Goal: Communication & Community: Answer question/provide support

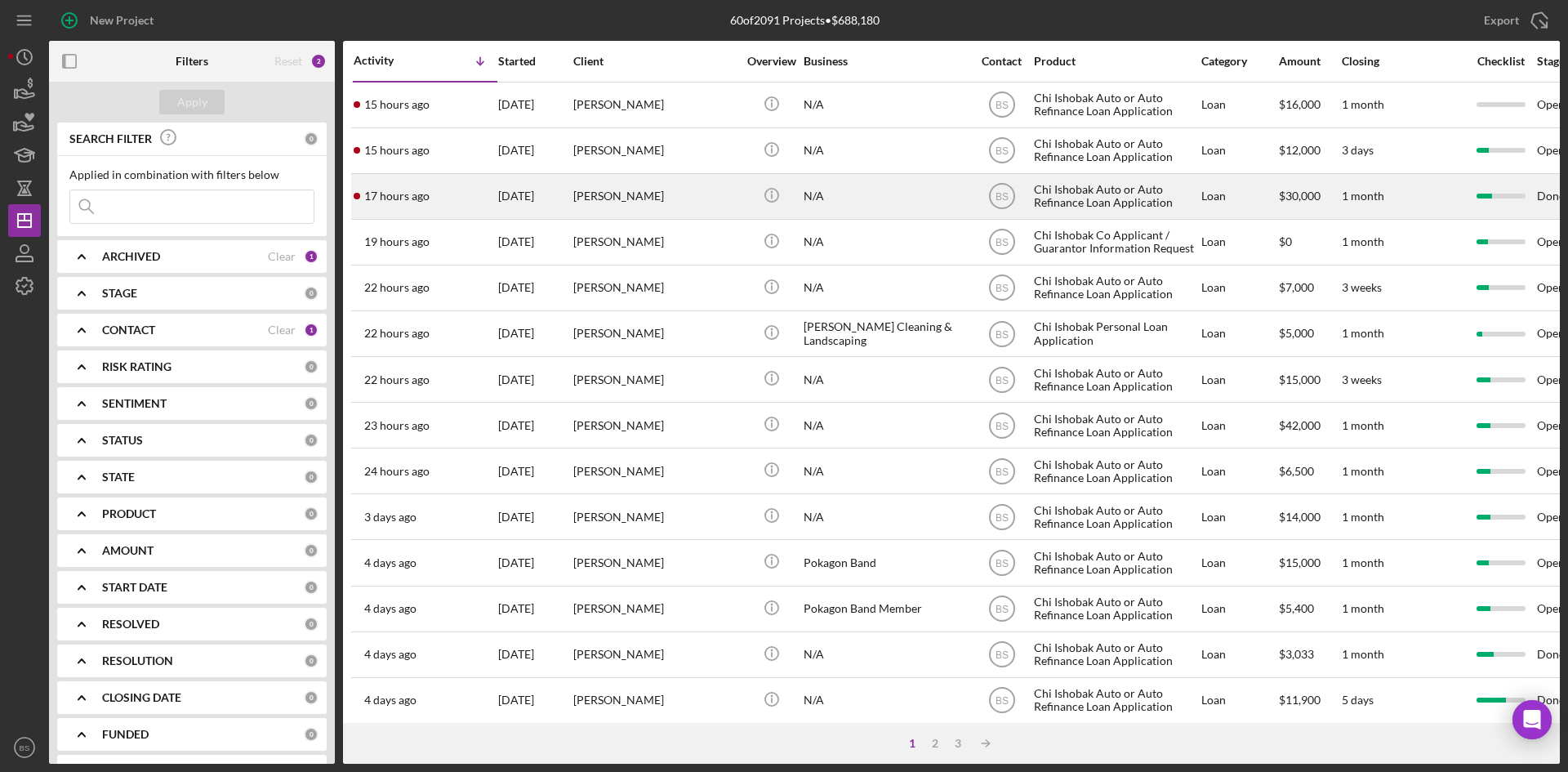
click at [601, 207] on div "[PERSON_NAME]" at bounding box center [655, 196] width 163 height 43
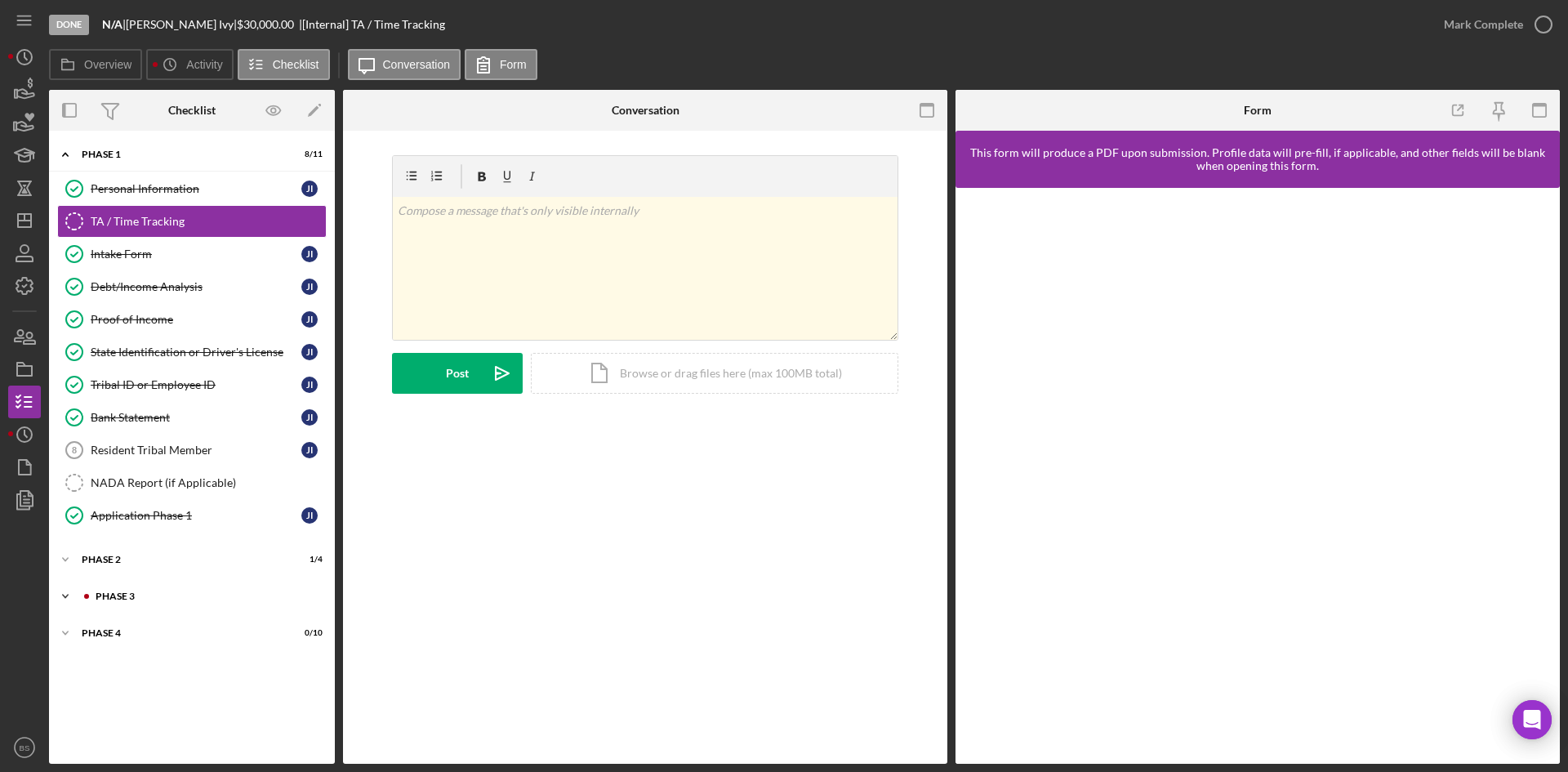
click at [157, 596] on div "Phase 3" at bounding box center [204, 595] width 219 height 10
click at [158, 689] on div "Decision" at bounding box center [196, 695] width 211 height 13
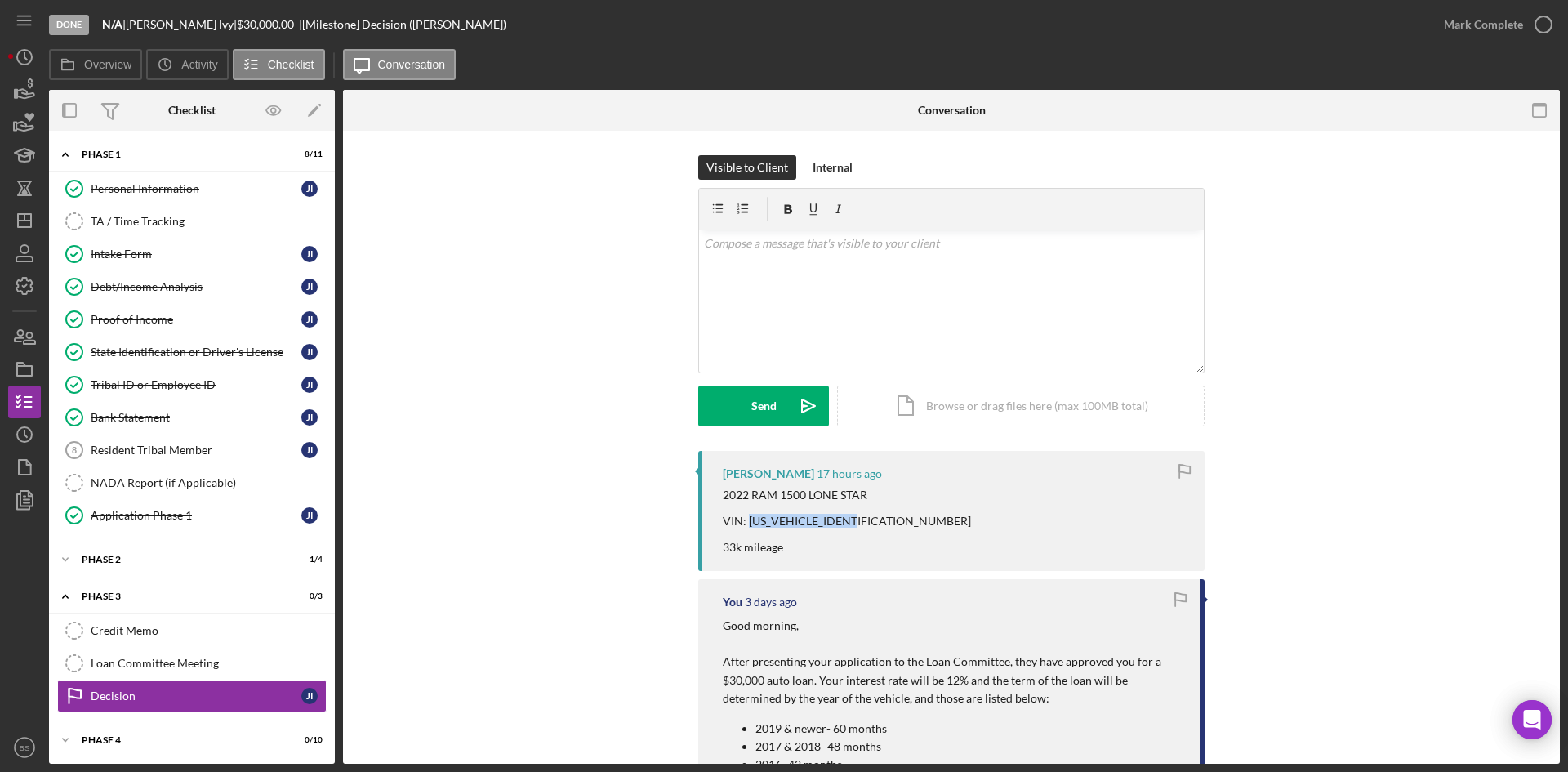
drag, startPoint x: 871, startPoint y: 516, endPoint x: 746, endPoint y: 520, distance: 125.1
click at [746, 520] on div "2022 RAM 1500 LONE STAR VIN: [US_VEHICLE_IDENTIFICATION_NUMBER] 33k mileage" at bounding box center [955, 520] width 465 height 65
click at [880, 510] on div "2022 RAM 1500 LONE STAR VIN: [US_VEHICLE_IDENTIFICATION_NUMBER] 33k mileage" at bounding box center [955, 520] width 465 height 65
drag, startPoint x: 872, startPoint y: 517, endPoint x: 744, endPoint y: 521, distance: 128.1
click at [744, 521] on div "2022 RAM 1500 LONE STAR VIN: [US_VEHICLE_IDENTIFICATION_NUMBER] 33k mileage" at bounding box center [955, 520] width 465 height 65
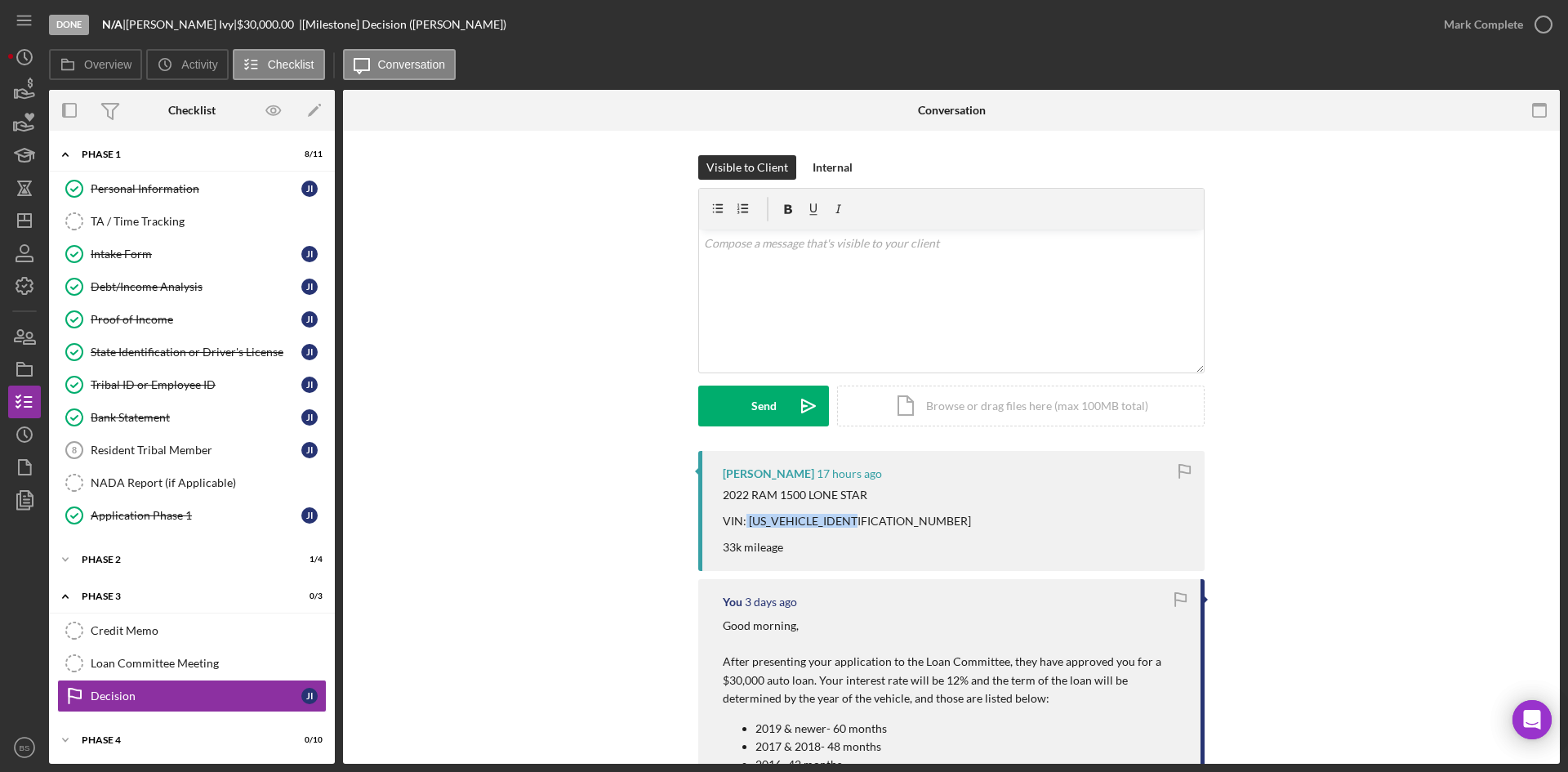
copy div "1C6RRFFG1NN383890"
click at [987, 292] on div "v Color teal Color pink Remove color Add row above Add row below Add column bef…" at bounding box center [951, 301] width 505 height 143
drag, startPoint x: 915, startPoint y: 241, endPoint x: 674, endPoint y: 238, distance: 241.0
click at [675, 238] on div "Visible to Client Internal v Color teal Color pink Remove color Add row above A…" at bounding box center [951, 302] width 1168 height 296
copy mark "1C6RRFFG1NN383890"
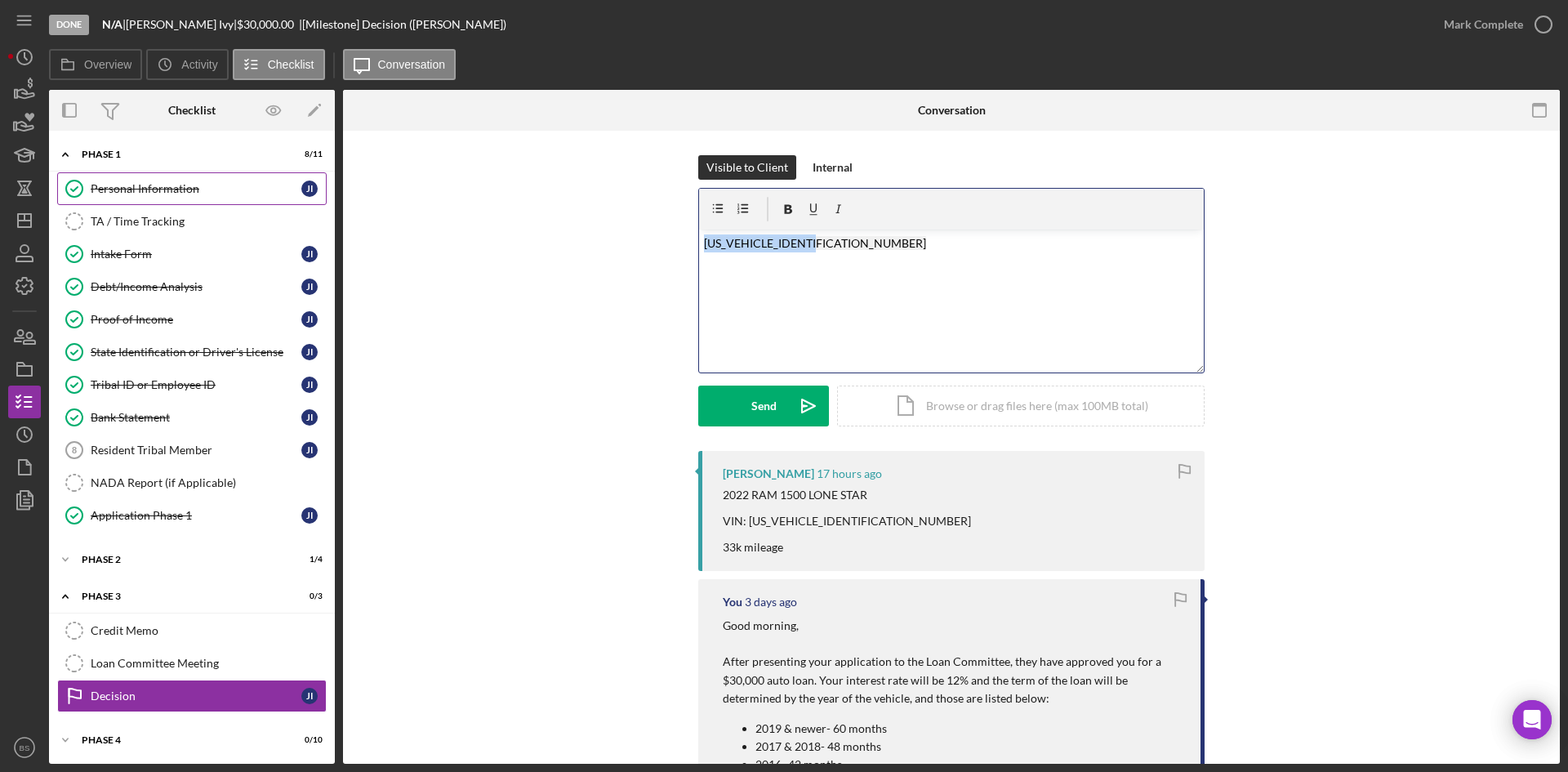
click at [178, 173] on link "Personal Information Personal Information J I" at bounding box center [191, 189] width 269 height 33
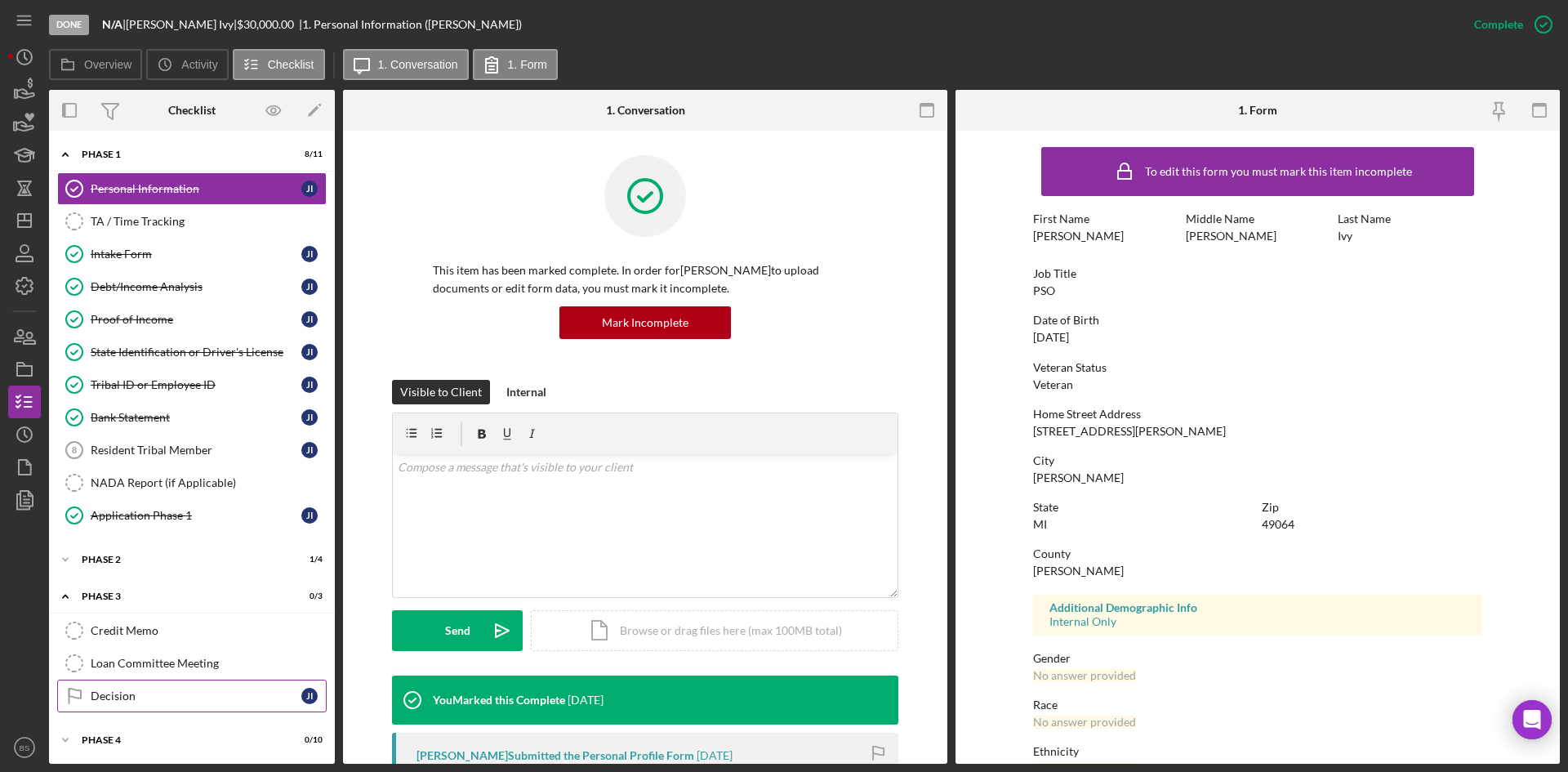
click at [258, 680] on link "Decision Decision J I" at bounding box center [191, 696] width 269 height 33
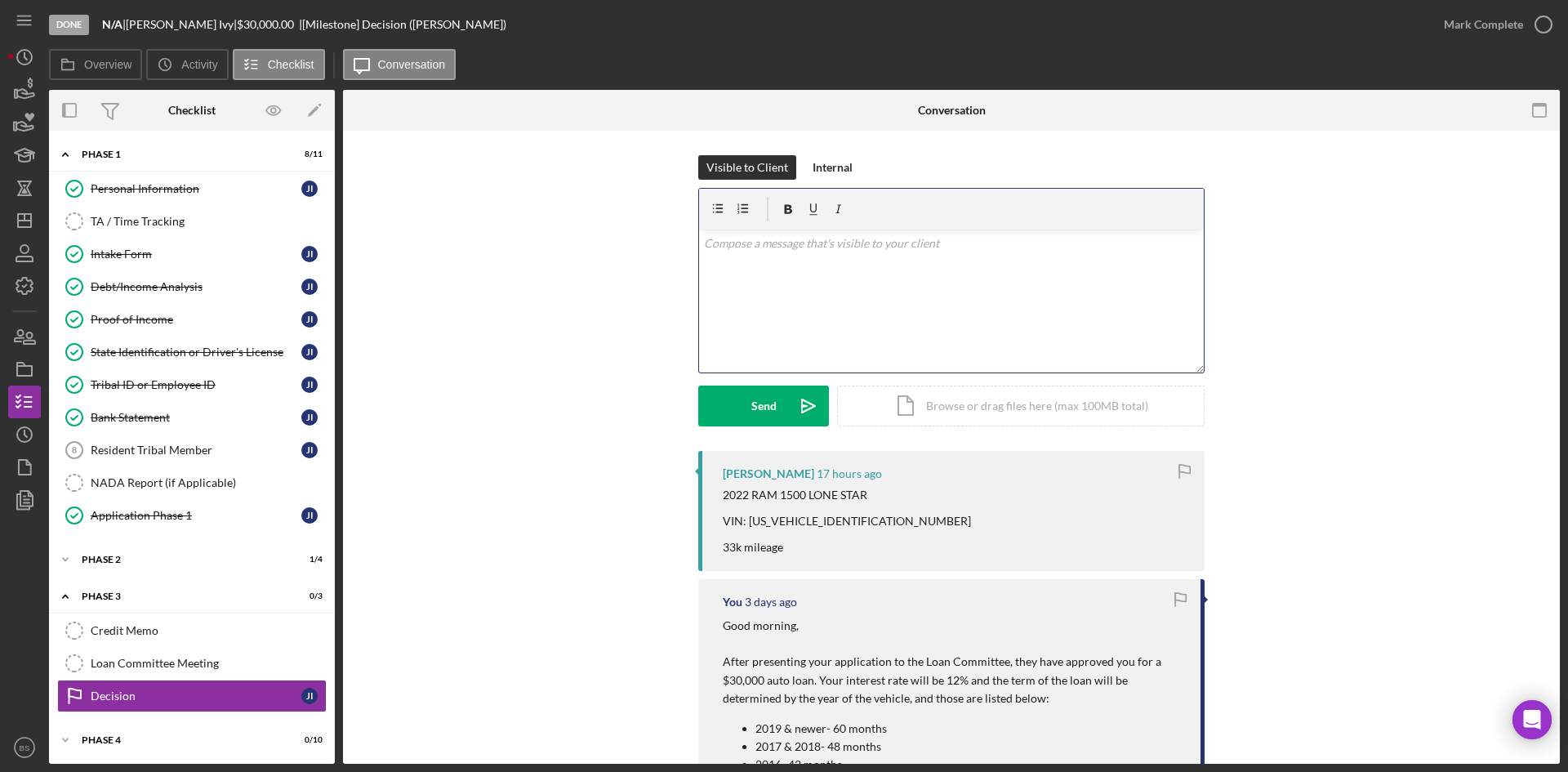
click at [816, 316] on div "v Color teal Color pink Remove color Add row above Add row below Add column bef…" at bounding box center [951, 301] width 505 height 143
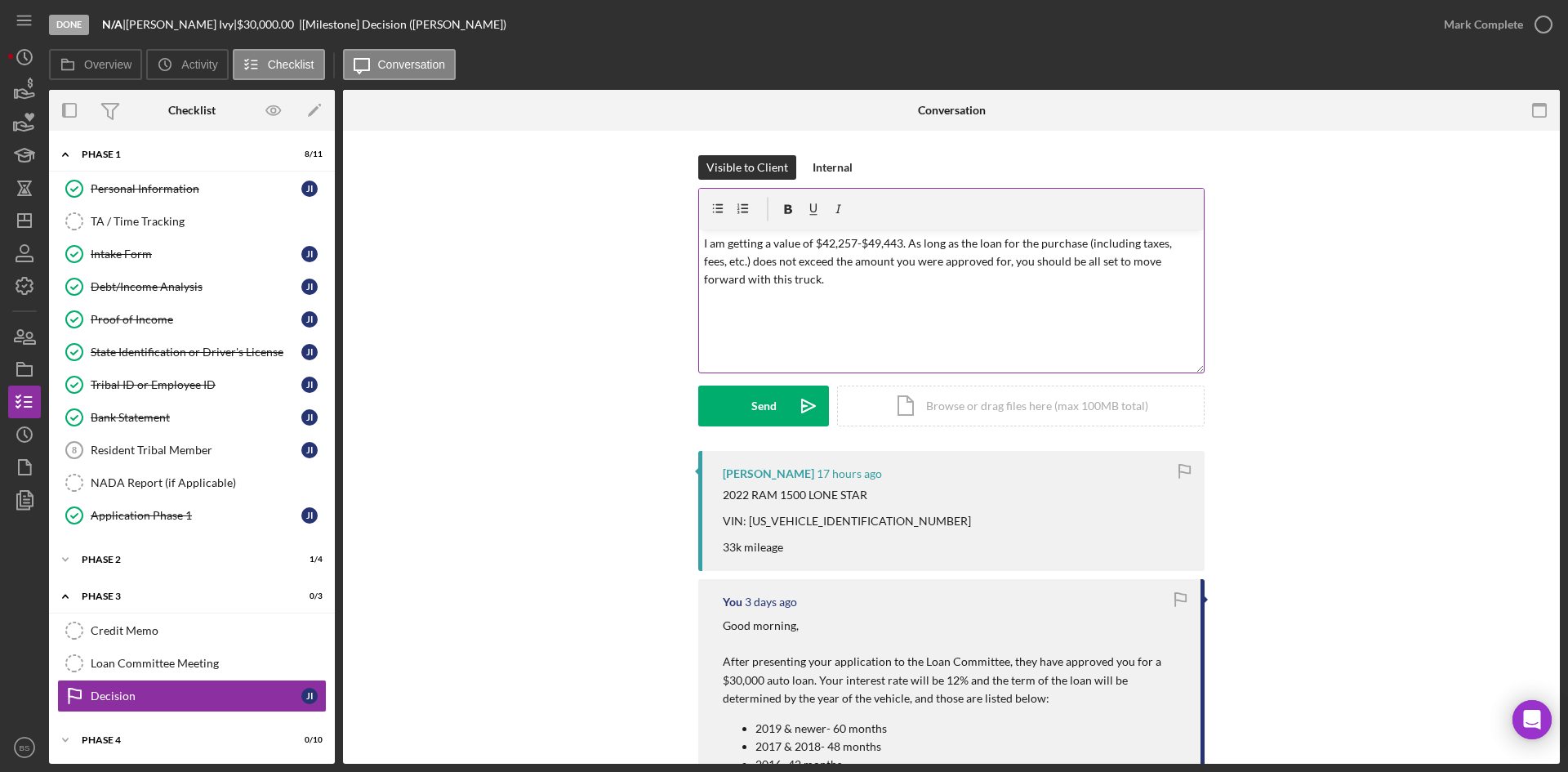
scroll to position [82, 0]
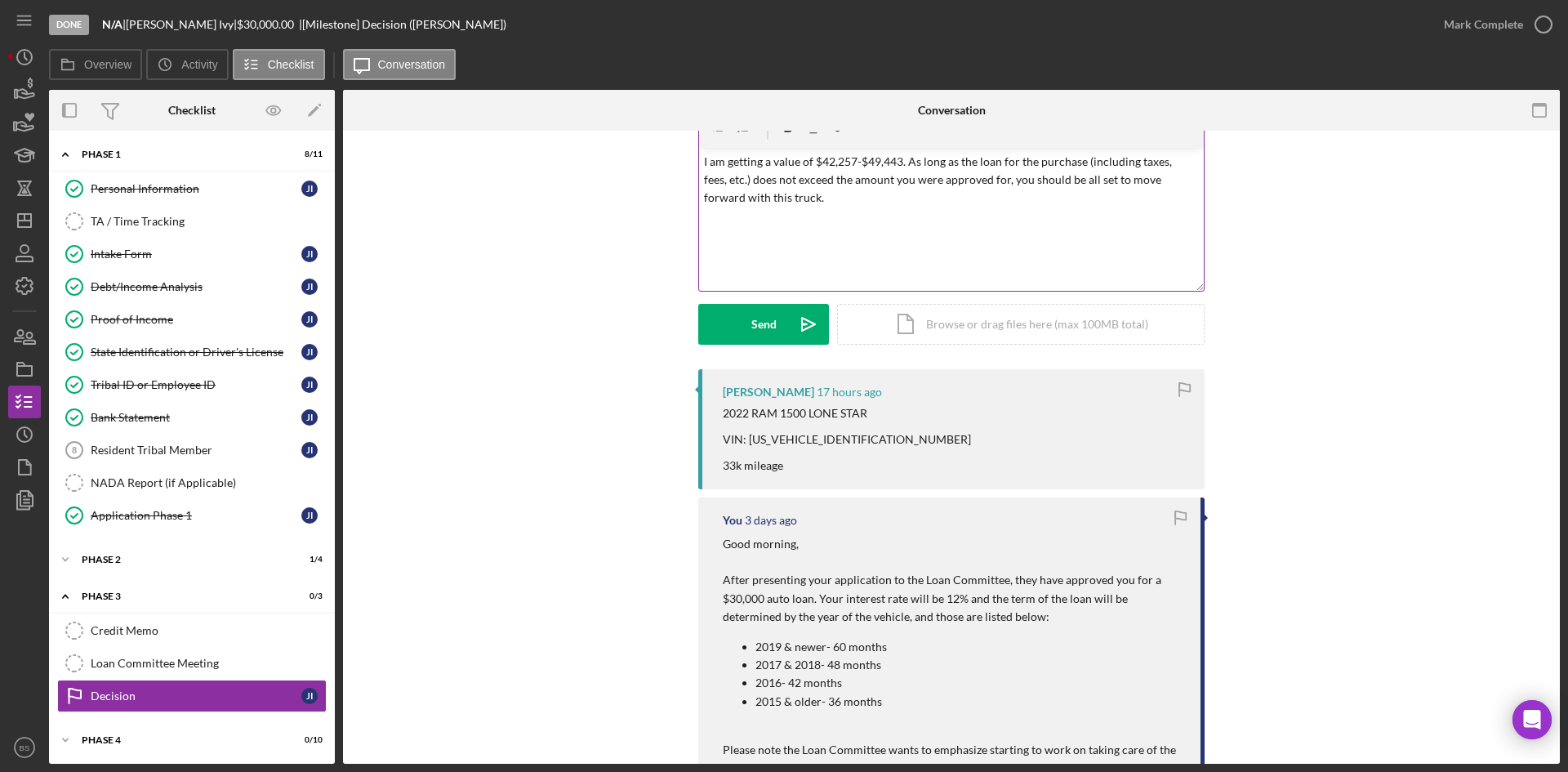
click at [1002, 196] on p "I am getting a value of $42,257-$49,443. As long as the loan for the purchase (…" at bounding box center [952, 180] width 495 height 55
click at [812, 311] on icon "Icon/icon-invite-send" at bounding box center [808, 324] width 41 height 41
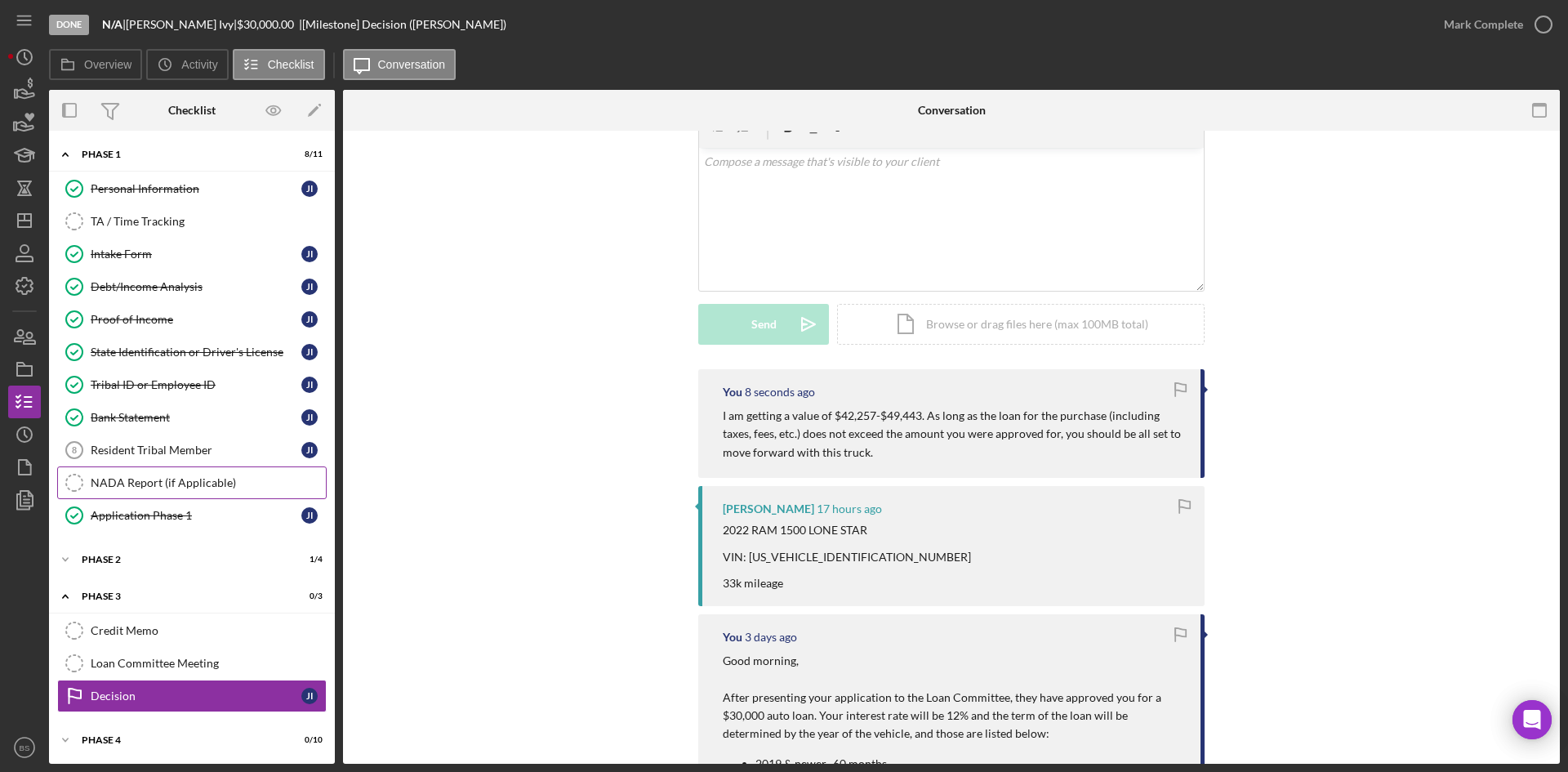
click at [150, 486] on div "NADA Report (if Applicable)" at bounding box center [208, 483] width 235 height 13
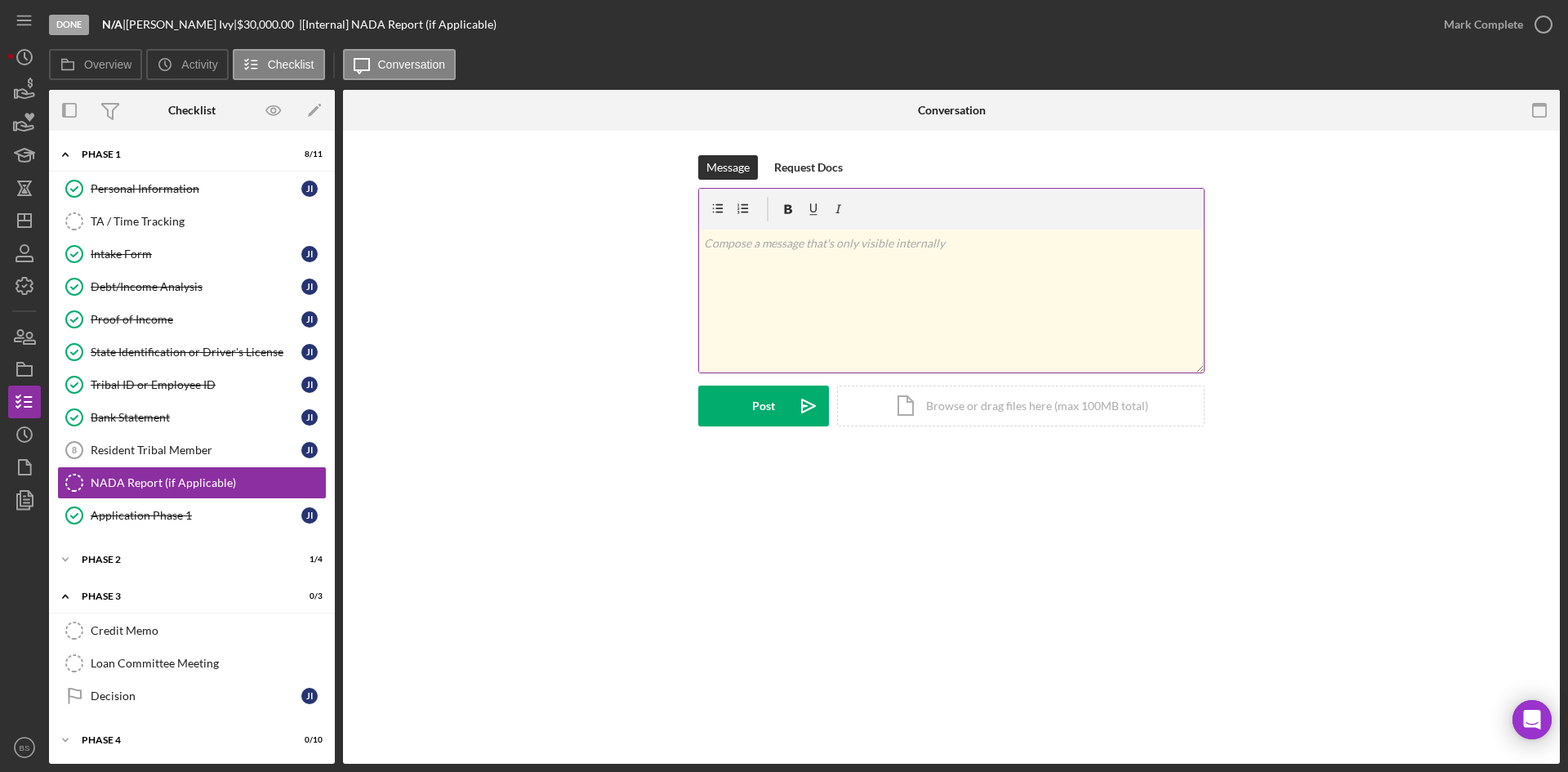
click at [856, 270] on div "v Color teal Color pink Remove color Add row above Add row below Add column bef…" at bounding box center [951, 301] width 505 height 143
click at [774, 406] on div "Post" at bounding box center [763, 406] width 23 height 41
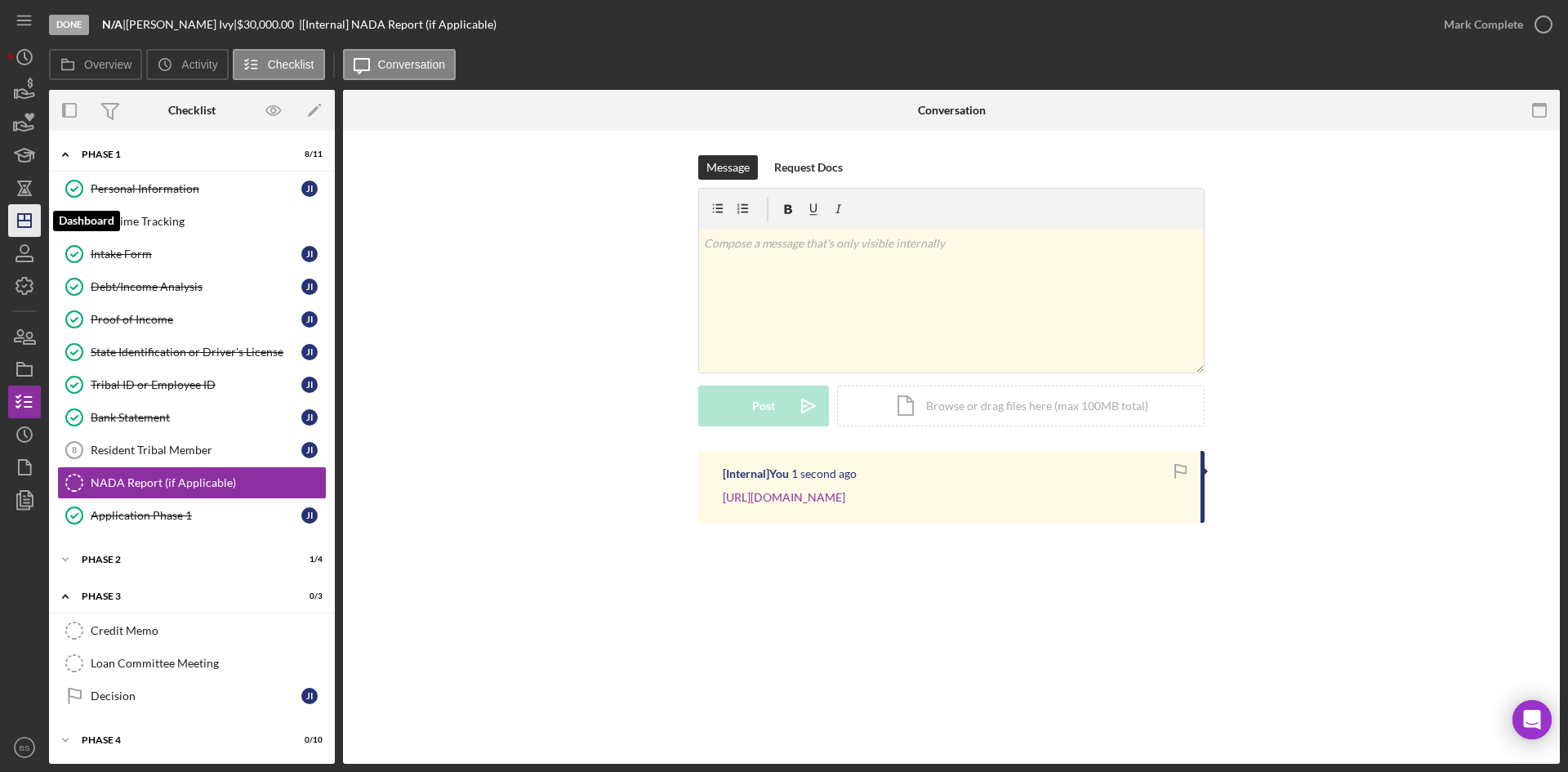
click at [24, 221] on line "button" at bounding box center [25, 221] width 13 height 0
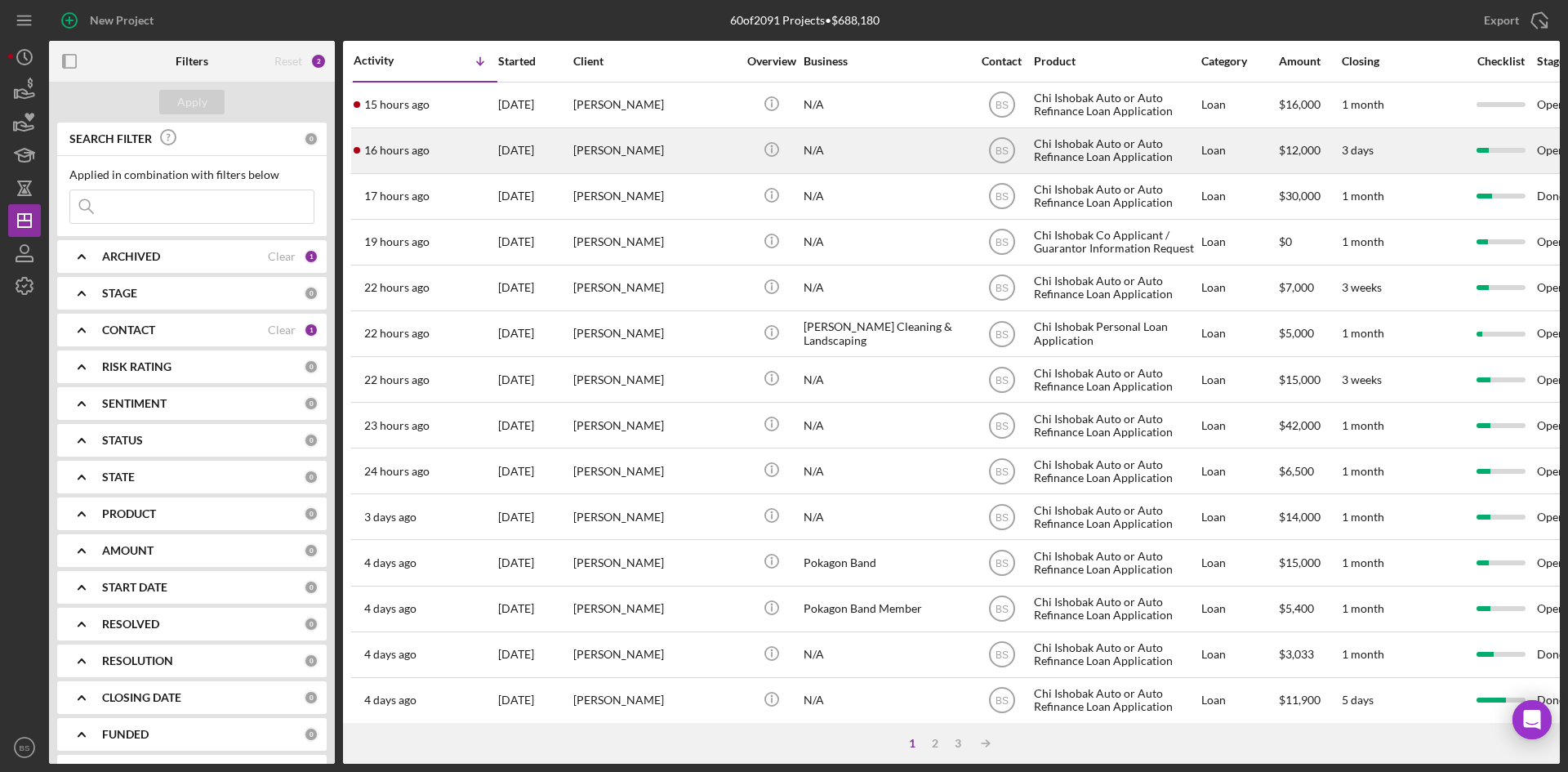
click at [441, 154] on div "16 hours ago Kimberly White" at bounding box center [425, 150] width 143 height 43
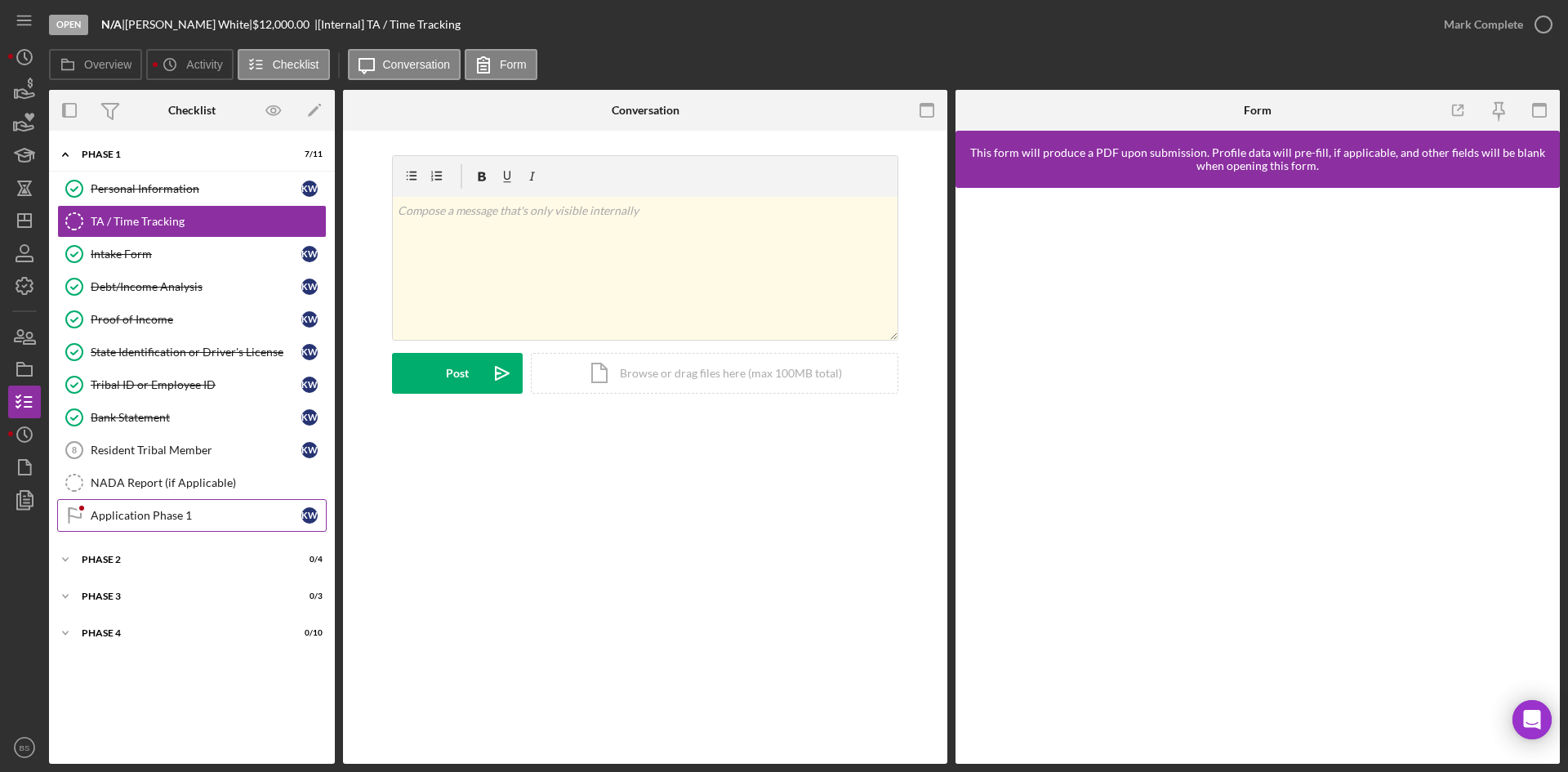
click at [186, 527] on link "Application Phase 1 Application Phase 1 K W" at bounding box center [191, 516] width 269 height 33
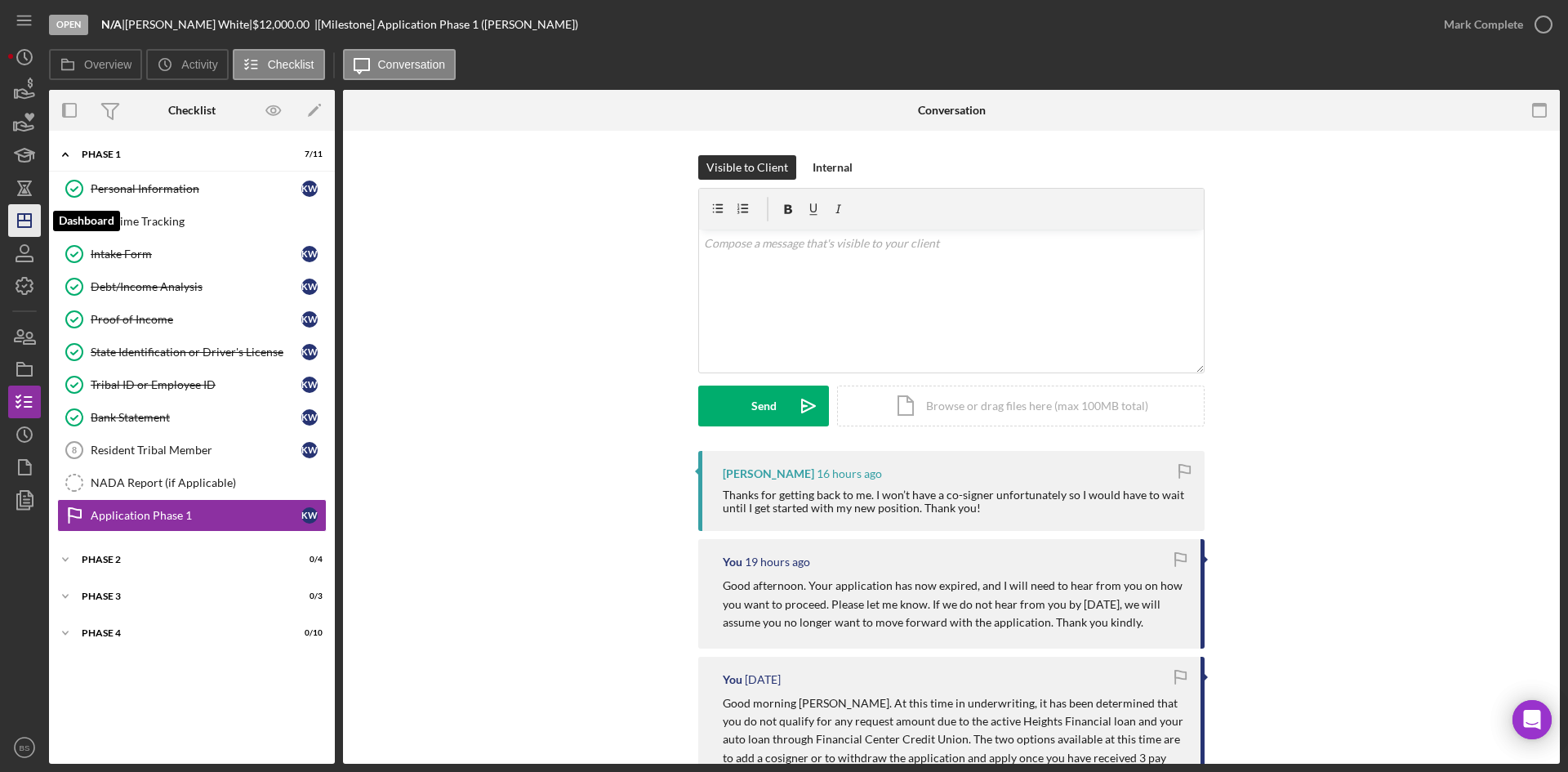
click at [38, 222] on icon "Icon/Dashboard" at bounding box center [24, 220] width 41 height 41
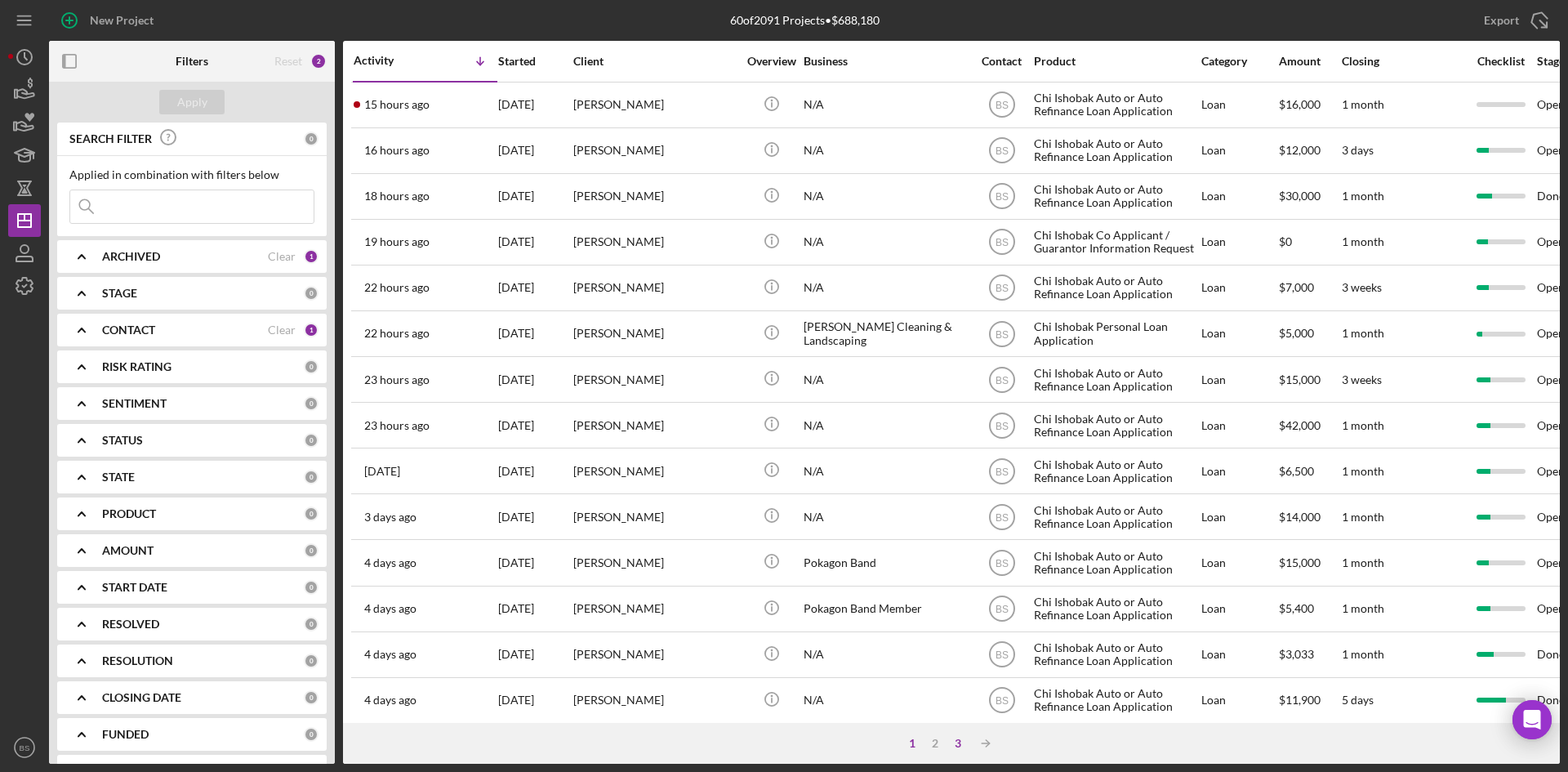
click at [960, 747] on div "3" at bounding box center [957, 743] width 23 height 13
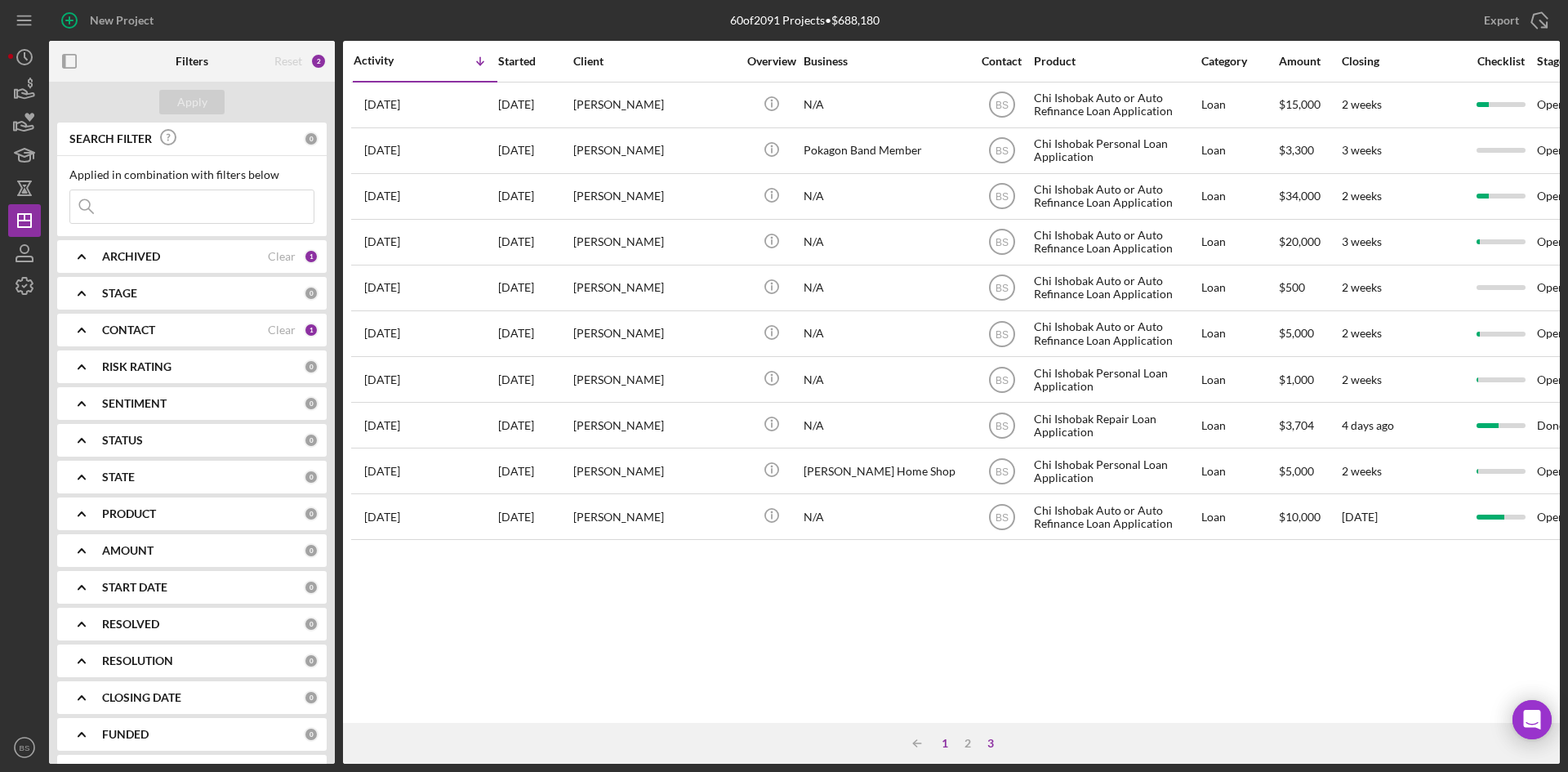
click at [949, 747] on div "1" at bounding box center [944, 743] width 23 height 13
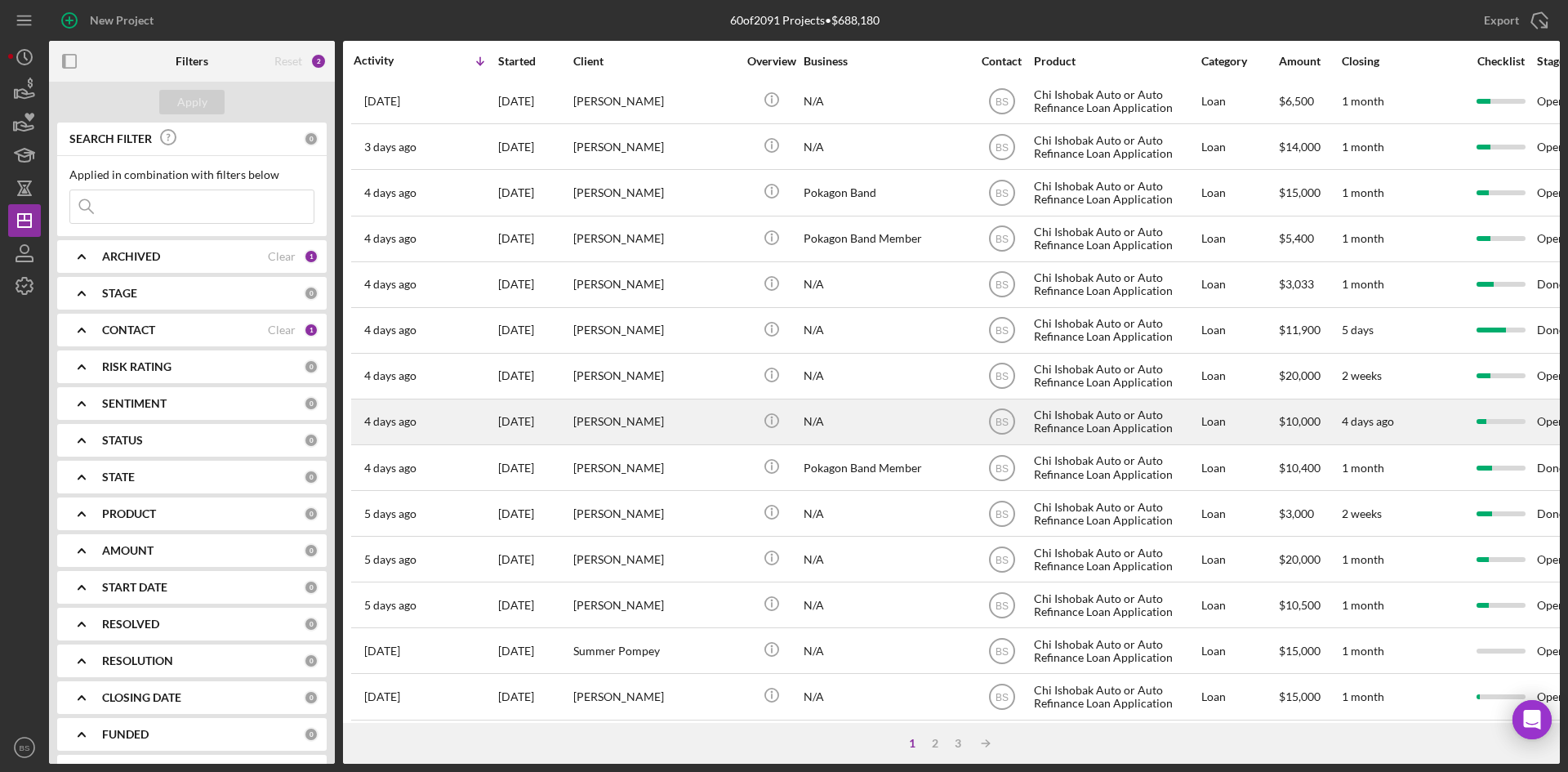
scroll to position [408, 0]
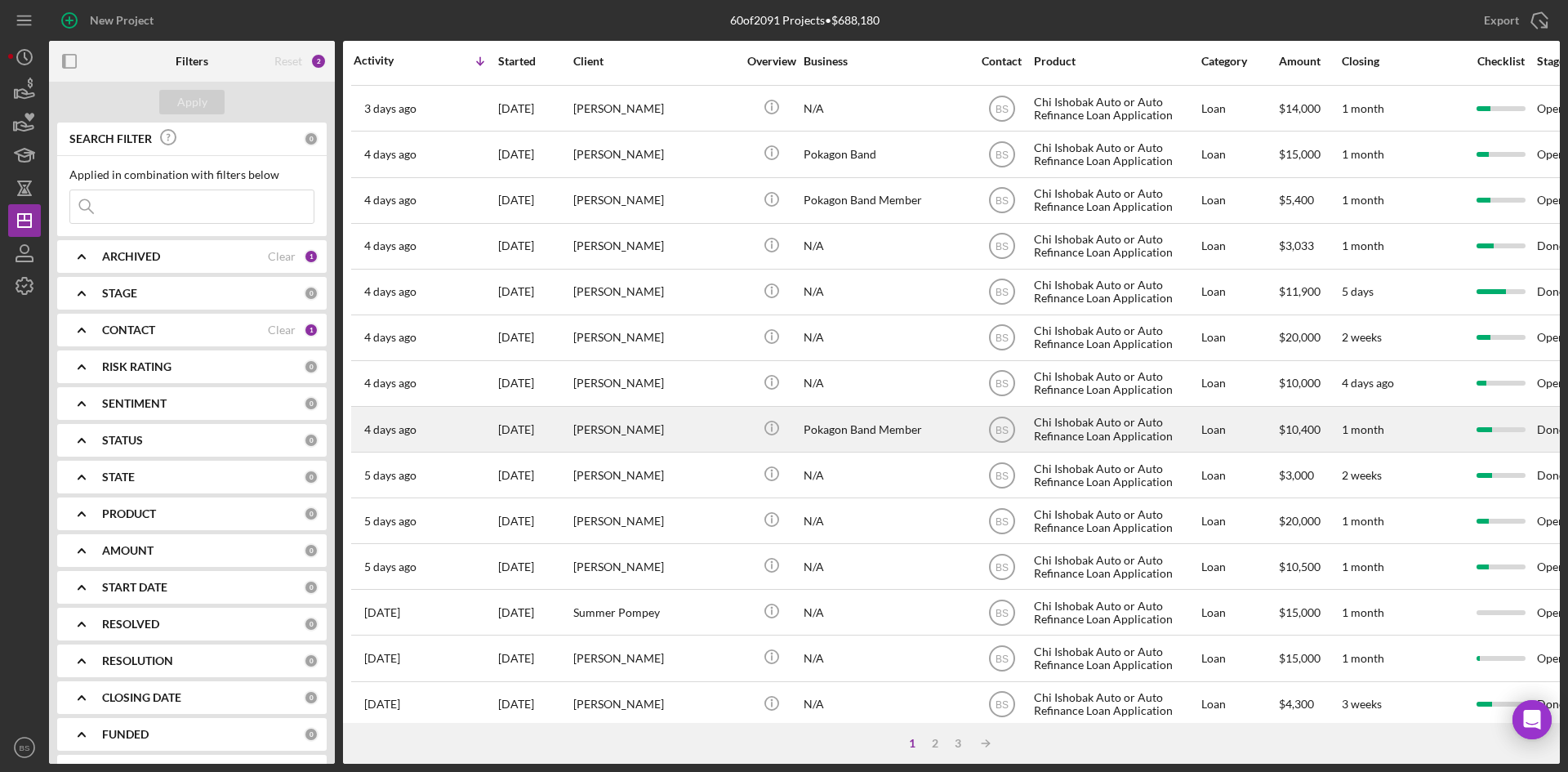
click at [674, 440] on div "[PERSON_NAME]" at bounding box center [655, 429] width 163 height 43
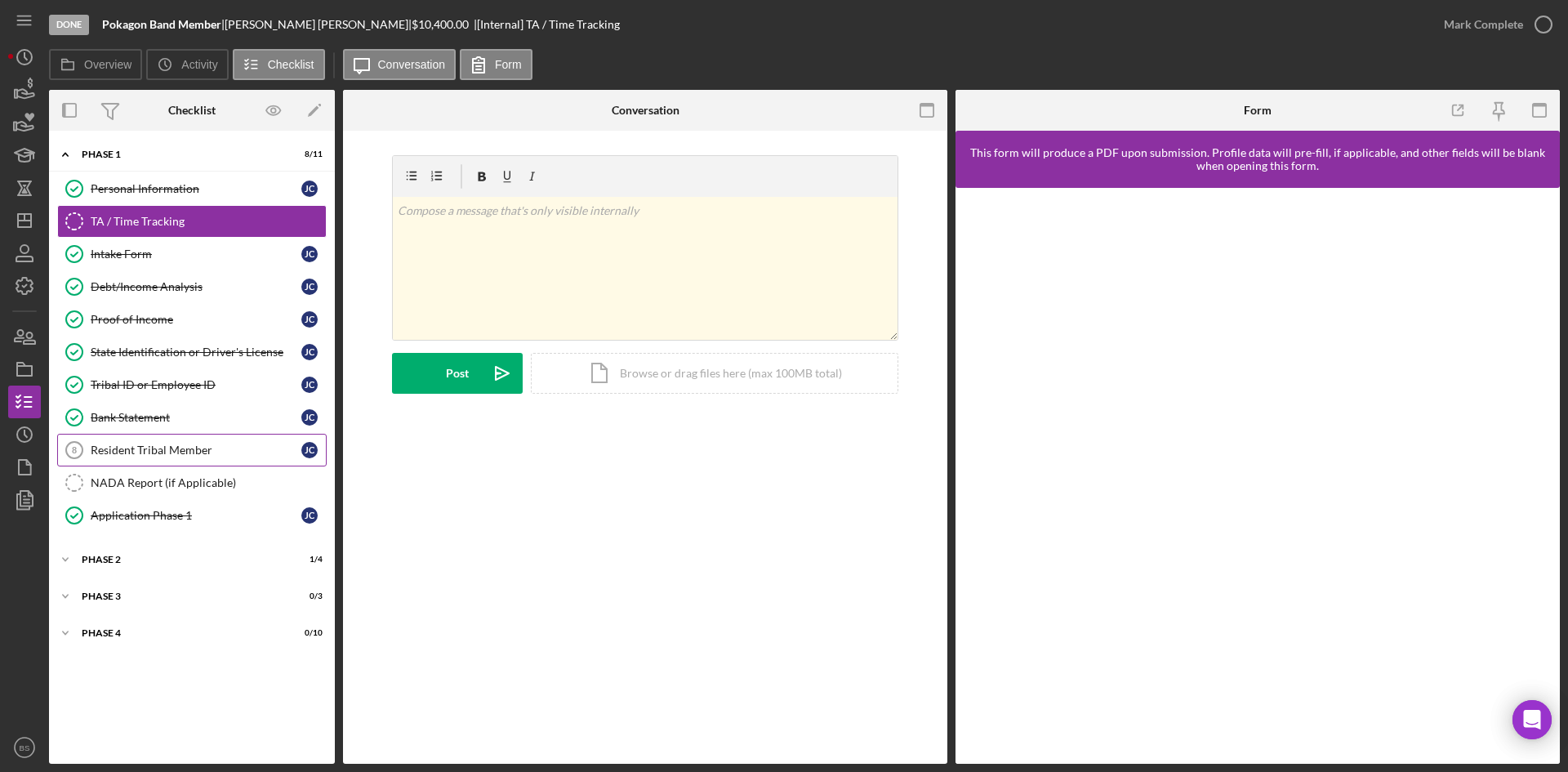
click at [170, 443] on div "Resident Tribal Member" at bounding box center [196, 450] width 211 height 13
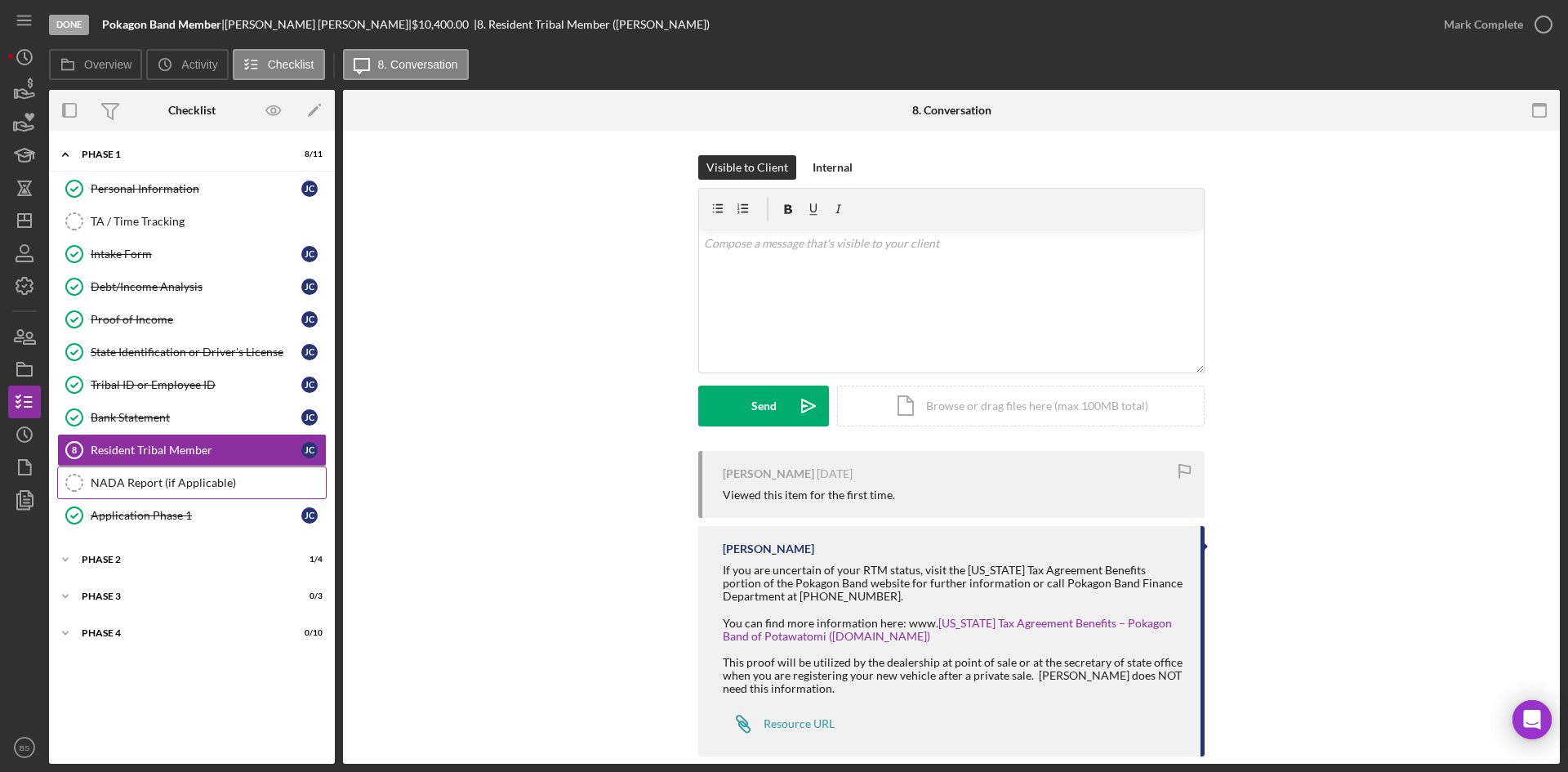
click at [177, 476] on div "NADA Report (if Applicable)" at bounding box center [208, 483] width 235 height 13
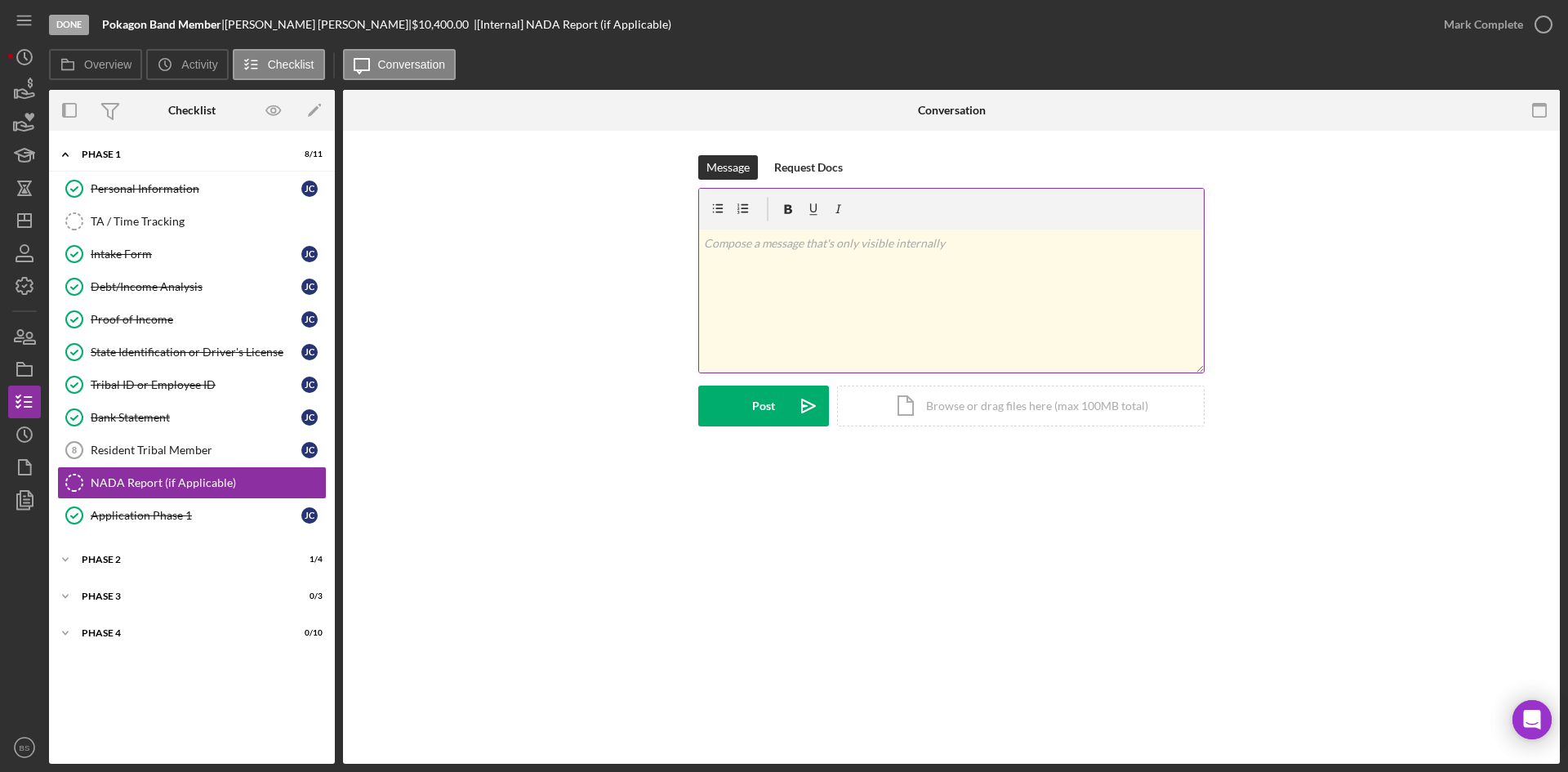
click at [931, 332] on div "v Color teal Color pink Remove color Add row above Add row below Add column bef…" at bounding box center [951, 301] width 505 height 143
click at [802, 411] on polygon "submit" at bounding box center [809, 406] width 13 height 13
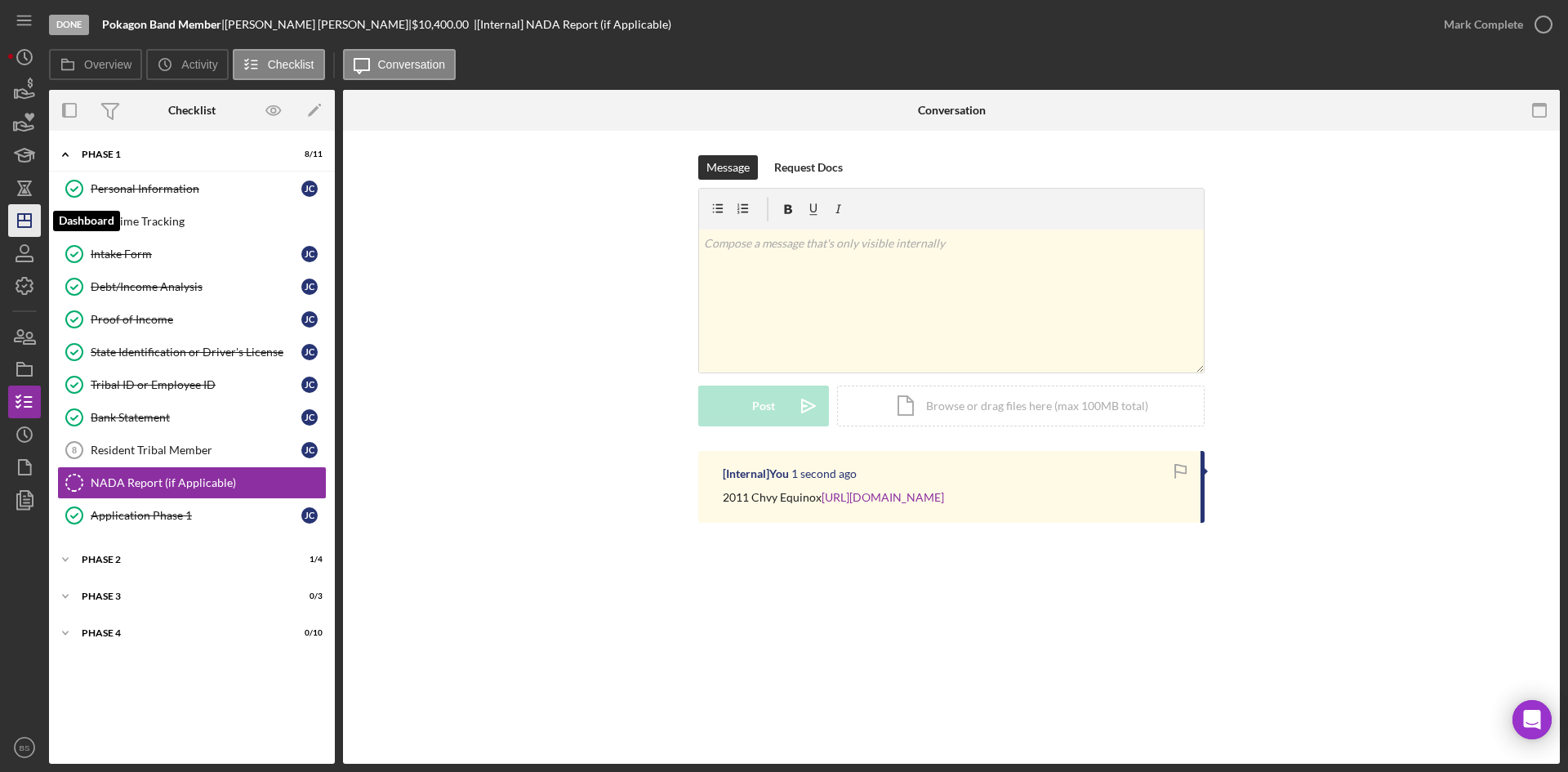
click at [30, 226] on polygon "button" at bounding box center [25, 221] width 13 height 13
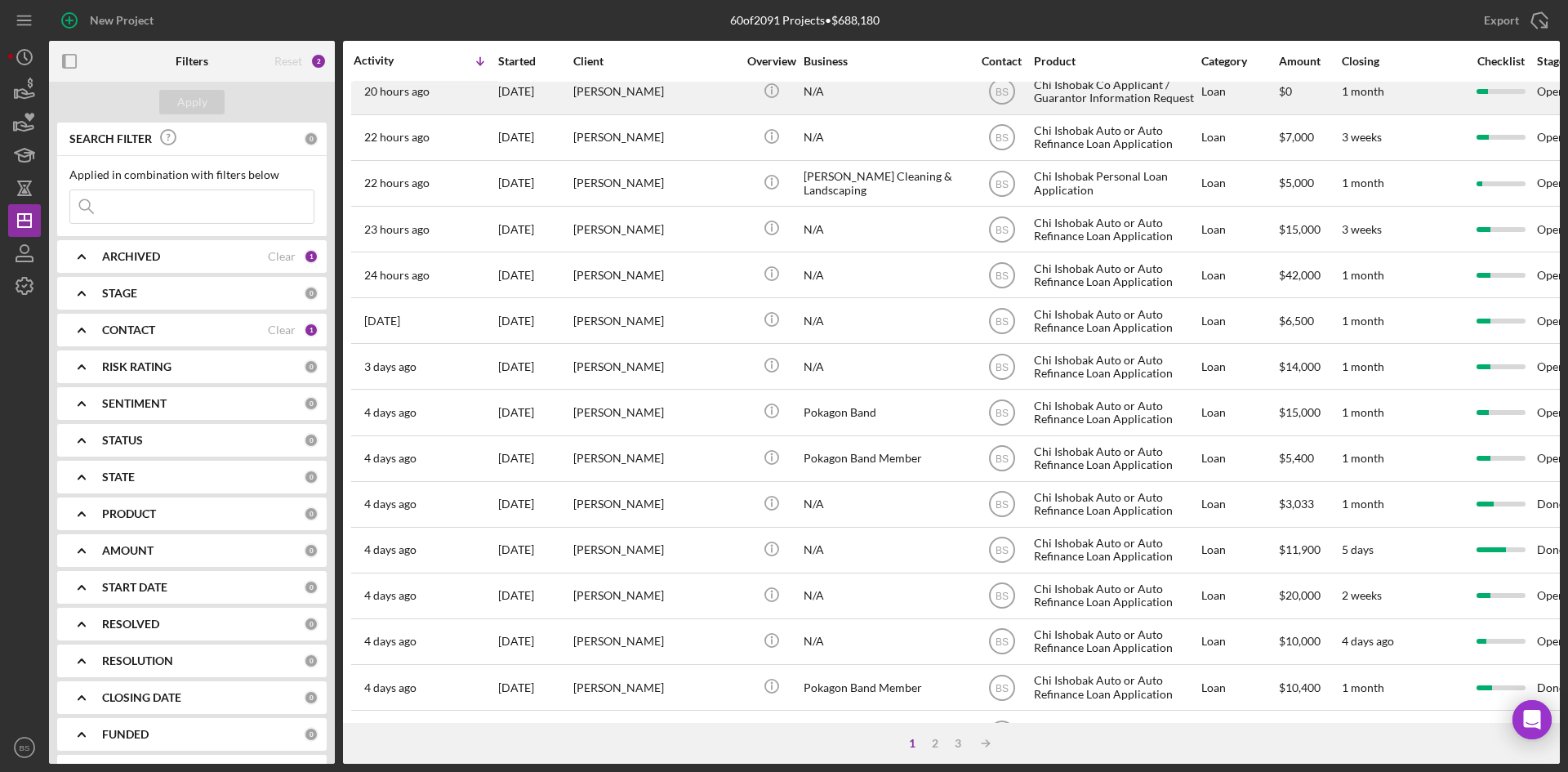
scroll to position [245, 0]
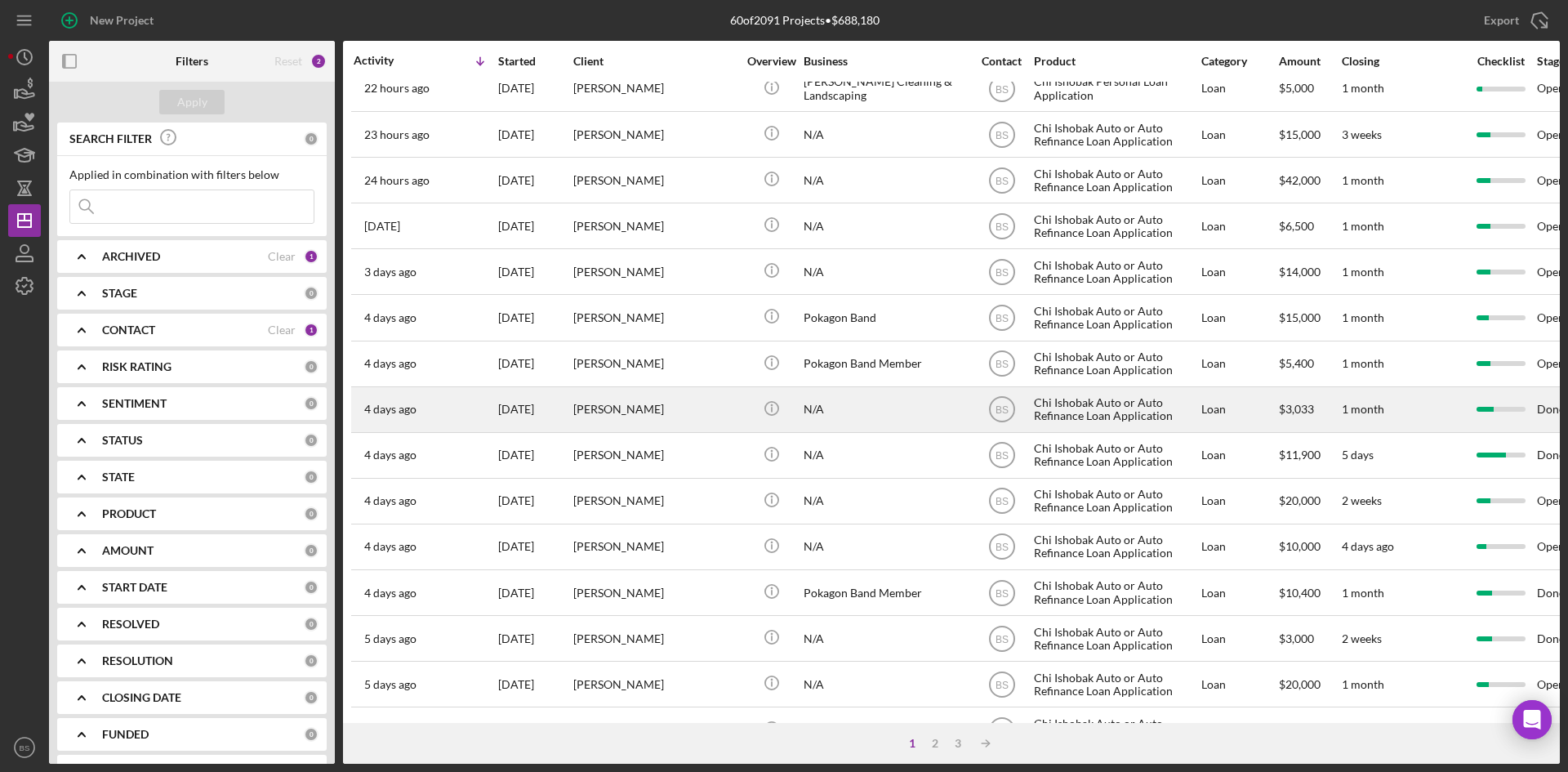
click at [666, 396] on div "[PERSON_NAME]" at bounding box center [655, 408] width 163 height 43
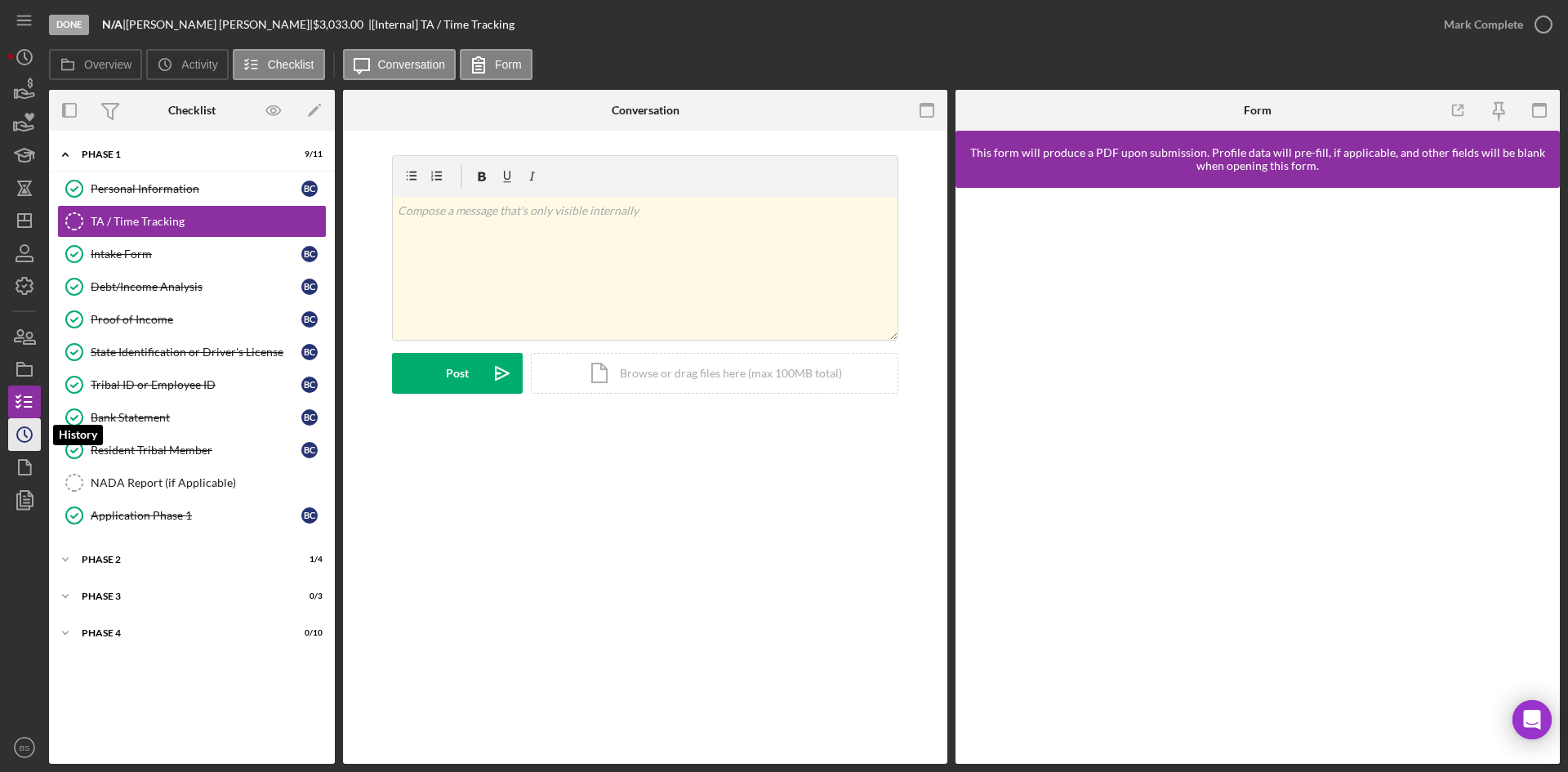
click at [30, 434] on icon "Icon/History" at bounding box center [24, 434] width 41 height 41
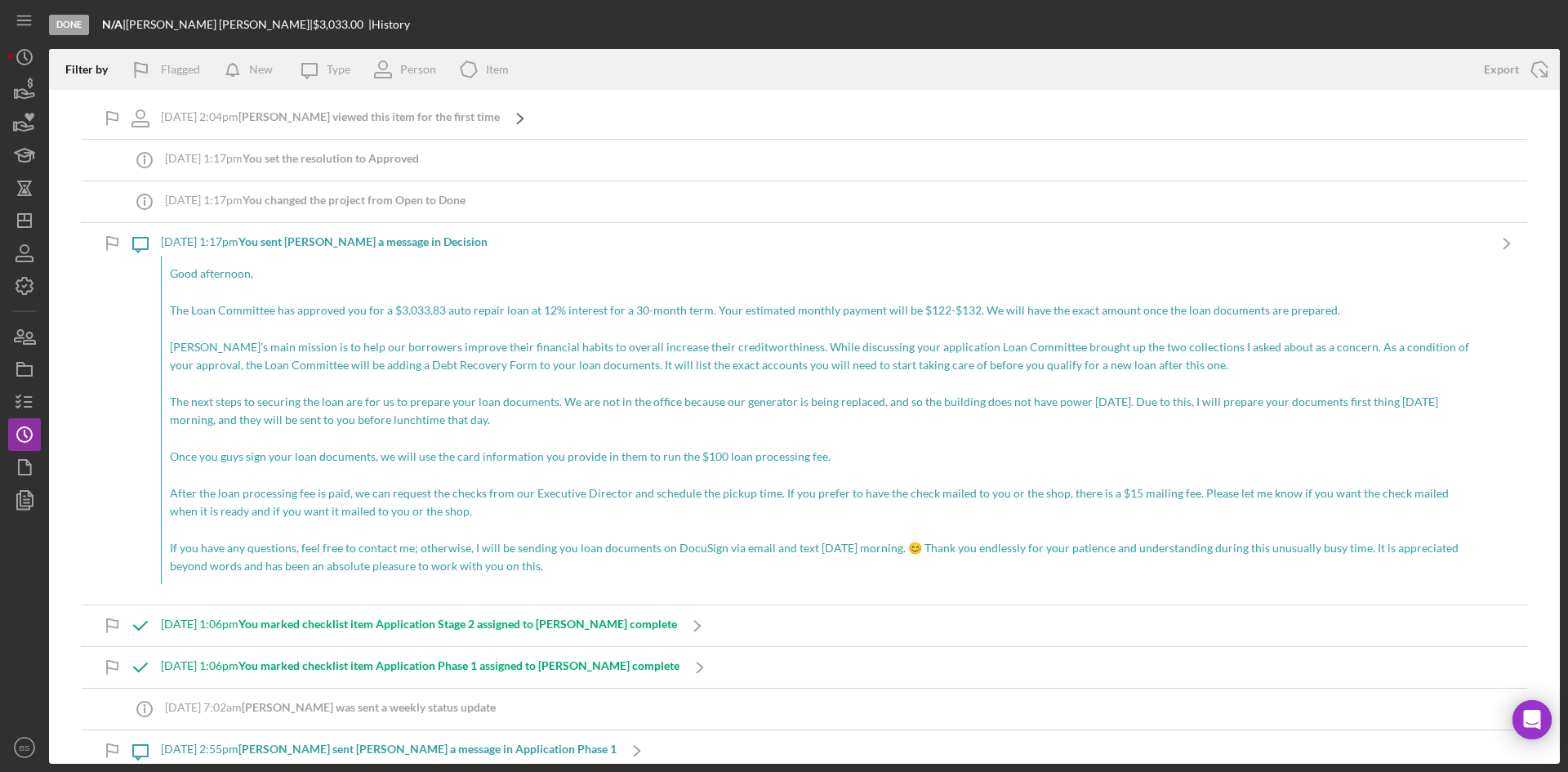
click at [500, 110] on icon "Icon/Navigate" at bounding box center [520, 118] width 41 height 41
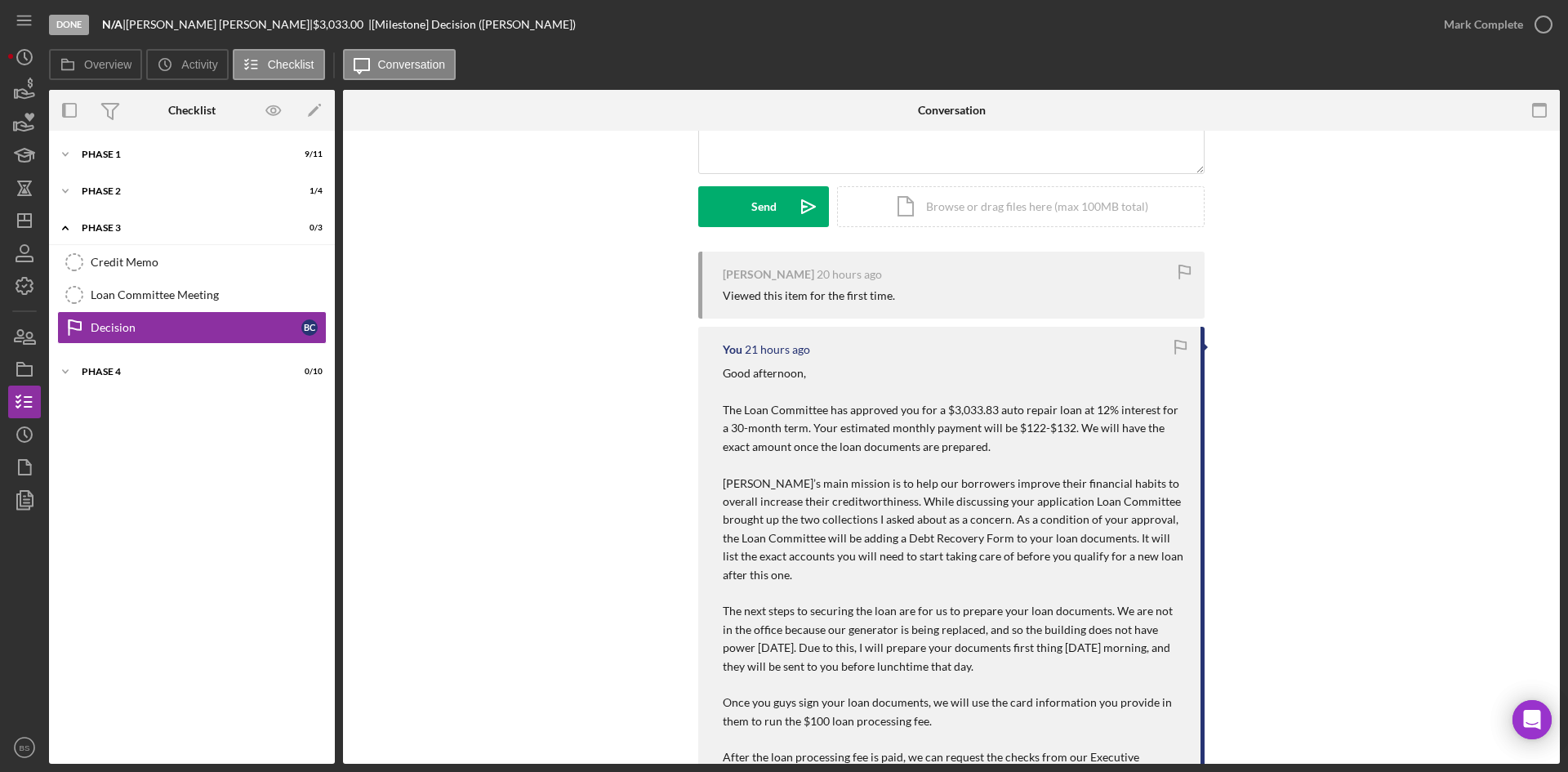
scroll to position [64, 0]
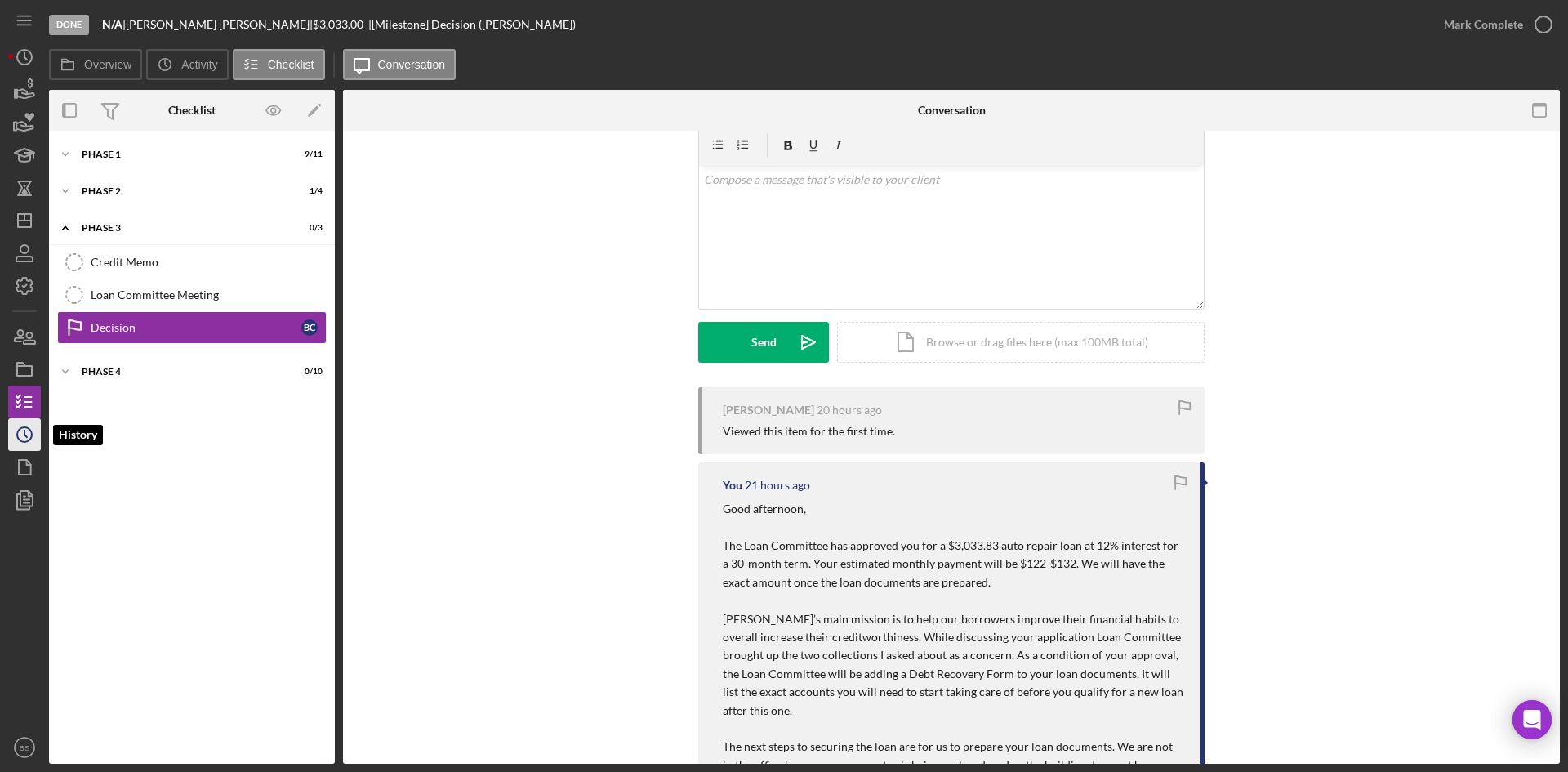
click at [27, 445] on icon "Icon/History" at bounding box center [24, 434] width 41 height 41
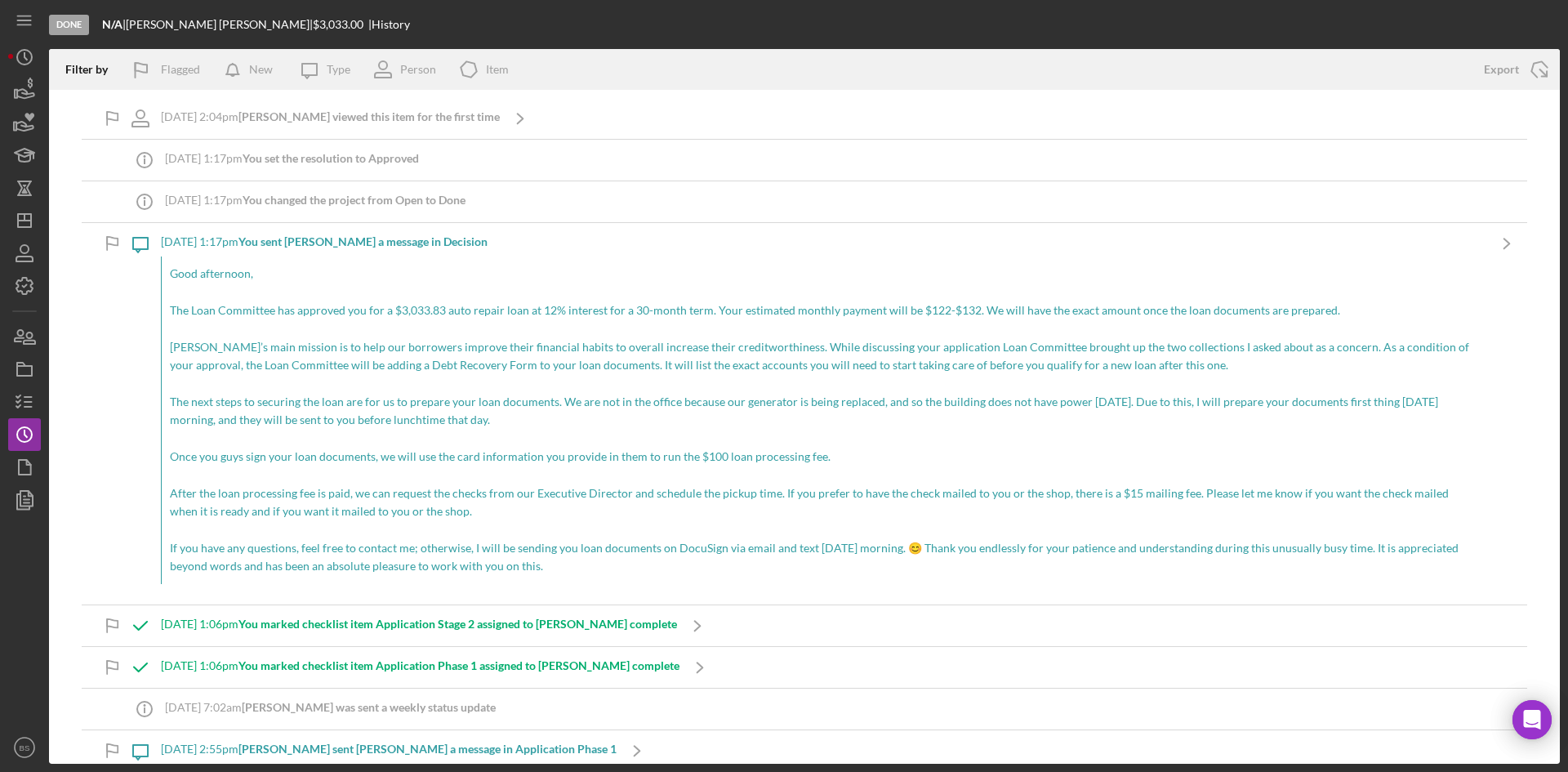
click at [577, 399] on p "The next steps to securing the loan are for us to prepare your loan documents. …" at bounding box center [823, 411] width 1308 height 37
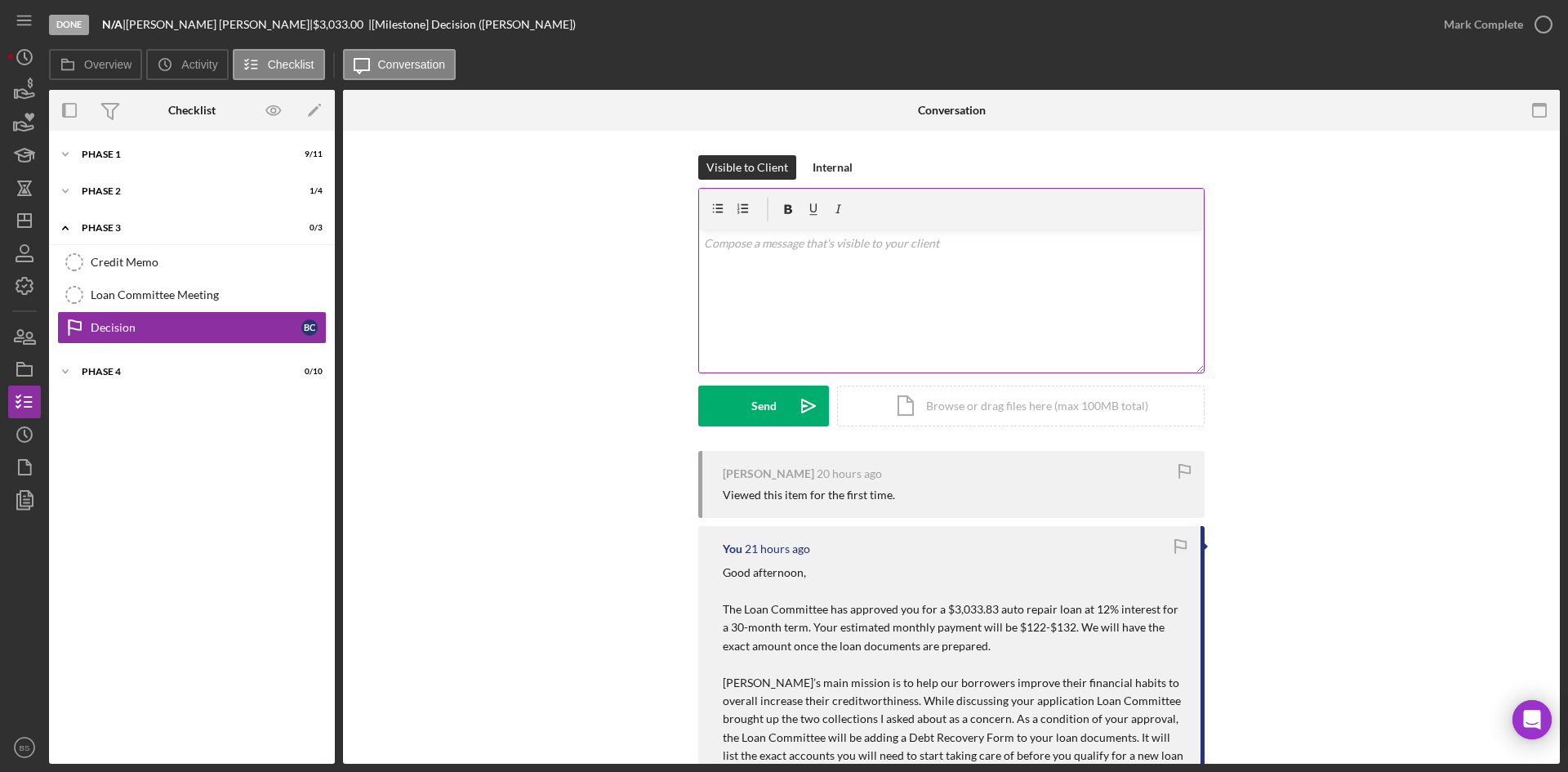
click at [863, 300] on div "v Color teal Color pink Remove color Add row above Add row below Add column bef…" at bounding box center [951, 301] width 505 height 143
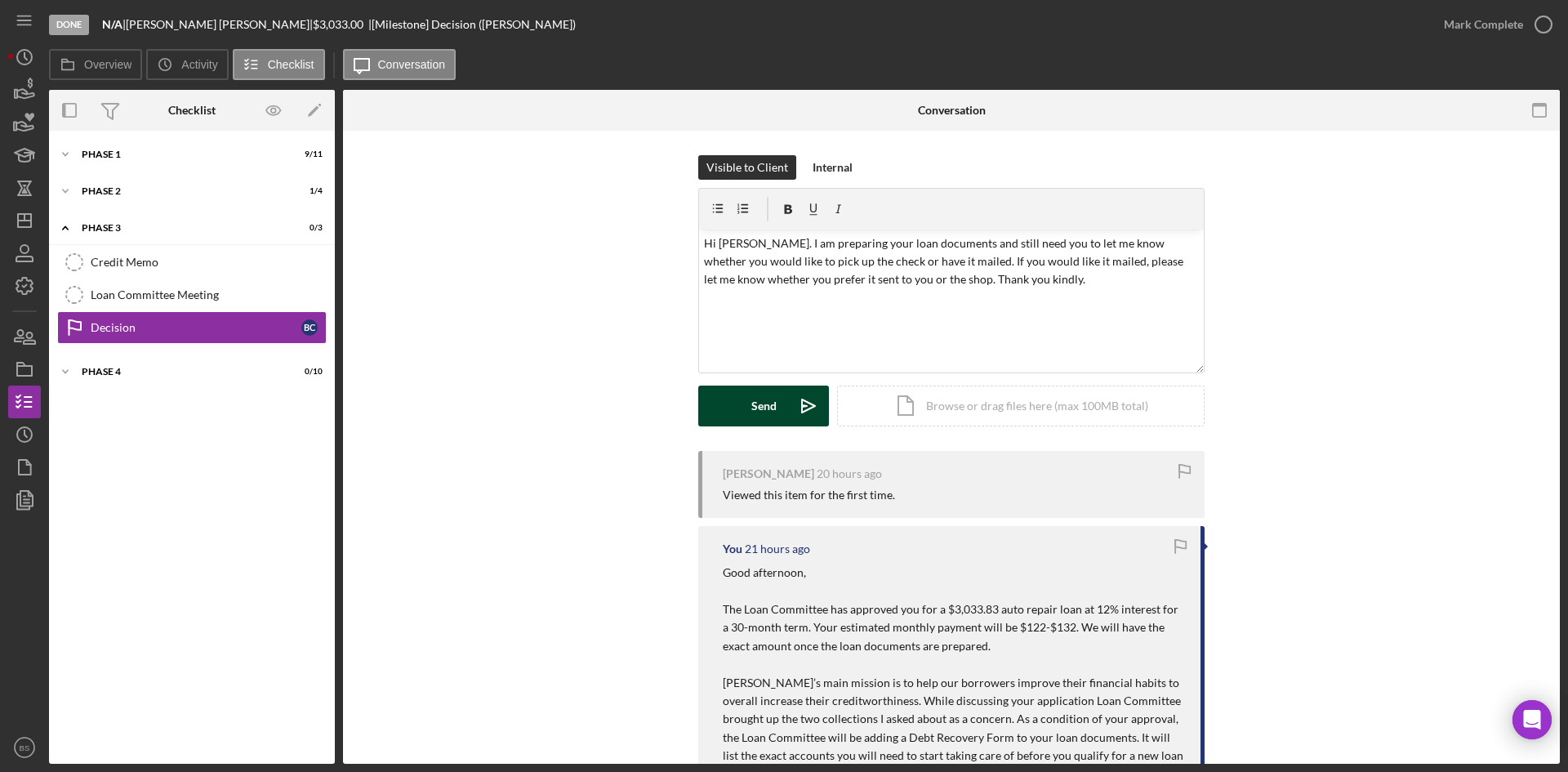
click at [792, 397] on icon "Icon/icon-invite-send" at bounding box center [808, 406] width 41 height 41
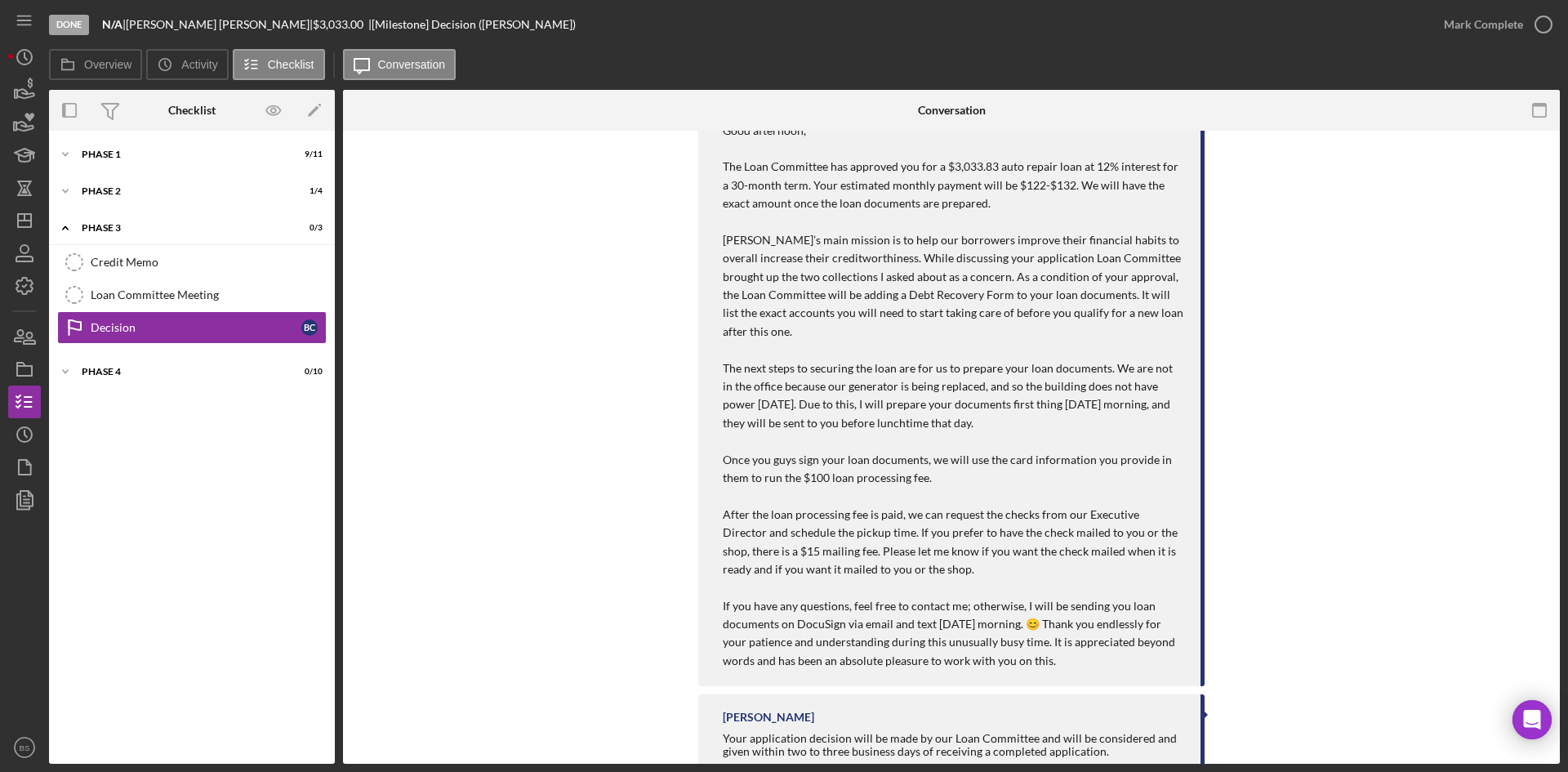
scroll to position [571, 0]
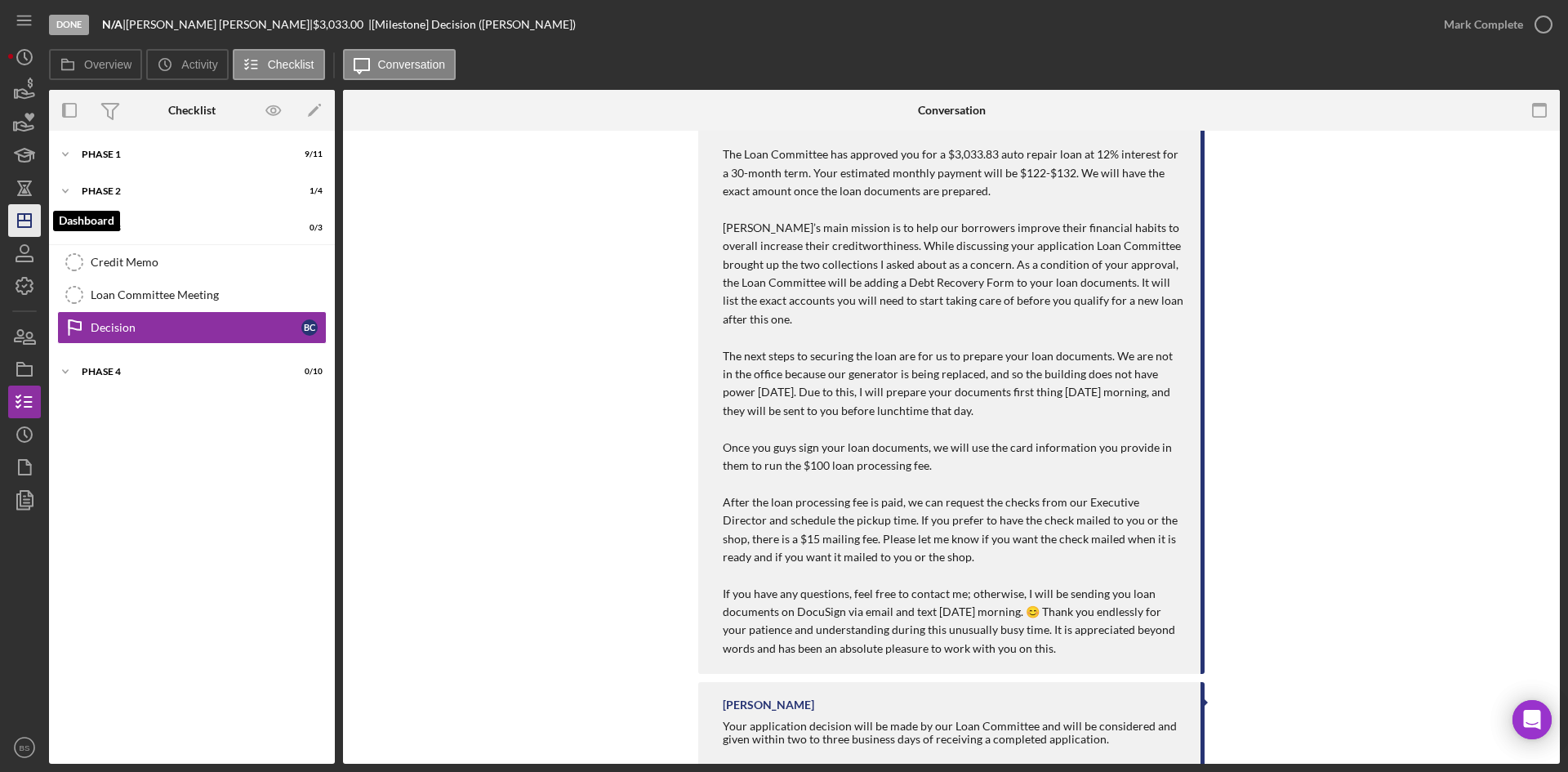
click at [21, 214] on polygon "button" at bounding box center [25, 221] width 13 height 13
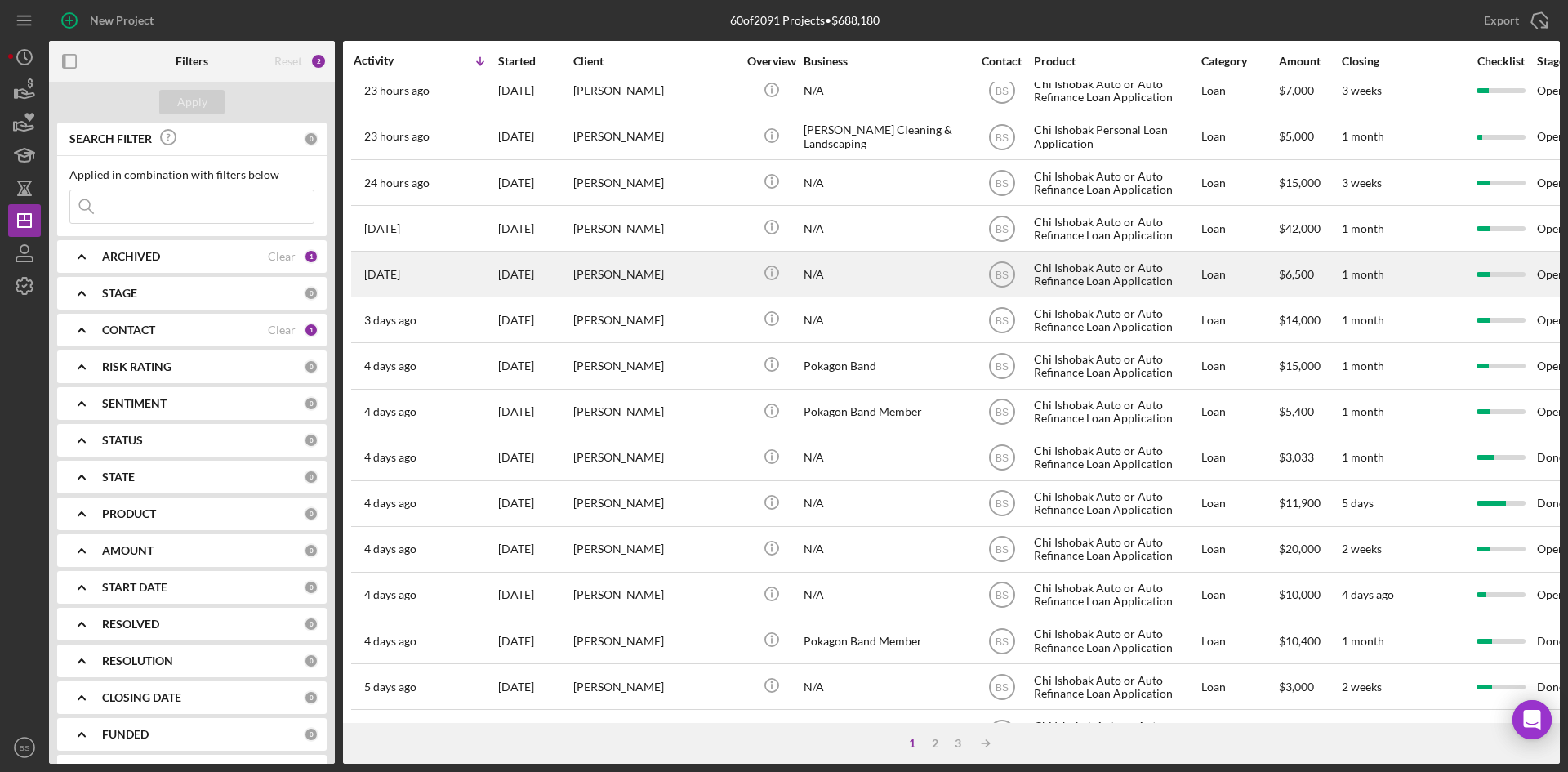
scroll to position [245, 0]
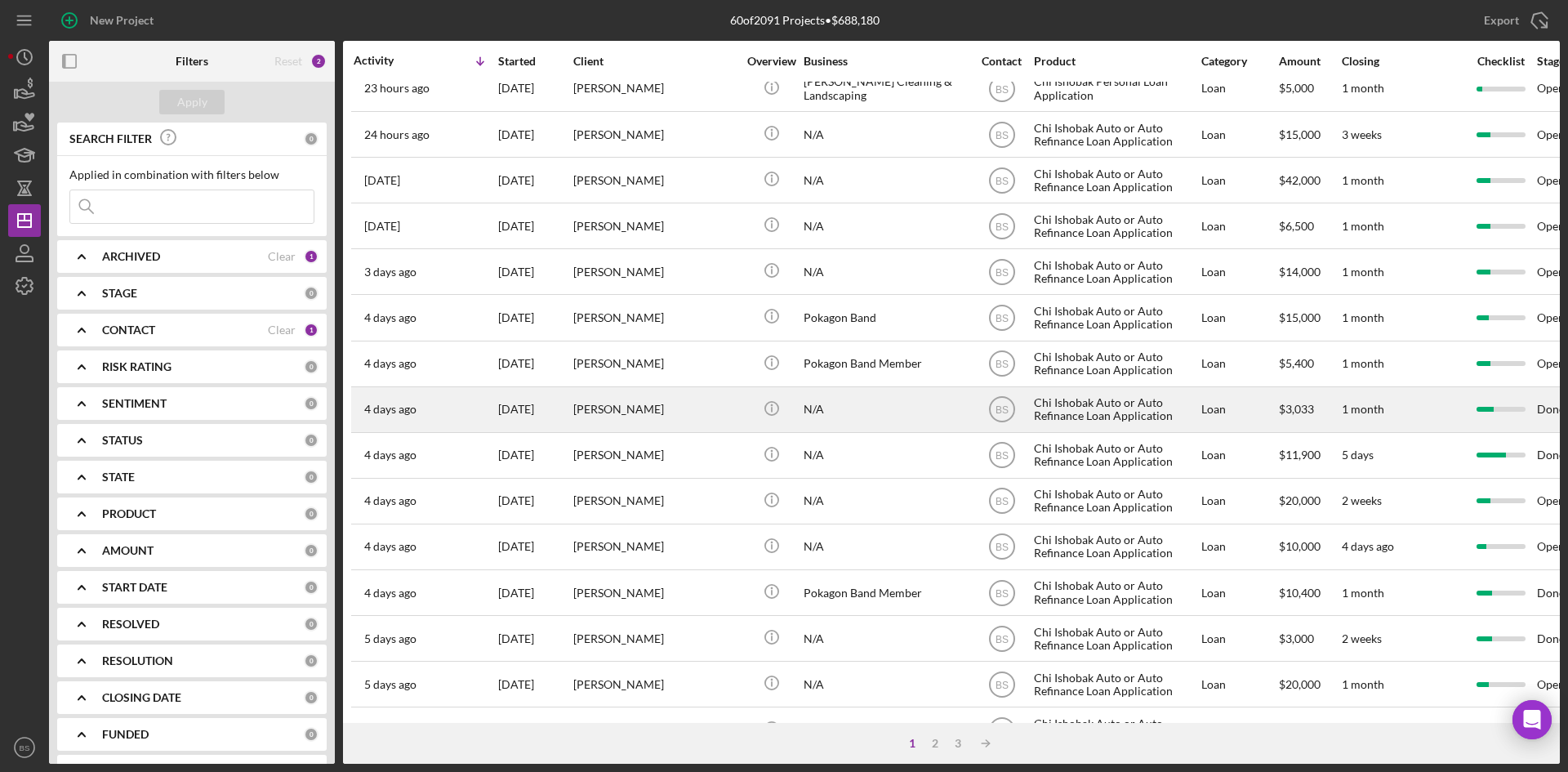
click at [680, 412] on div "[PERSON_NAME]" at bounding box center [655, 408] width 163 height 43
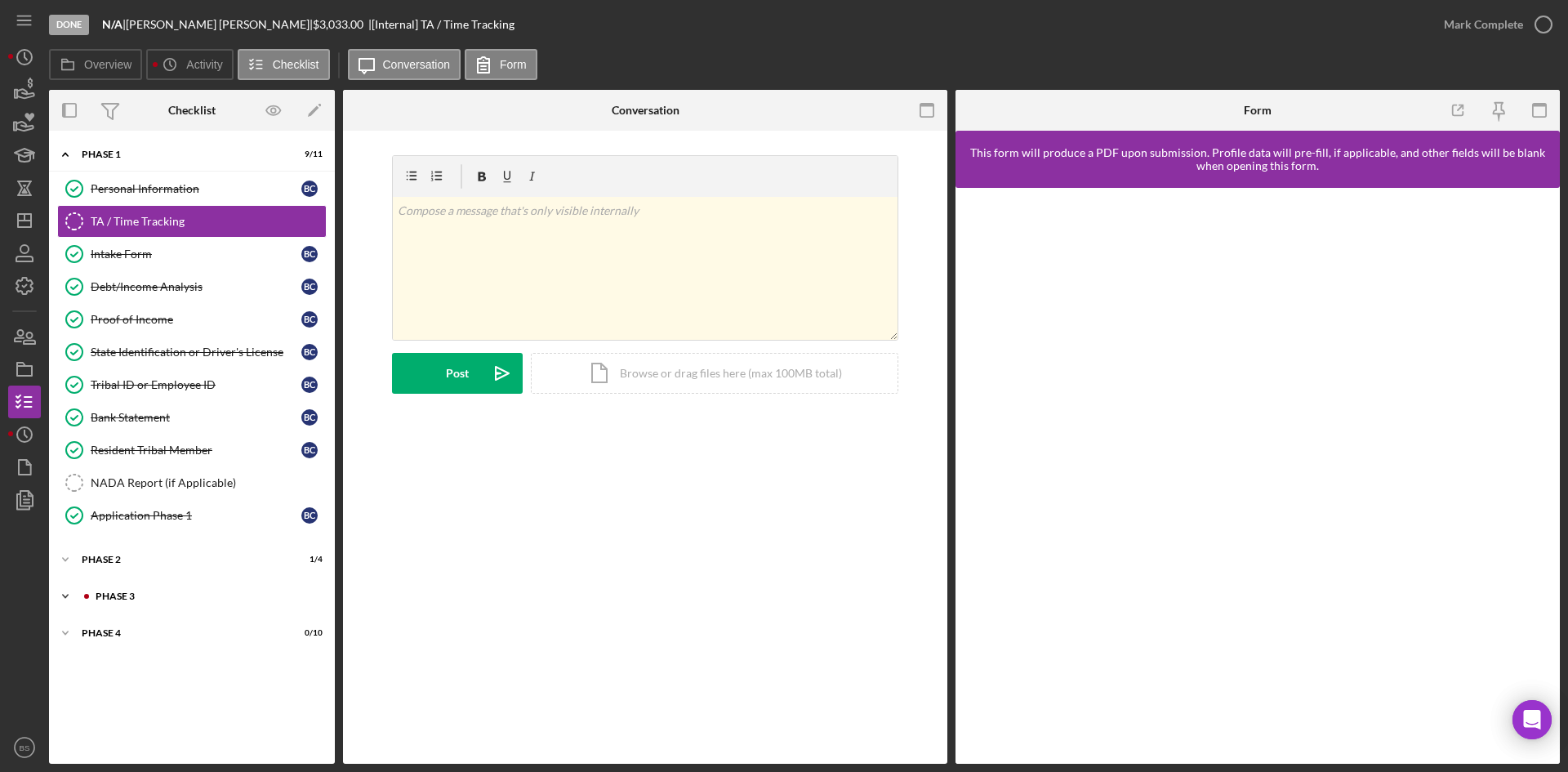
click at [169, 596] on div "Phase 3" at bounding box center [204, 595] width 219 height 10
click at [200, 696] on div "Decision" at bounding box center [196, 695] width 211 height 13
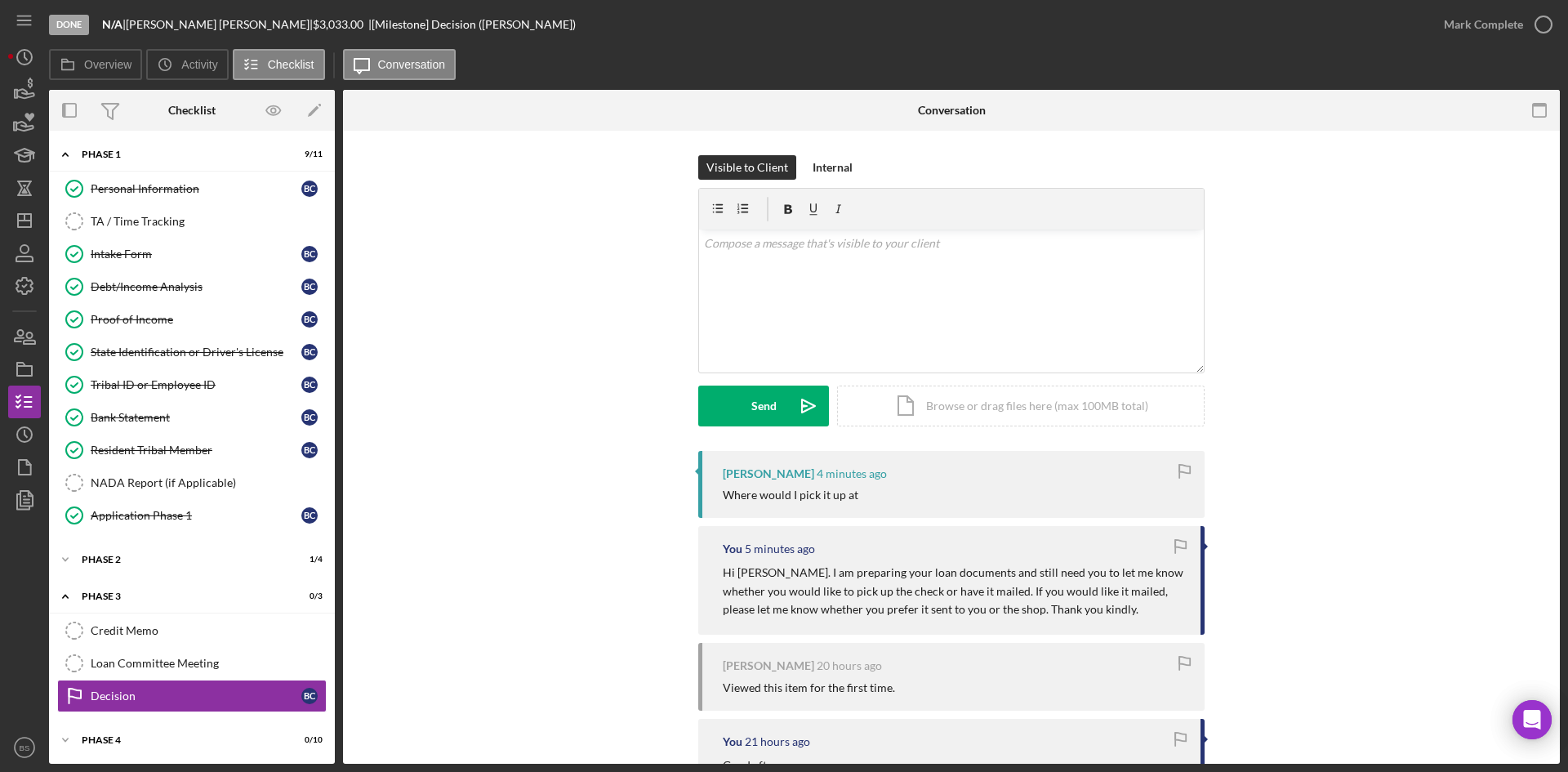
click at [762, 375] on form "v Color teal Color pink Remove color Add row above Add row below Add column bef…" at bounding box center [951, 307] width 506 height 238
click at [804, 341] on div "v Color teal Color pink Remove color Add row above Add row below Add column bef…" at bounding box center [951, 301] width 505 height 143
click at [810, 402] on icon "Icon/icon-invite-send" at bounding box center [808, 406] width 41 height 41
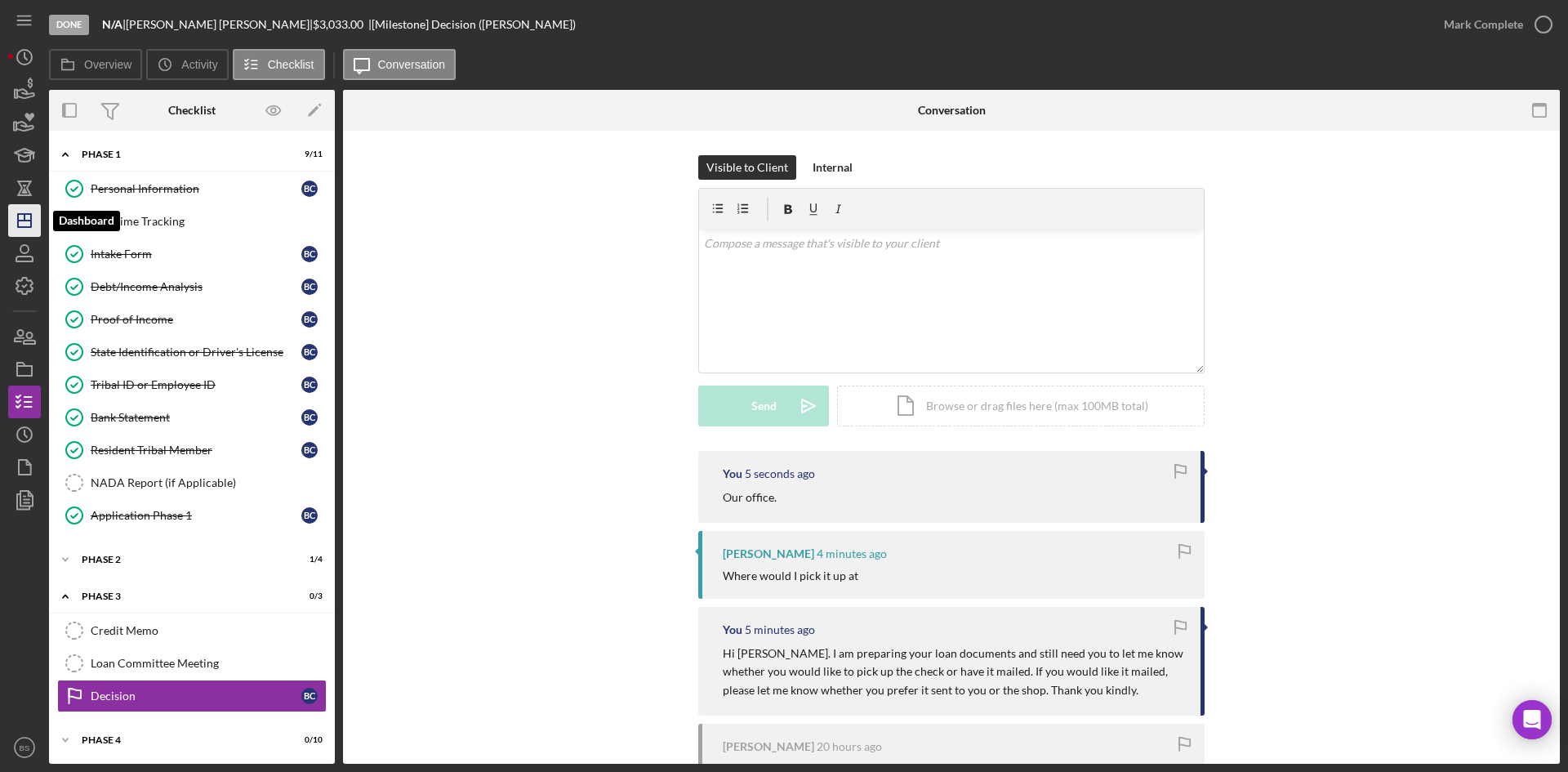
click at [27, 212] on icon "Icon/Dashboard" at bounding box center [24, 220] width 41 height 41
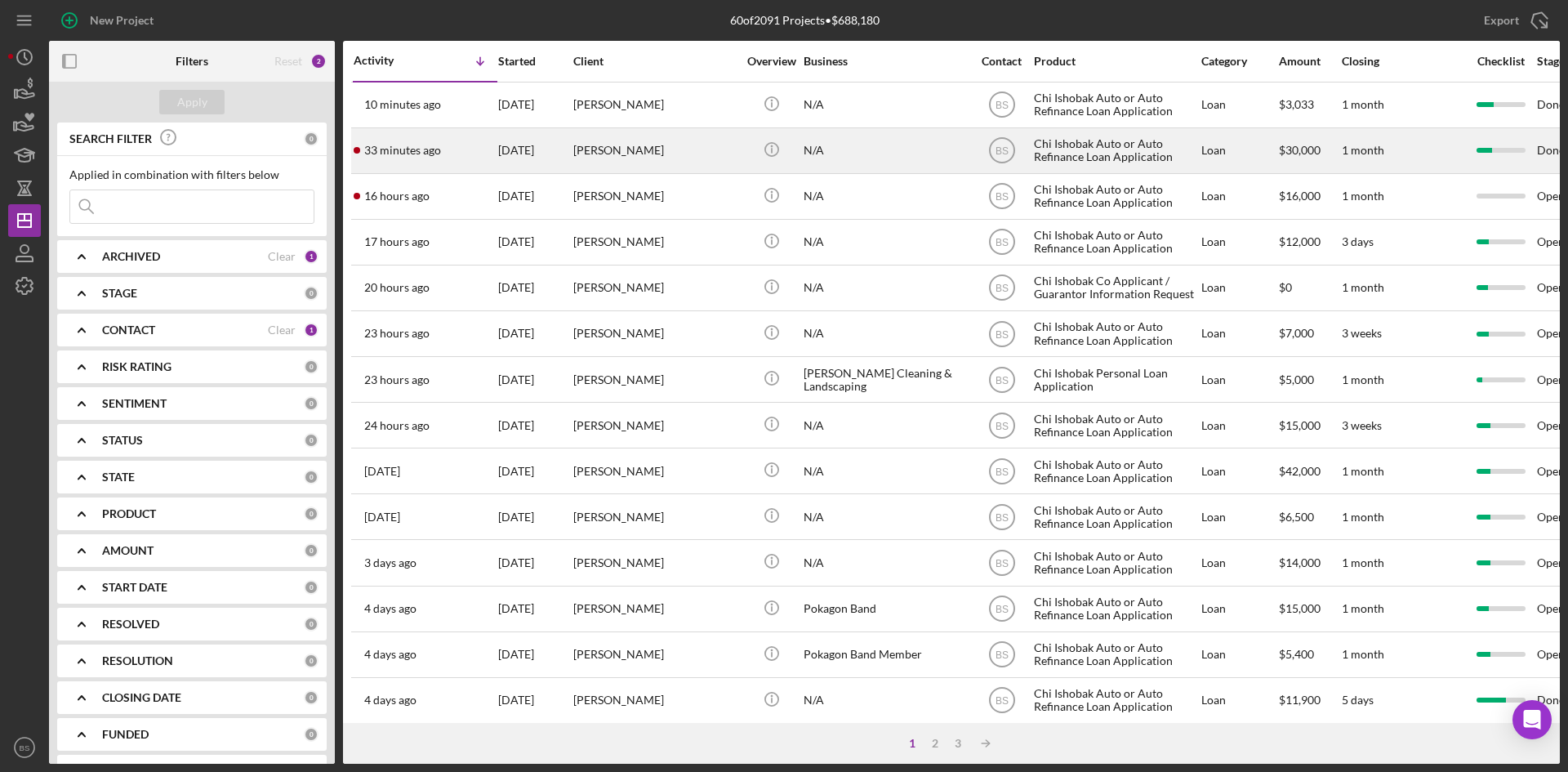
click at [650, 169] on div "[PERSON_NAME]" at bounding box center [655, 150] width 163 height 43
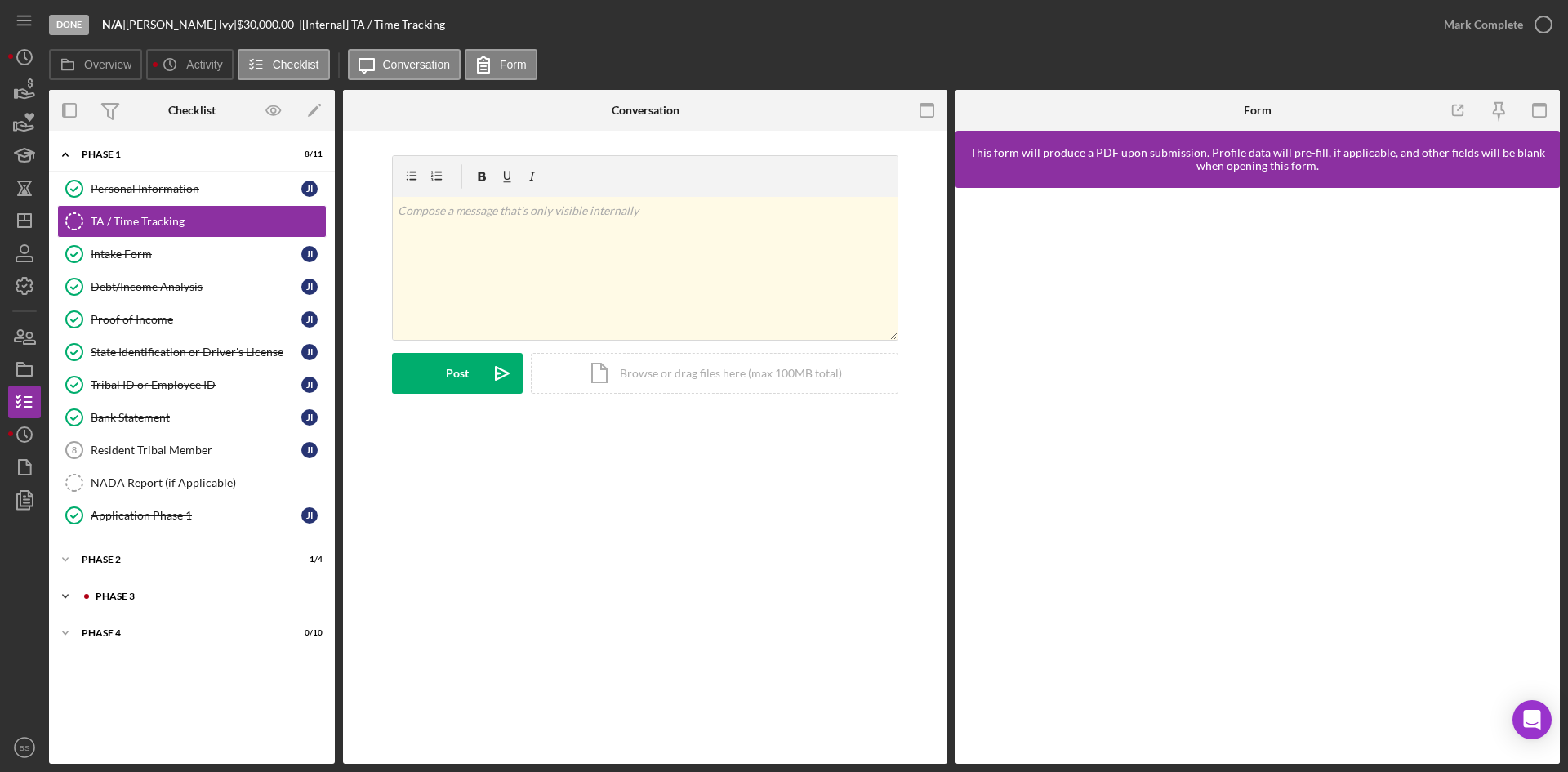
click at [212, 599] on div "Phase 3" at bounding box center [204, 595] width 219 height 10
click at [201, 698] on div "Decision" at bounding box center [196, 695] width 211 height 13
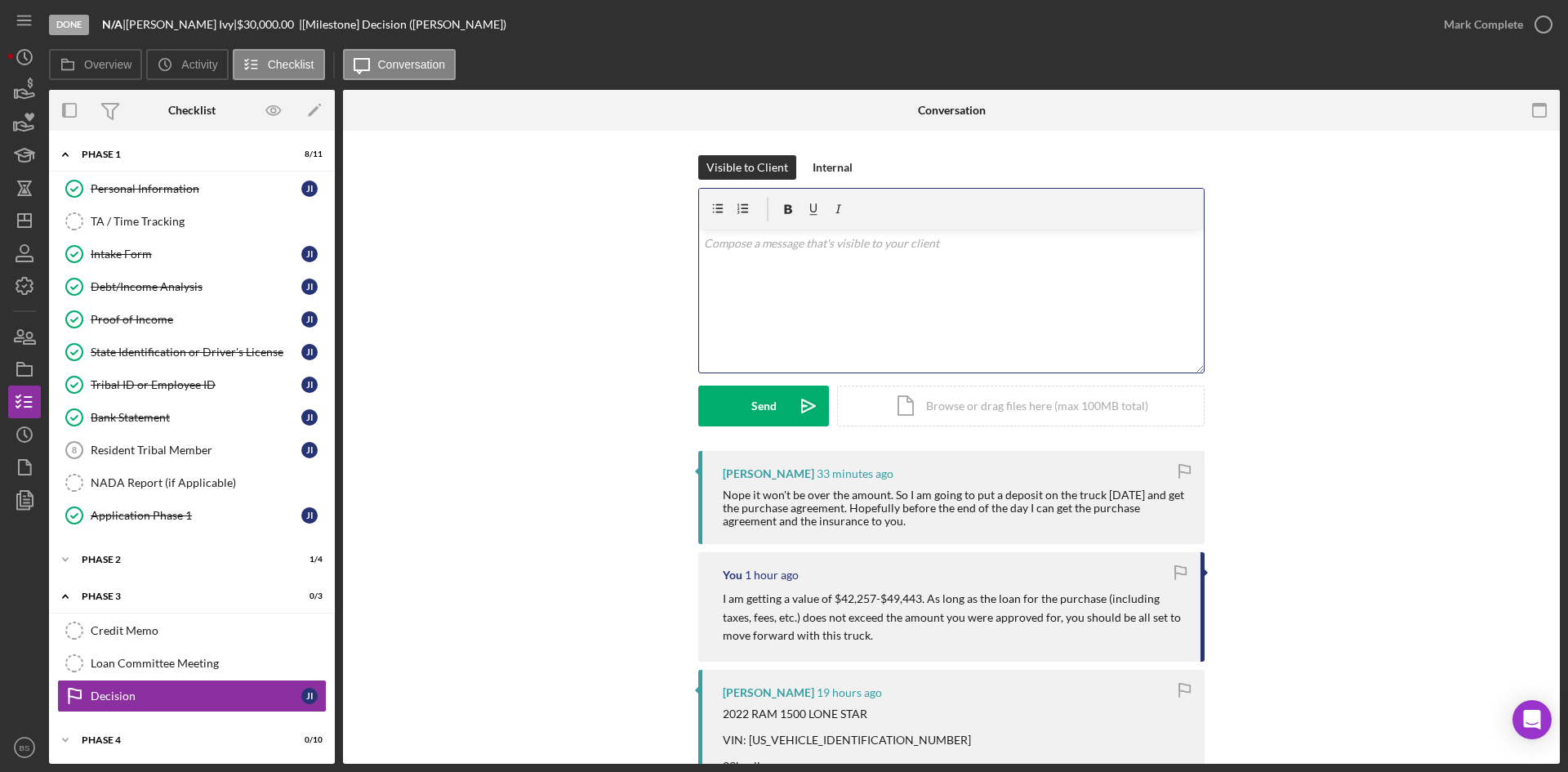
click at [875, 284] on div "v Color teal Color pink Remove color Add row above Add row below Add column bef…" at bounding box center [951, 301] width 505 height 143
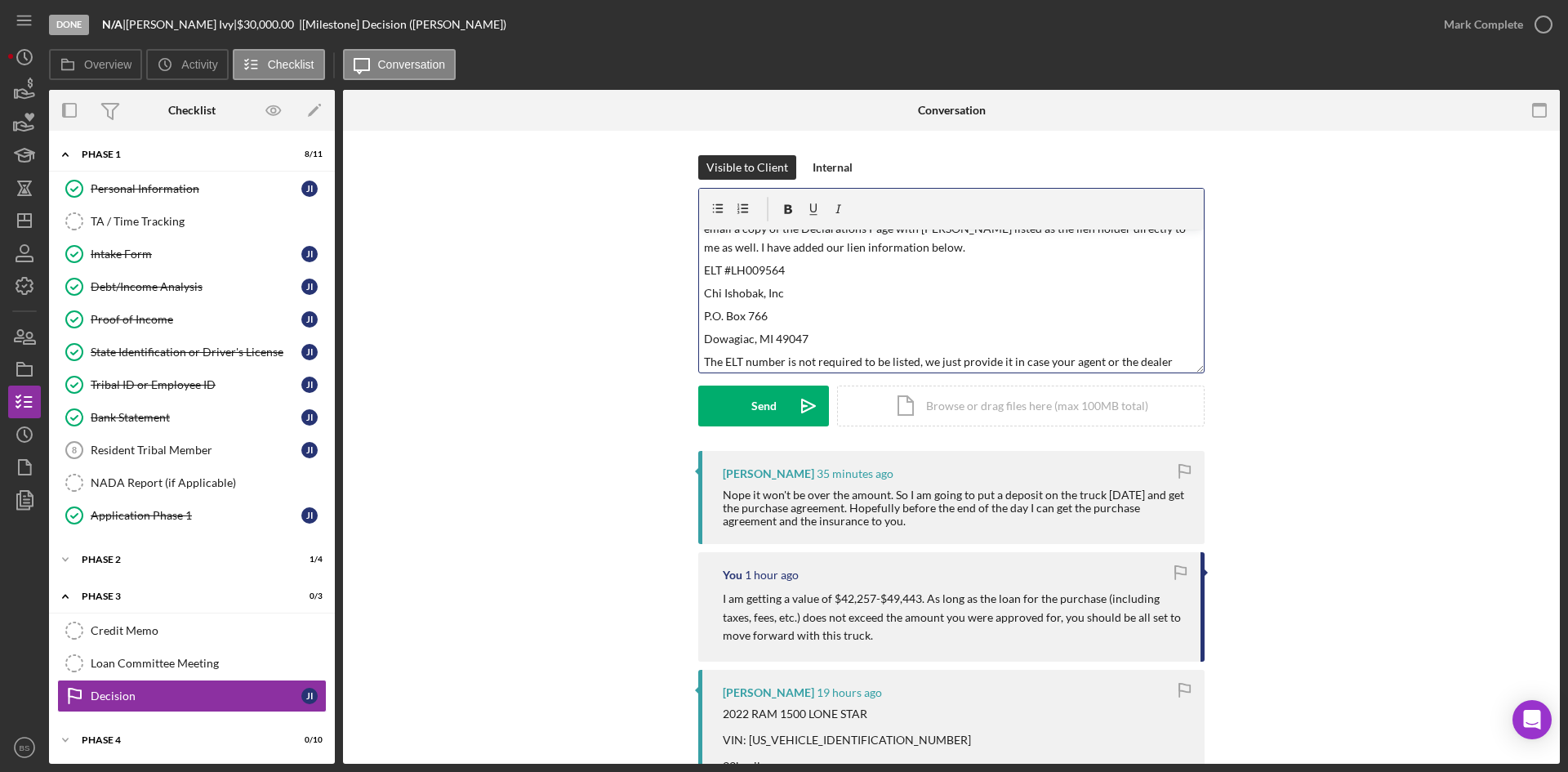
scroll to position [69, 0]
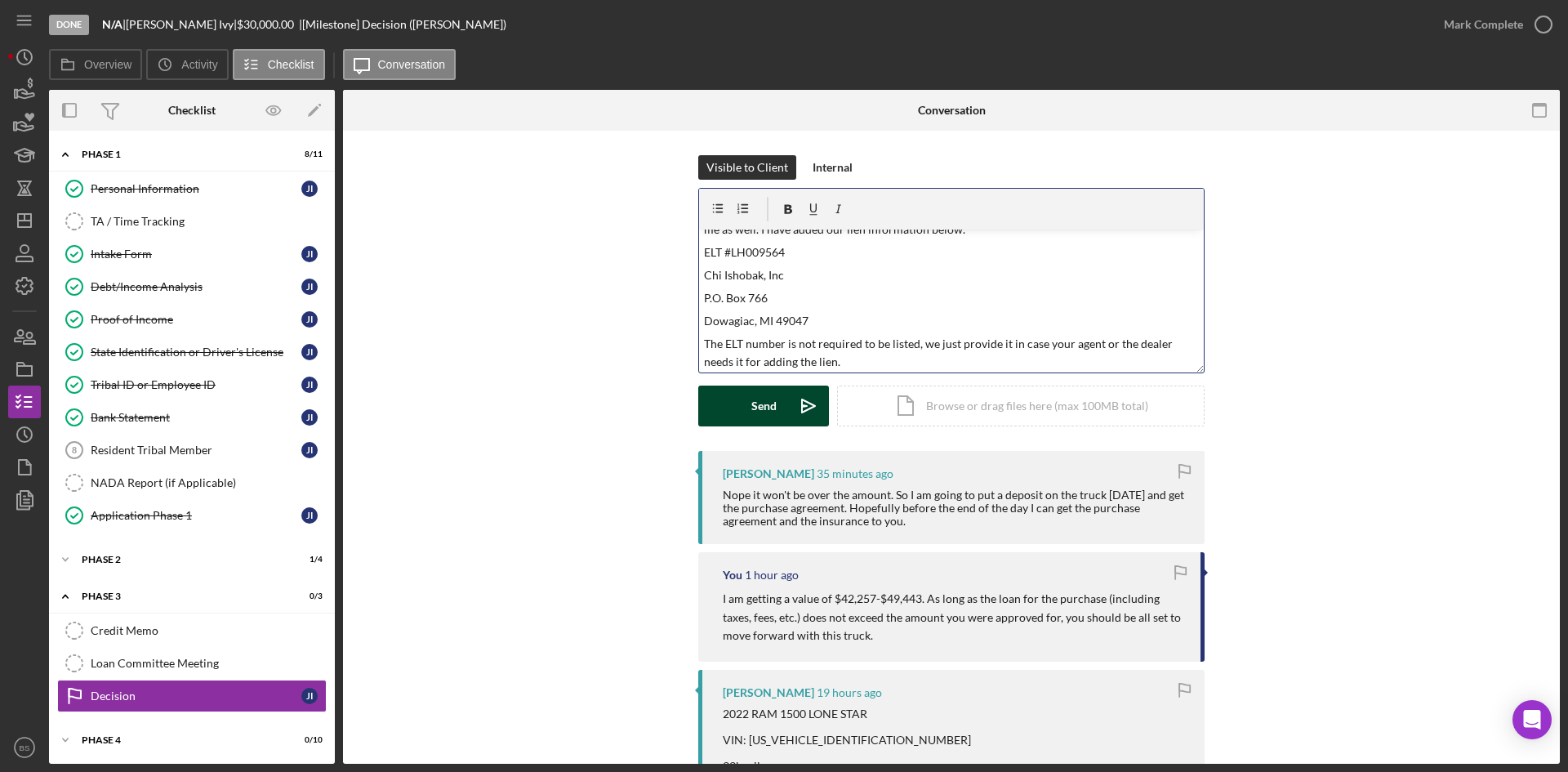
click at [811, 399] on icon "Icon/icon-invite-send" at bounding box center [808, 406] width 41 height 41
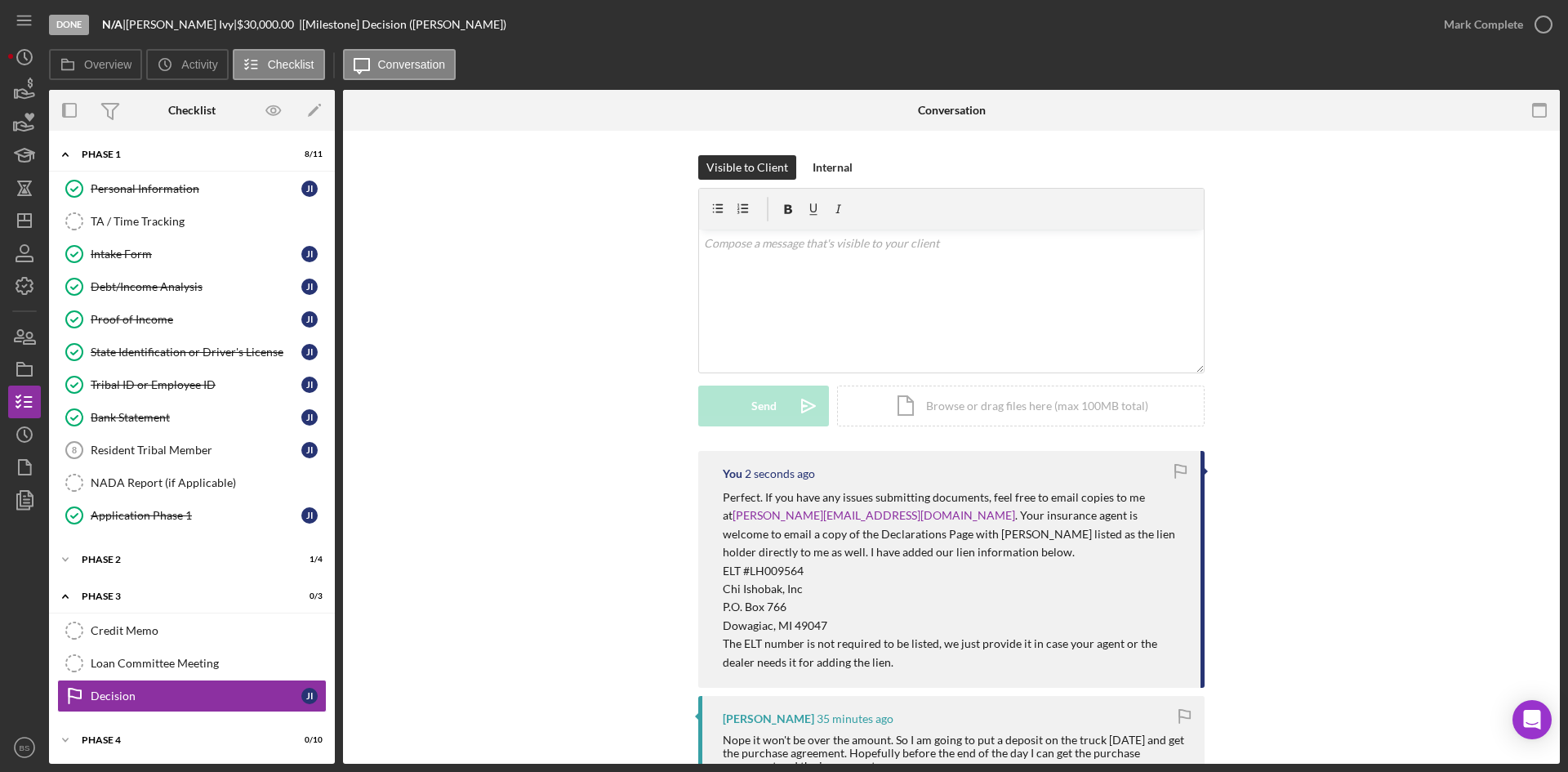
scroll to position [245, 0]
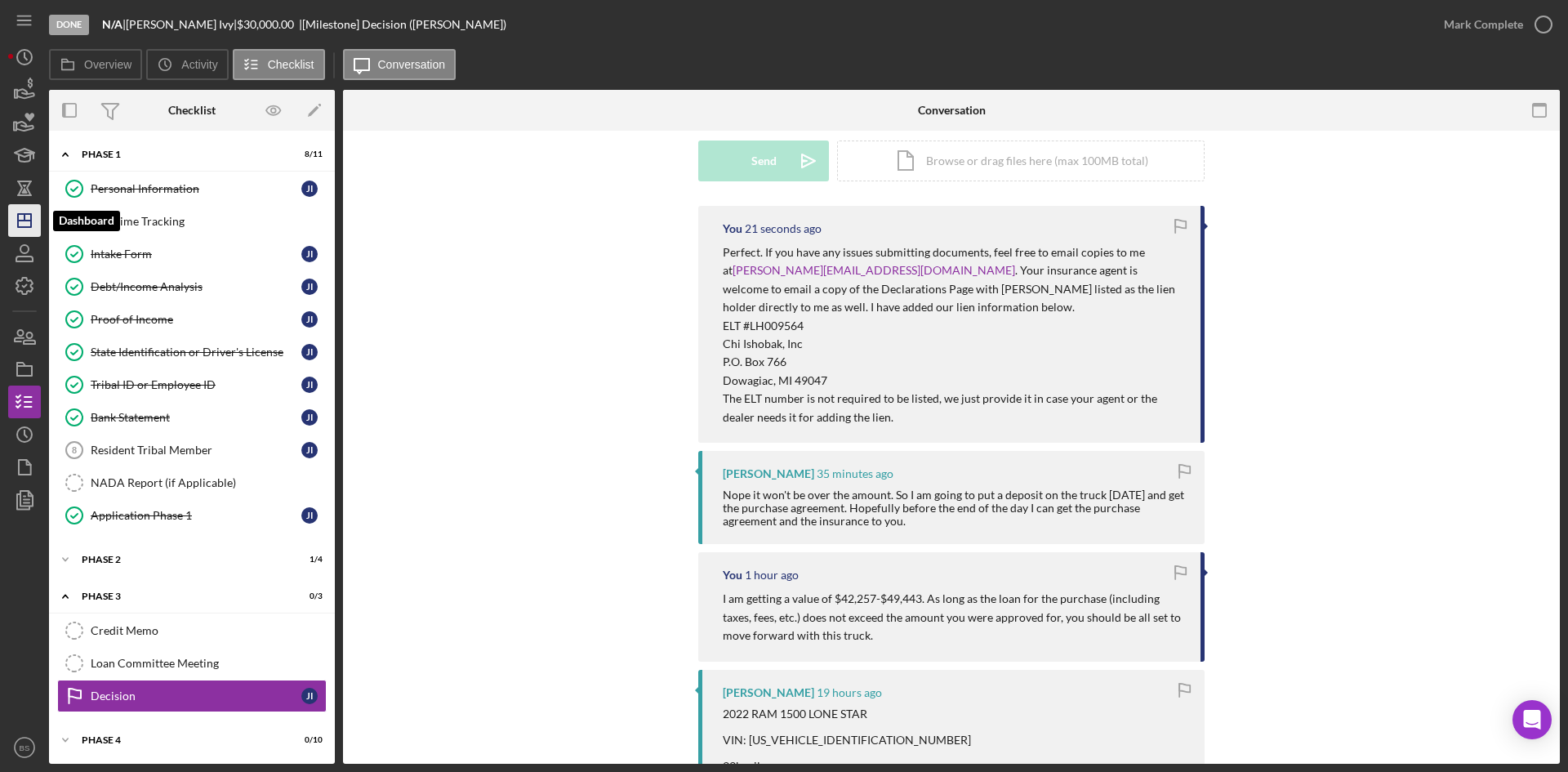
click at [34, 220] on icon "Icon/Dashboard" at bounding box center [24, 220] width 41 height 41
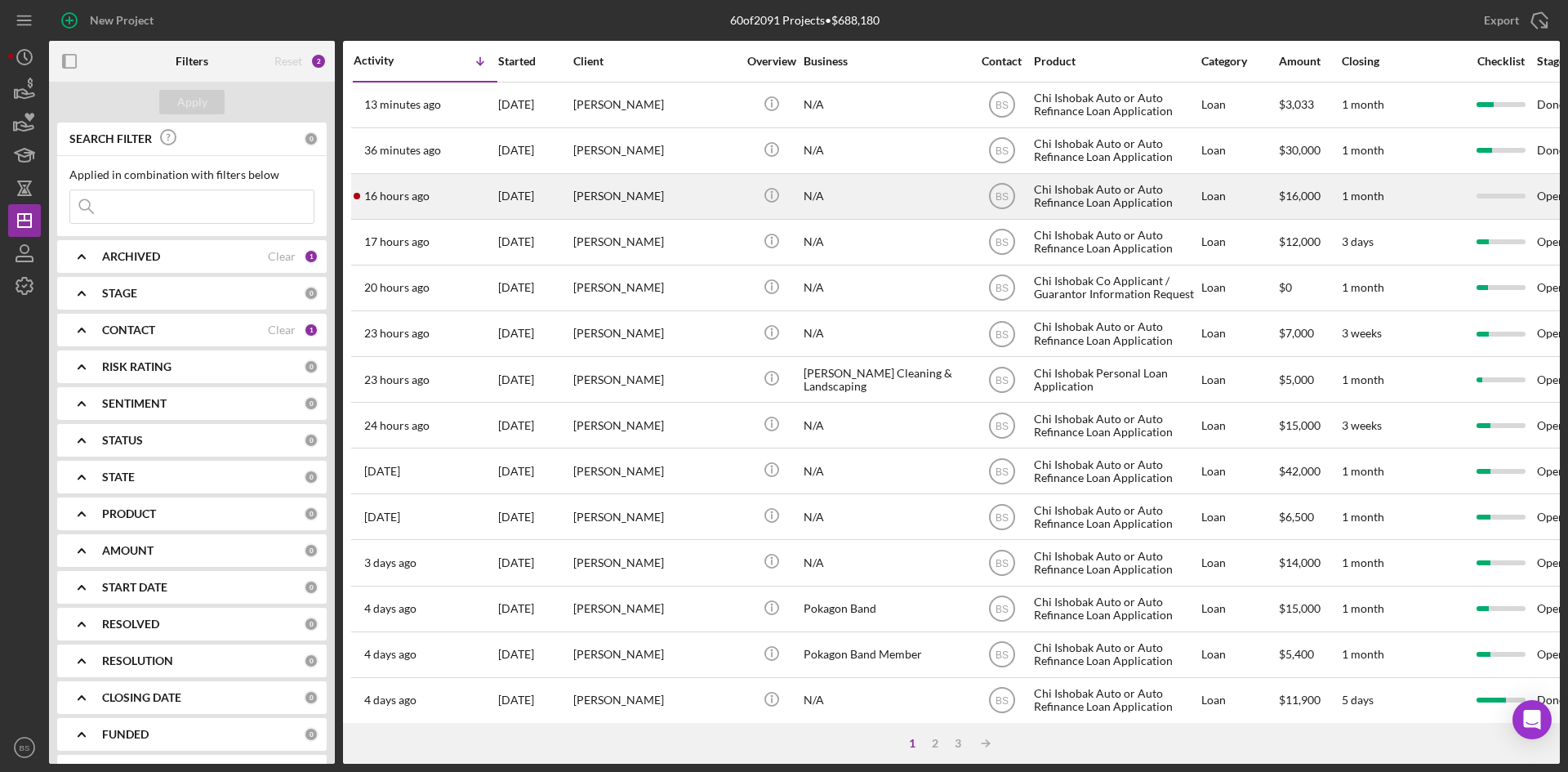
click at [635, 205] on div "[PERSON_NAME]" at bounding box center [655, 196] width 163 height 43
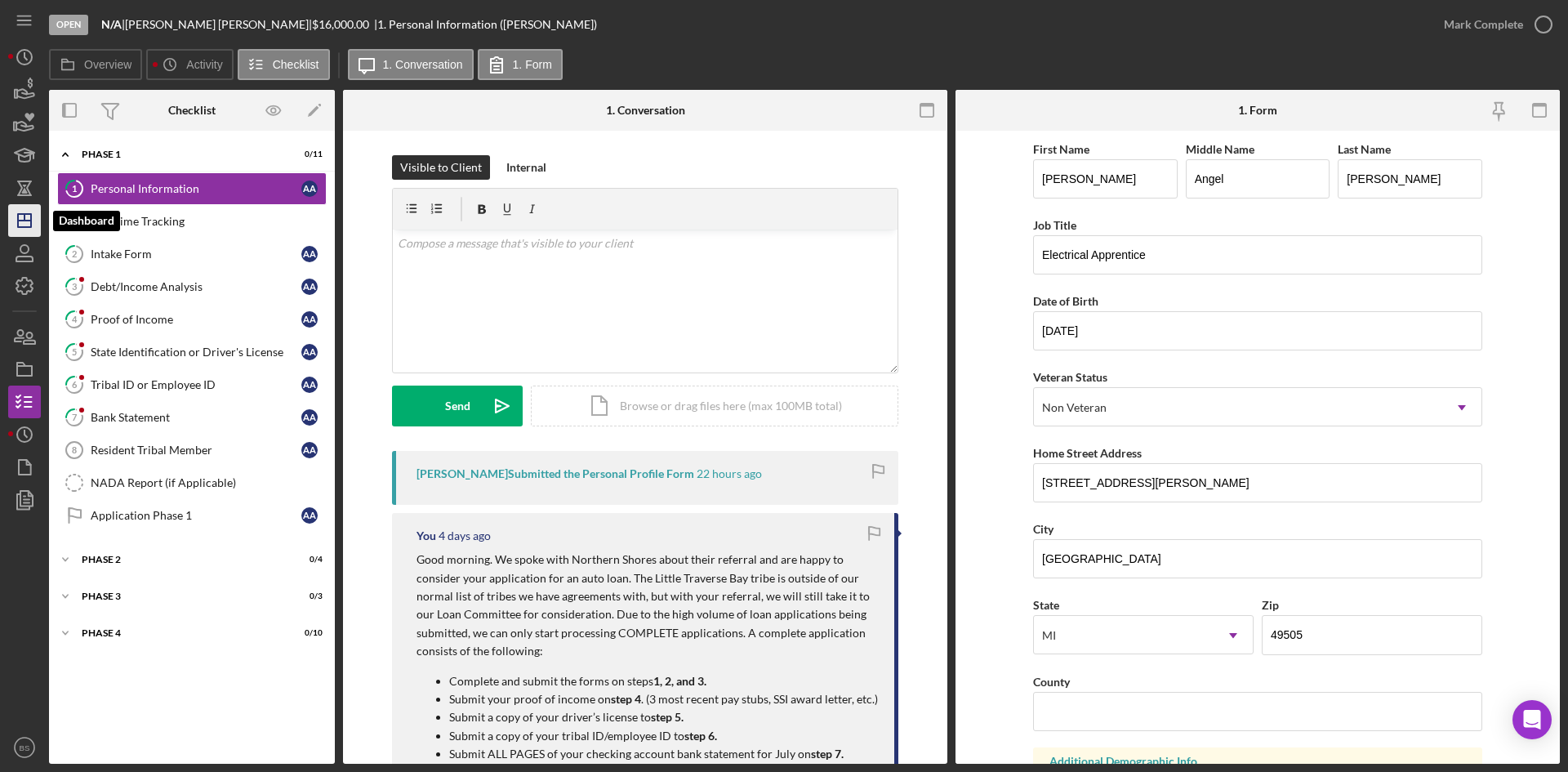
click at [34, 212] on icon "Icon/Dashboard" at bounding box center [24, 220] width 41 height 41
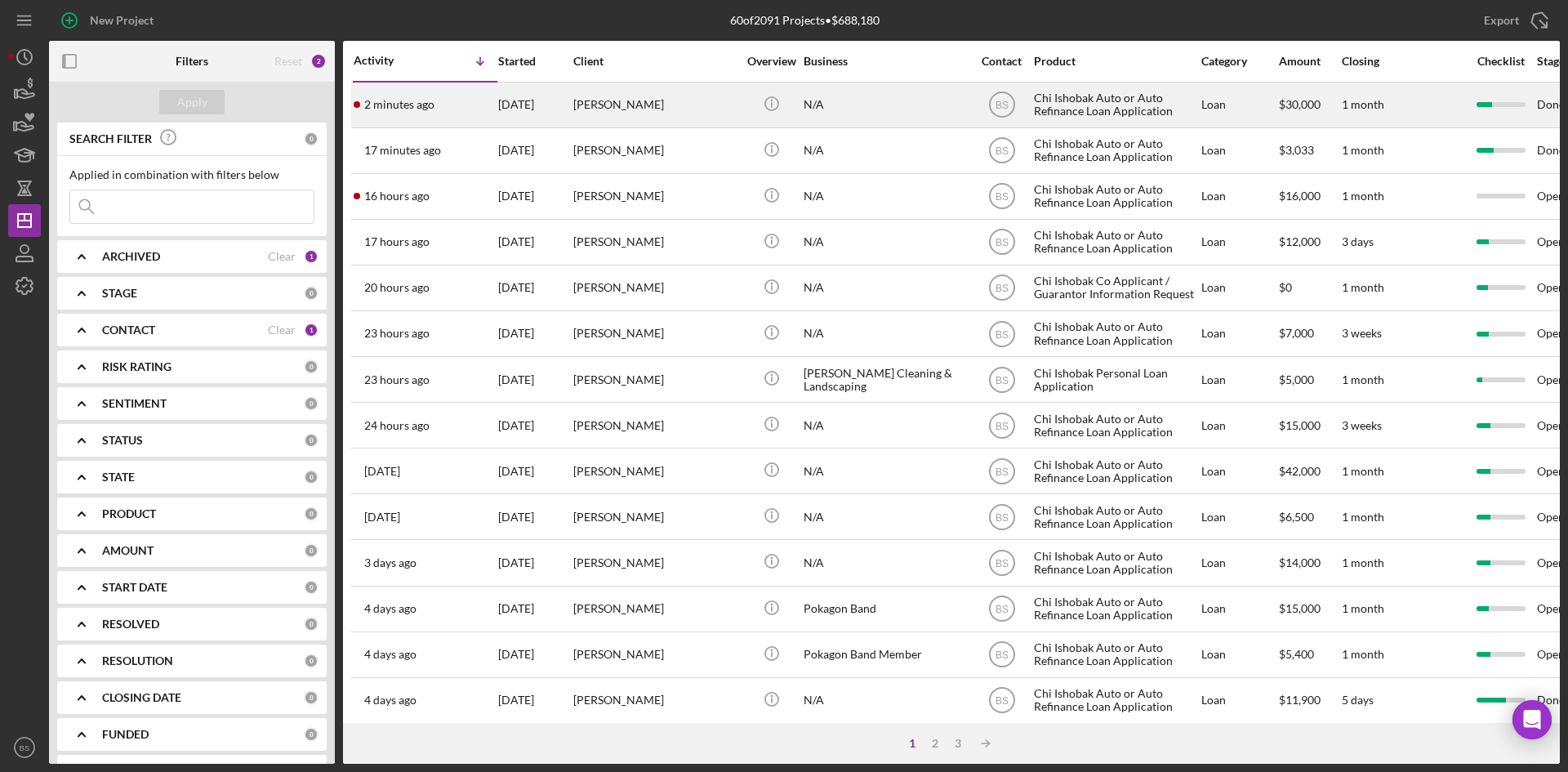
click at [496, 93] on td "2 minutes ago [PERSON_NAME]" at bounding box center [425, 104] width 145 height 46
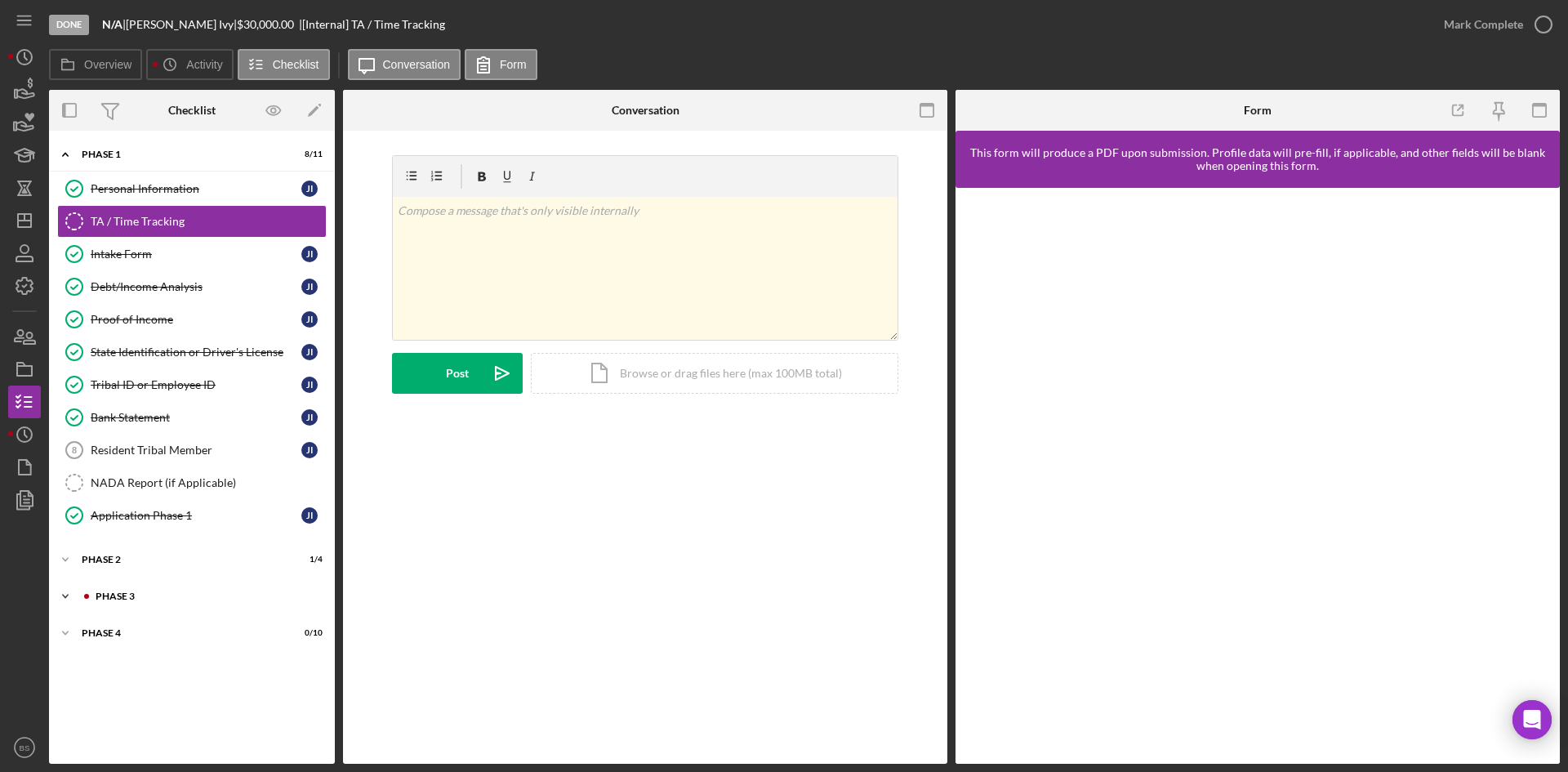
drag, startPoint x: 124, startPoint y: 591, endPoint x: 124, endPoint y: 613, distance: 22.0
click at [124, 591] on div "Icon/Expander Phase 3 0 / 3" at bounding box center [191, 596] width 286 height 33
click at [125, 685] on link "Decision Decision J I" at bounding box center [191, 696] width 269 height 33
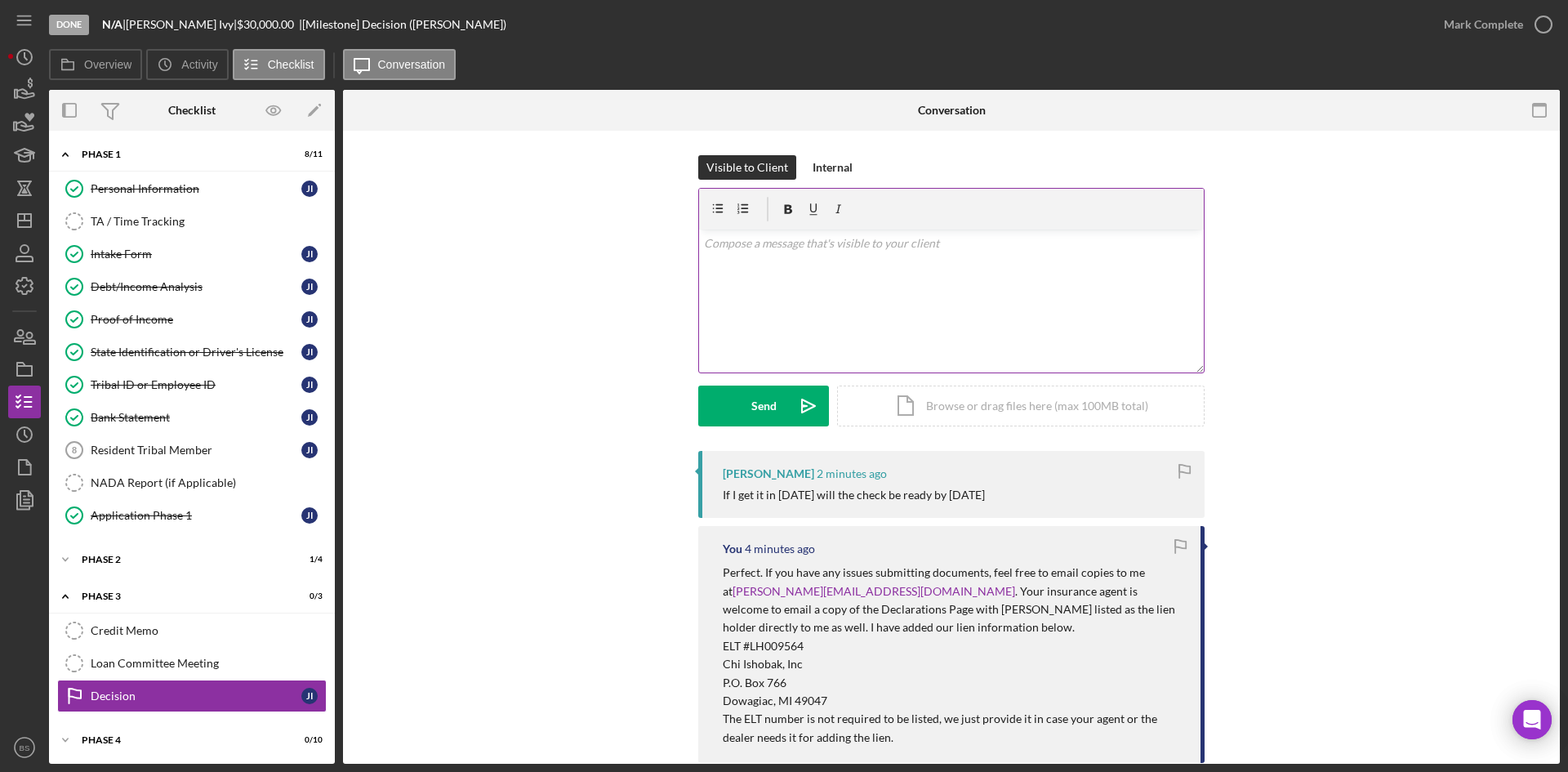
click at [907, 293] on div "v Color teal Color pink Remove color Add row above Add row below Add column bef…" at bounding box center [951, 301] width 505 height 143
click at [824, 244] on p "That all depends on your signing the loan documents and paying the loan process…" at bounding box center [952, 244] width 495 height 18
click at [1149, 239] on p "That all depends on your signing the loan documents and paying the loan process…" at bounding box center [952, 244] width 495 height 18
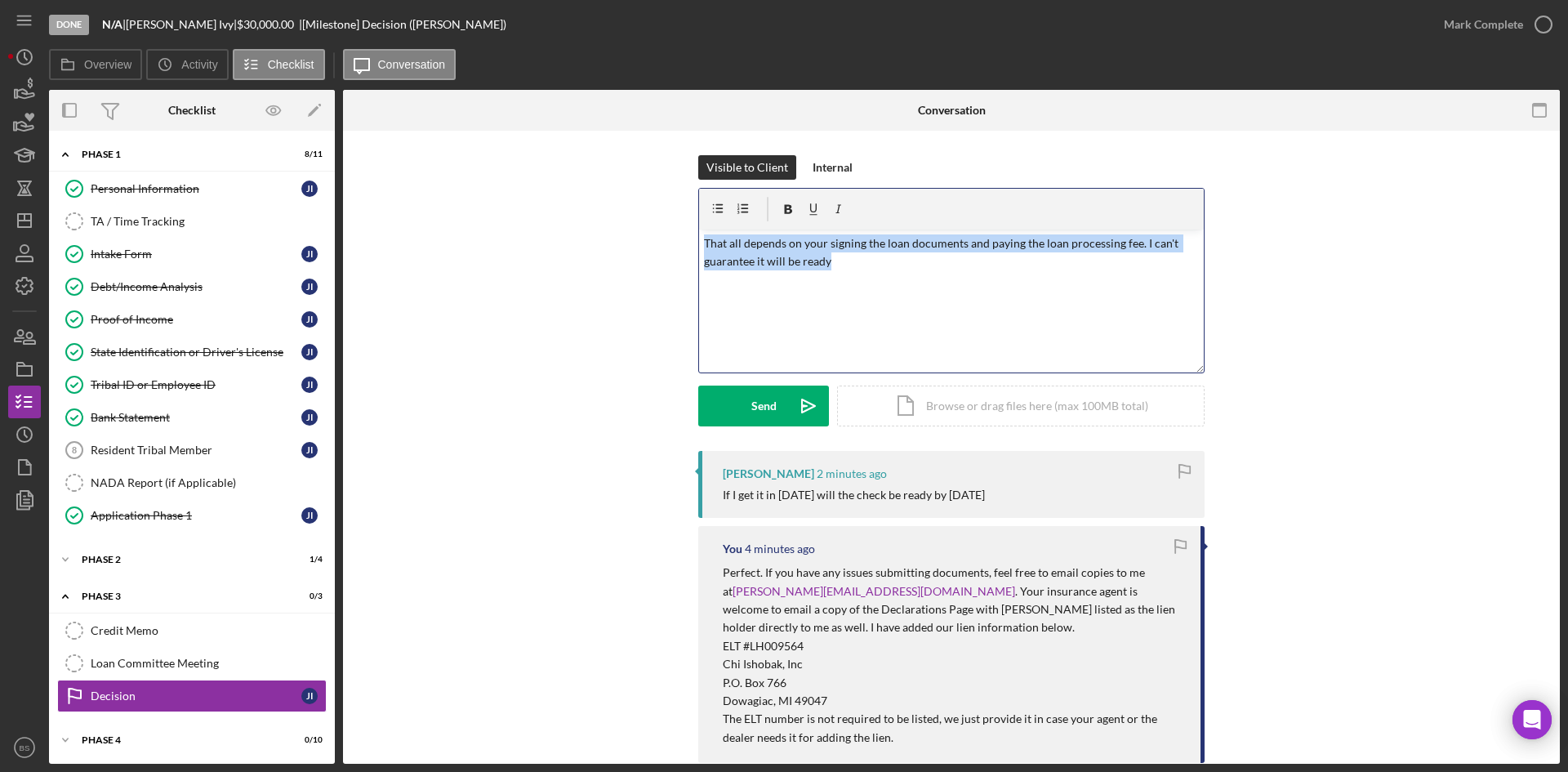
drag, startPoint x: 855, startPoint y: 266, endPoint x: 700, endPoint y: 244, distance: 156.6
click at [700, 244] on div "v Color teal Color pink Remove color Add row above Add row below Add column bef…" at bounding box center [951, 301] width 505 height 143
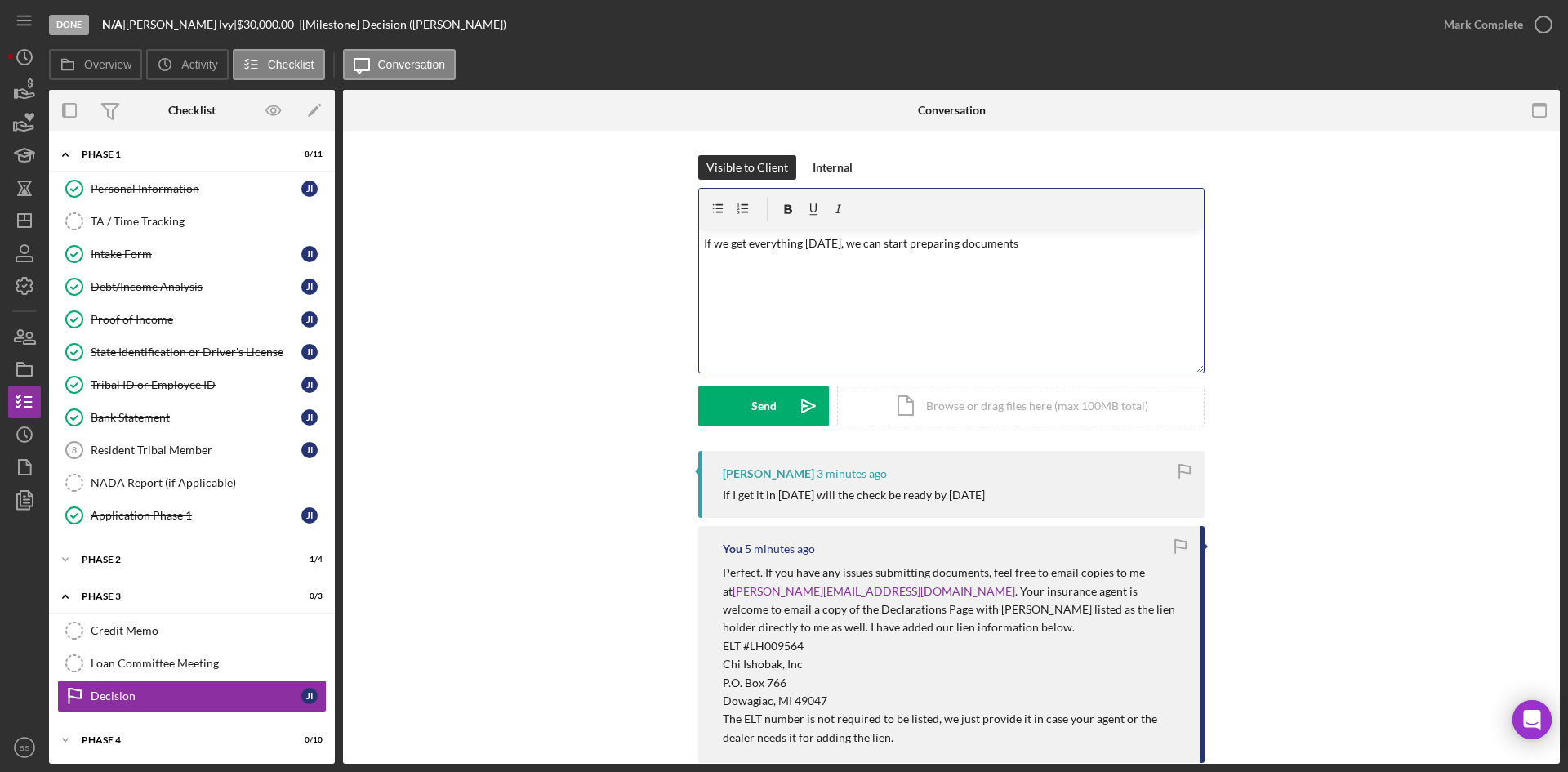
click at [699, 234] on div "v Color teal Color pink Remove color Add row above Add row below Add column bef…" at bounding box center [951, 301] width 505 height 143
click at [873, 256] on p "I can't guarantee it will be ready today. If we get everything today, we can st…" at bounding box center [952, 253] width 495 height 37
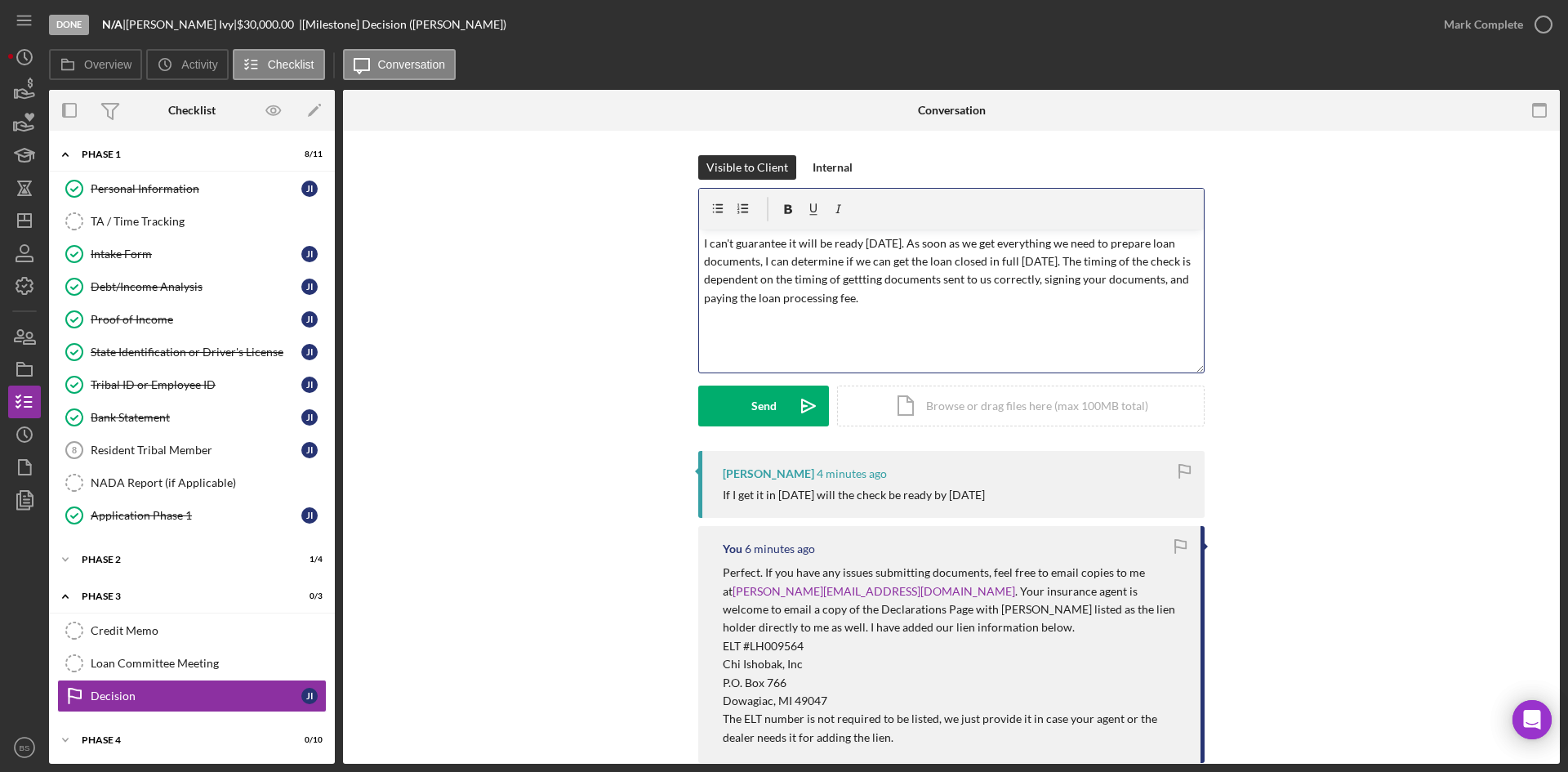
click at [846, 277] on p "I can't guarantee it will be ready today. As soon as we get everything we need …" at bounding box center [952, 271] width 495 height 73
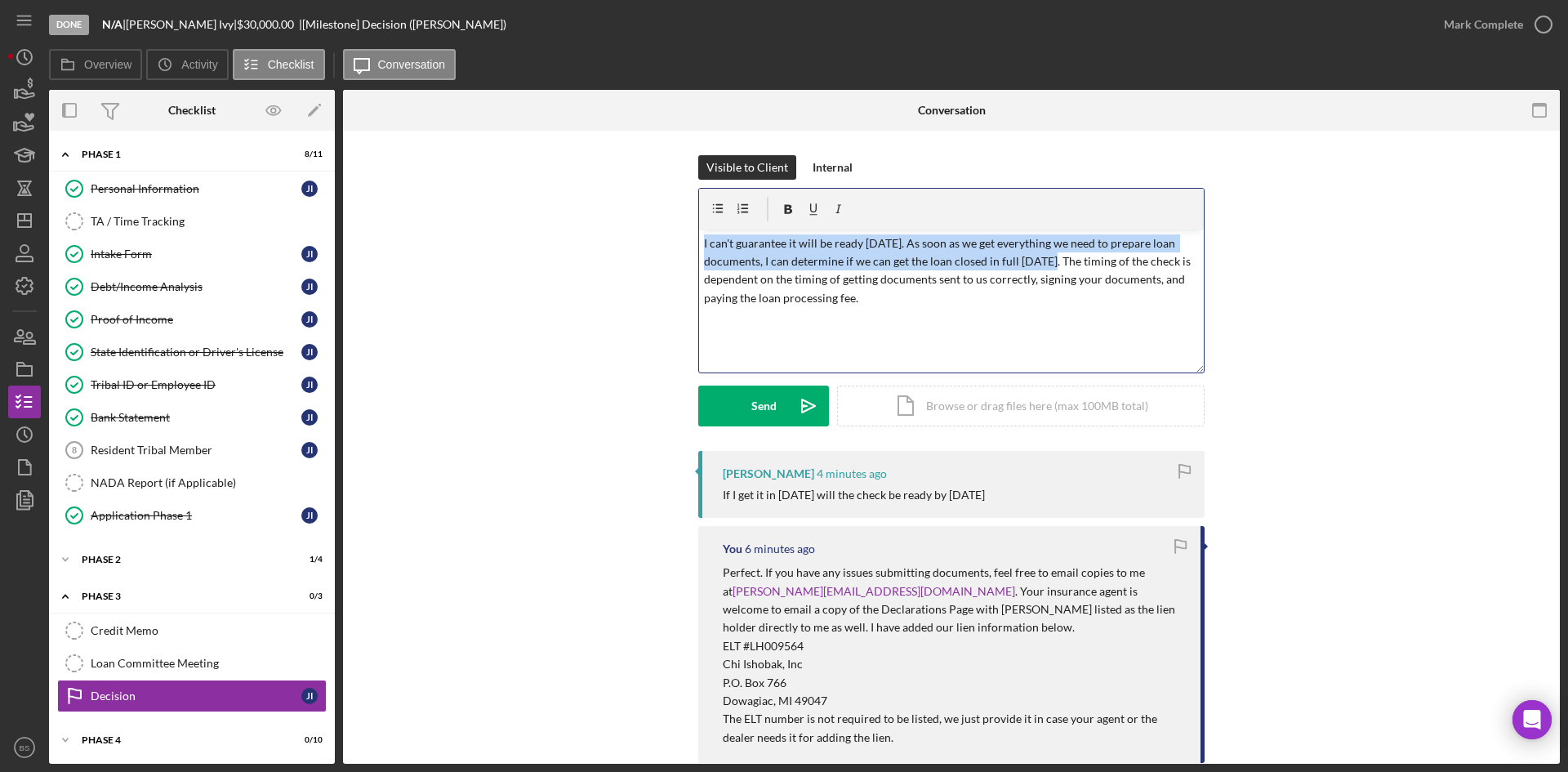
drag, startPoint x: 1045, startPoint y: 260, endPoint x: 688, endPoint y: 225, distance: 358.7
click at [688, 225] on div "Visible to Client Internal v Color teal Color pink Remove color Add row above A…" at bounding box center [951, 302] width 1168 height 296
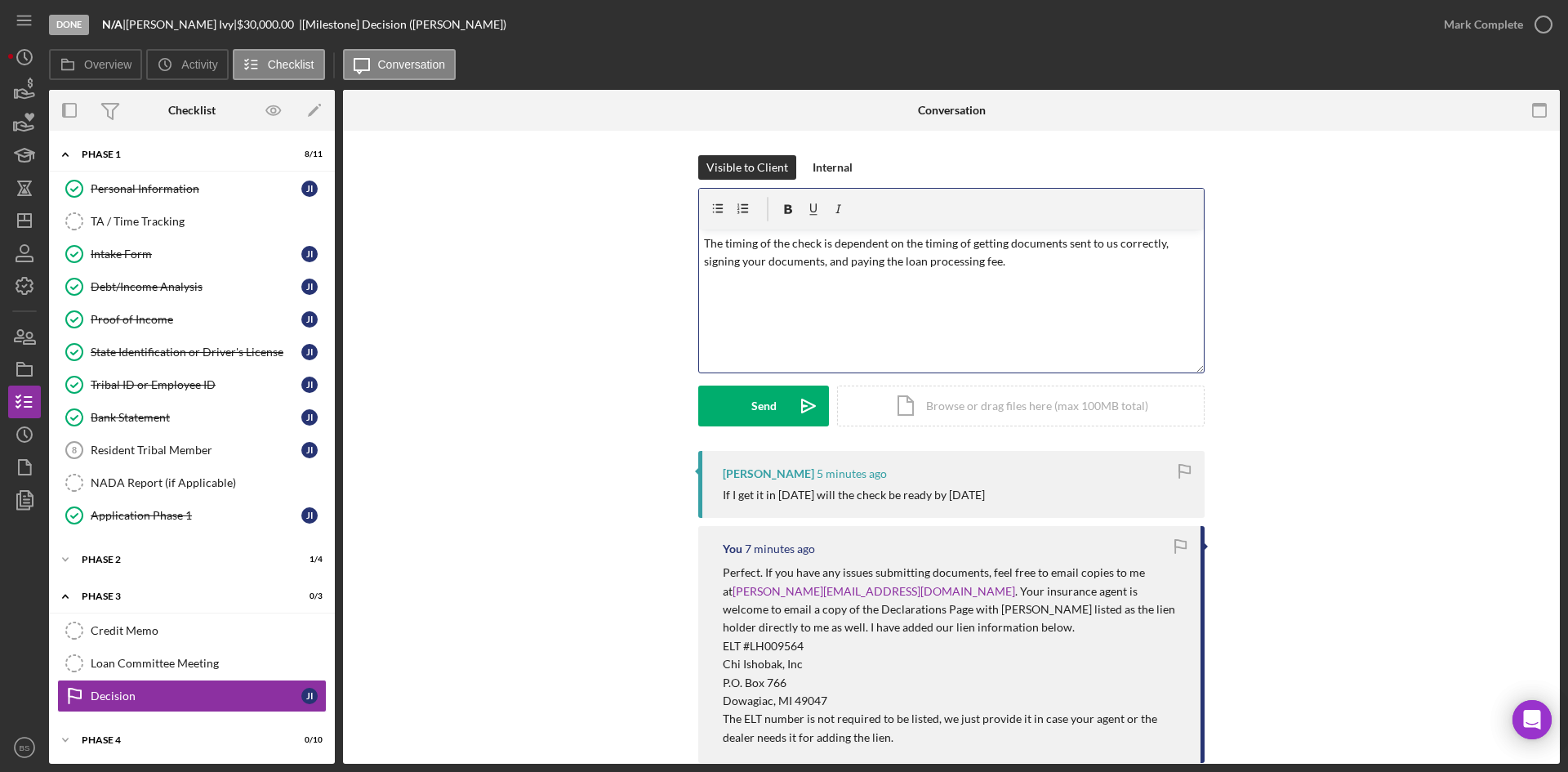
drag, startPoint x: 771, startPoint y: 242, endPoint x: 796, endPoint y: 232, distance: 26.9
click at [771, 242] on p "The timing of the check is dependent on the timing of getting documents sent to…" at bounding box center [952, 253] width 495 height 37
click at [1004, 241] on p "The timing of printing the check is dependent on the timing of getting document…" at bounding box center [952, 253] width 495 height 37
click at [1010, 260] on p "The timing of printing the check is dependent on your getting documents sent to…" at bounding box center [952, 253] width 495 height 37
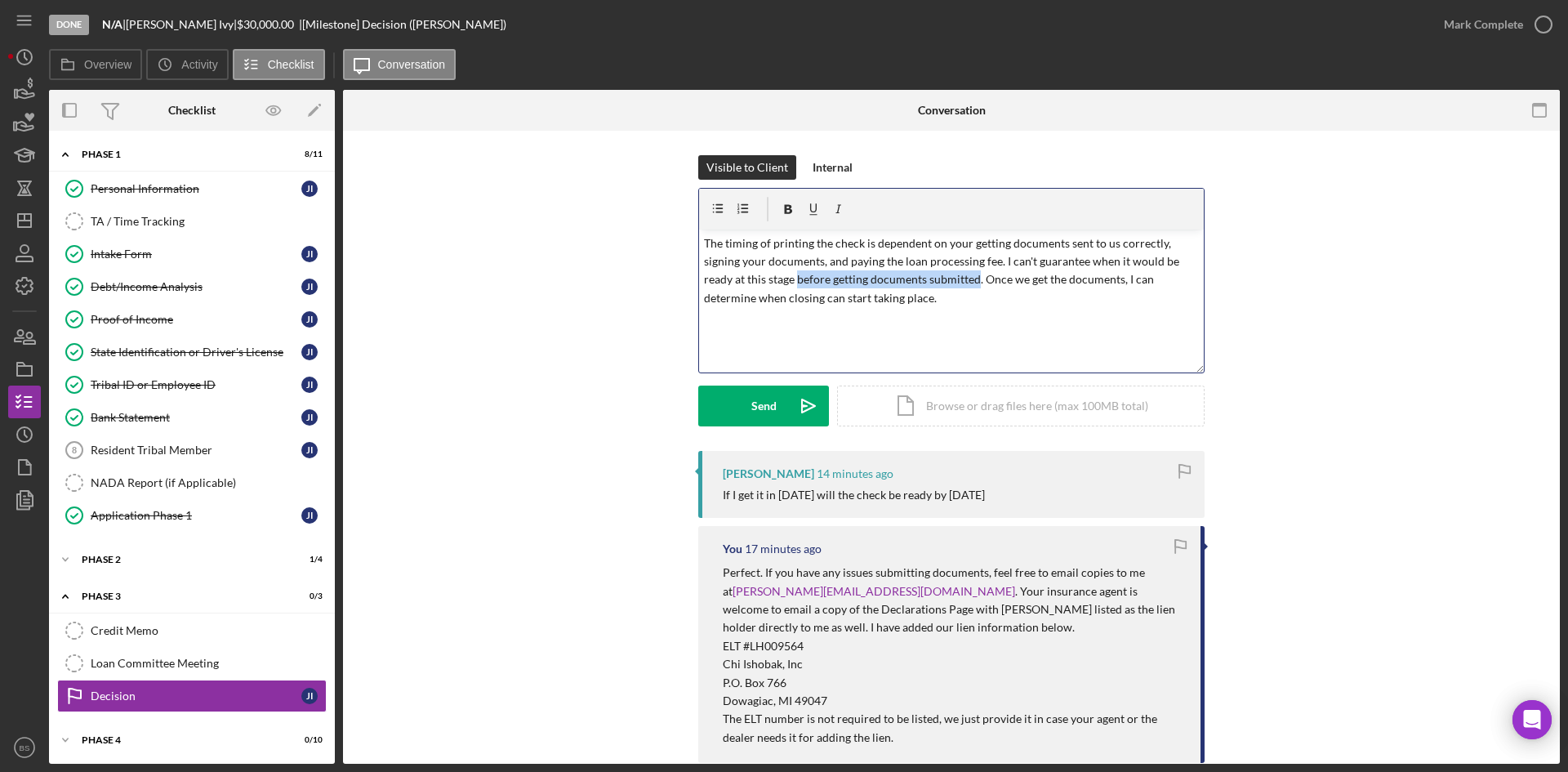
drag, startPoint x: 975, startPoint y: 277, endPoint x: 794, endPoint y: 275, distance: 181.0
click at [794, 275] on p "The timing of printing the check is dependent on your getting documents sent to…" at bounding box center [952, 271] width 495 height 73
click at [801, 275] on p "The timing of printing the check is dependent on your getting documents sent to…" at bounding box center [952, 271] width 495 height 73
click at [1006, 278] on p "The timing of printing the check is dependent on your getting documents sent to…" at bounding box center [952, 271] width 495 height 73
click at [1002, 278] on p "The timing of printing the check is dependent on your getting documents sent to…" at bounding box center [952, 271] width 495 height 73
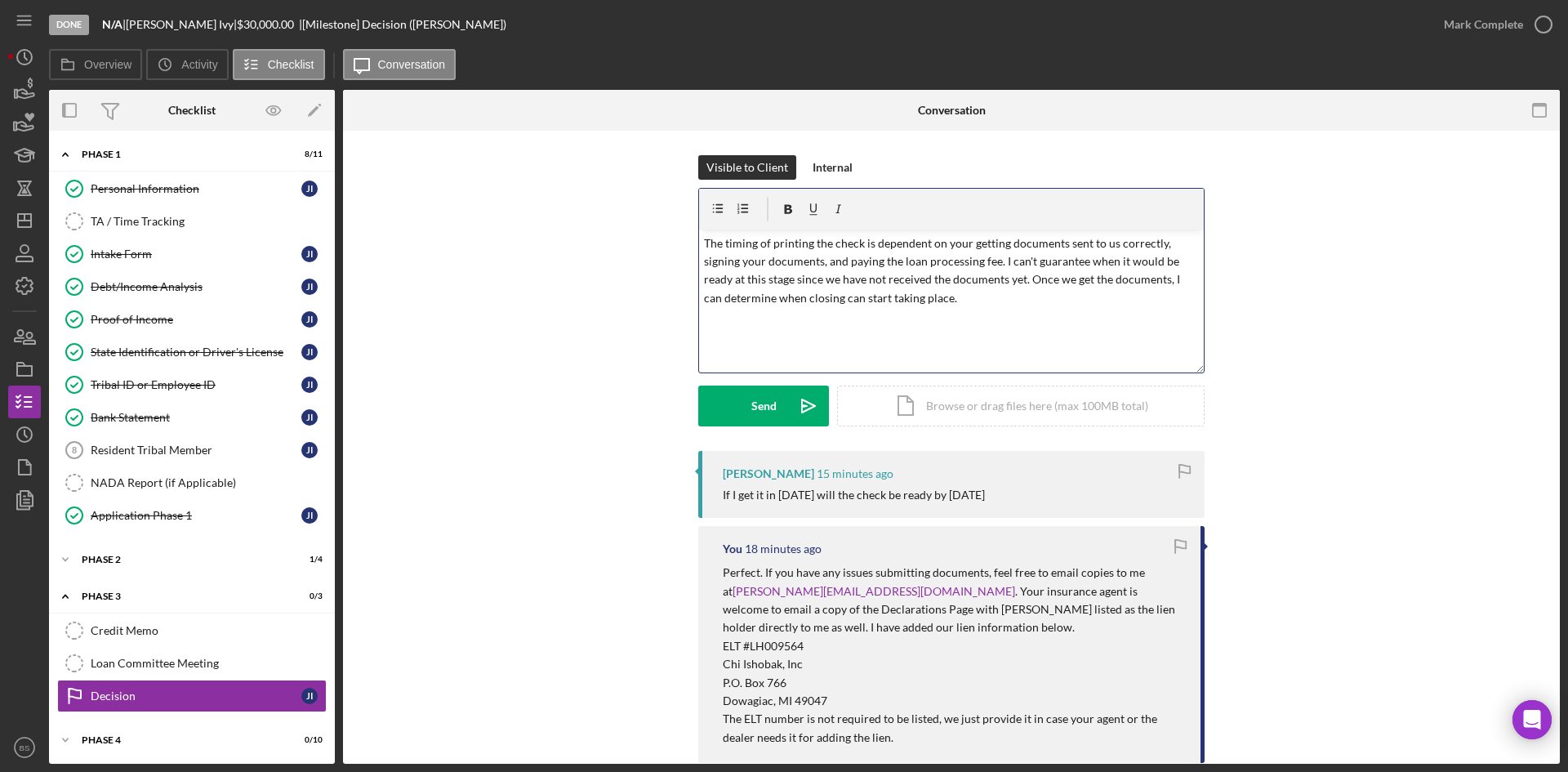
click at [1014, 299] on p "The timing of printing the check is dependent on your getting documents sent to…" at bounding box center [952, 271] width 495 height 73
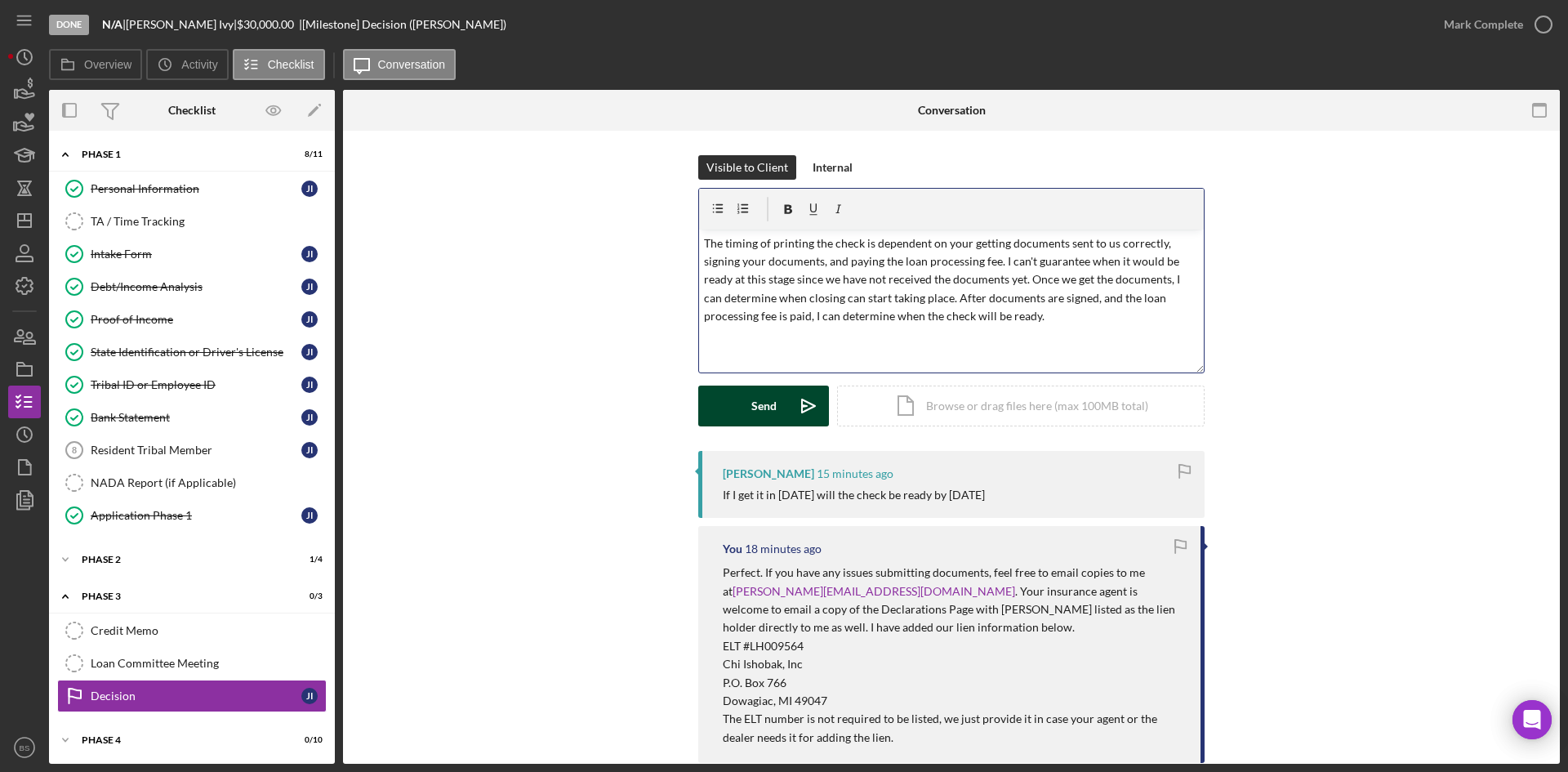
click at [746, 412] on button "Send Icon/icon-invite-send" at bounding box center [763, 406] width 131 height 41
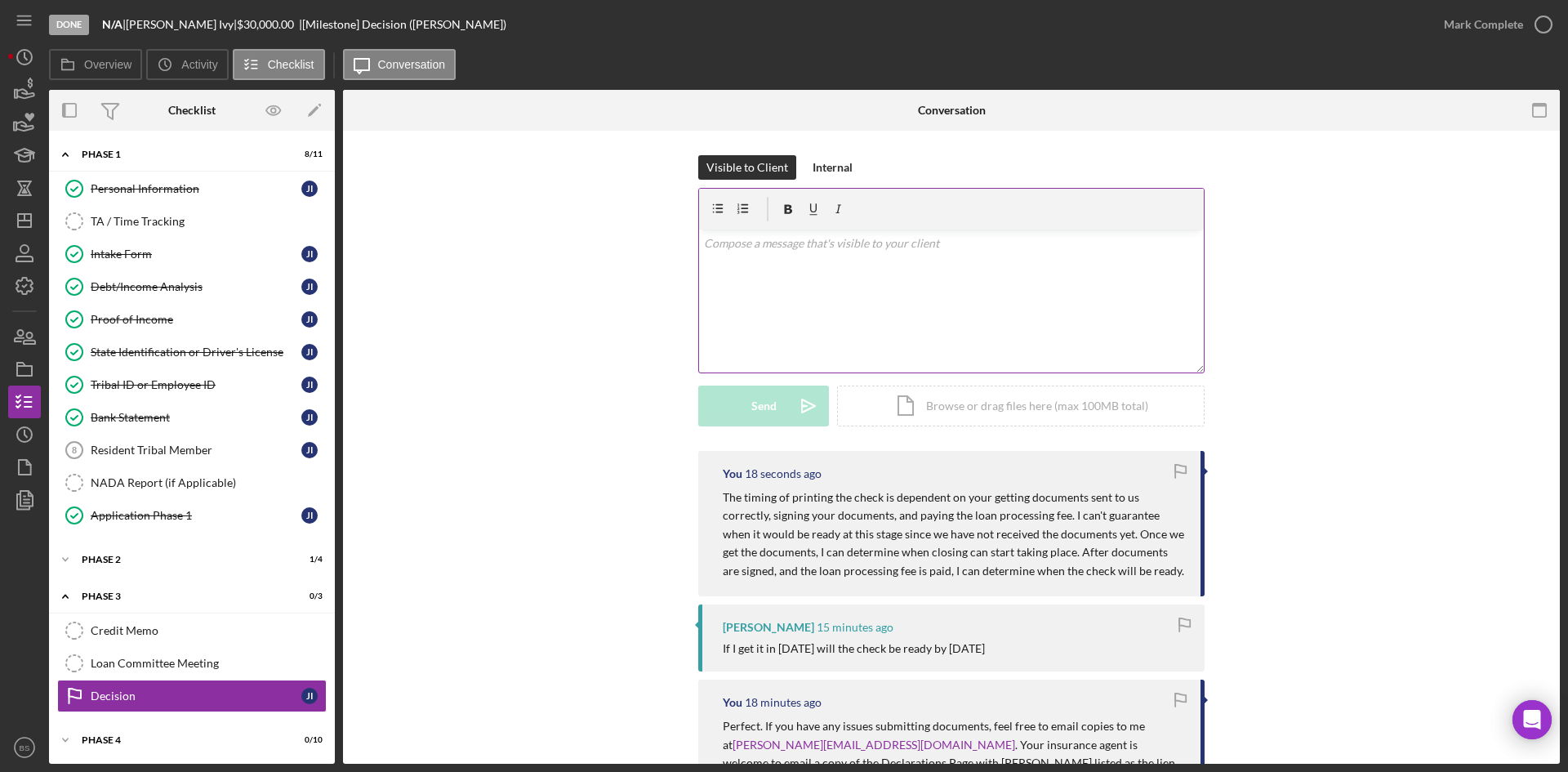
click at [793, 294] on div "v Color teal Color pink Remove color Add row above Add row below Add column bef…" at bounding box center [951, 301] width 505 height 143
click at [752, 241] on p "*After loan documents are singed," at bounding box center [952, 244] width 495 height 18
click at [847, 244] on p "*After loan documents are singed," at bounding box center [952, 244] width 495 height 18
click at [735, 244] on p "*After loan documents are signed," at bounding box center [952, 244] width 495 height 18
drag, startPoint x: 735, startPoint y: 244, endPoint x: 811, endPoint y: 244, distance: 76.0
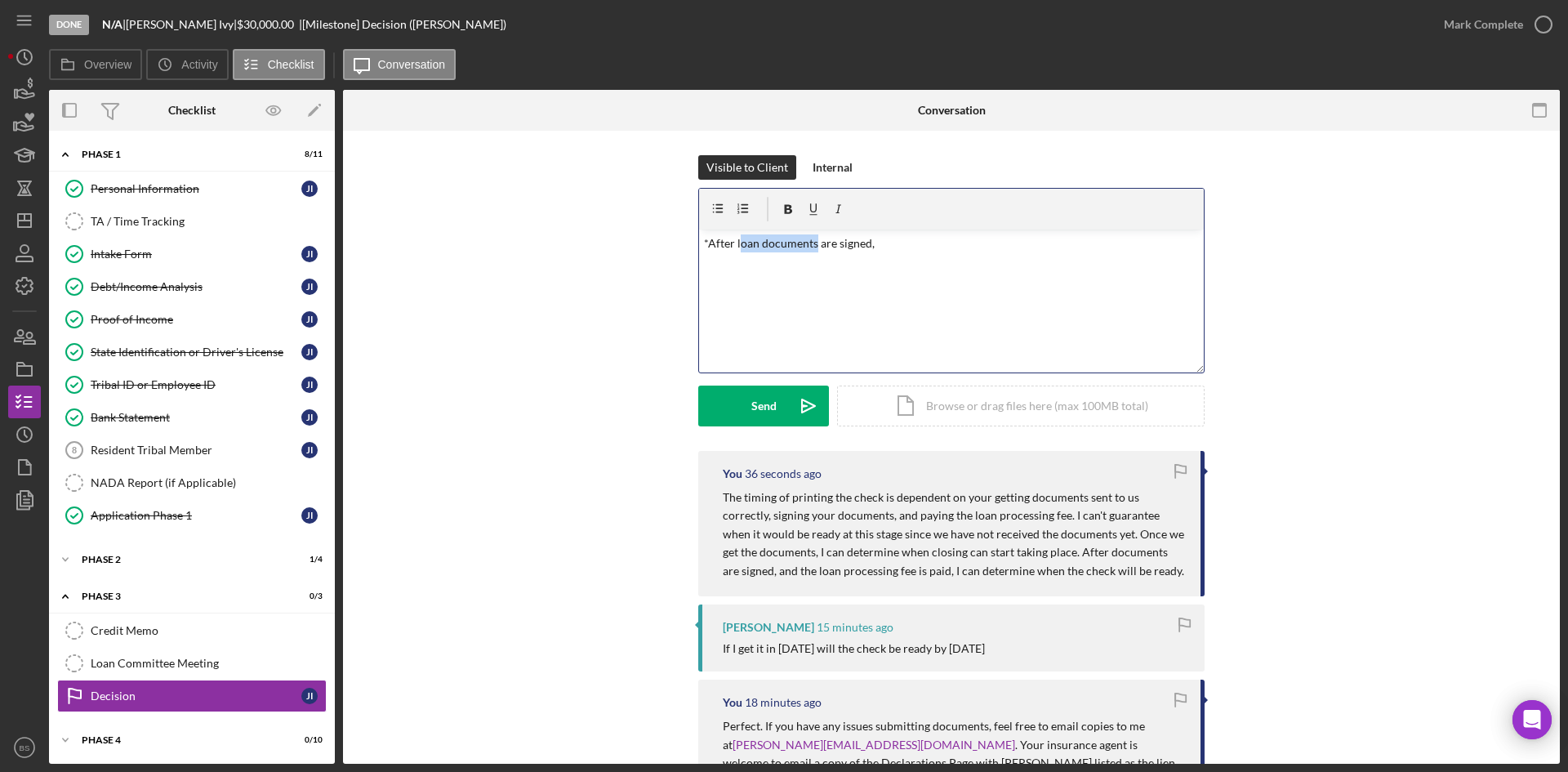
click at [811, 244] on p "*After loan documents are signed," at bounding box center [952, 244] width 495 height 18
click at [763, 243] on p "*After loan documents are signed," at bounding box center [952, 244] width 495 height 18
click at [733, 240] on p "*After loan documents are signed," at bounding box center [952, 244] width 495 height 18
click at [26, 206] on icon "Icon/Dashboard" at bounding box center [24, 220] width 41 height 41
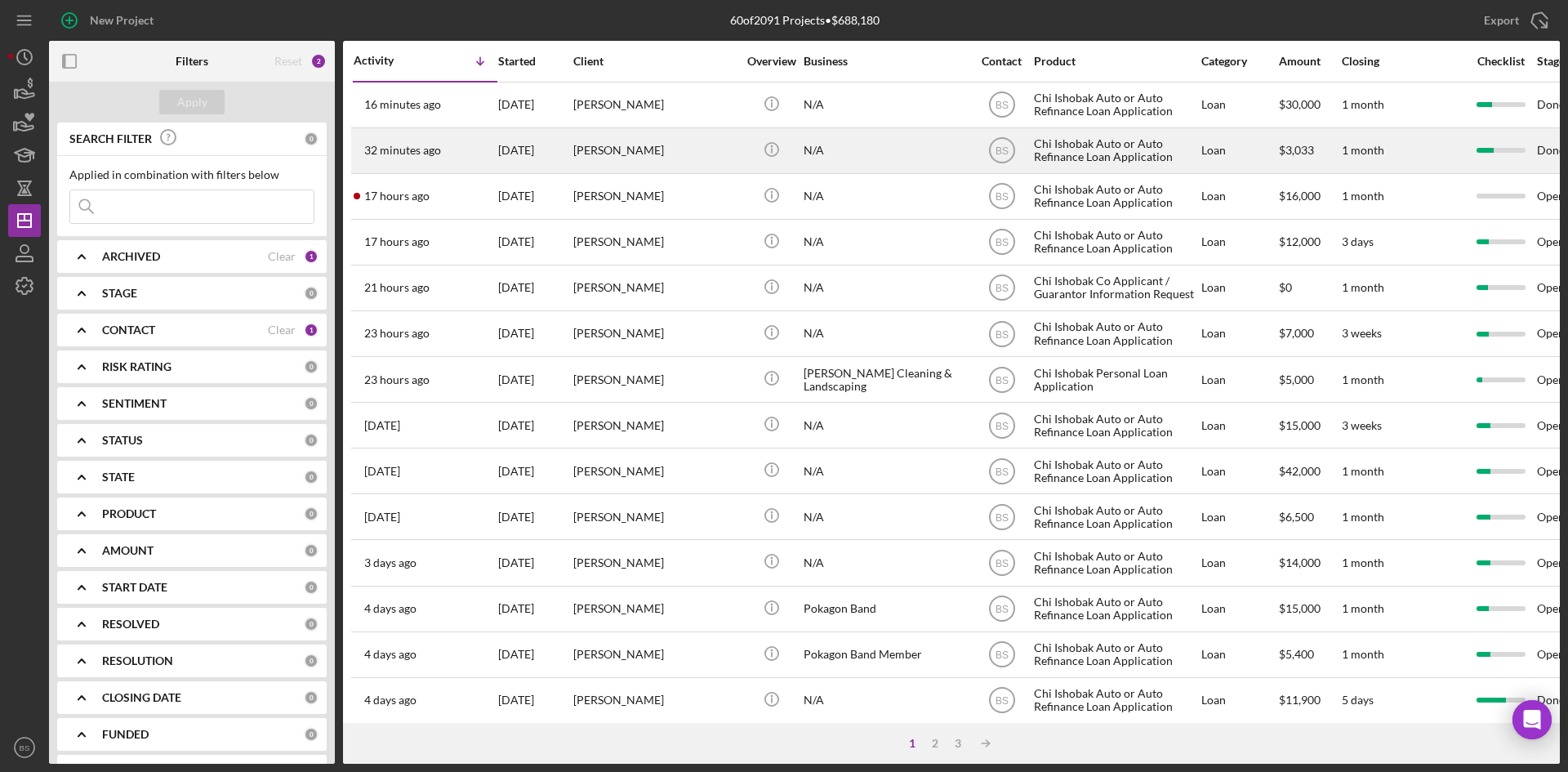
click at [471, 155] on div "32 minutes ago Brandon Carney" at bounding box center [425, 150] width 143 height 43
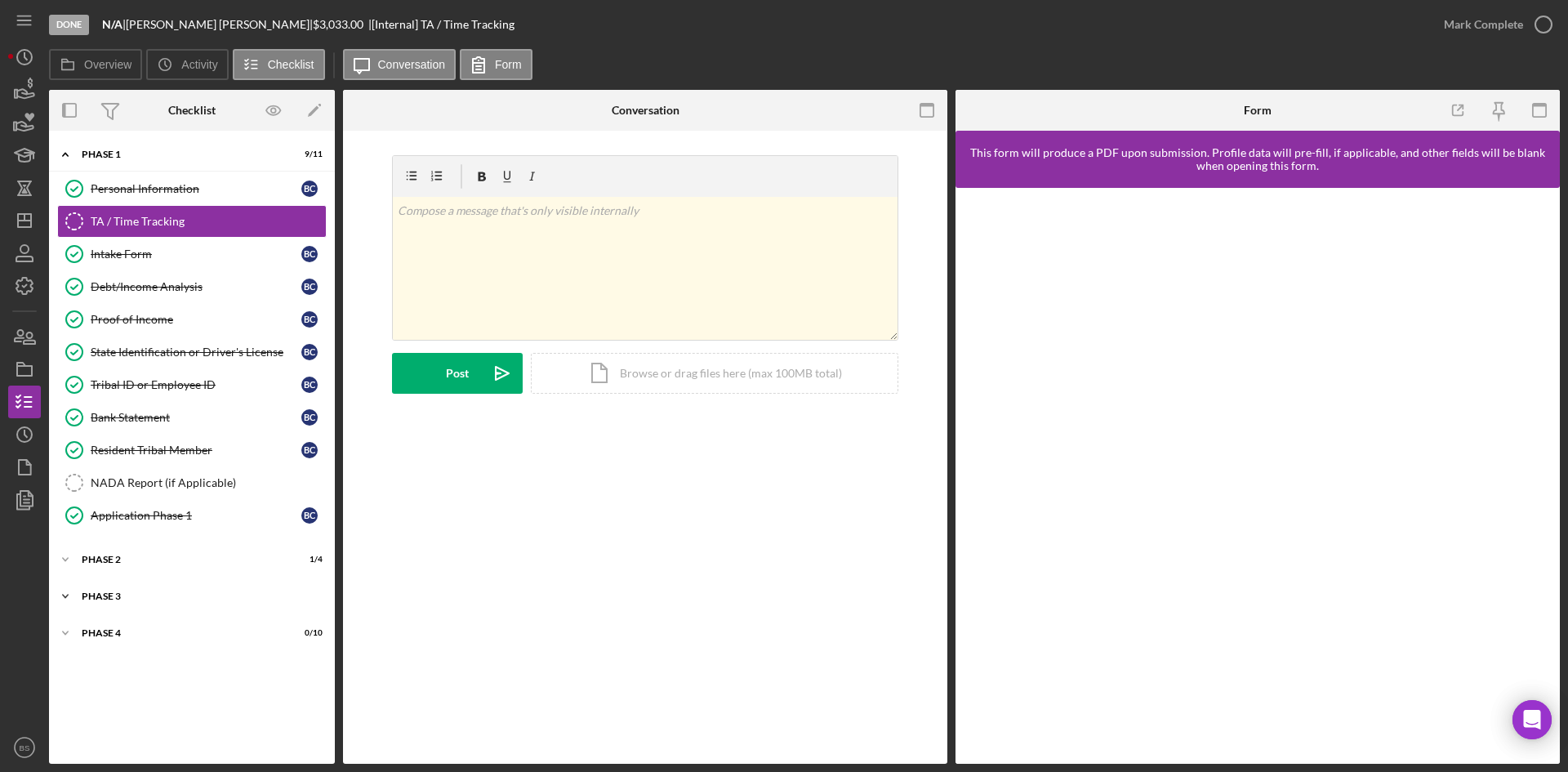
click at [169, 600] on div "Phase 3" at bounding box center [198, 595] width 233 height 10
click at [161, 686] on link "Decision Decision B C" at bounding box center [191, 696] width 269 height 33
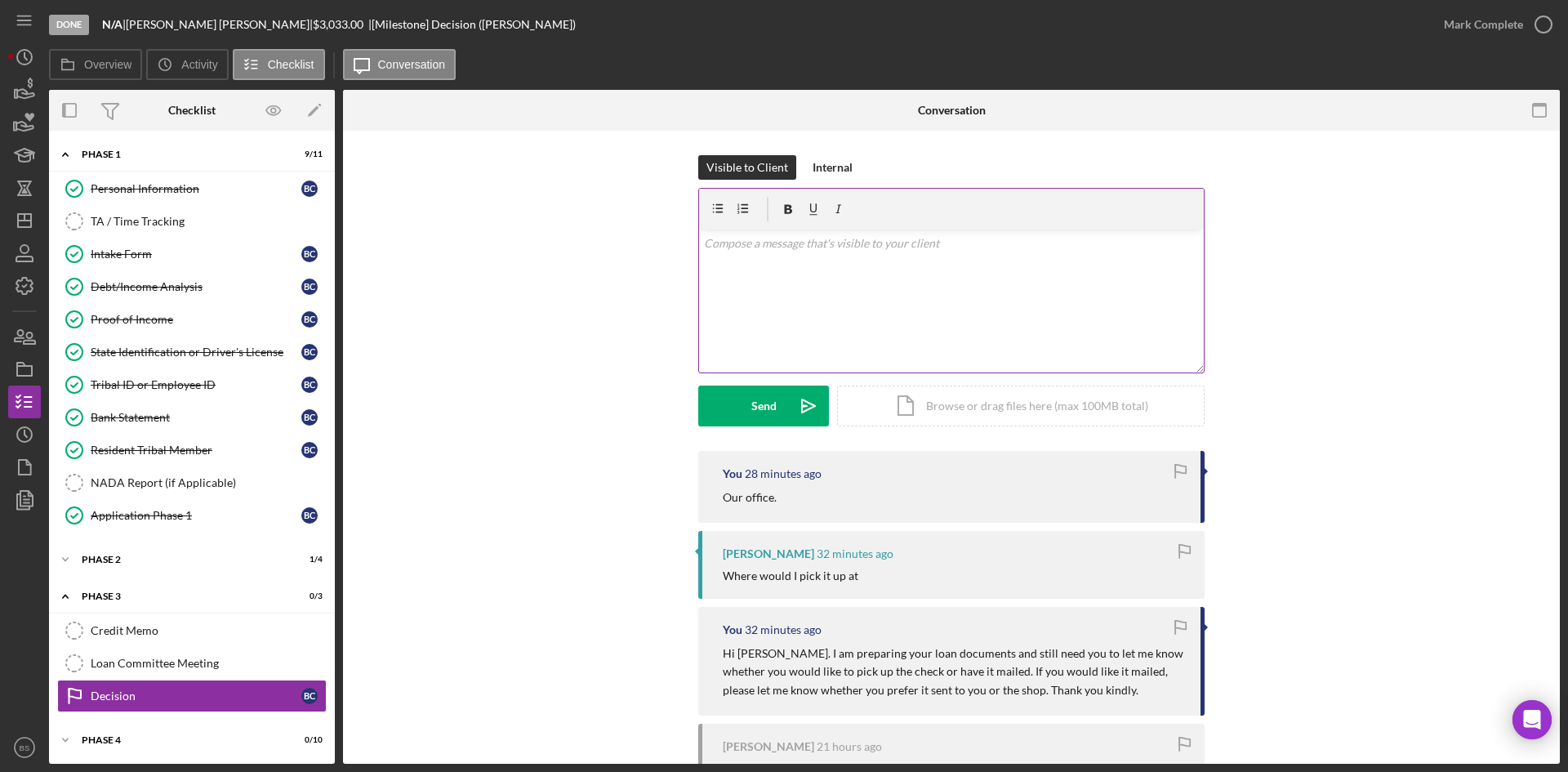
click at [889, 288] on div "v Color teal Color pink Remove color Add row above Add row below Add column bef…" at bounding box center [951, 301] width 505 height 143
click at [814, 397] on icon "Icon/icon-invite-send" at bounding box center [808, 406] width 41 height 41
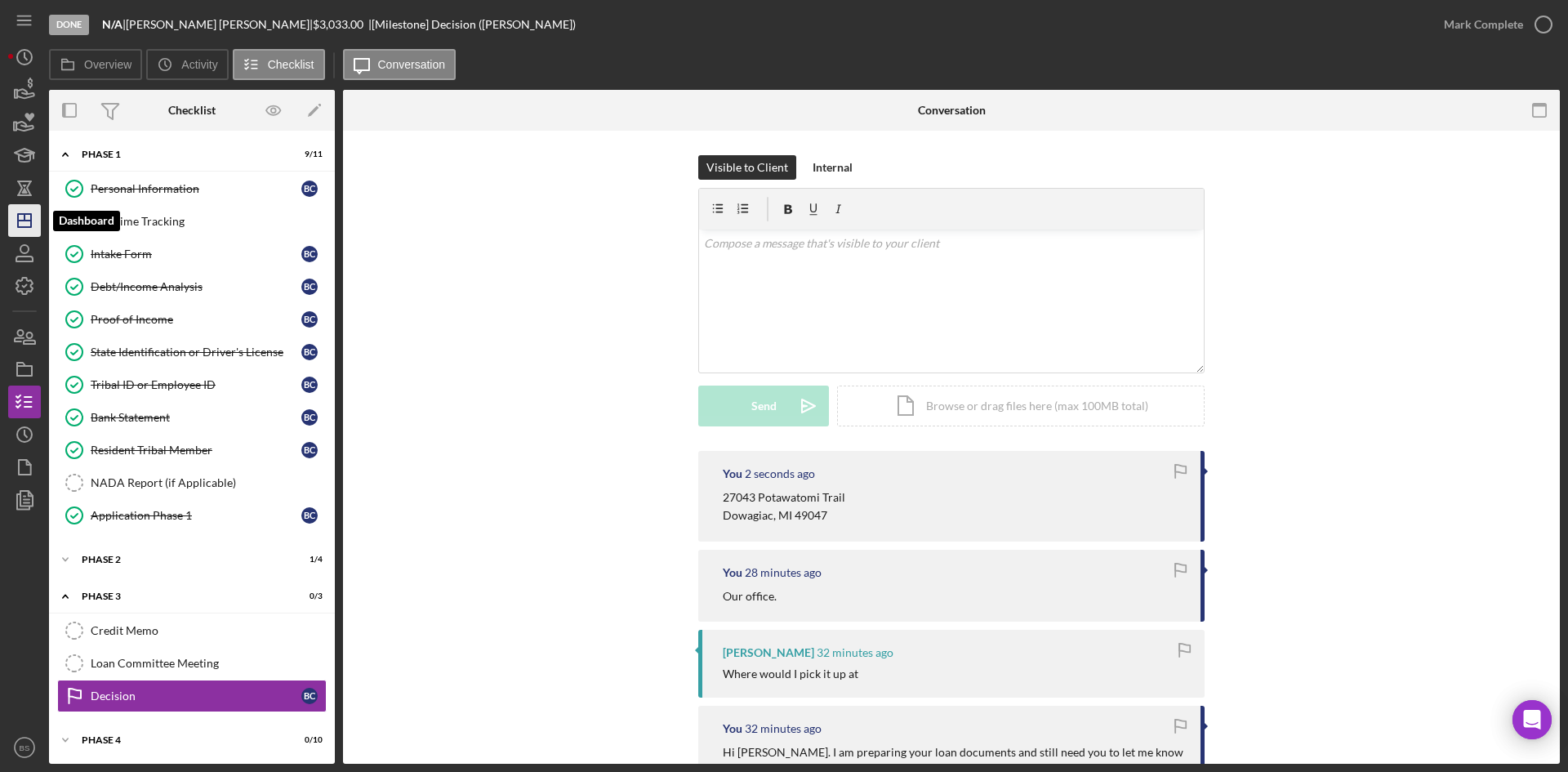
click at [27, 216] on icon "Icon/Dashboard" at bounding box center [24, 220] width 41 height 41
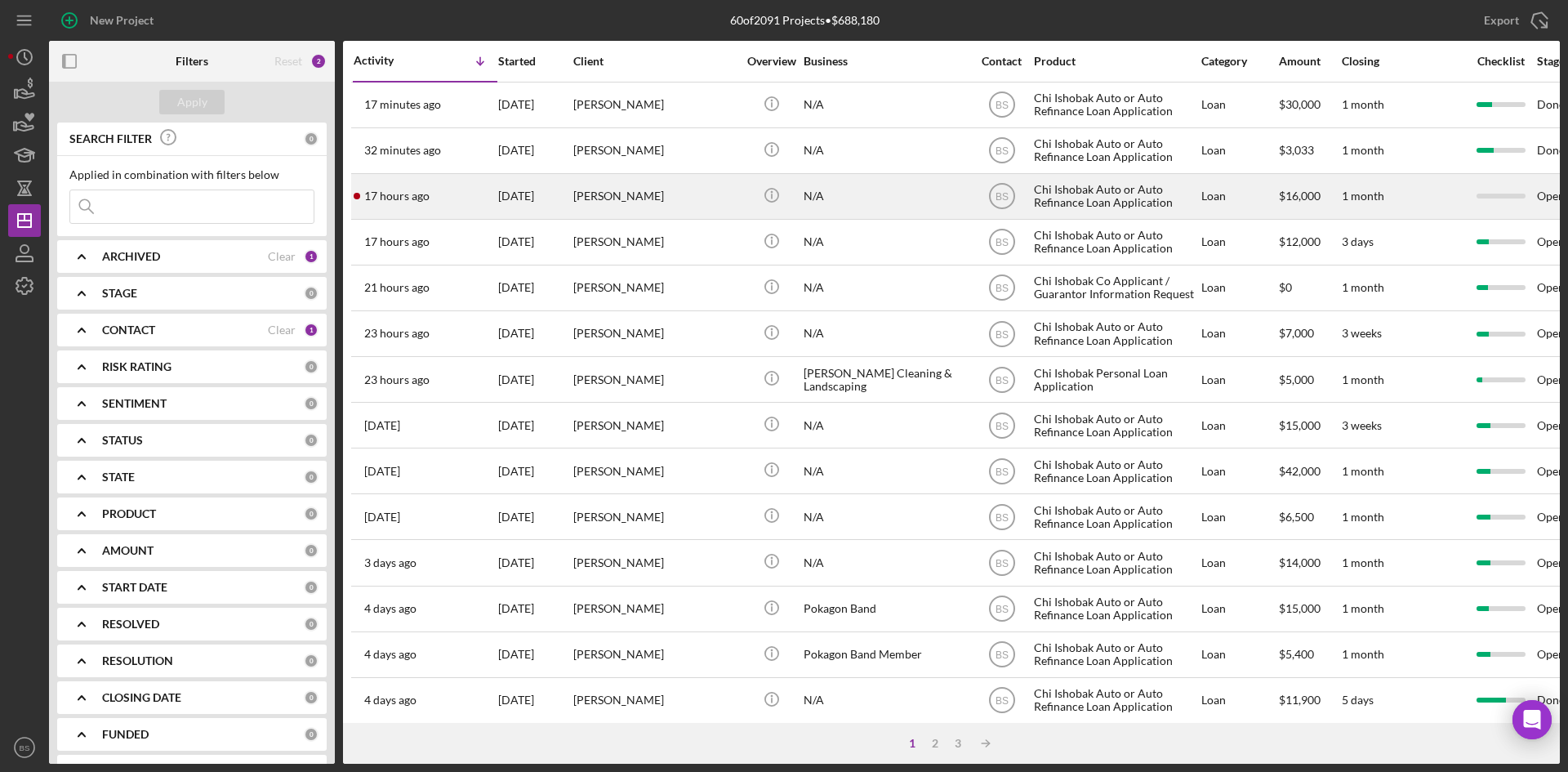
click at [603, 190] on div "[PERSON_NAME]" at bounding box center [655, 196] width 163 height 43
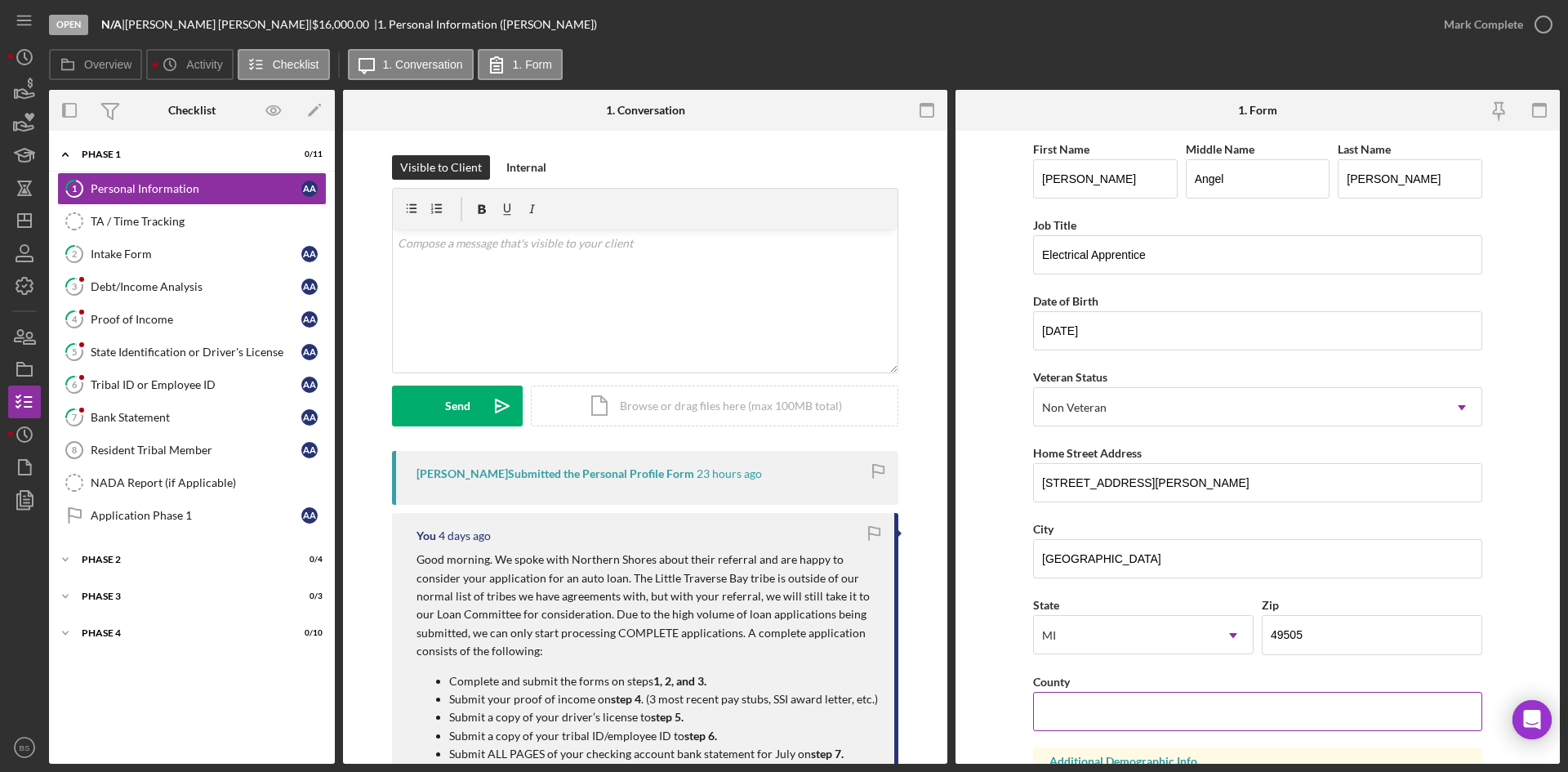
click at [1114, 720] on input "County" at bounding box center [1258, 711] width 449 height 39
type input "Kent"
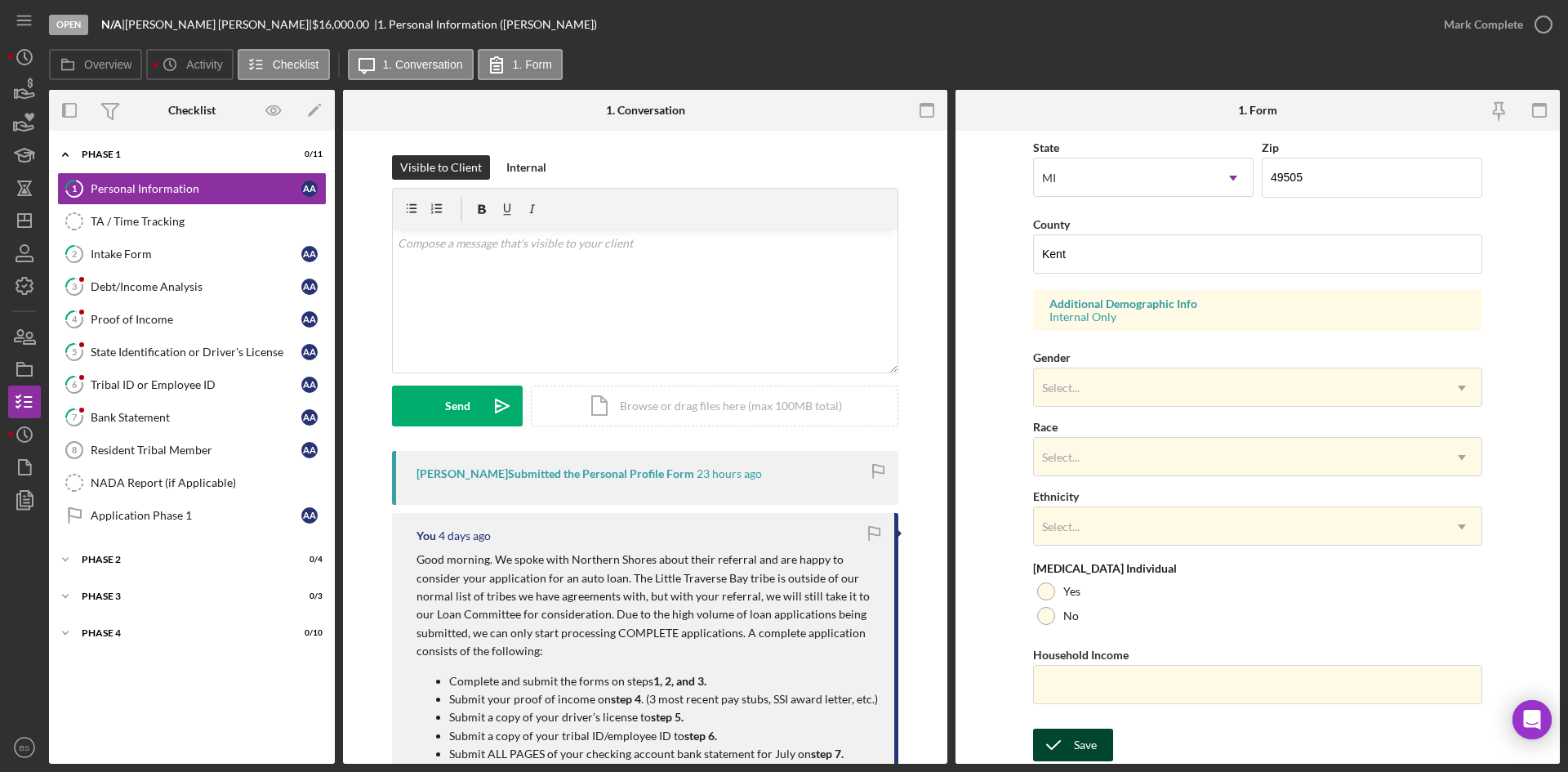
click at [1089, 733] on div "Save" at bounding box center [1084, 745] width 23 height 33
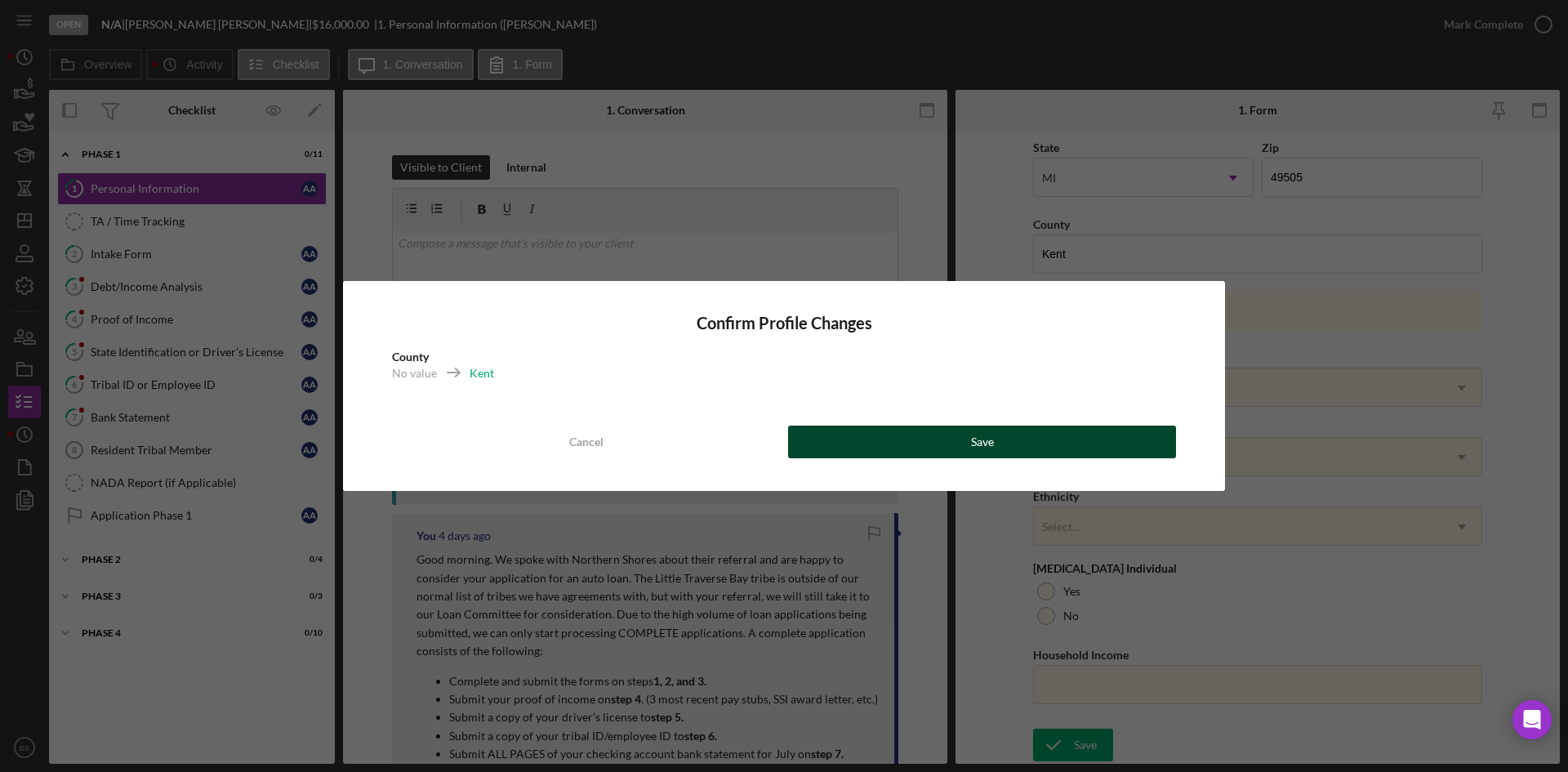
click at [1015, 449] on button "Save" at bounding box center [981, 442] width 387 height 33
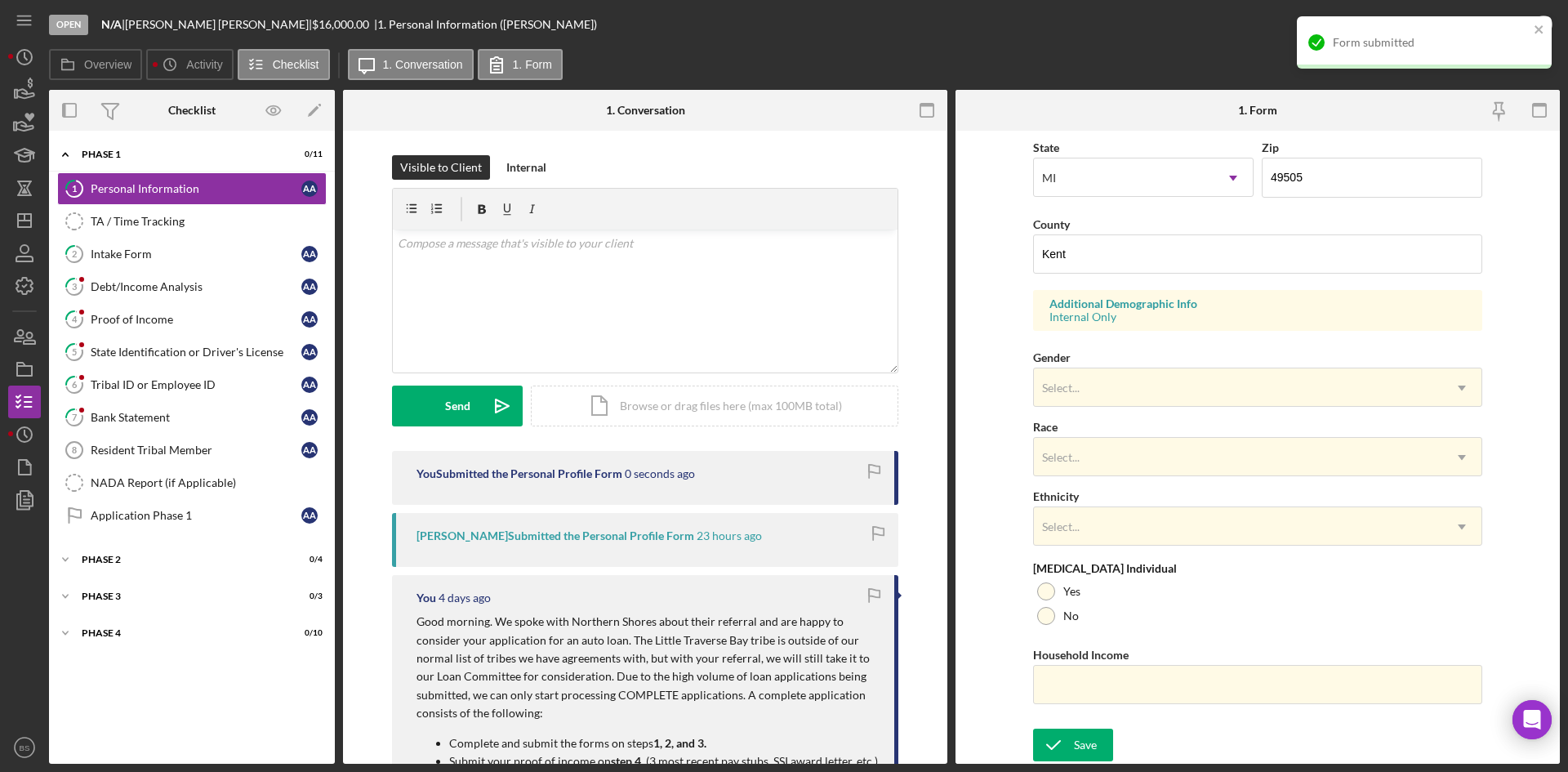
click at [1449, 27] on div "Form submitted" at bounding box center [1424, 42] width 255 height 52
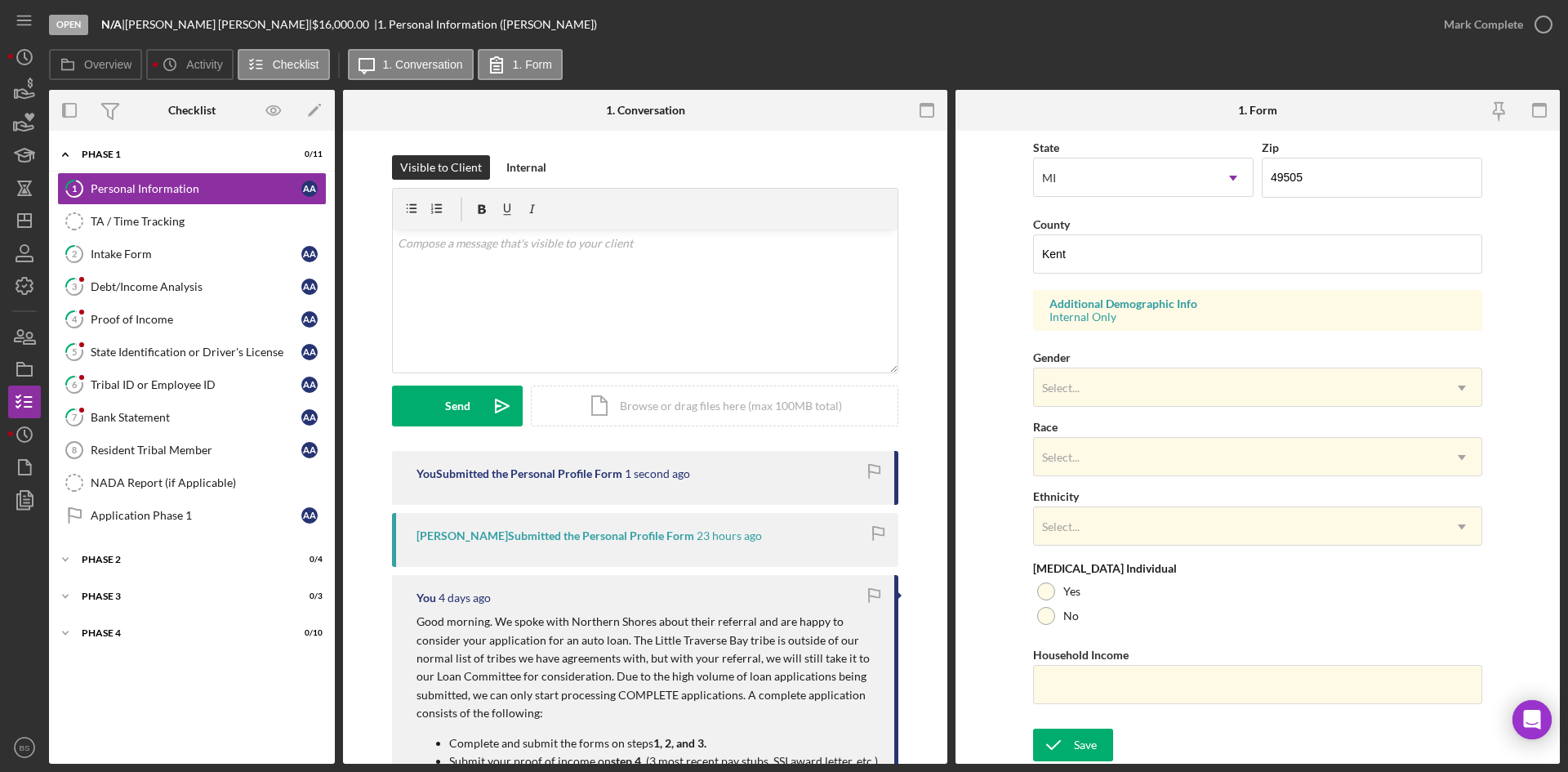
click at [1454, 29] on div "Form submitted" at bounding box center [1423, 49] width 261 height 71
click at [1454, 29] on div "Mark Complete" at bounding box center [1483, 25] width 79 height 33
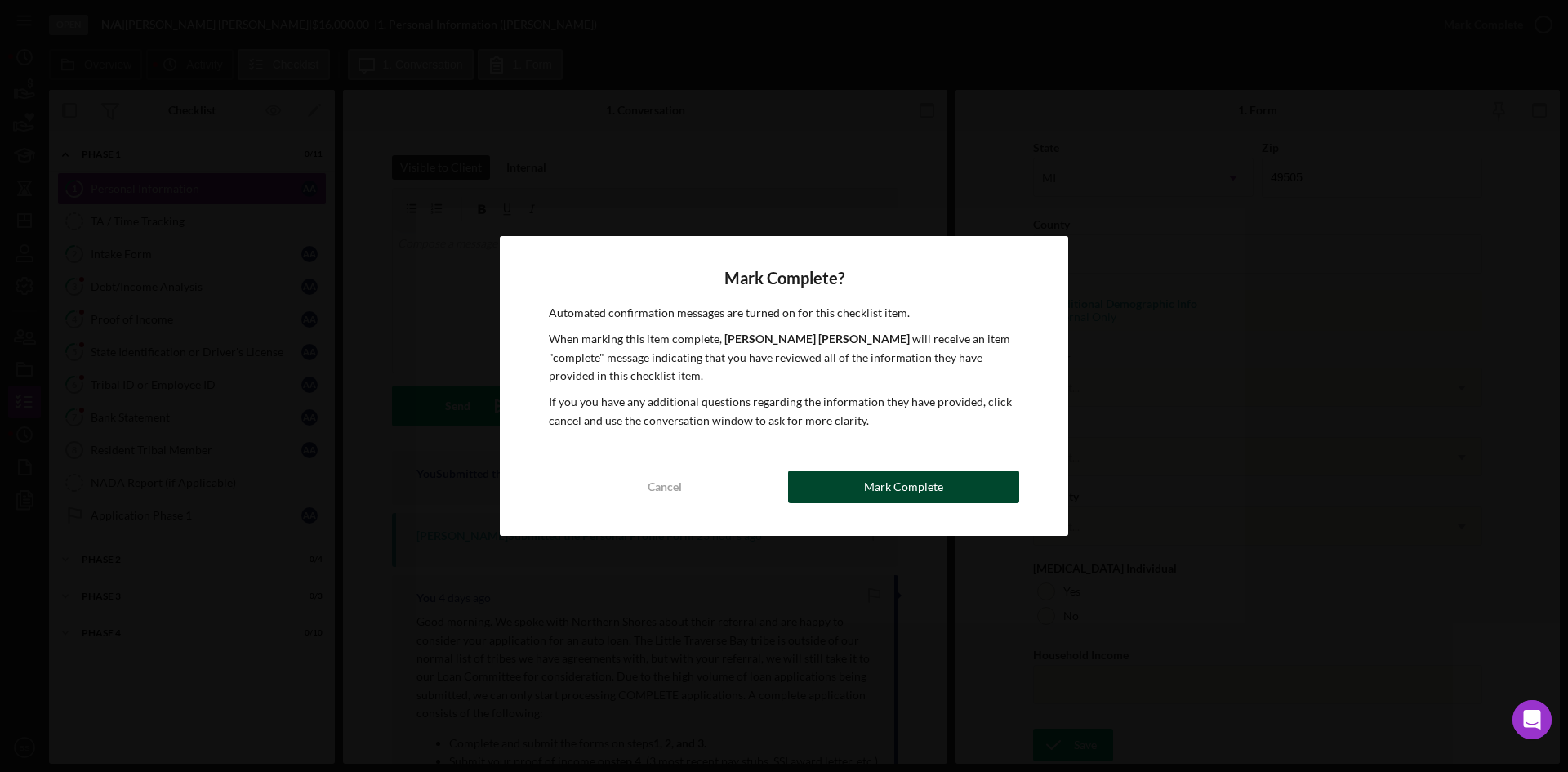
click at [985, 484] on button "Mark Complete" at bounding box center [903, 487] width 231 height 33
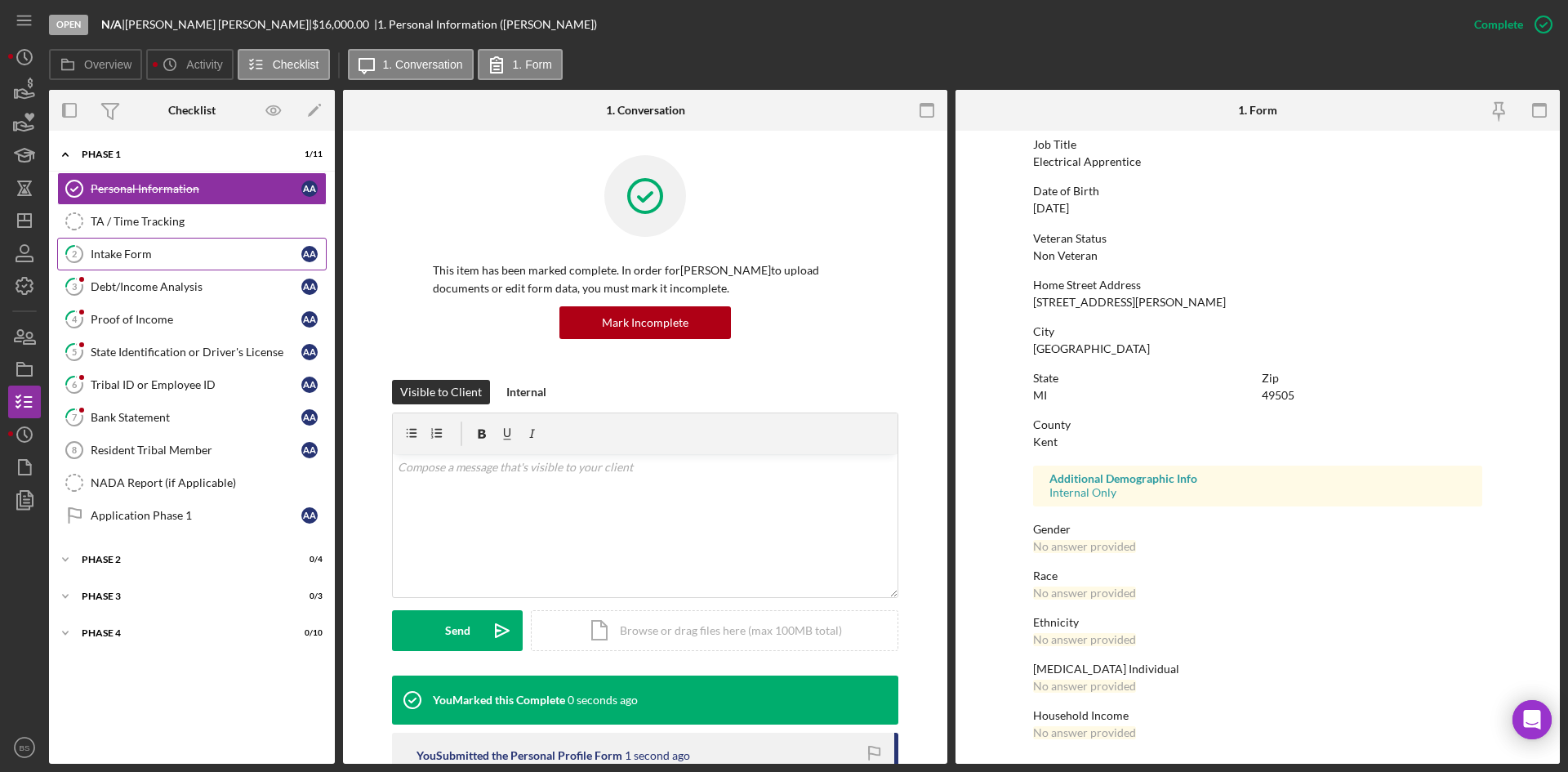
scroll to position [129, 0]
click at [260, 267] on link "2 Intake Form A A" at bounding box center [191, 254] width 269 height 33
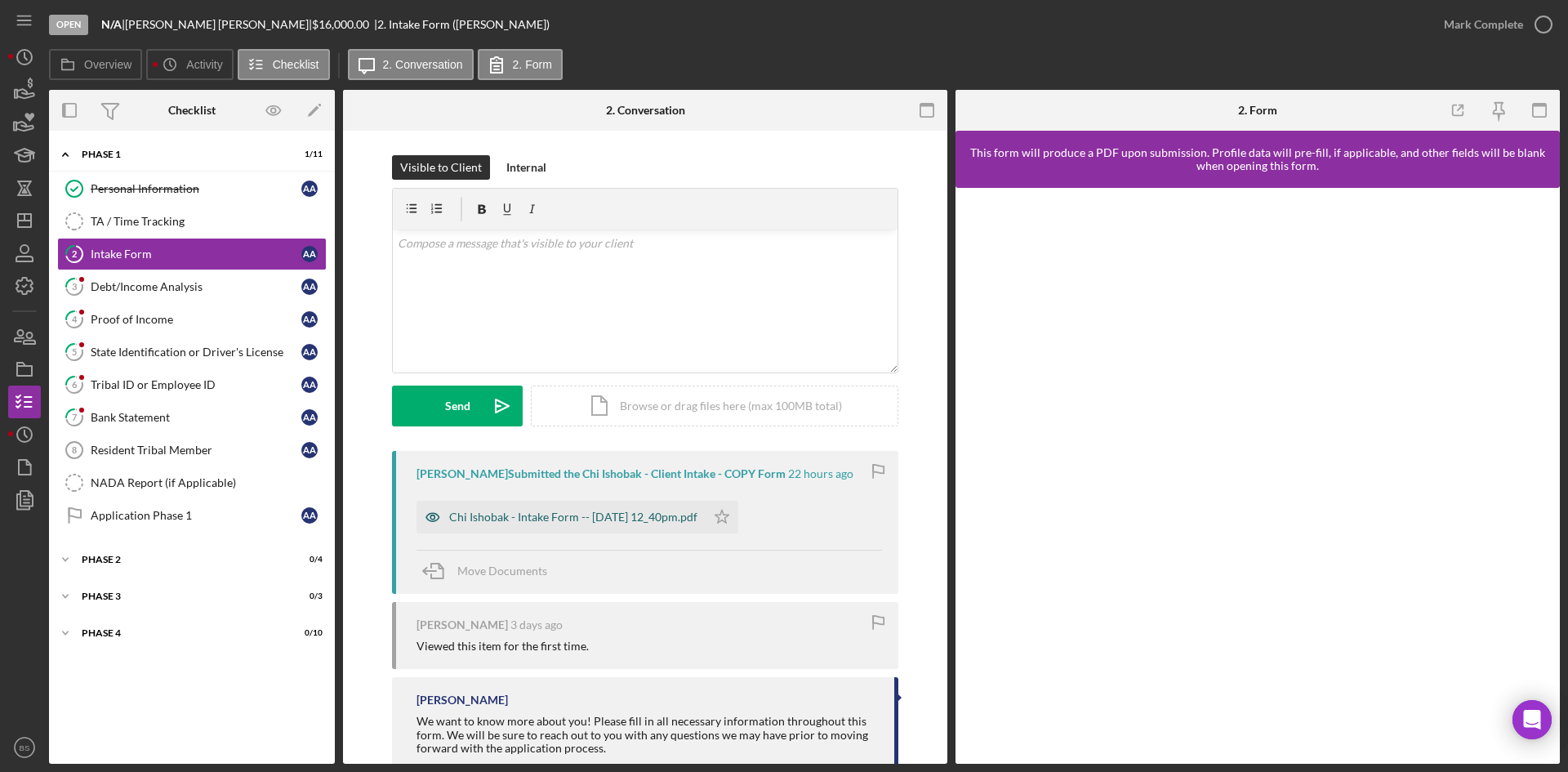
click at [578, 518] on div "Chi Ishobak - Intake Form -- 2025-08-25 12_40pm.pdf" at bounding box center [572, 516] width 248 height 13
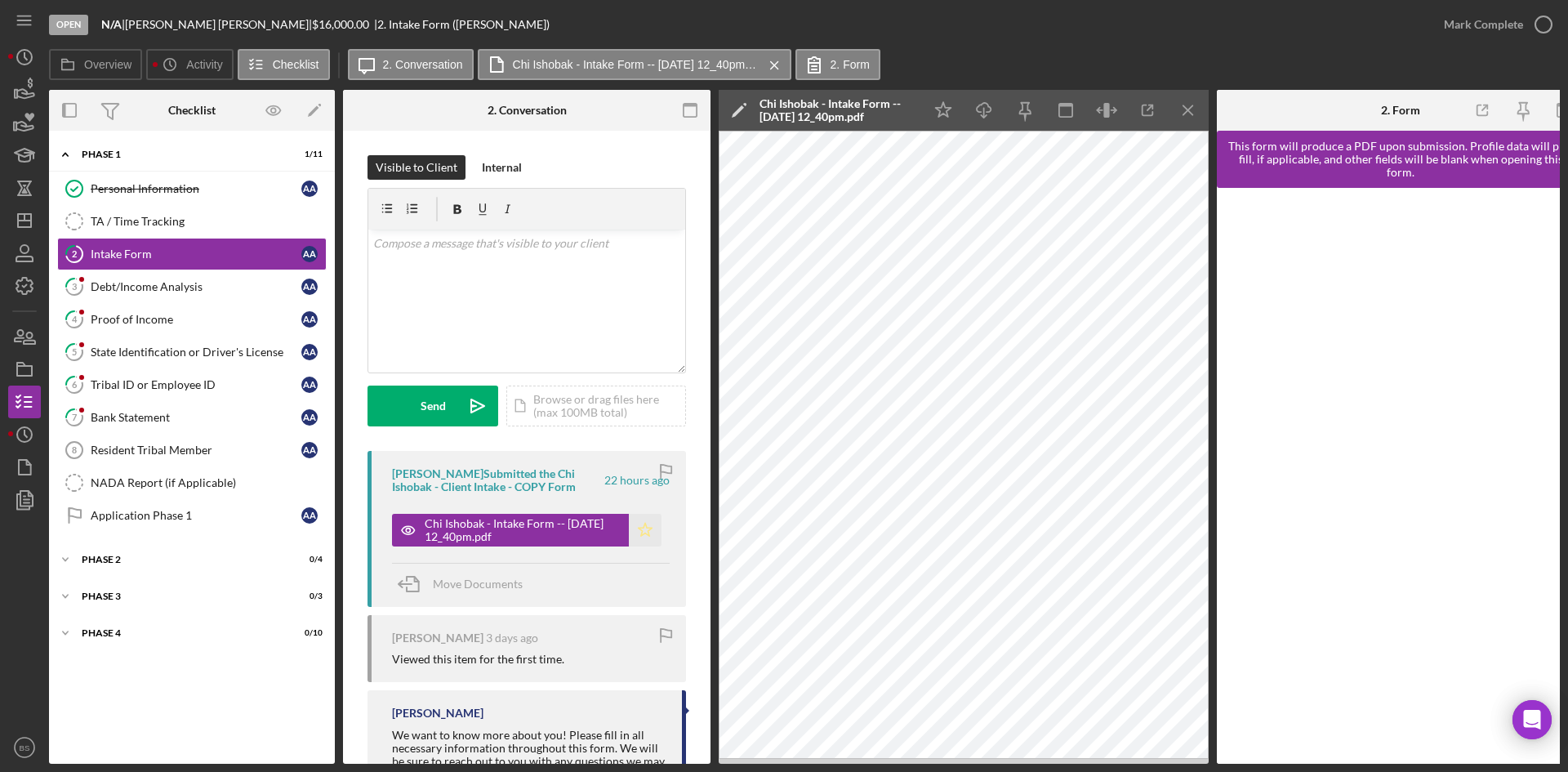
click at [639, 523] on polygon "button" at bounding box center [645, 529] width 14 height 13
click at [1502, 9] on div "Mark Complete" at bounding box center [1483, 25] width 79 height 33
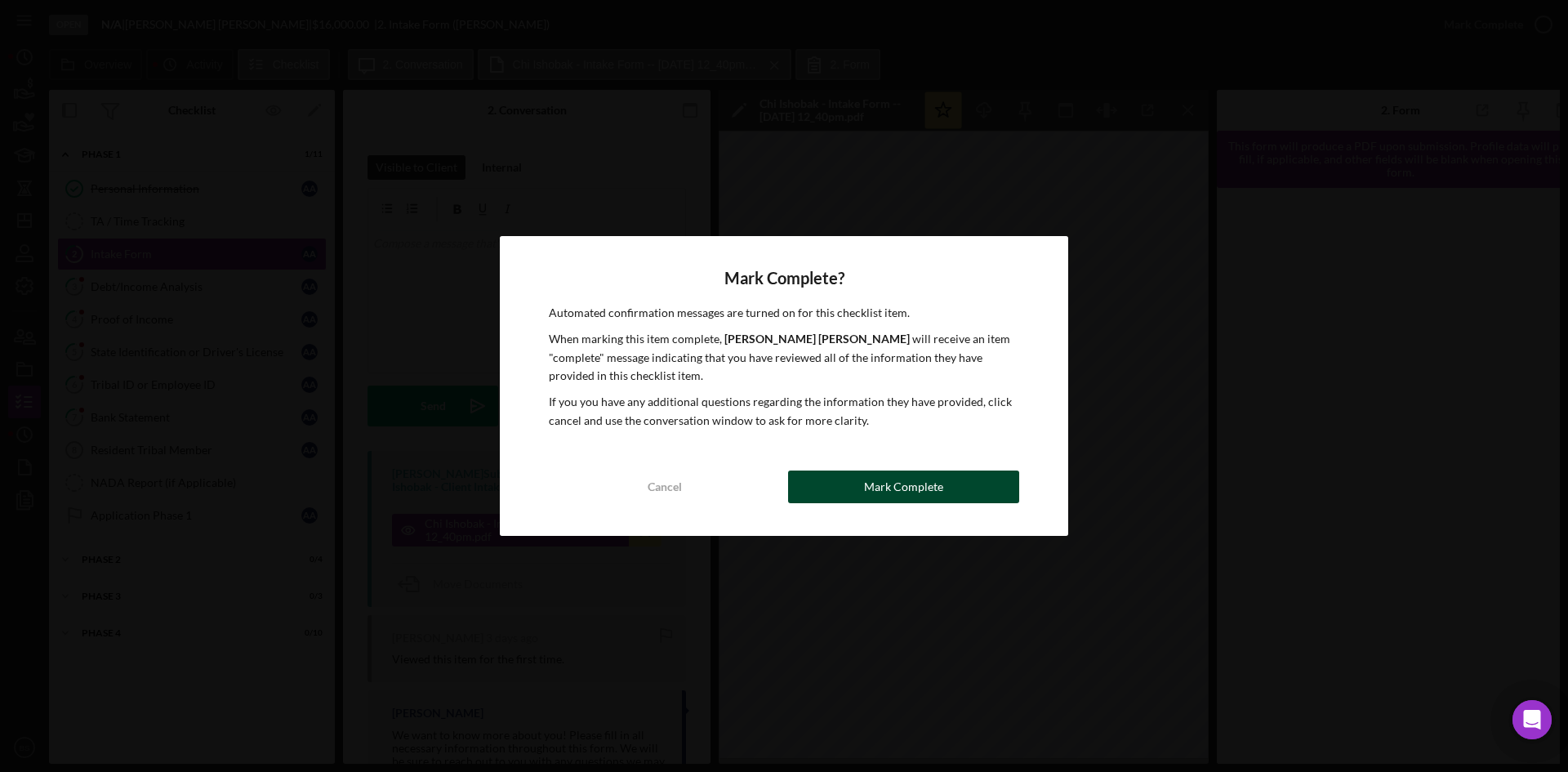
click at [963, 489] on button "Mark Complete" at bounding box center [903, 487] width 231 height 33
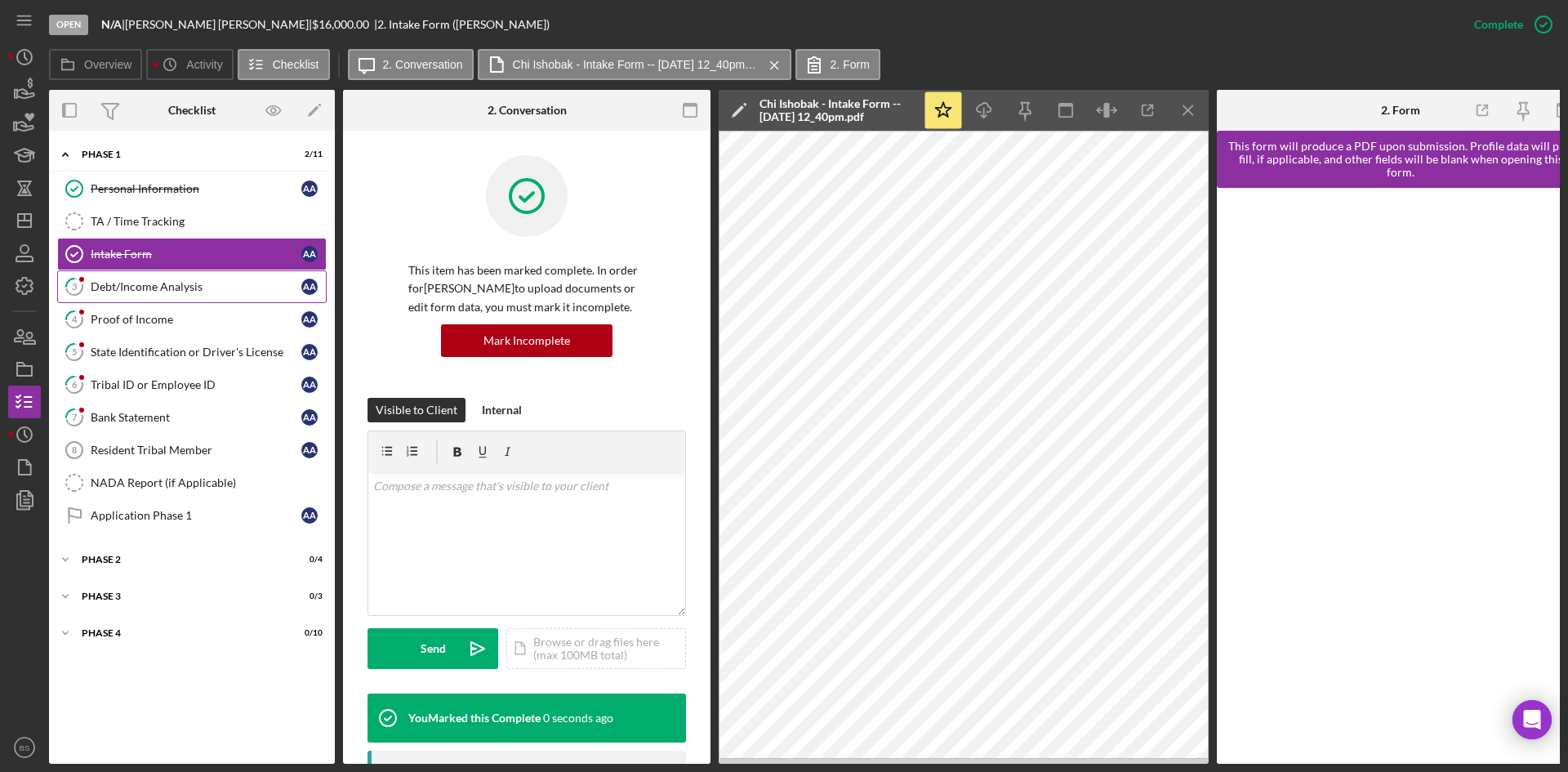
click at [233, 302] on link "3 Debt/Income Analysis A A" at bounding box center [191, 287] width 269 height 33
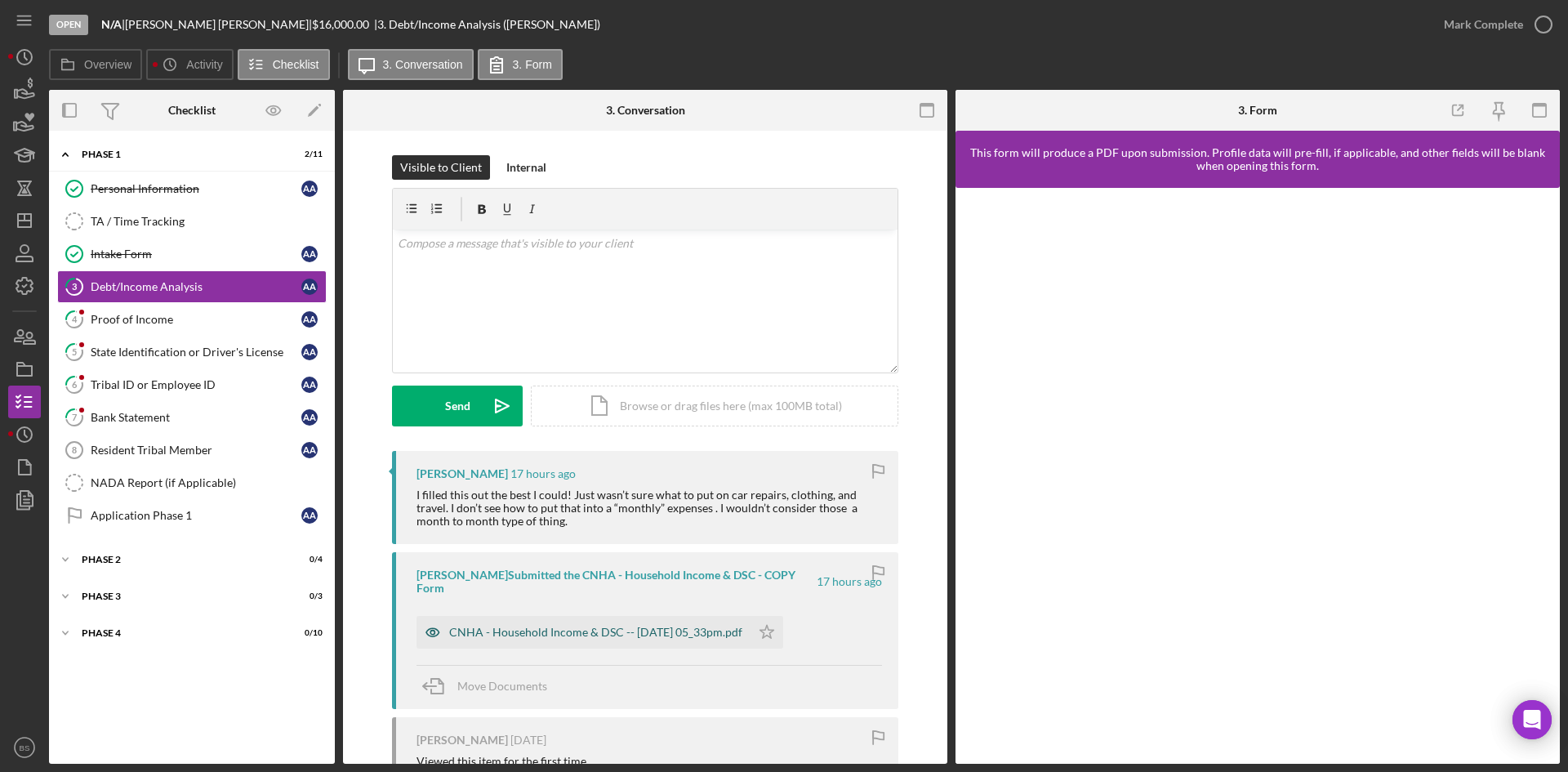
click at [600, 625] on div "CNHA - Household Income & DSC -- 2025-08-25 05_33pm.pdf" at bounding box center [595, 632] width 293 height 13
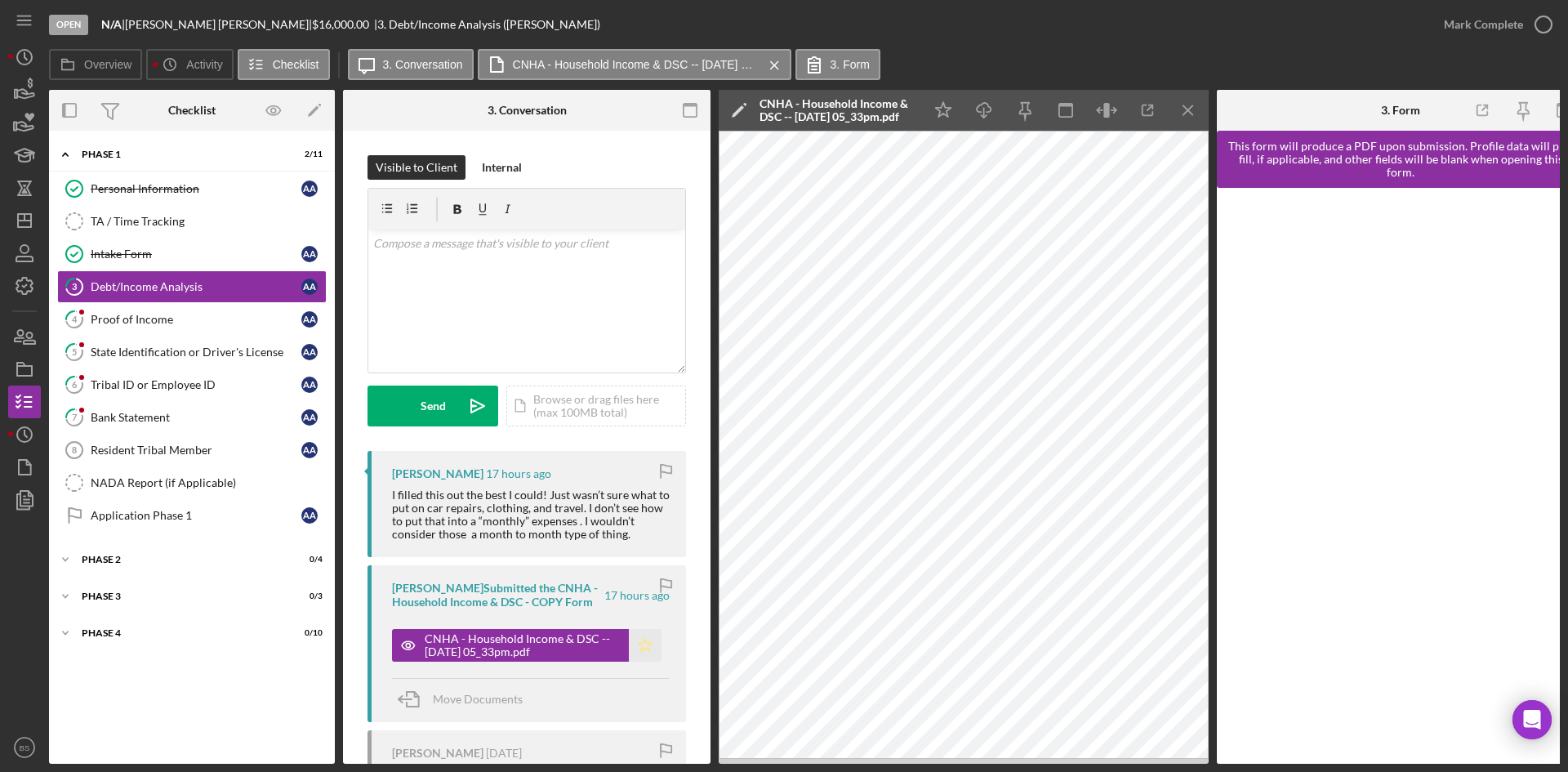
click at [651, 644] on icon "Icon/Star" at bounding box center [646, 646] width 33 height 33
click at [1465, 5] on div "Mark Complete" at bounding box center [1493, 24] width 132 height 49
click at [1465, 19] on div "Mark Complete" at bounding box center [1483, 25] width 79 height 33
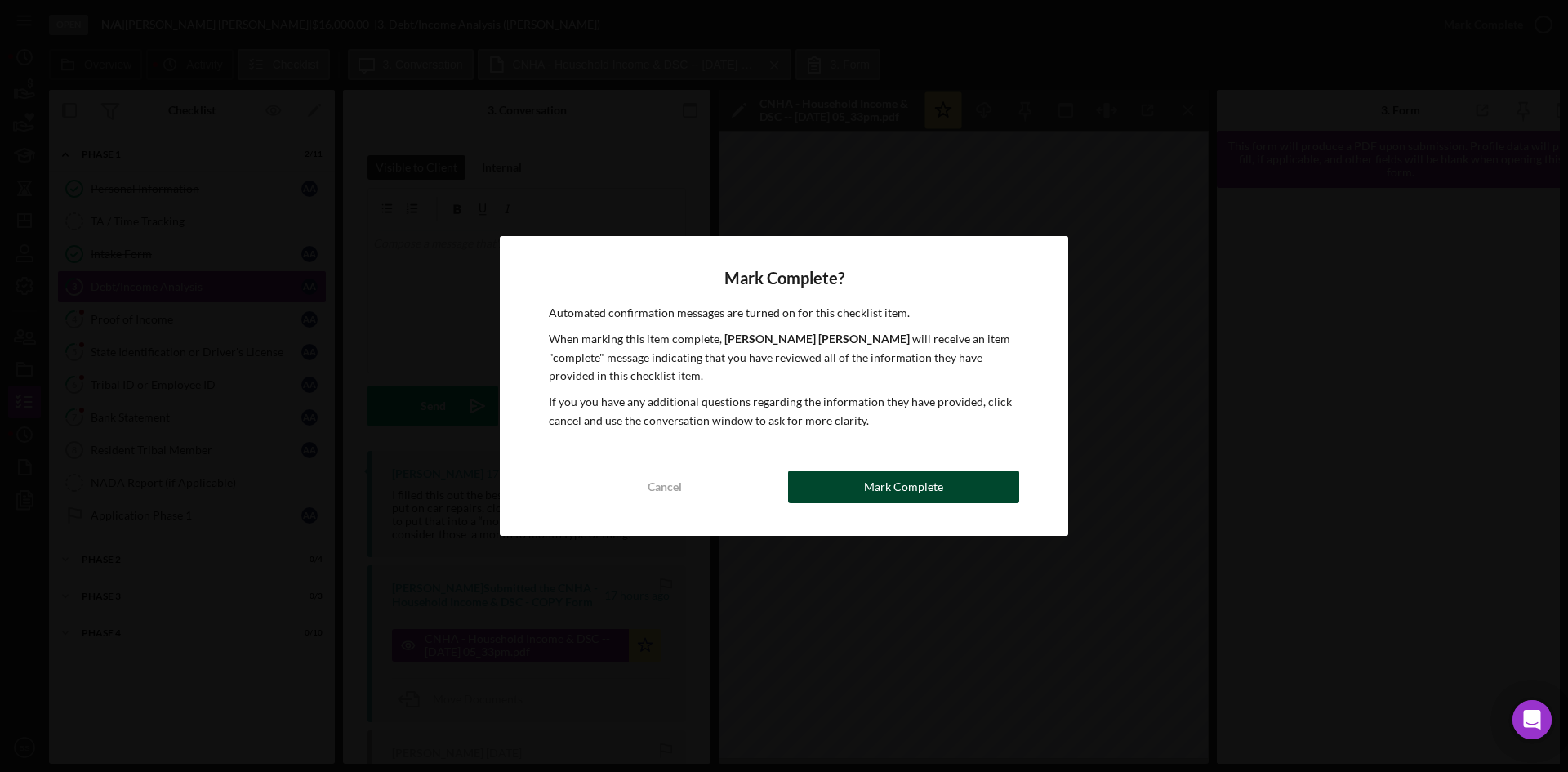
click at [952, 474] on button "Mark Complete" at bounding box center [903, 487] width 231 height 33
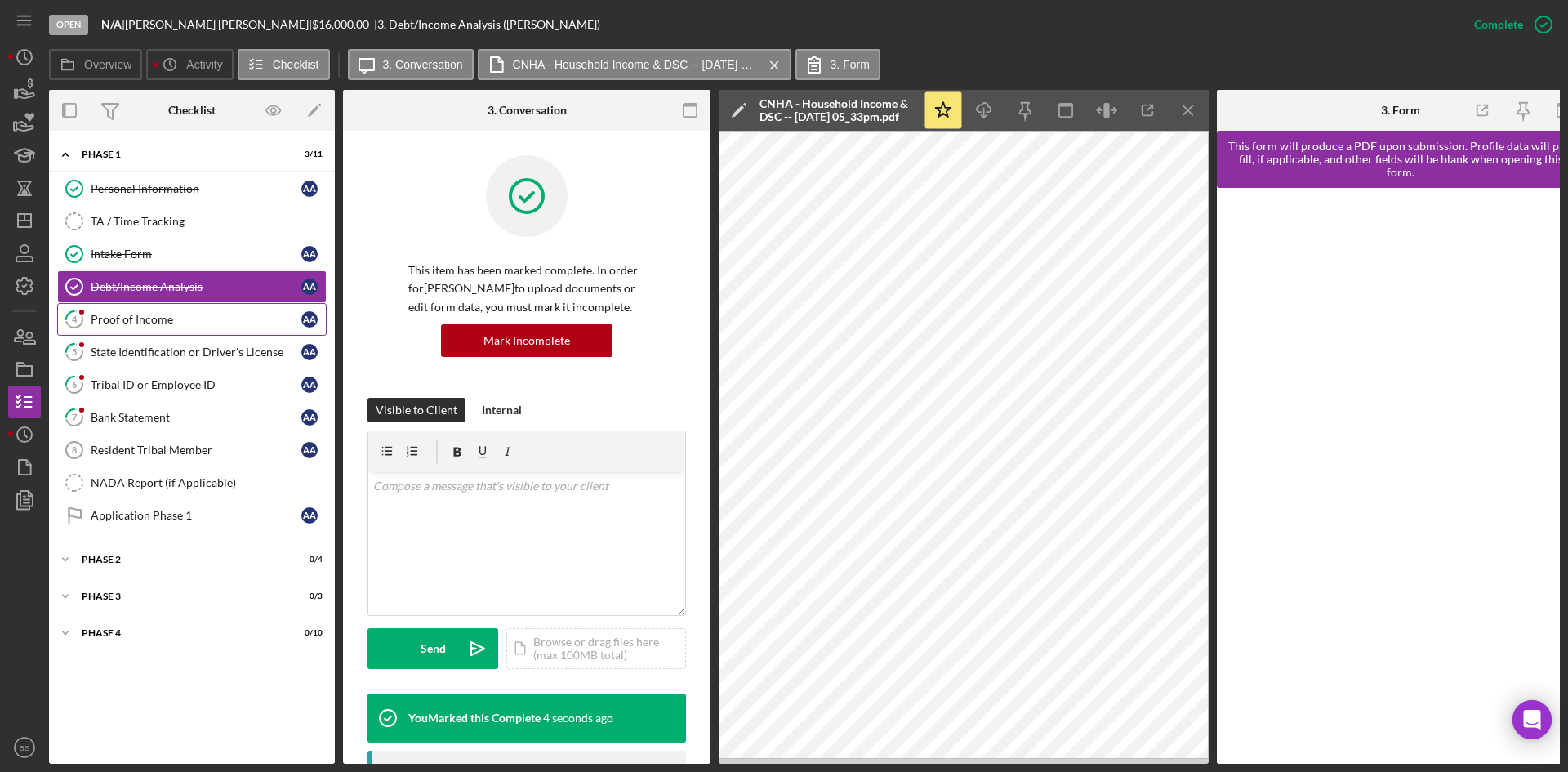
click at [178, 314] on div "Proof of Income" at bounding box center [196, 319] width 211 height 13
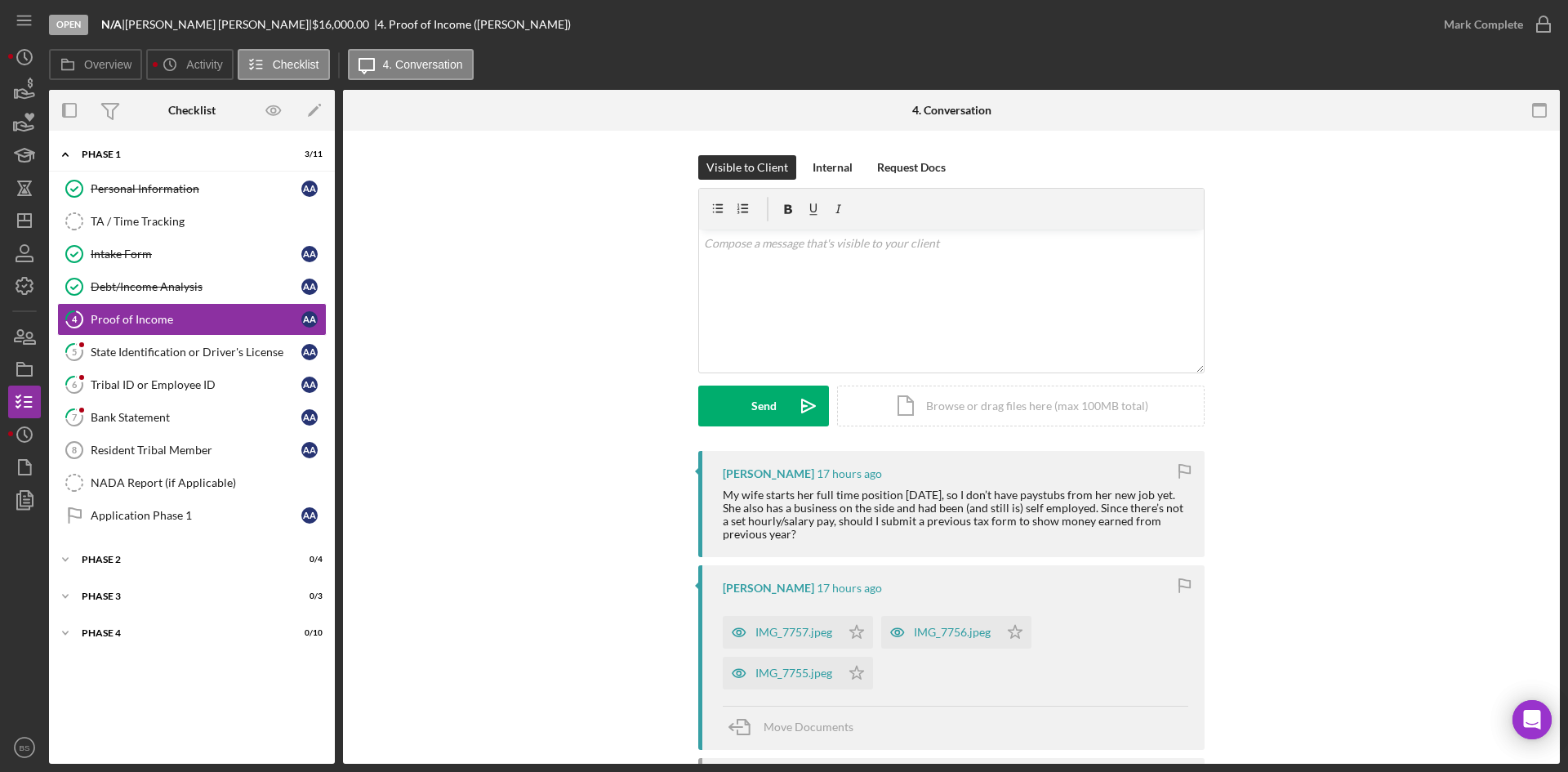
scroll to position [82, 0]
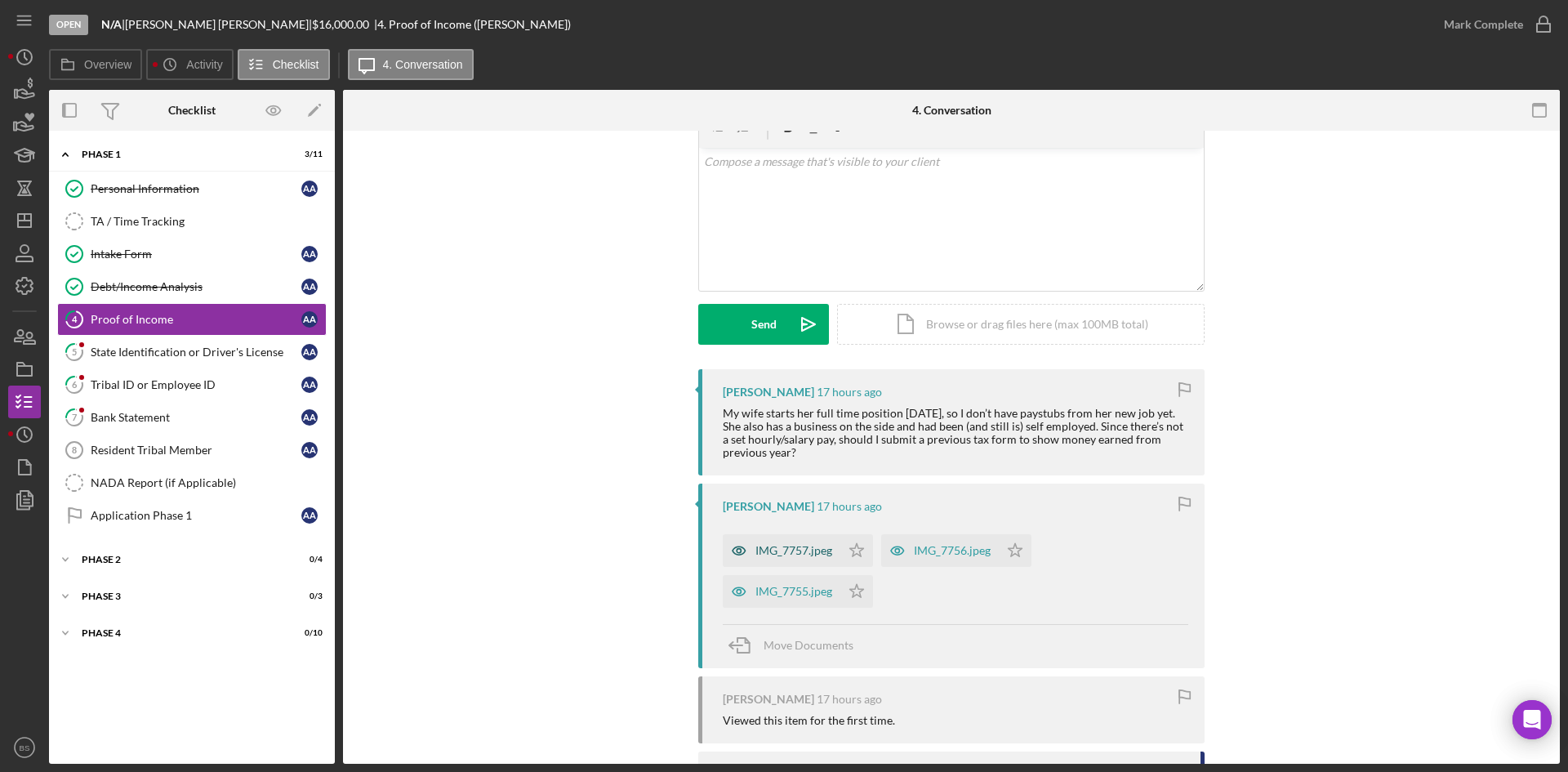
click at [776, 546] on div "IMG_7757.jpeg" at bounding box center [794, 550] width 77 height 13
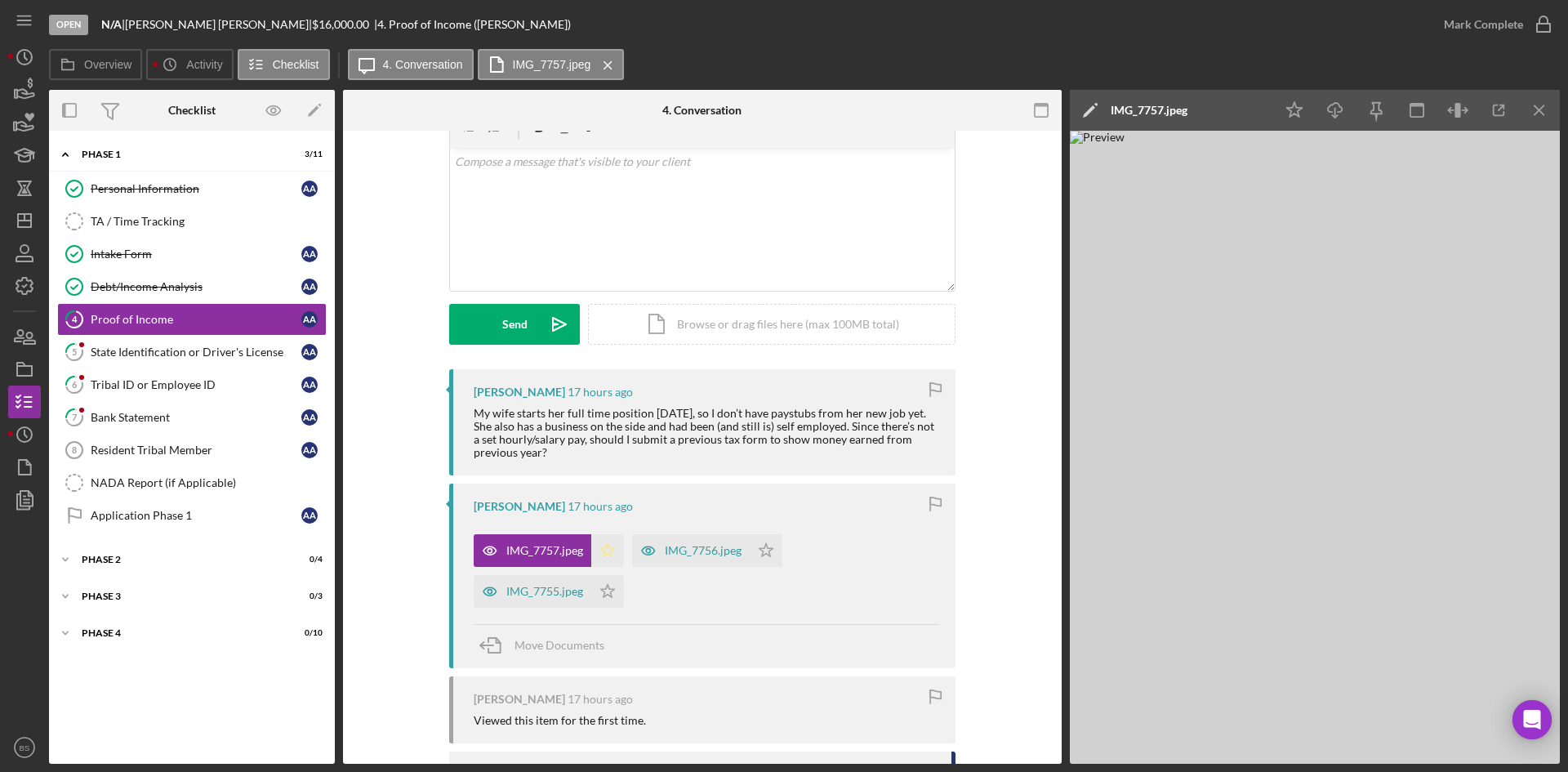
click at [607, 553] on icon "Icon/Star" at bounding box center [607, 550] width 33 height 33
click at [665, 547] on div "IMG_7756.jpeg" at bounding box center [703, 550] width 77 height 13
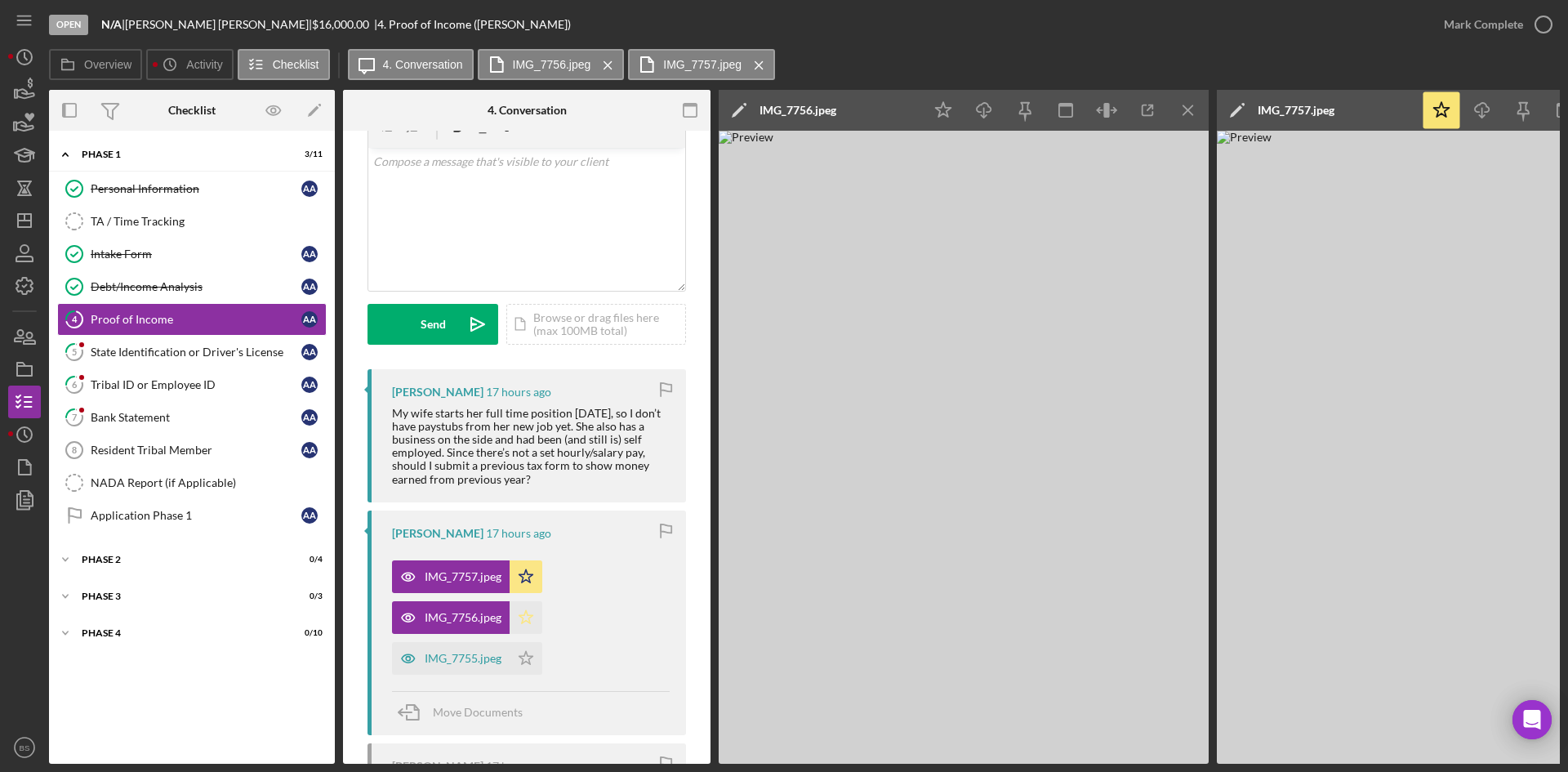
click at [526, 604] on icon "Icon/Star" at bounding box center [526, 617] width 33 height 33
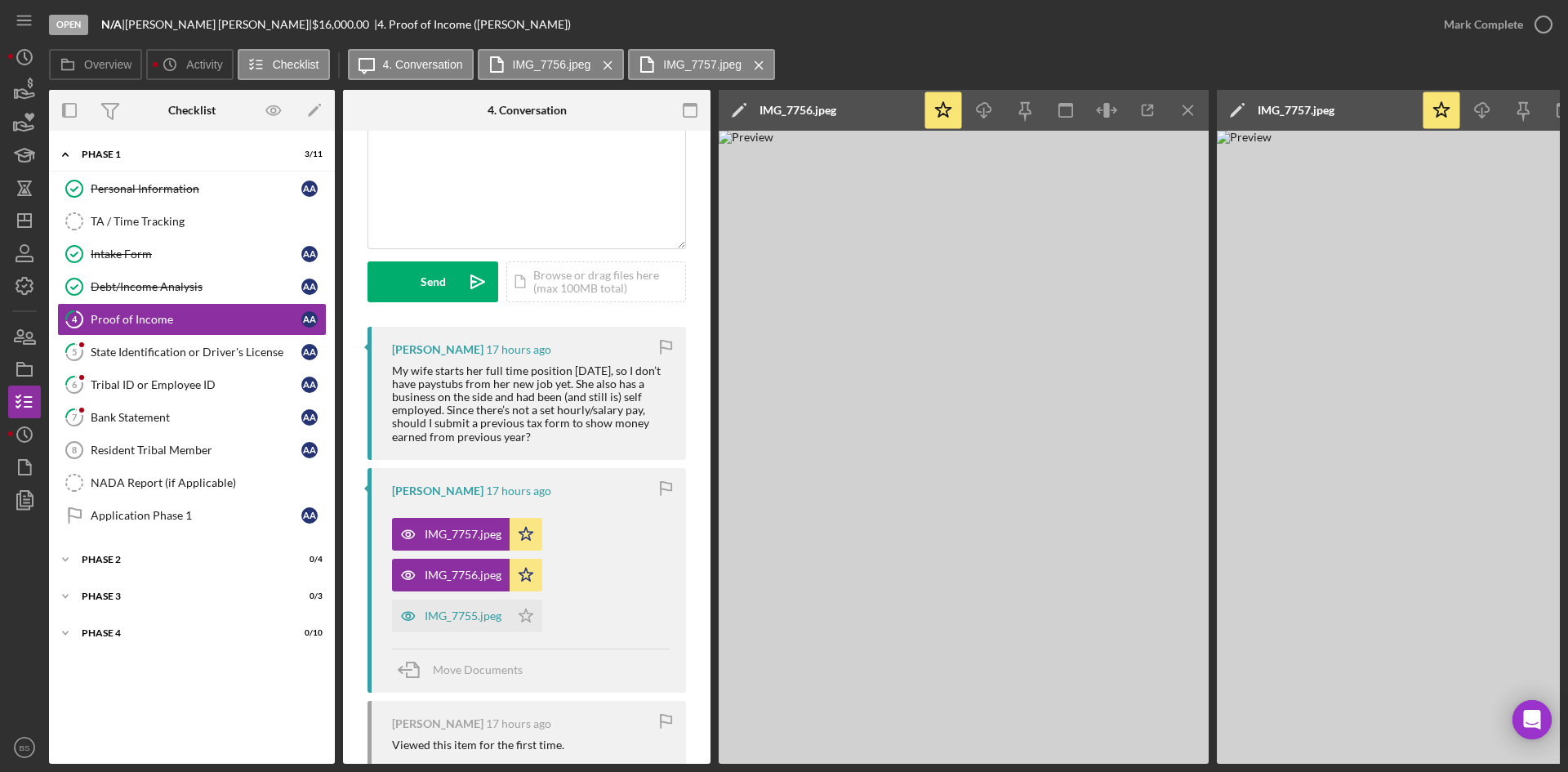
scroll to position [163, 0]
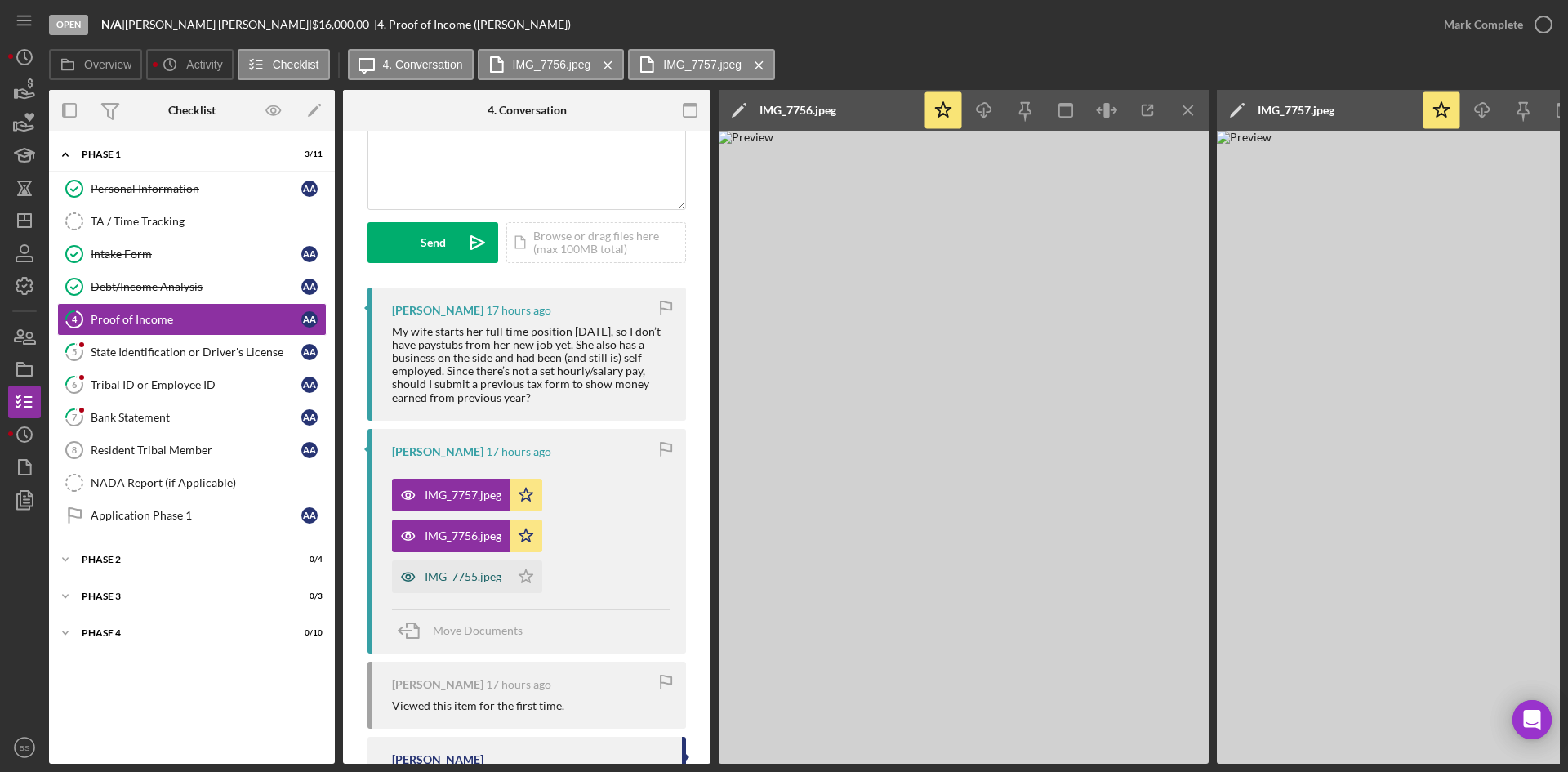
click at [496, 582] on div "IMG_7755.jpeg" at bounding box center [463, 576] width 77 height 13
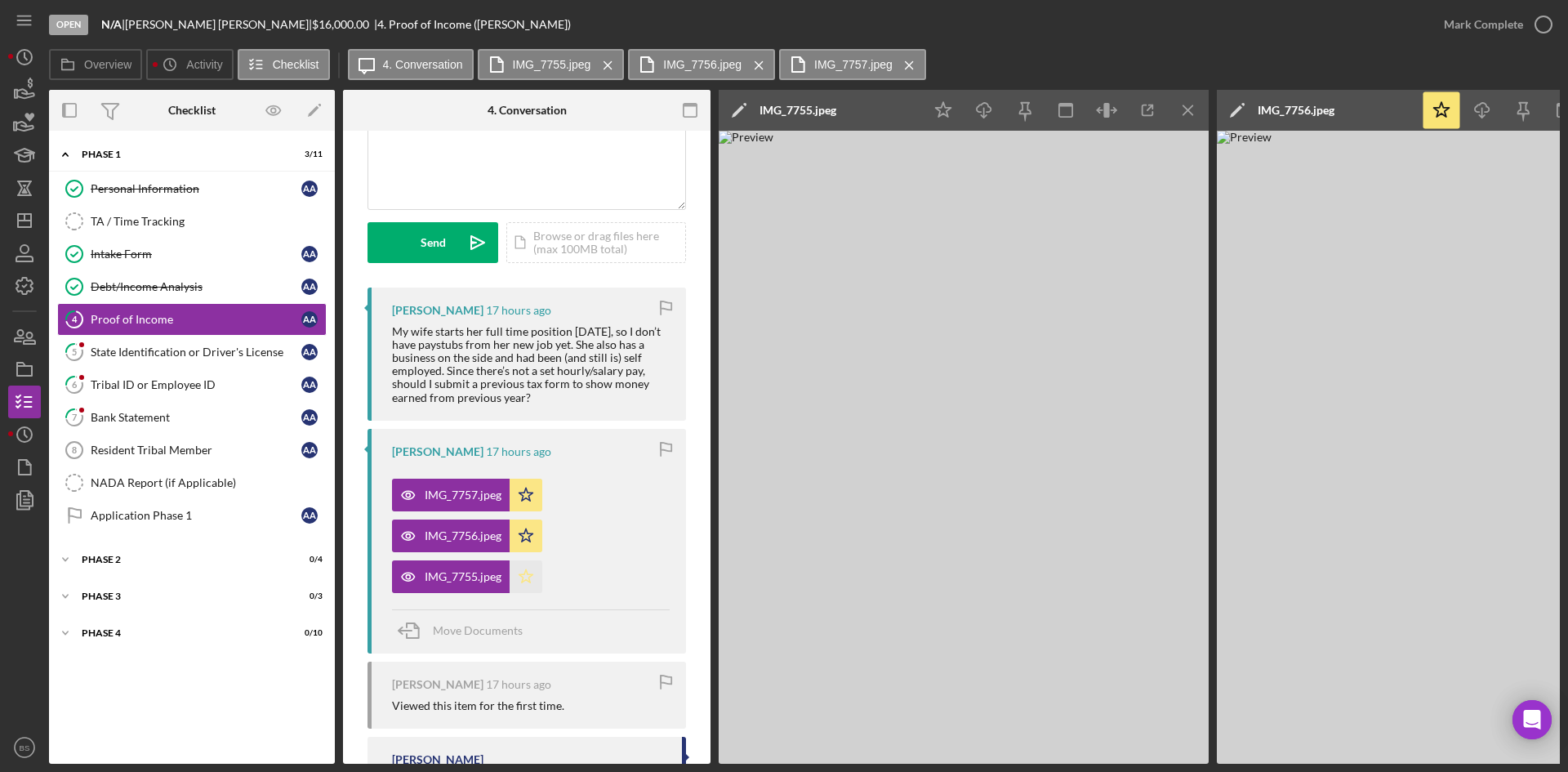
click at [520, 576] on icon "Icon/Star" at bounding box center [526, 577] width 33 height 33
click at [811, 113] on div "IMG_7755.jpeg" at bounding box center [798, 110] width 77 height 13
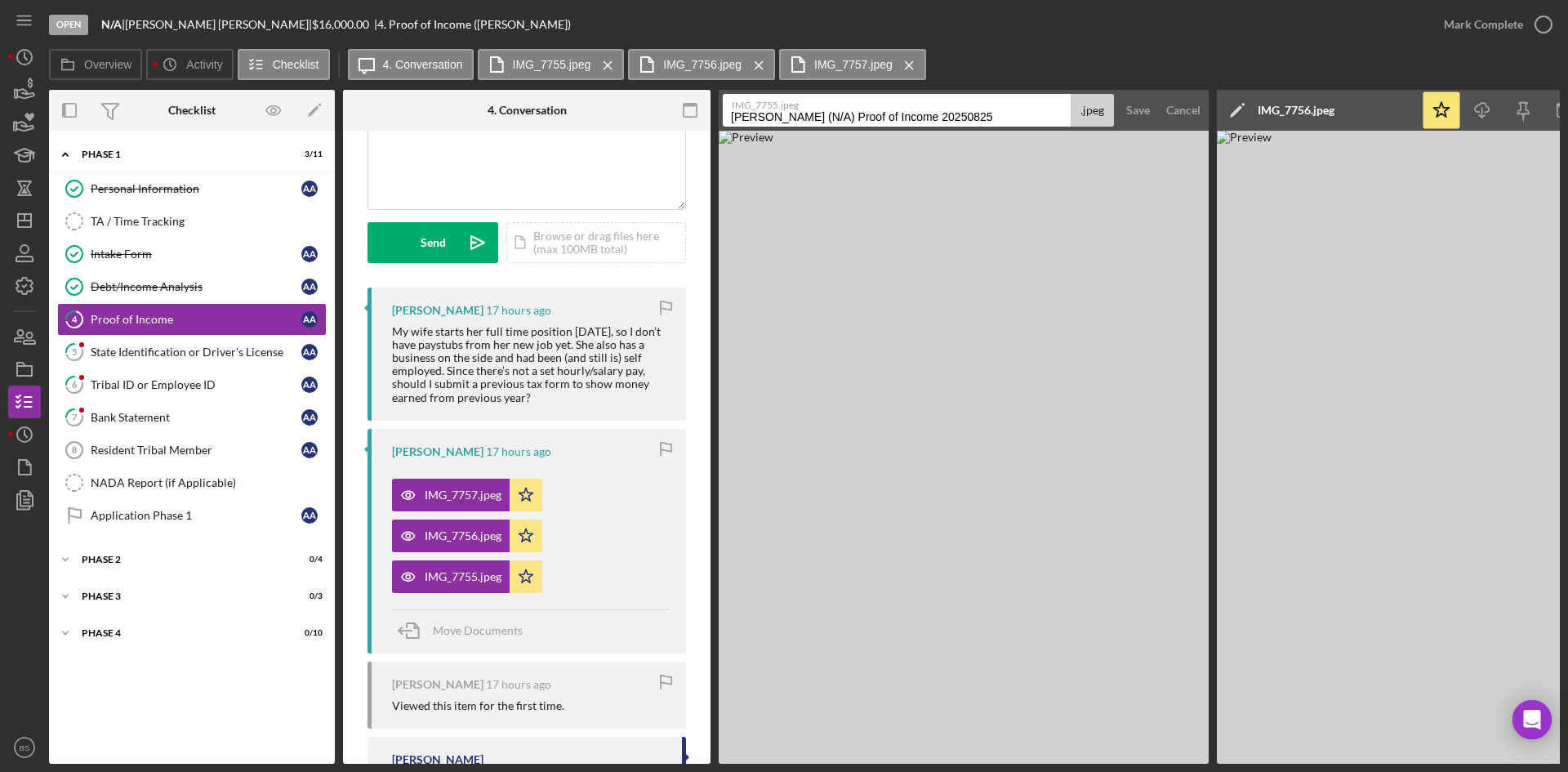
click at [817, 118] on input "Alvarado, Alec (N/A) Proof of Income 20250825" at bounding box center [897, 111] width 348 height 33
type input "08/21"
click at [1138, 107] on div "Save" at bounding box center [1138, 111] width 24 height 33
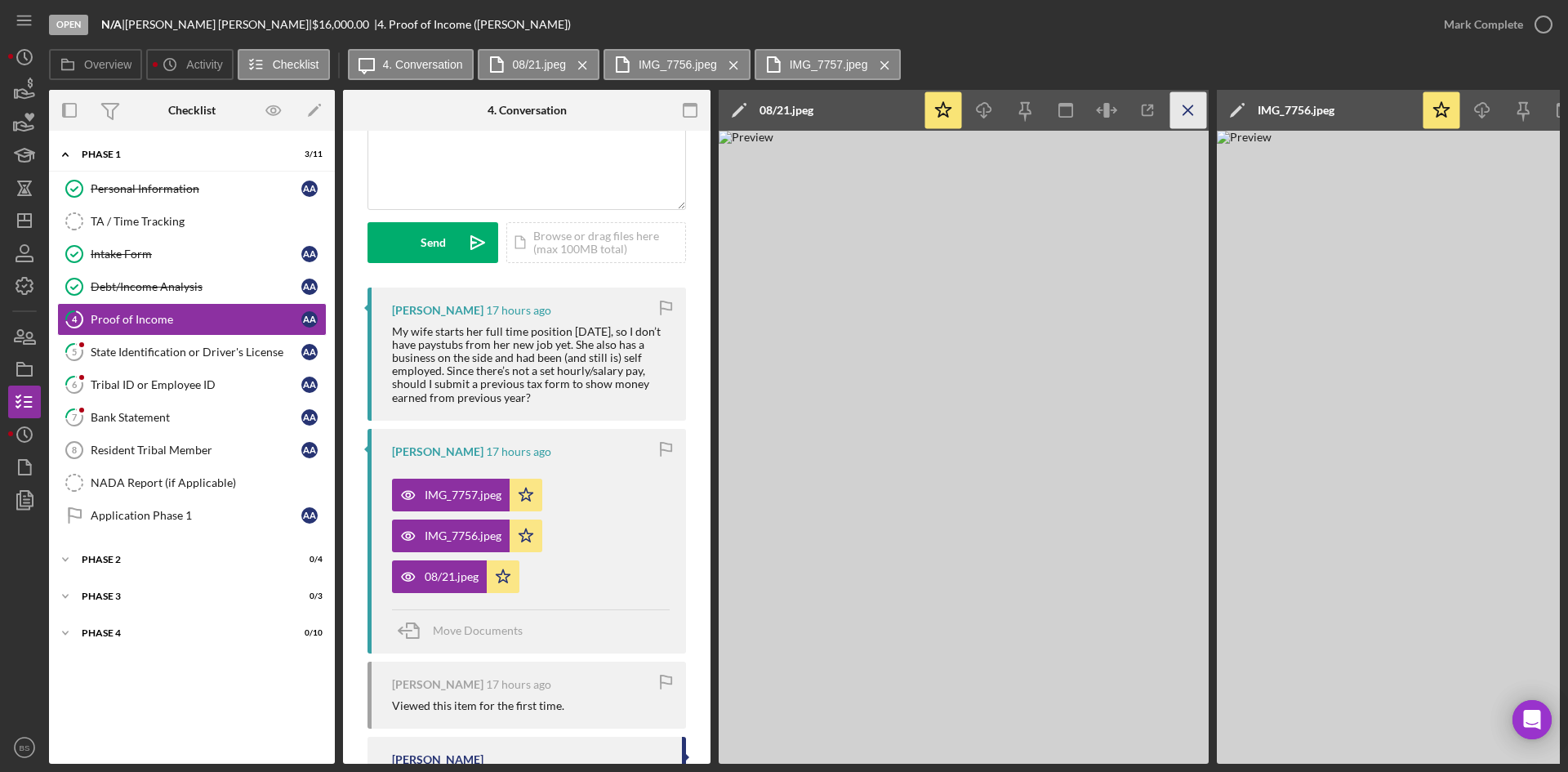
click at [1179, 107] on icon "Icon/Menu Close" at bounding box center [1189, 111] width 37 height 37
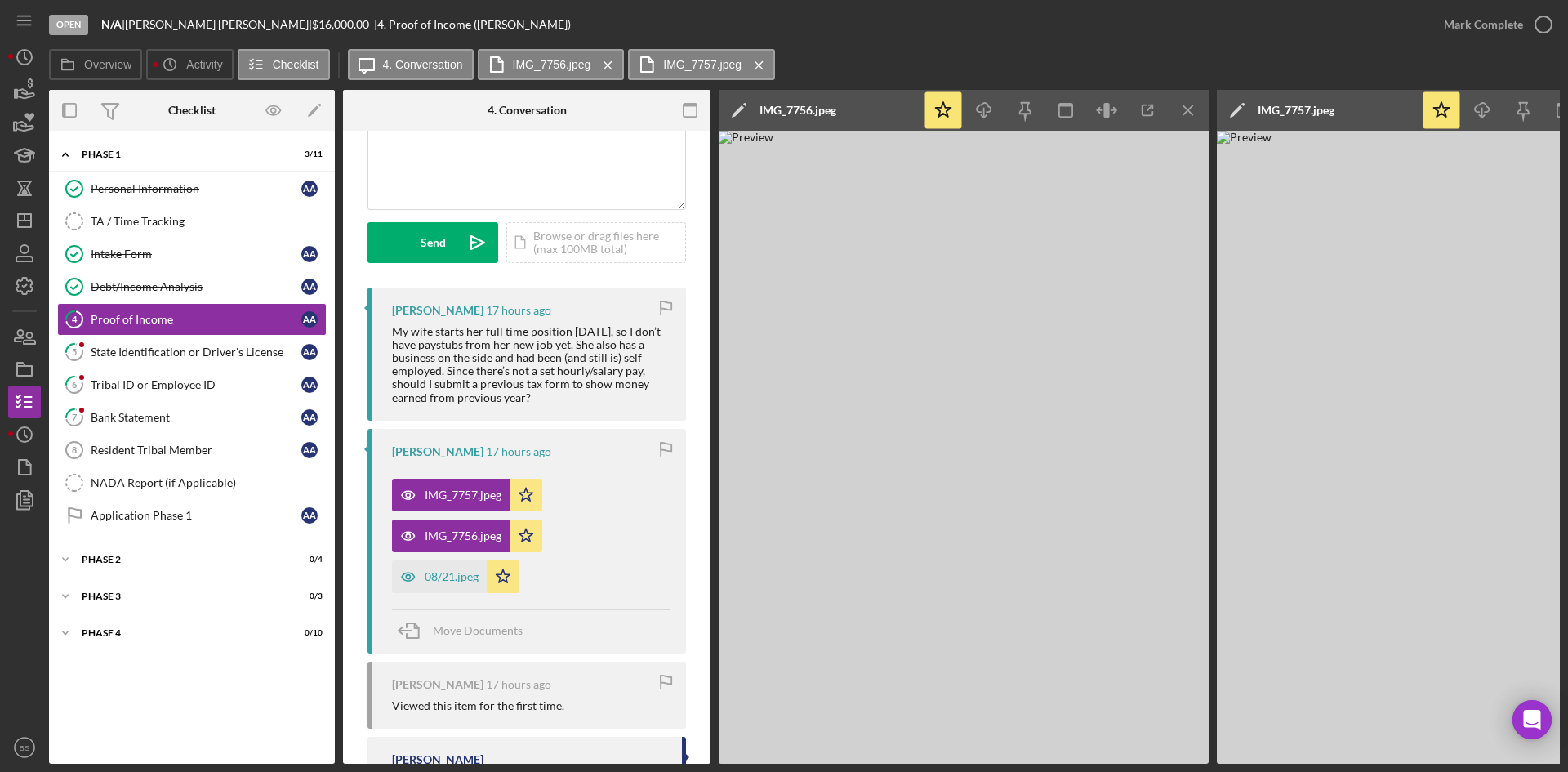
click at [807, 108] on div "IMG_7756.jpeg" at bounding box center [798, 110] width 77 height 13
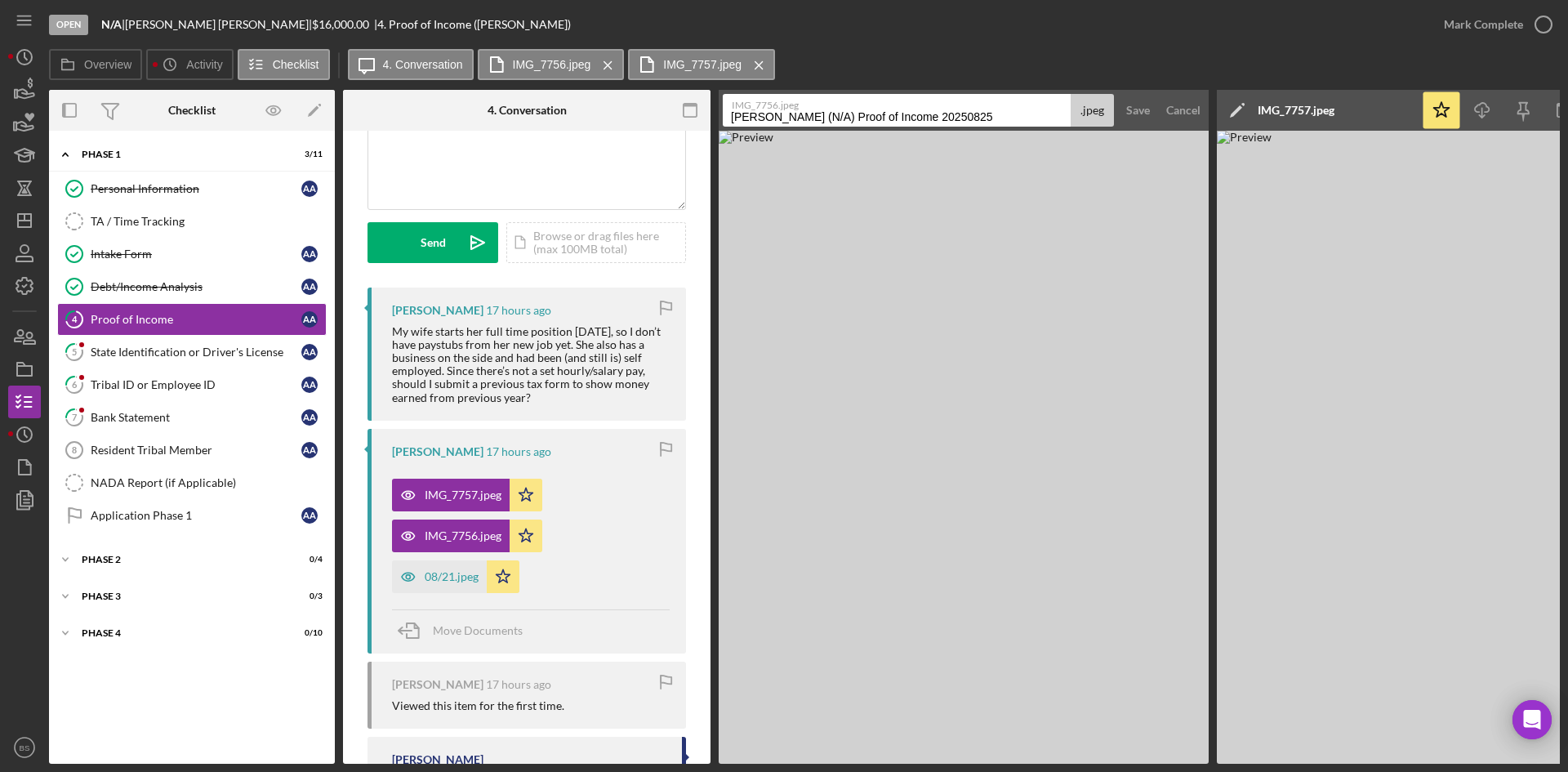
click at [810, 122] on input "Alvarado, Alec (N/A) Proof of Income 20250825" at bounding box center [897, 111] width 348 height 33
type input "08/14"
click at [1130, 108] on div "Save" at bounding box center [1138, 111] width 24 height 33
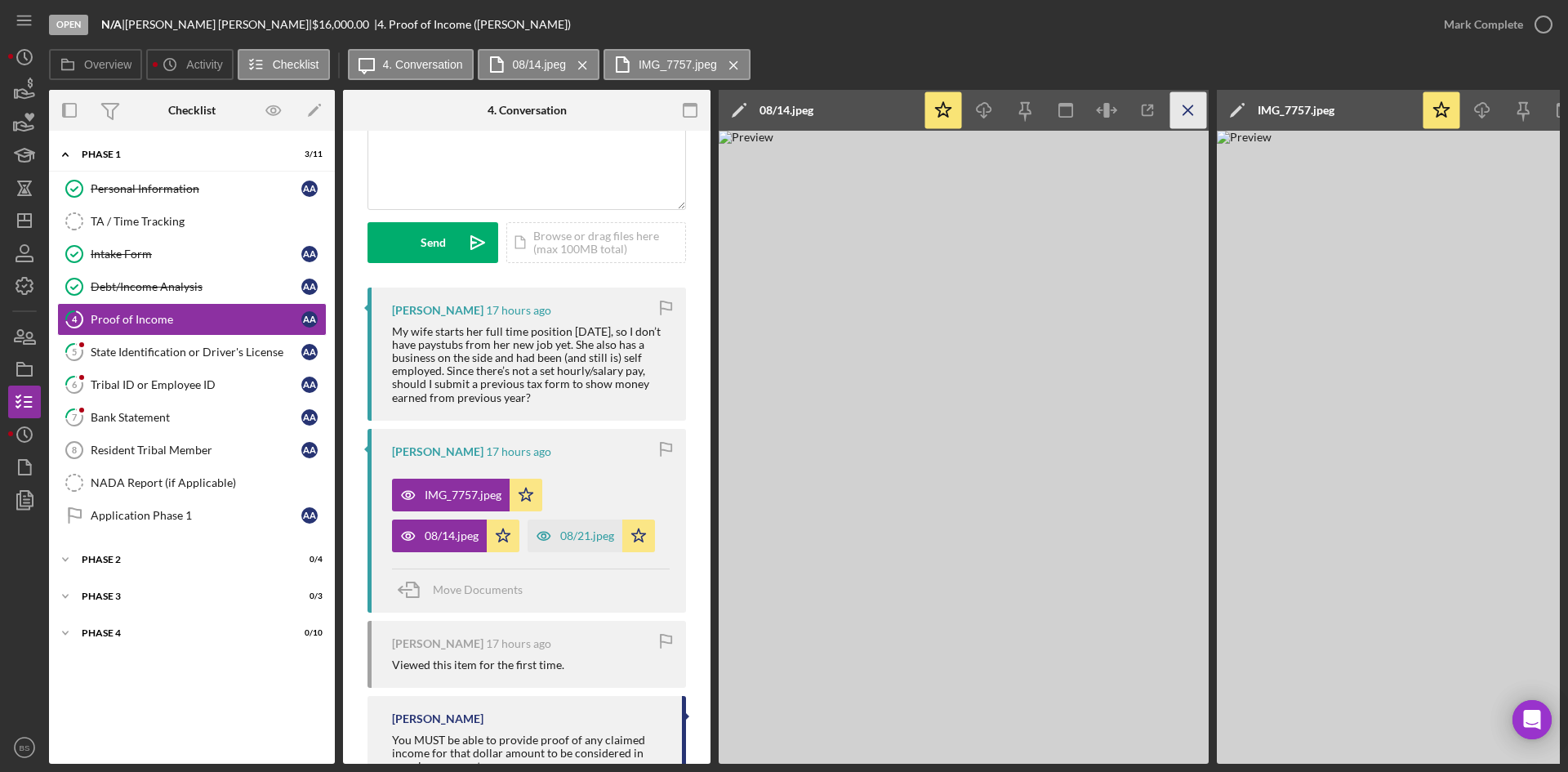
click at [1173, 96] on icon "Icon/Menu Close" at bounding box center [1189, 111] width 37 height 37
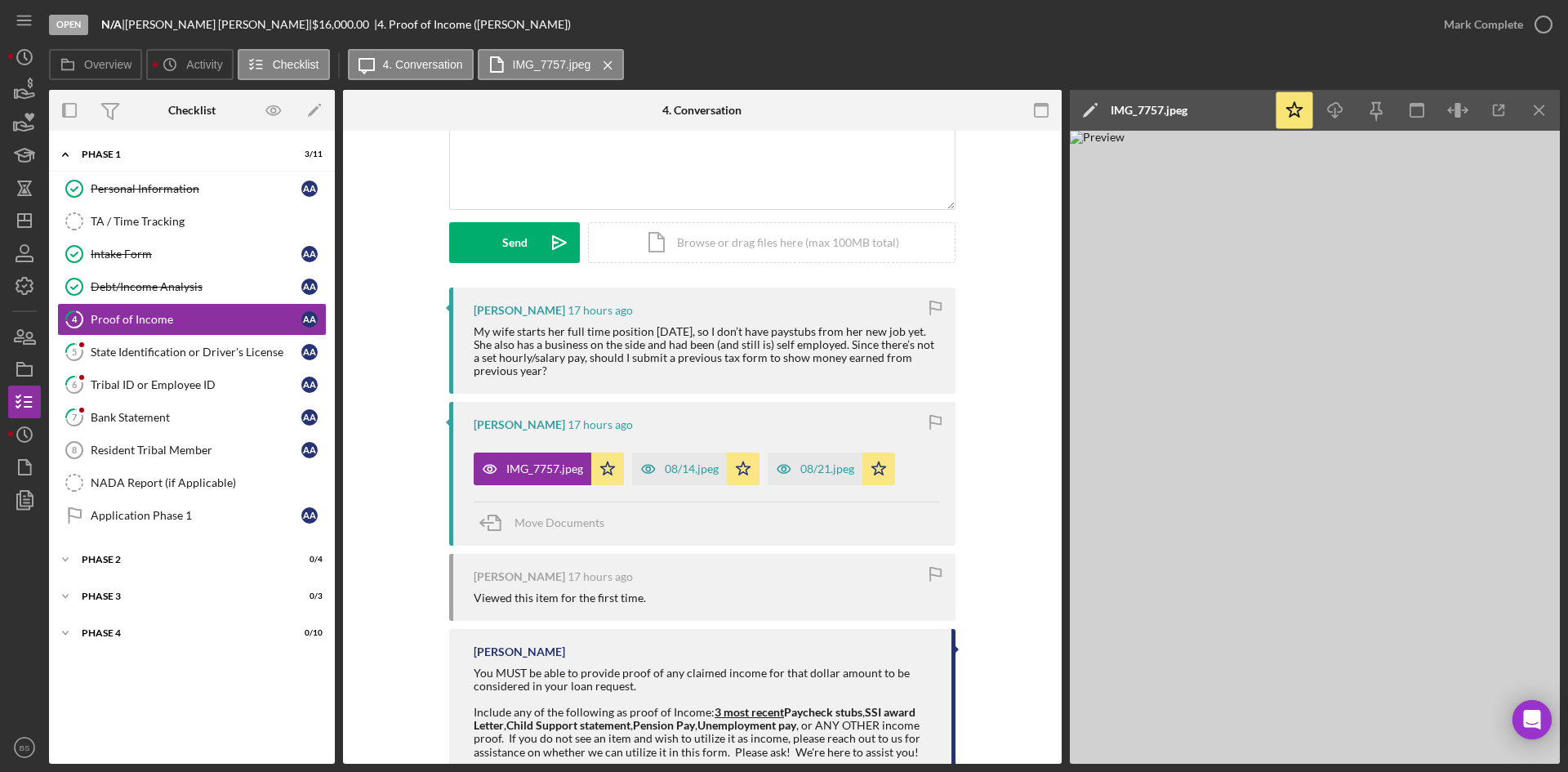
click at [1160, 103] on div "IMG_7757.jpeg" at bounding box center [1149, 110] width 77 height 13
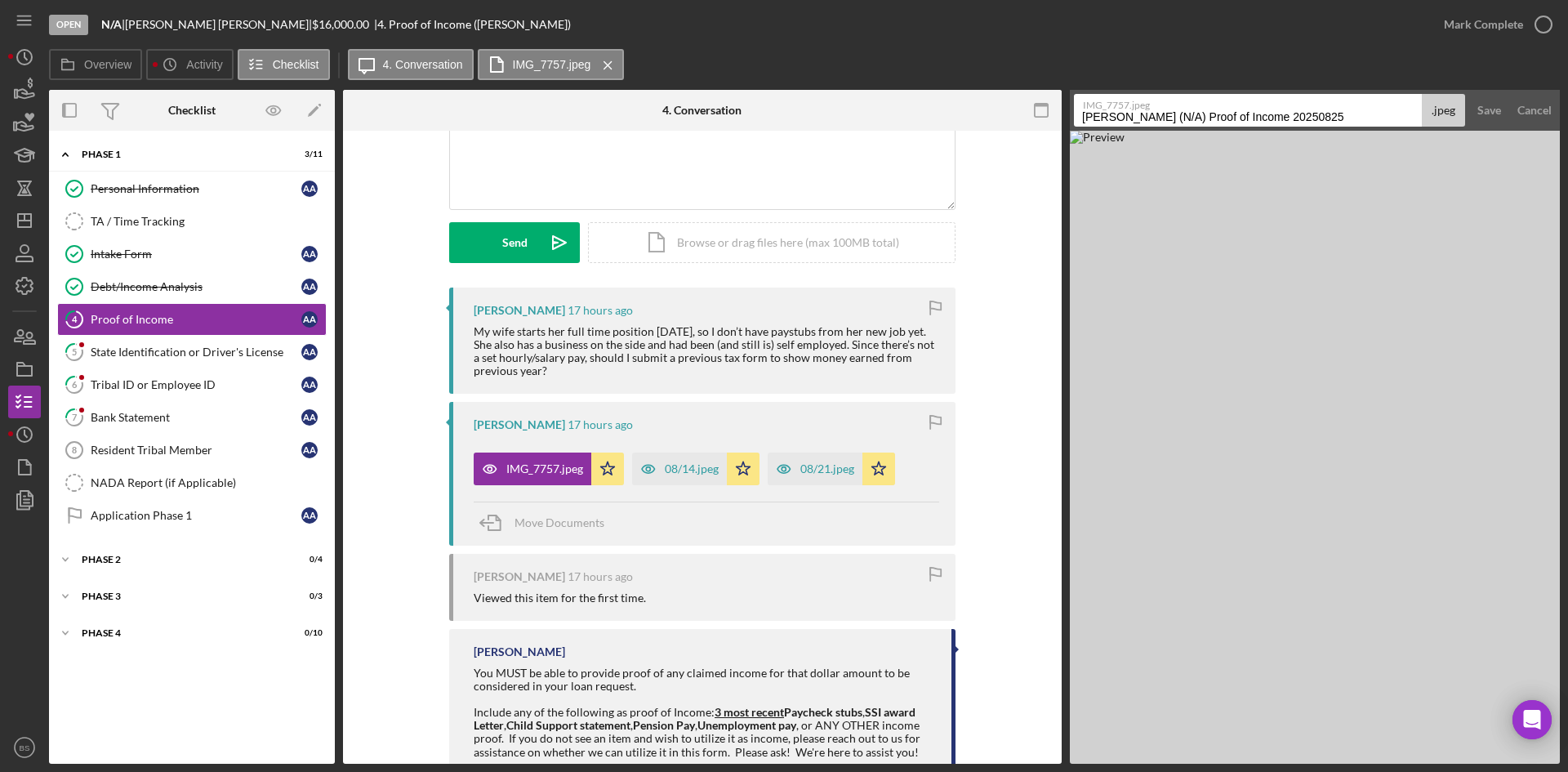
click at [1160, 107] on label "IMG_7757.jpeg" at bounding box center [1254, 103] width 343 height 16
click at [1160, 107] on input "Alvarado, Alec (N/A) Proof of Income 20250825" at bounding box center [1247, 111] width 348 height 33
click at [1160, 107] on label "IMG_7757.jpeg" at bounding box center [1254, 103] width 343 height 16
click at [1160, 107] on input "Alvarado, Alec (N/A) Proof of Income 20250825" at bounding box center [1247, 111] width 348 height 33
click at [1160, 107] on label "IMG_7757.jpeg" at bounding box center [1254, 103] width 343 height 16
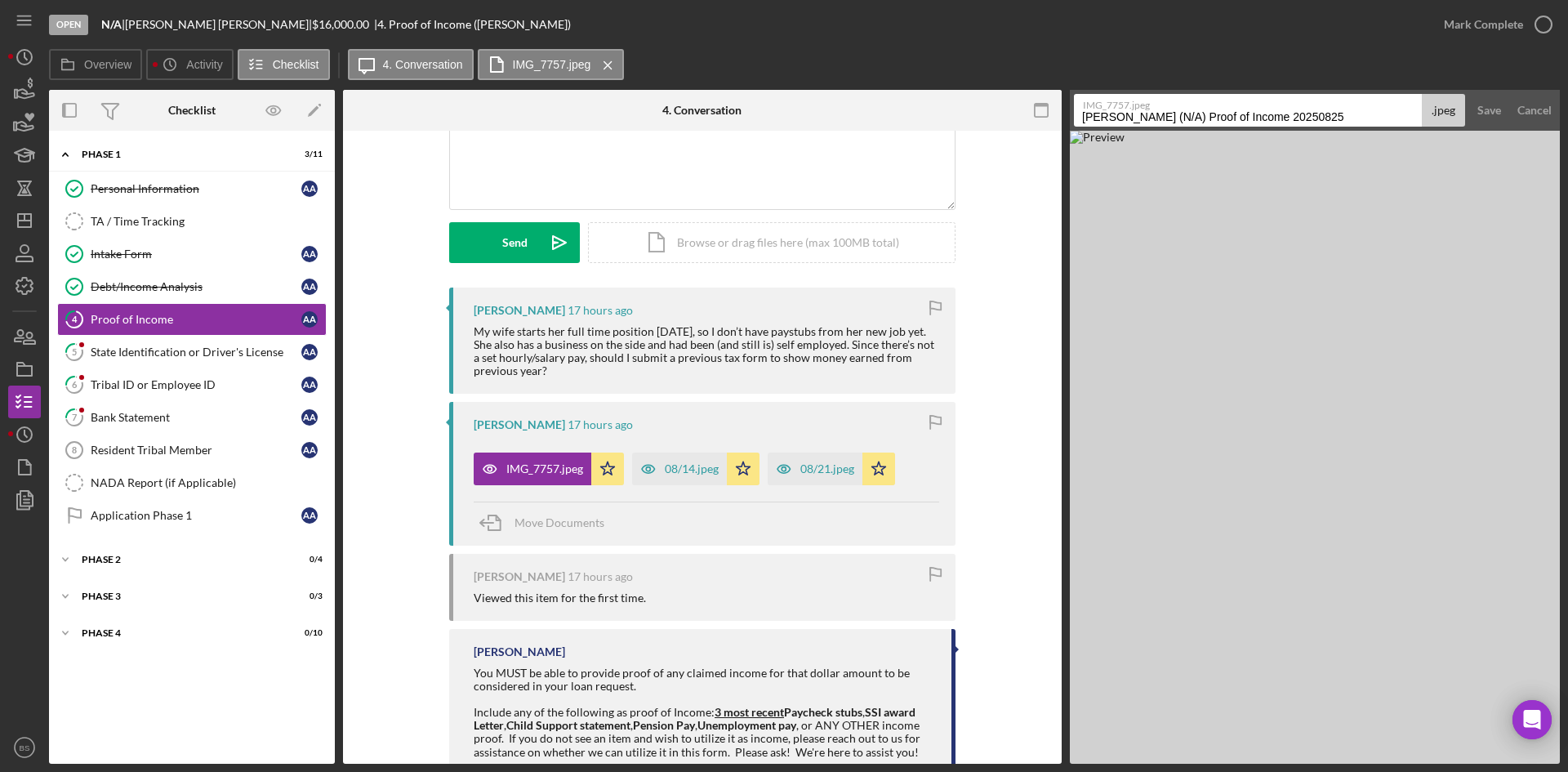
click at [1160, 107] on input "Alvarado, Alec (N/A) Proof of Income 20250825" at bounding box center [1247, 111] width 348 height 33
click at [1169, 118] on input "Alvarado, Alec (N/A) Proof of Income 20250825" at bounding box center [1247, 111] width 348 height 33
type input "08/07"
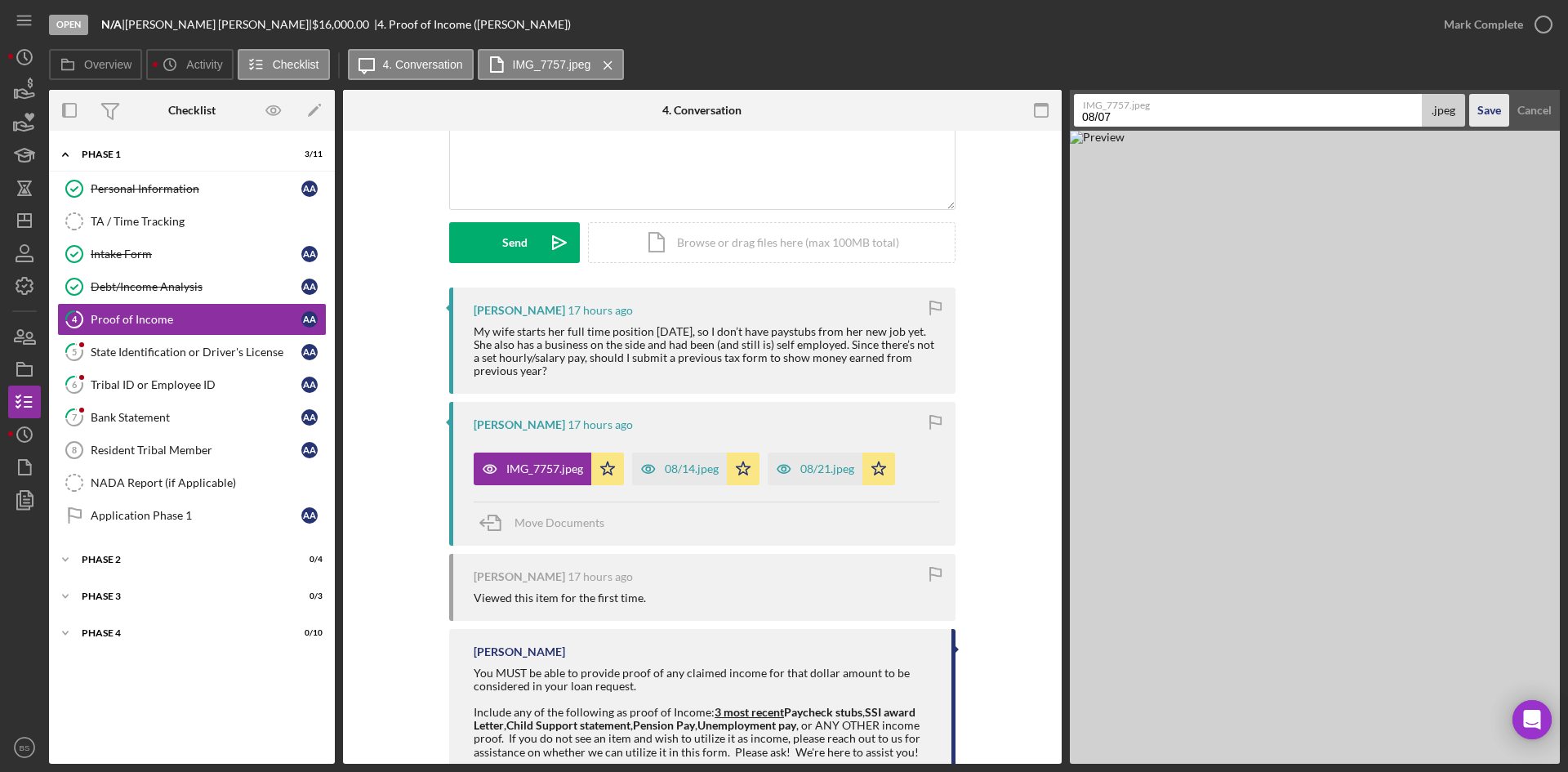
click at [1477, 114] on div "Save" at bounding box center [1489, 111] width 24 height 33
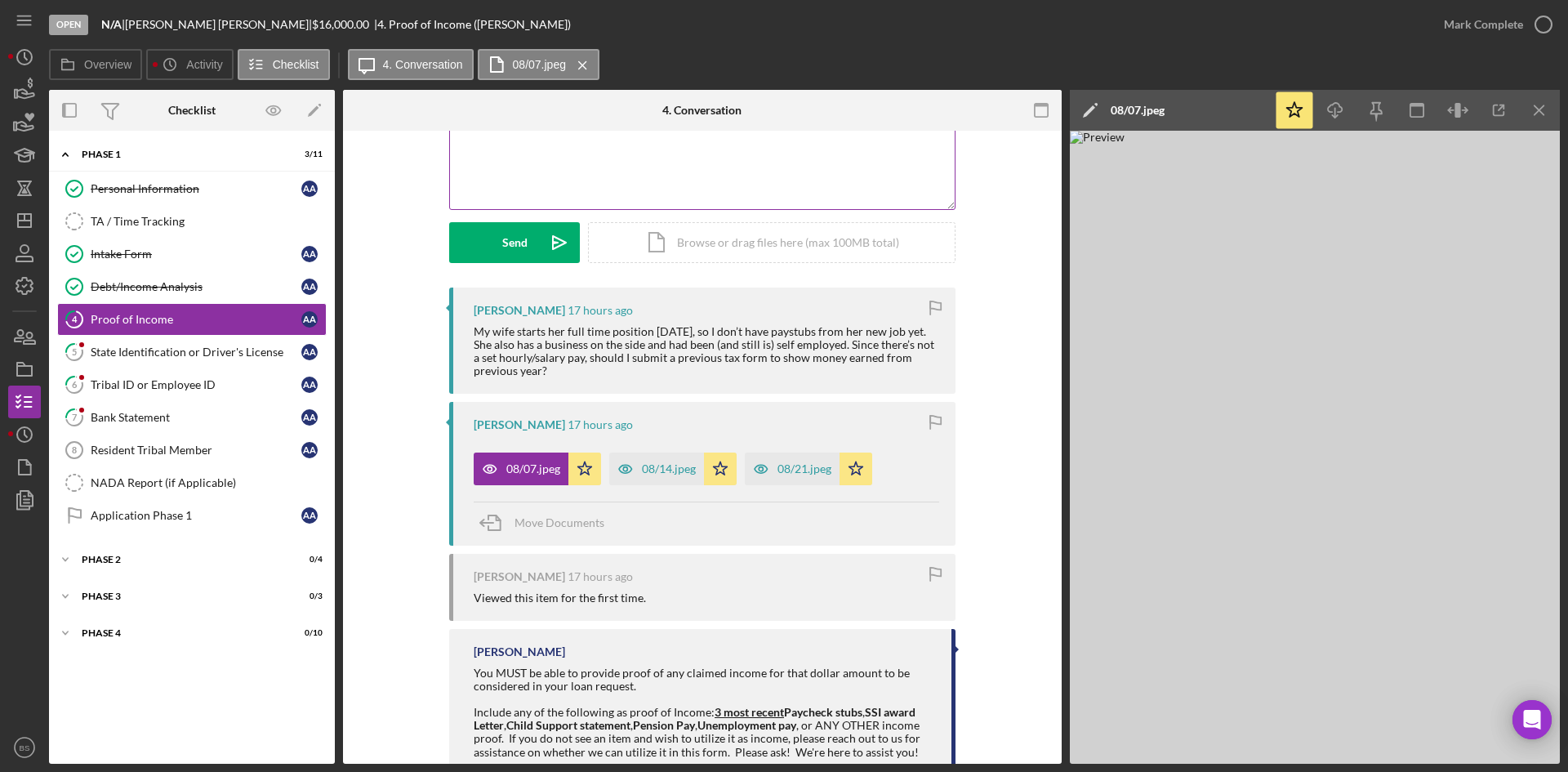
click at [866, 162] on div "v Color teal Color pink Remove color Add row above Add row below Add column bef…" at bounding box center [702, 137] width 505 height 143
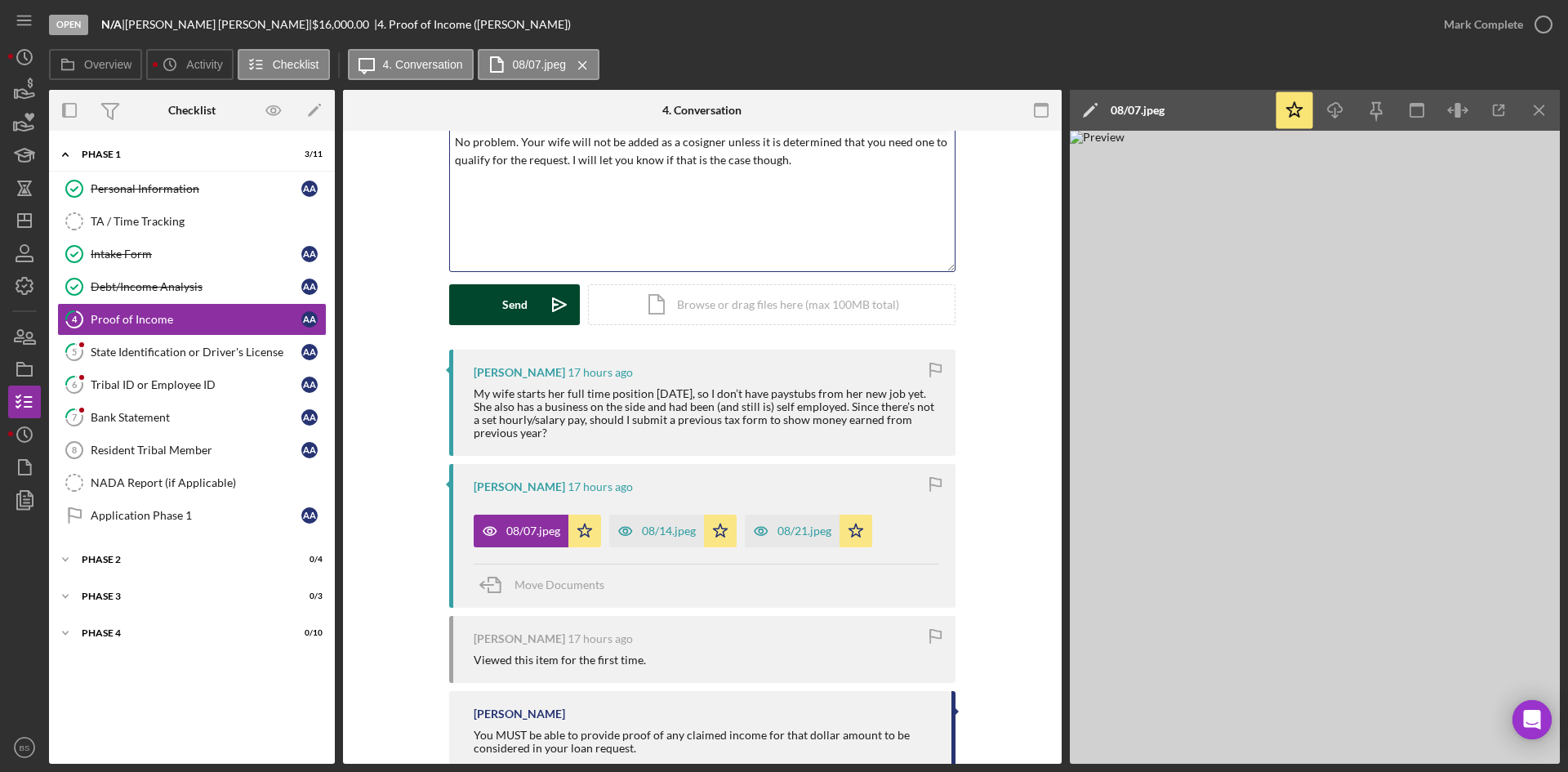
click at [502, 290] on div "Send" at bounding box center [515, 304] width 26 height 41
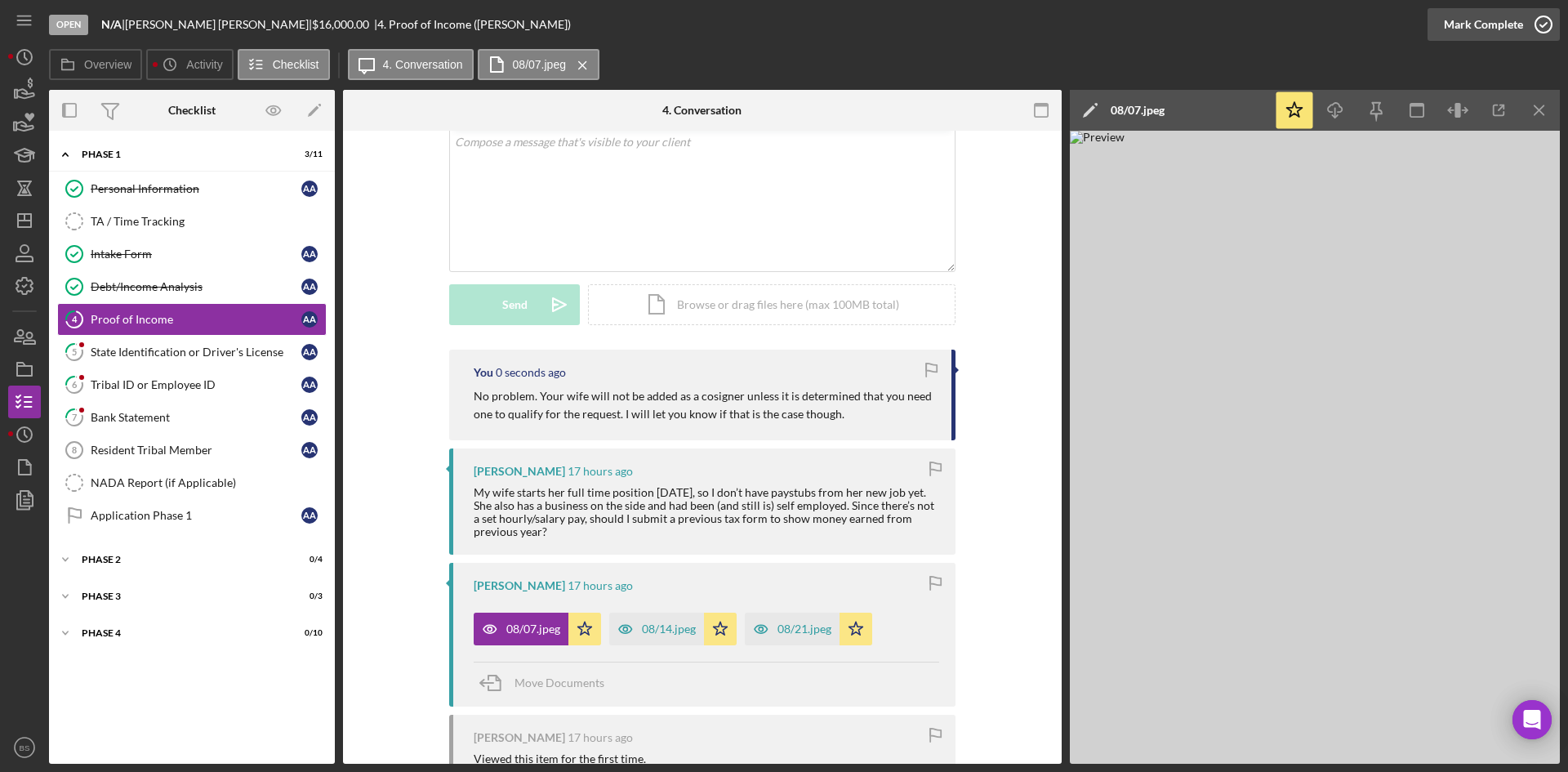
click at [1477, 29] on div "Mark Complete" at bounding box center [1483, 25] width 79 height 33
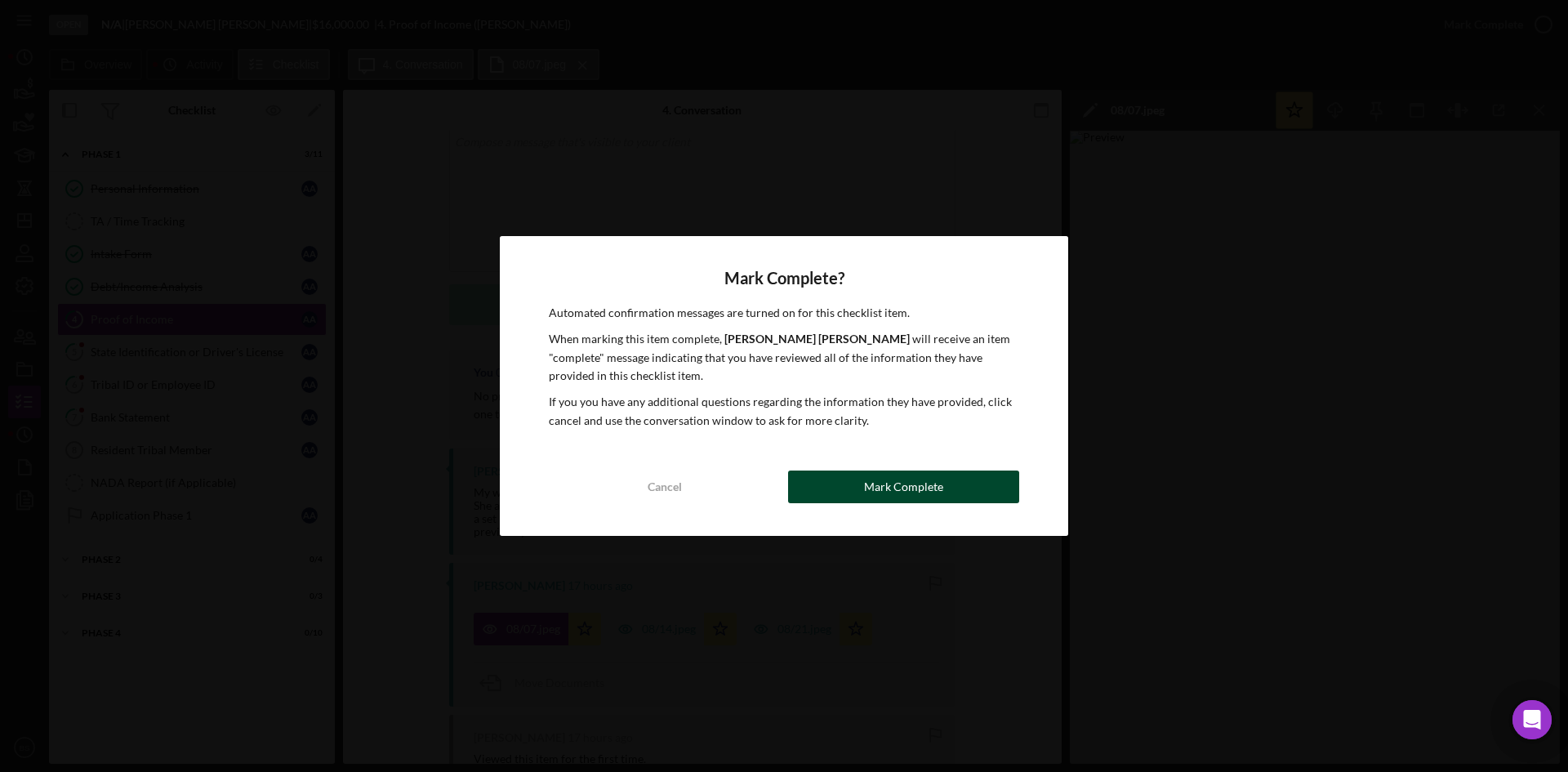
click at [929, 477] on div "Mark Complete" at bounding box center [903, 487] width 79 height 33
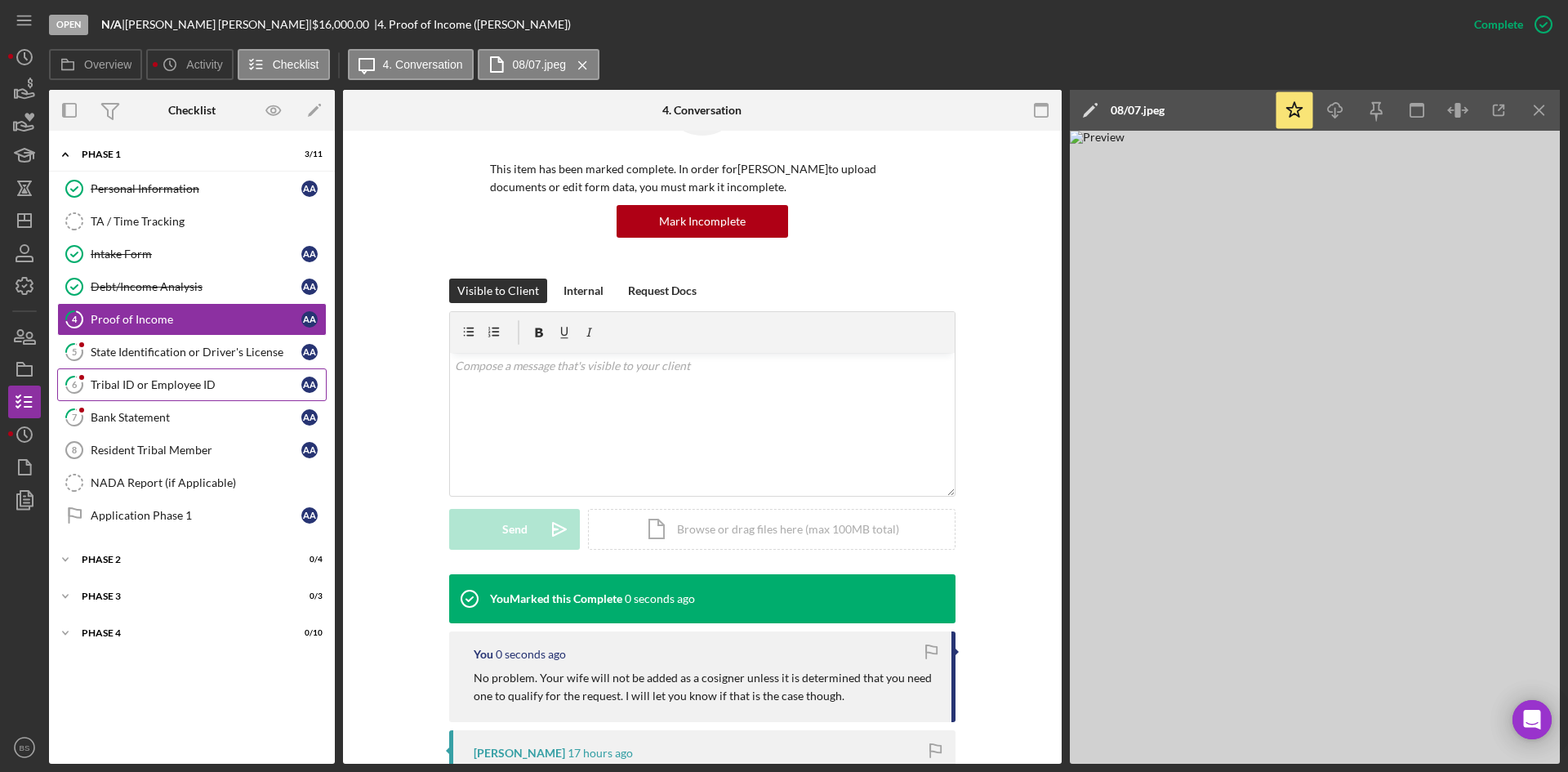
scroll to position [325, 0]
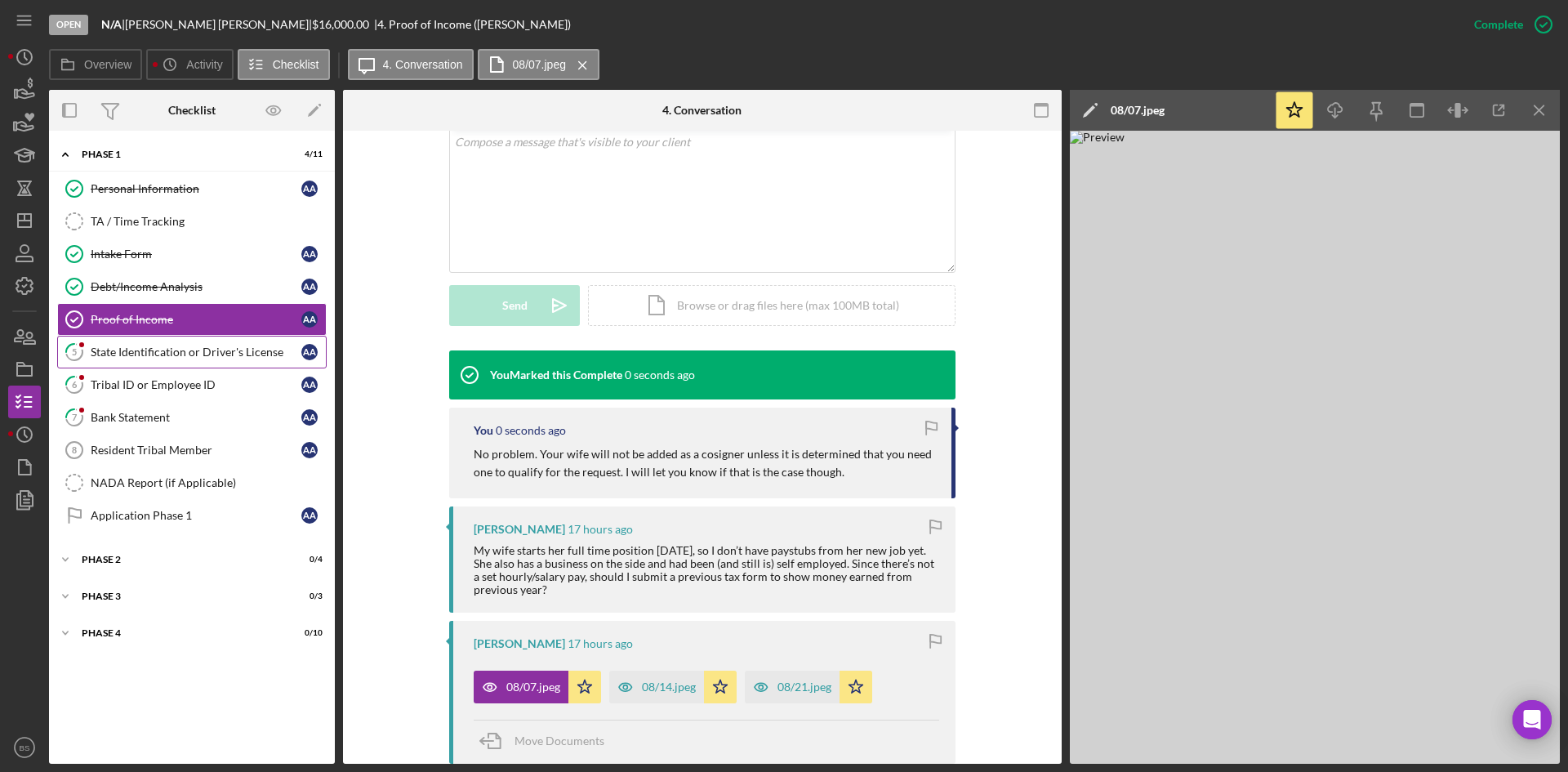
click at [169, 361] on link "5 State Identification or Driver's License A A" at bounding box center [191, 352] width 269 height 33
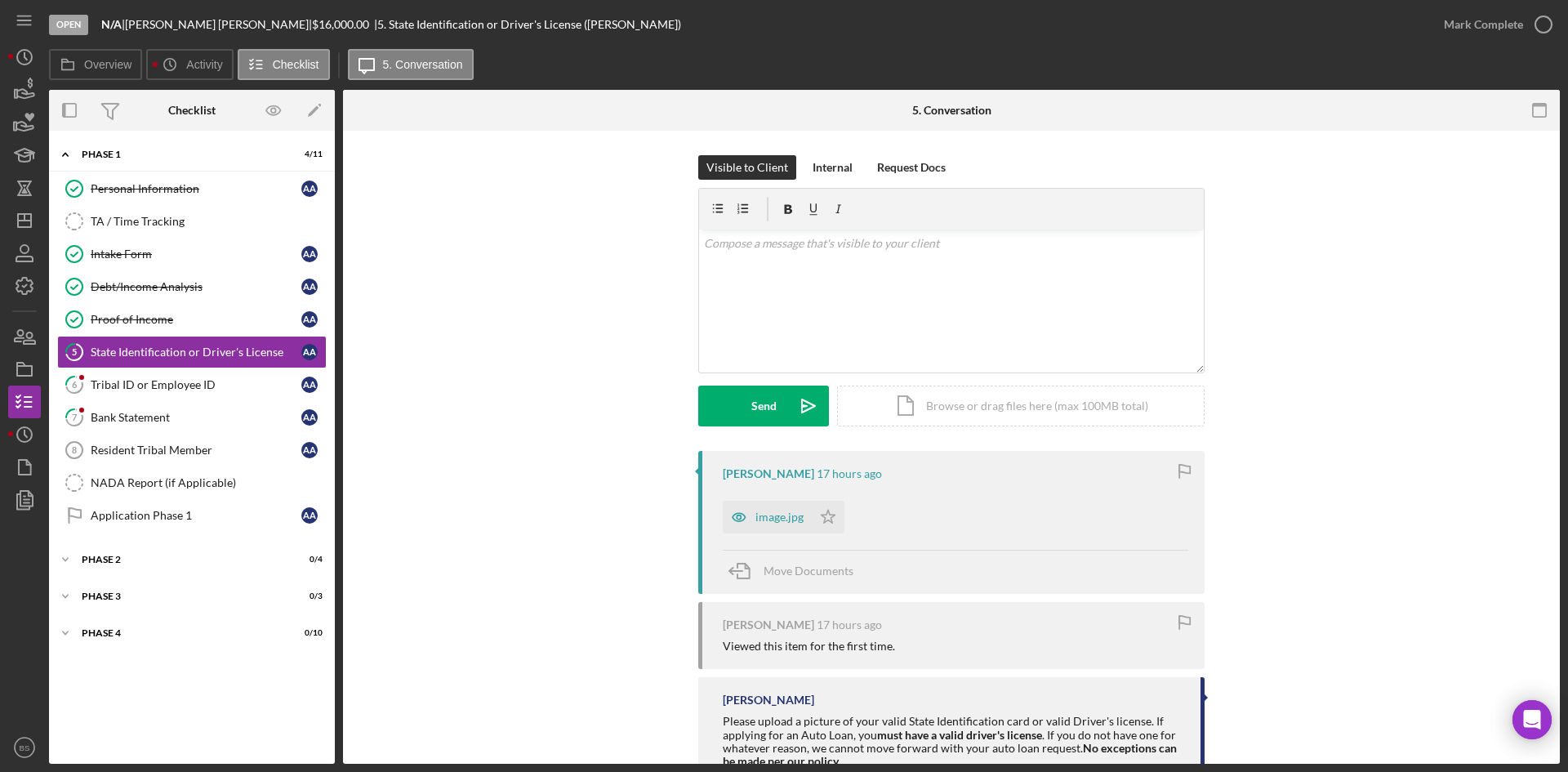
click at [747, 506] on icon "button" at bounding box center [739, 517] width 33 height 33
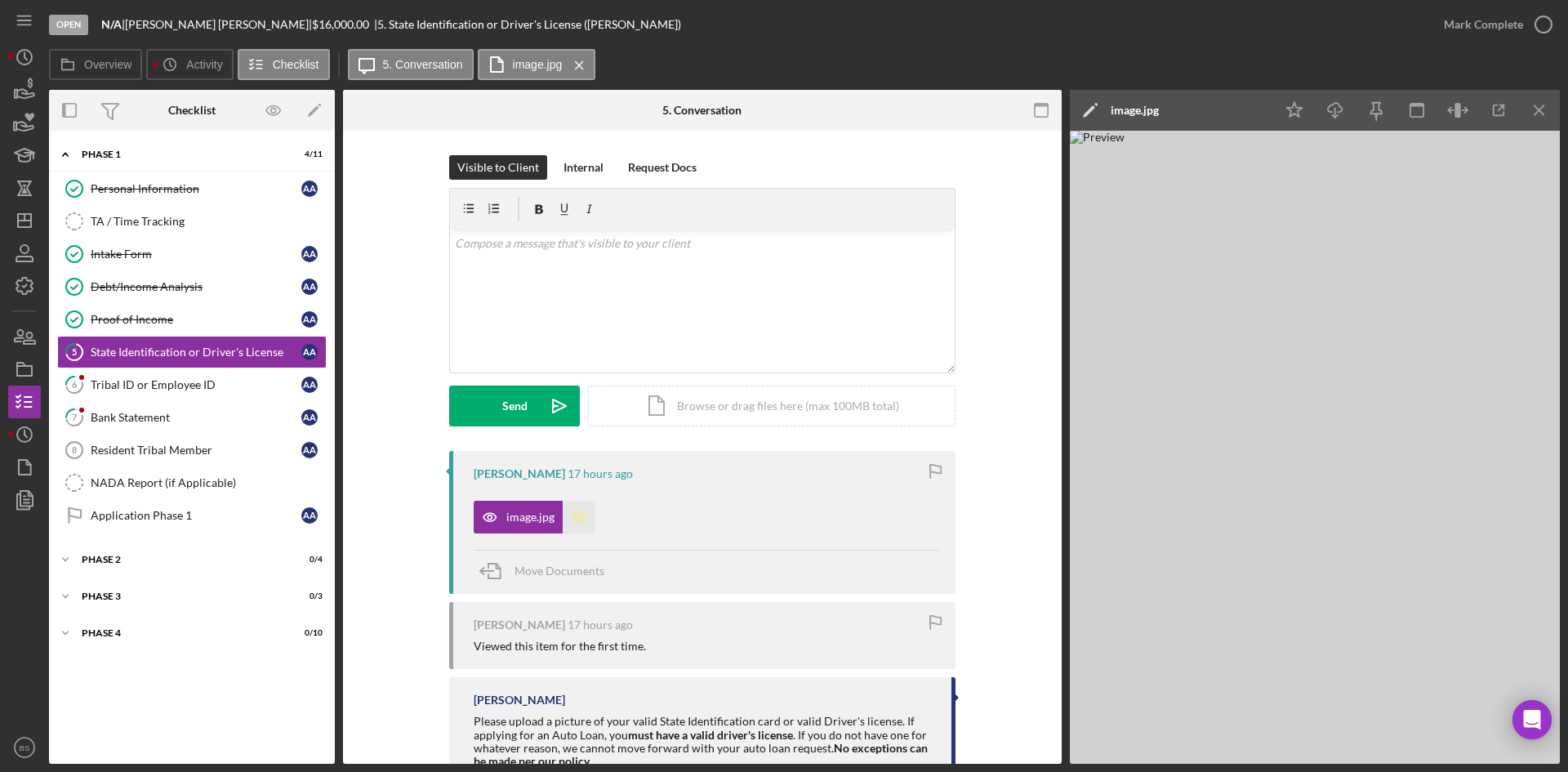
click at [582, 516] on polygon "button" at bounding box center [579, 516] width 14 height 13
click at [1495, 13] on div "Mark Complete" at bounding box center [1483, 25] width 79 height 33
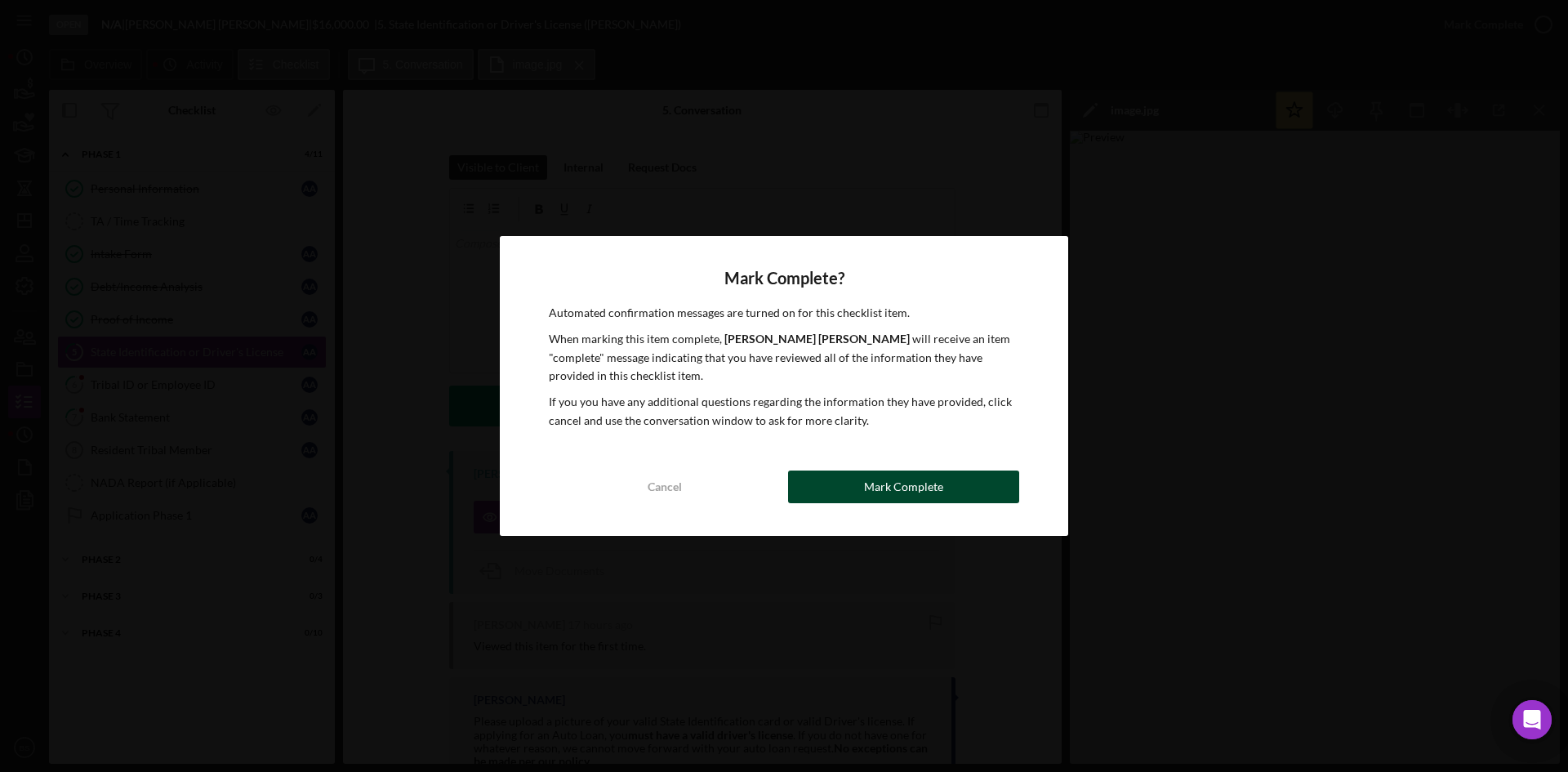
click at [951, 495] on button "Mark Complete" at bounding box center [903, 487] width 231 height 33
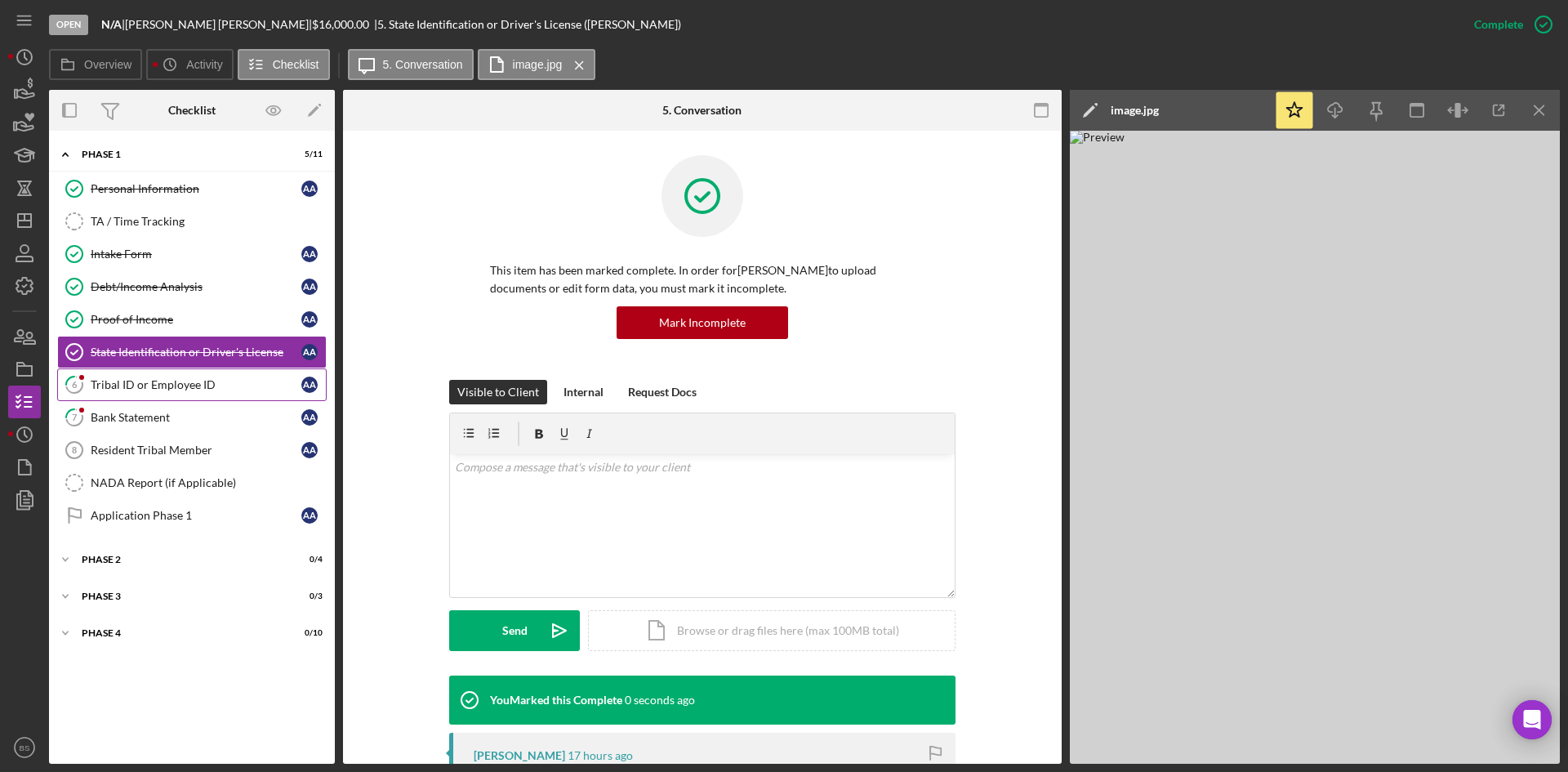
click at [223, 385] on div "Tribal ID or Employee ID" at bounding box center [196, 385] width 211 height 13
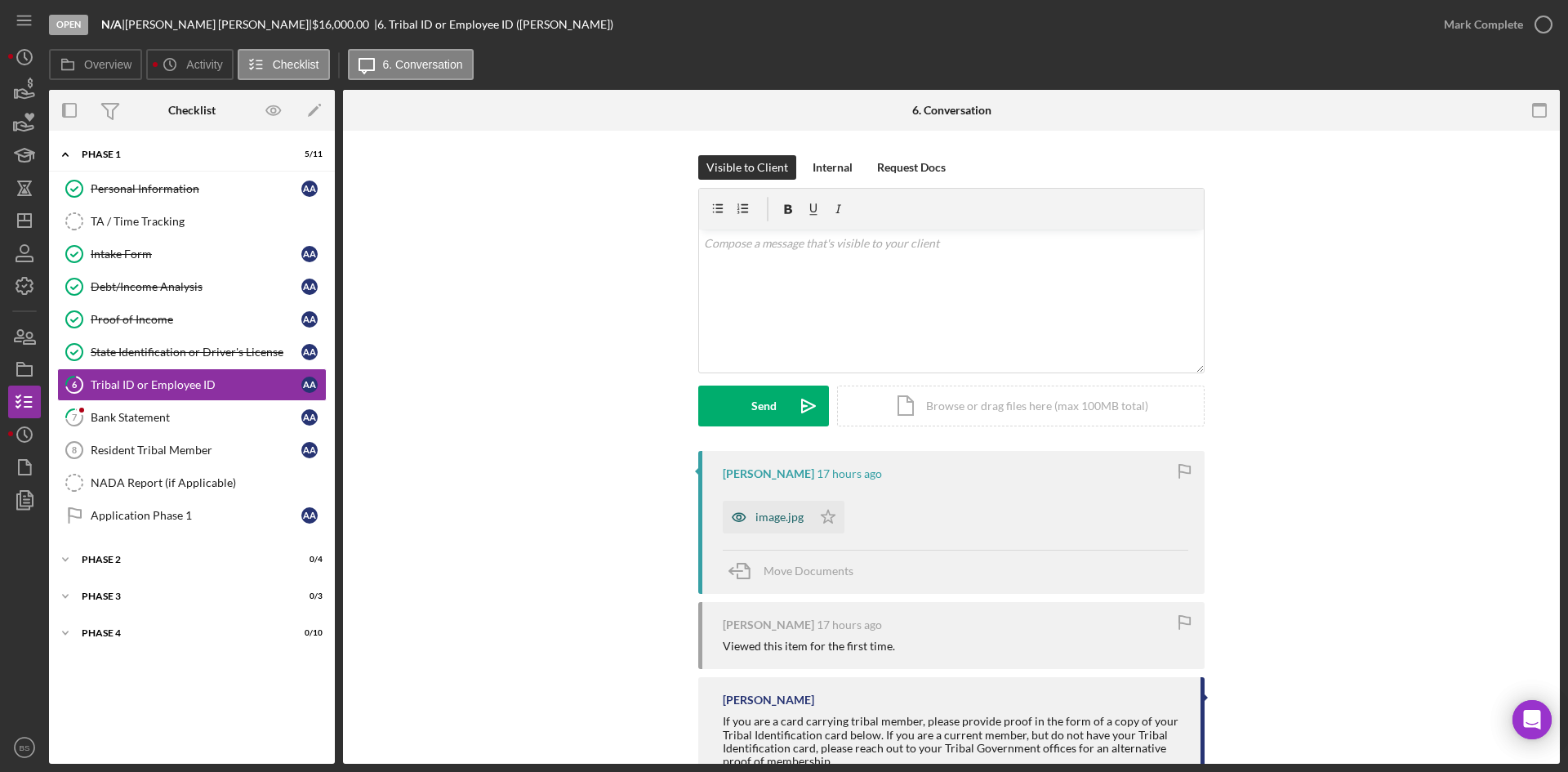
click at [749, 521] on icon "button" at bounding box center [739, 517] width 33 height 33
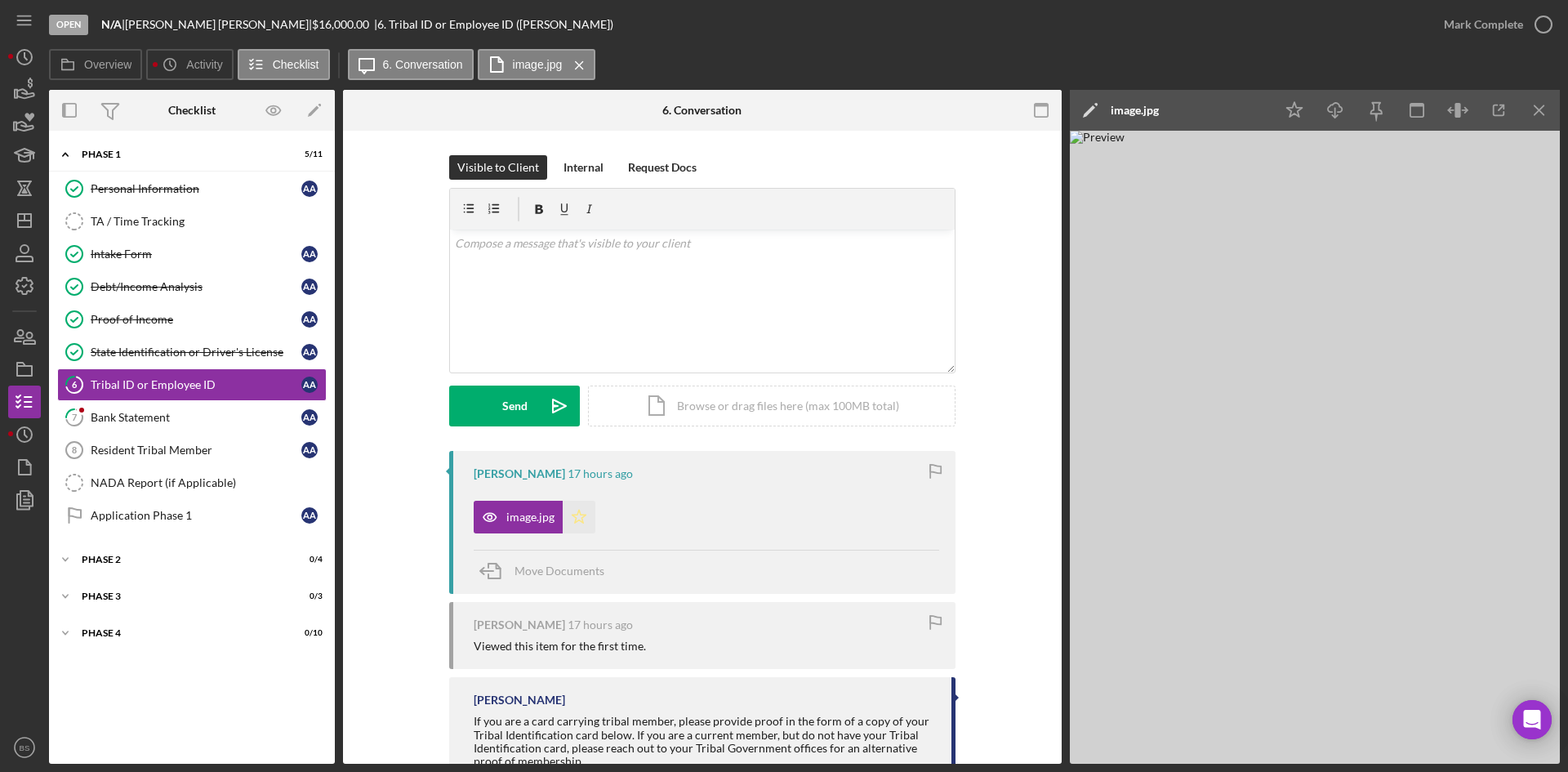
click at [581, 516] on polygon "button" at bounding box center [579, 516] width 14 height 13
click at [1501, 30] on div "Mark Complete" at bounding box center [1483, 25] width 79 height 33
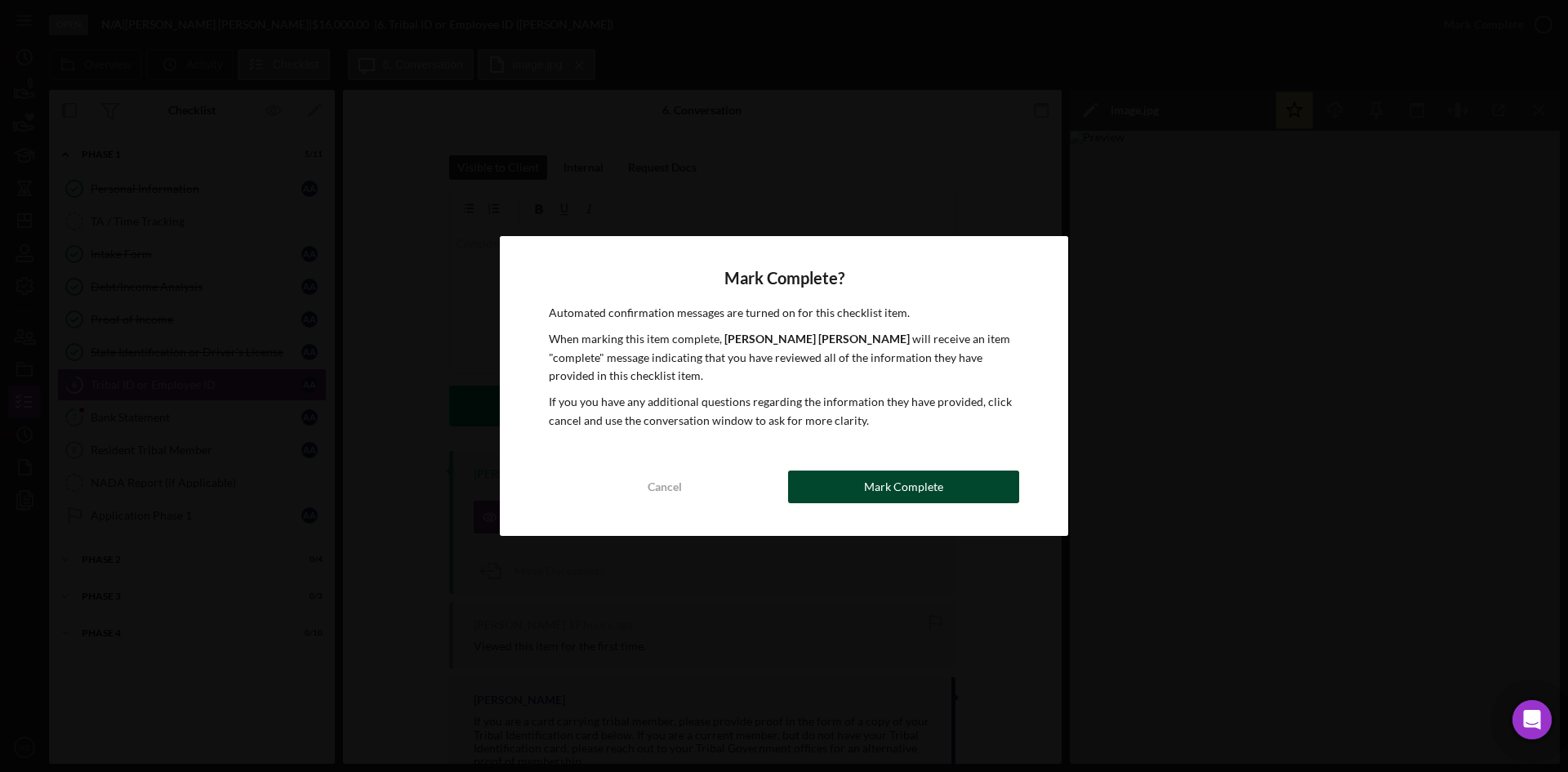
click at [948, 503] on div "Cancel Mark Complete" at bounding box center [784, 487] width 471 height 33
click at [816, 482] on button "Mark Complete" at bounding box center [903, 487] width 231 height 33
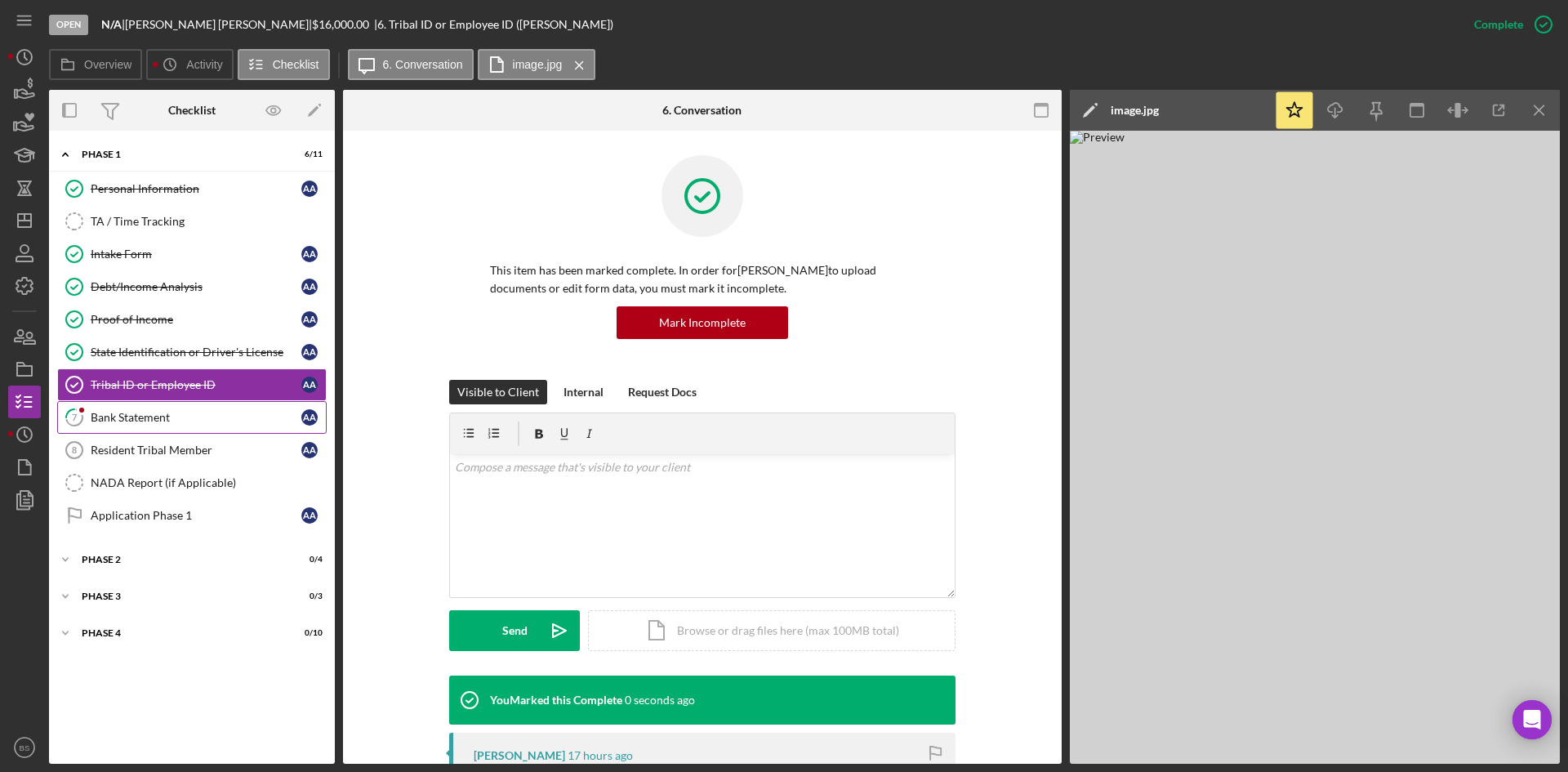
click at [260, 424] on div "Bank Statement" at bounding box center [196, 417] width 211 height 13
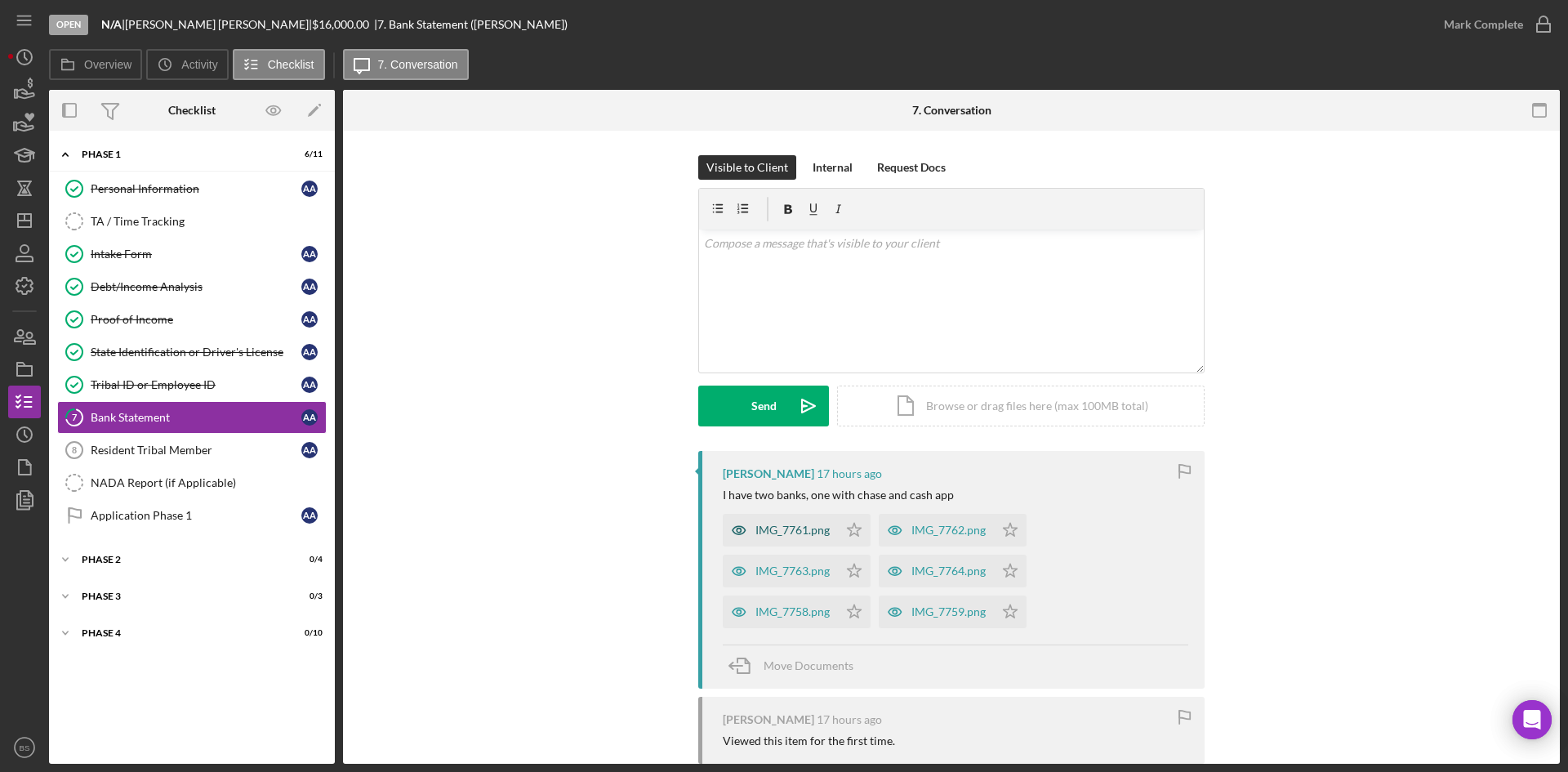
click at [783, 527] on div "IMG_7761.png" at bounding box center [792, 529] width 74 height 13
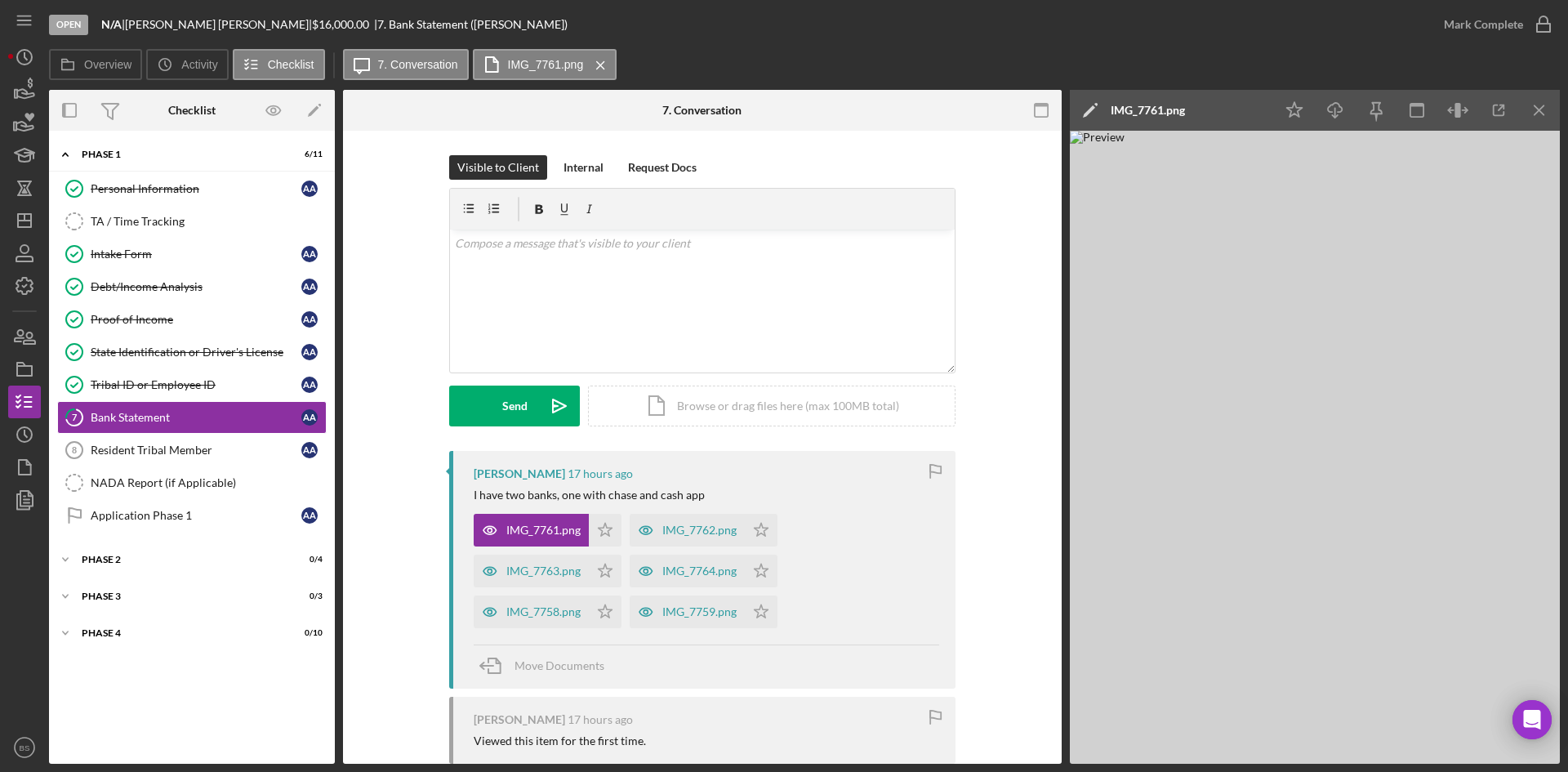
click at [1163, 112] on div "IMG_7761.png" at bounding box center [1148, 110] width 74 height 13
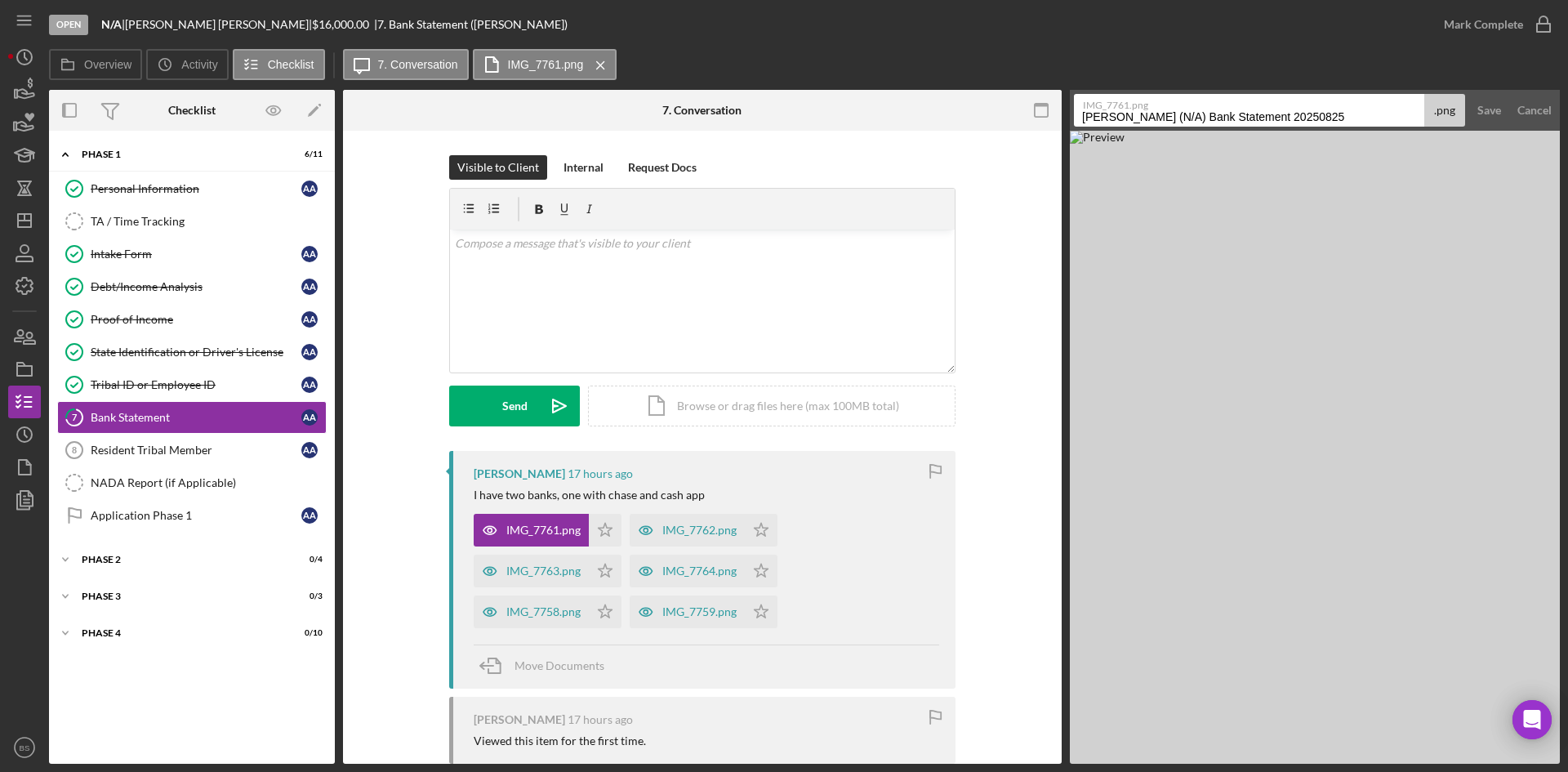
click at [1164, 119] on input "Alvarado, Alec (N/A) Bank Statement 20250825" at bounding box center [1248, 111] width 350 height 33
type input "1"
click at [1472, 109] on button "Save" at bounding box center [1489, 111] width 40 height 33
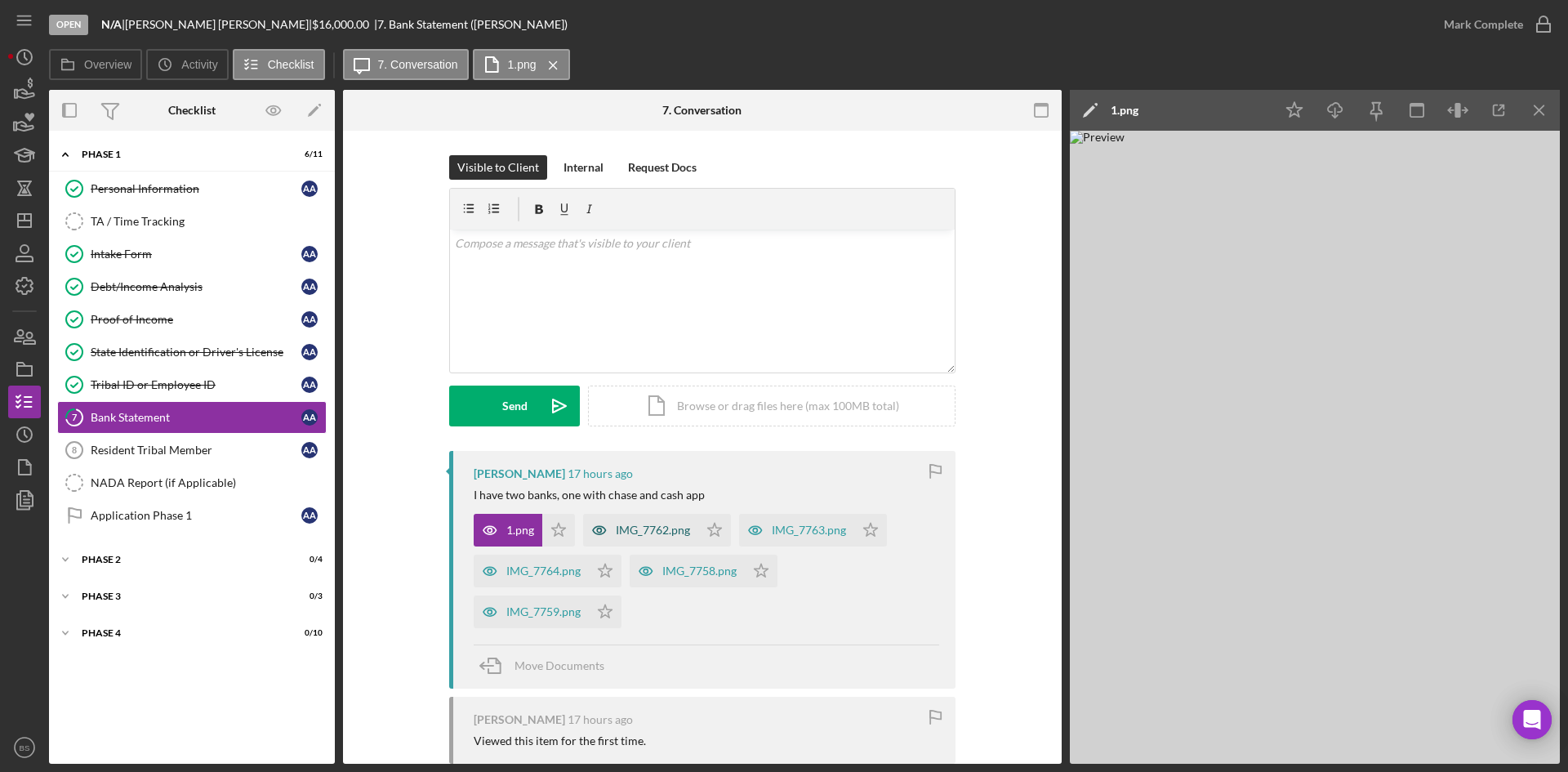
click at [651, 516] on div "IMG_7762.png" at bounding box center [641, 530] width 115 height 33
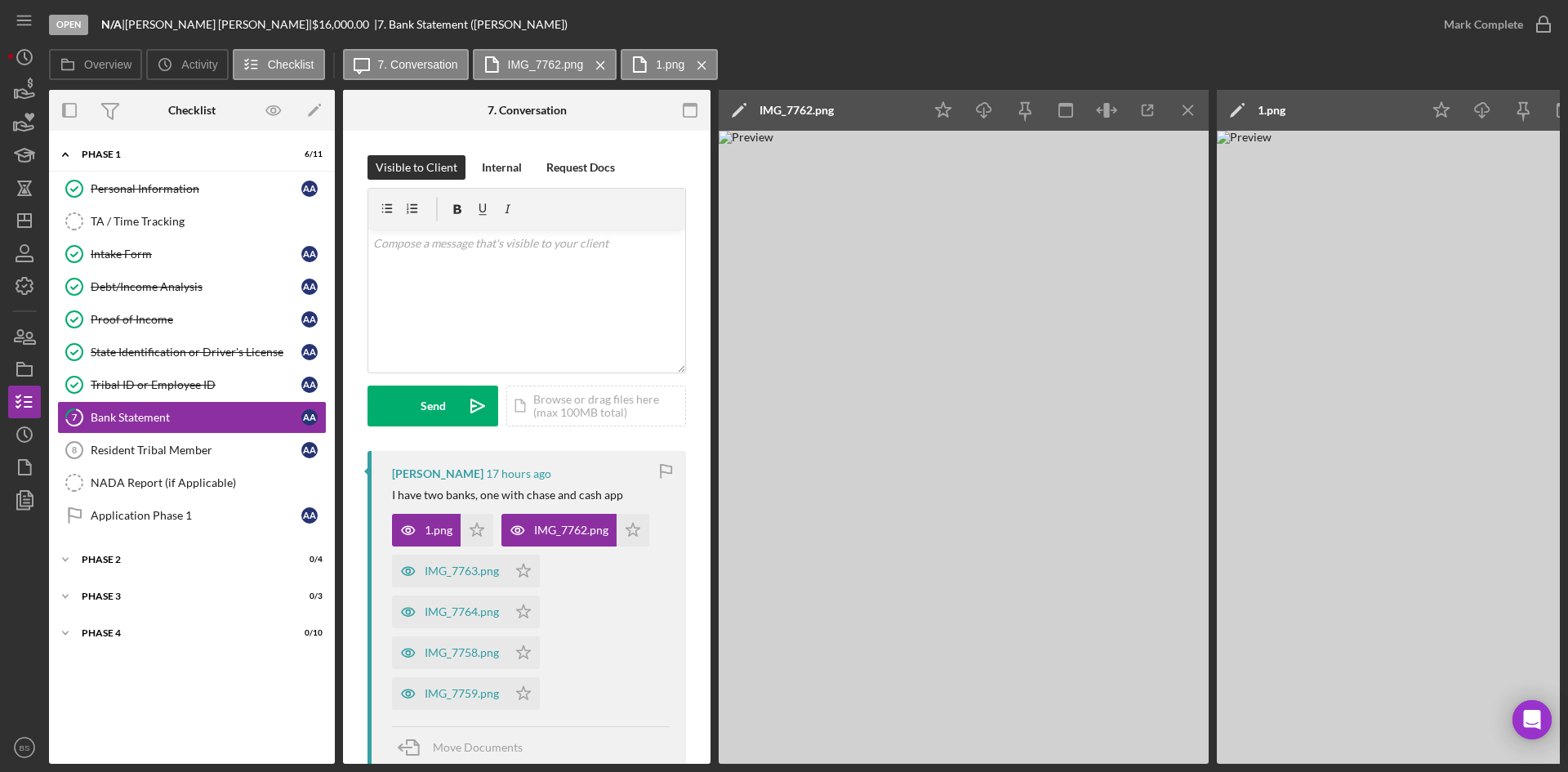
click at [810, 125] on div "IMG_7762.png" at bounding box center [796, 110] width 74 height 41
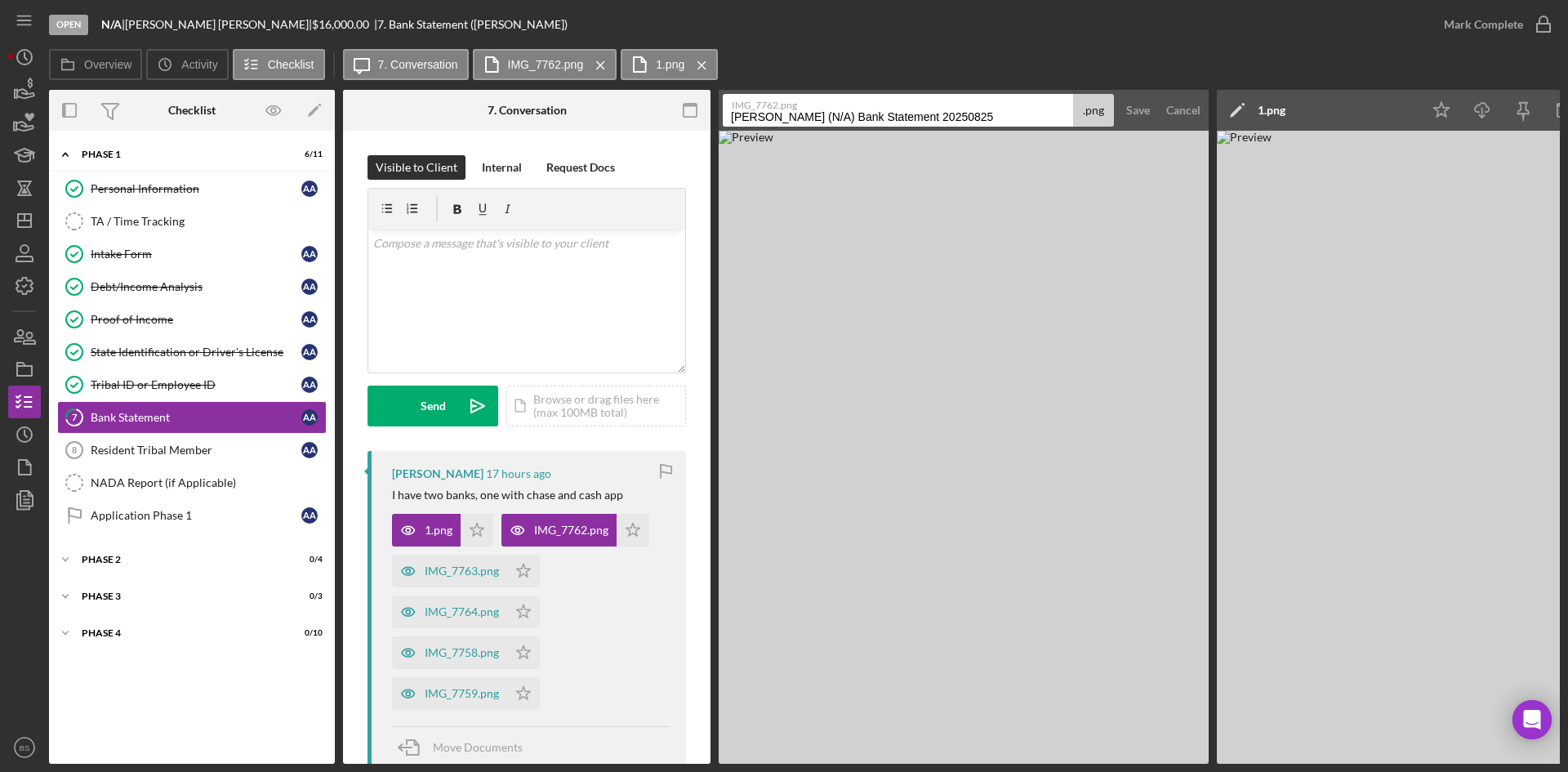
click at [810, 109] on label "IMG_7762.png" at bounding box center [903, 103] width 343 height 16
click at [810, 109] on input "Alvarado, Alec (N/A) Bank Statement 20250825" at bounding box center [898, 111] width 350 height 33
click at [810, 109] on label "IMG_7762.png" at bounding box center [903, 103] width 343 height 16
click at [810, 109] on input "Alvarado, Alec (N/A) Bank Statement 20250825" at bounding box center [898, 111] width 350 height 33
click at [811, 111] on input "Alvarado, Alec (N/A) Bank Statement 20250825" at bounding box center [898, 111] width 350 height 33
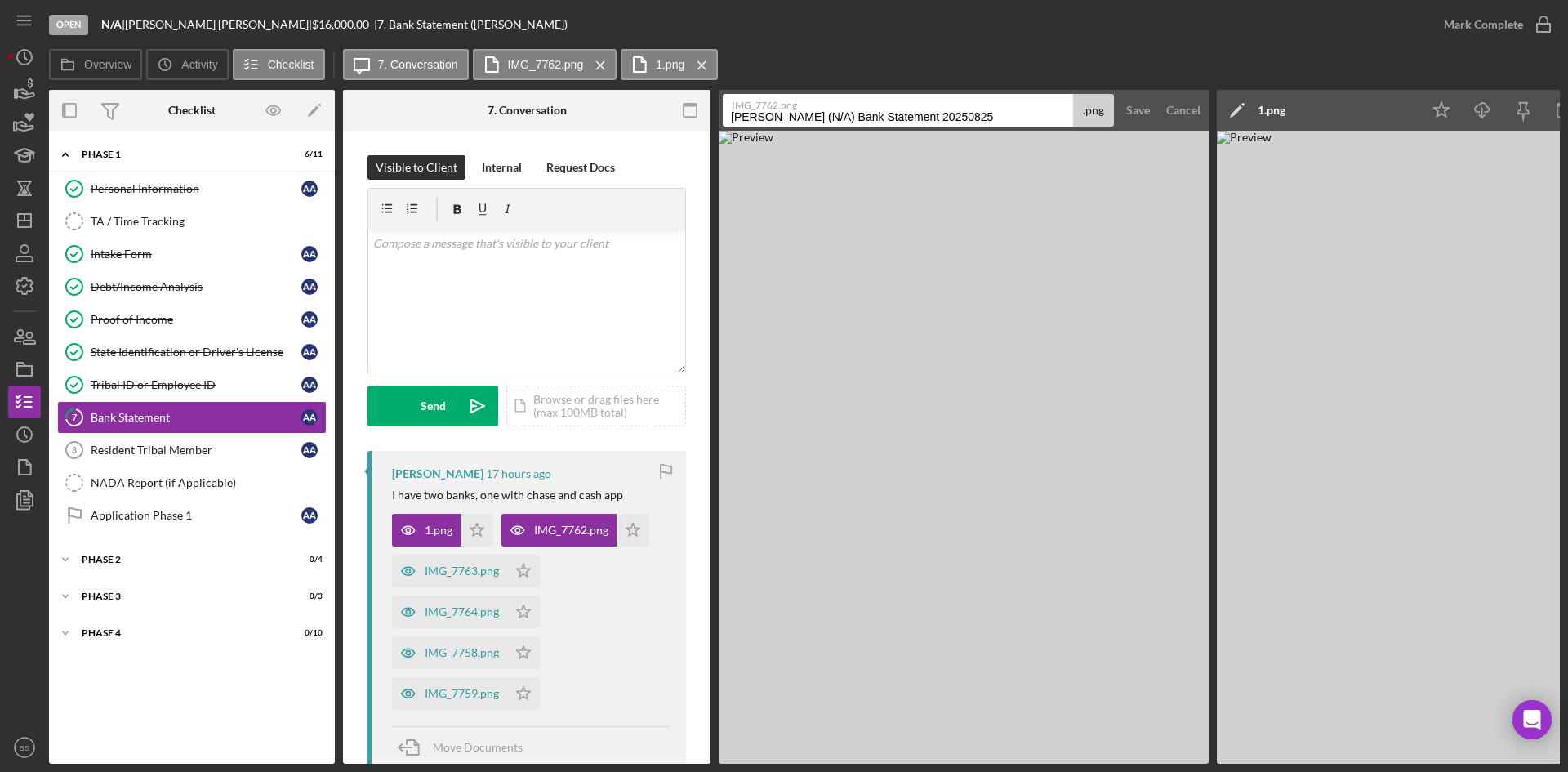
click at [811, 111] on input "Alvarado, Alec (N/A) Bank Statement 20250825" at bounding box center [898, 111] width 350 height 33
type input "2"
click at [1134, 109] on div "Save" at bounding box center [1138, 111] width 24 height 33
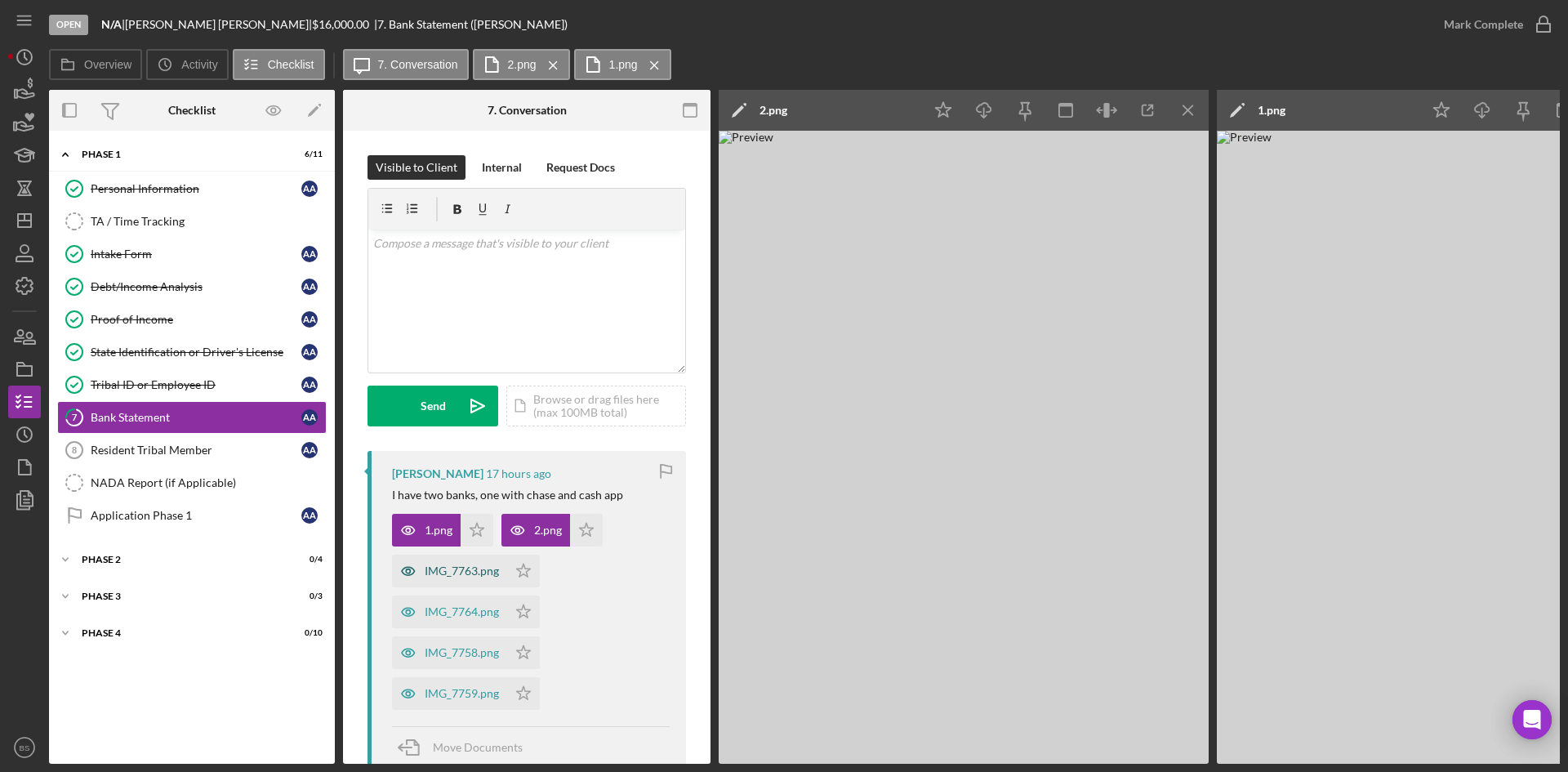
click at [474, 580] on div "IMG_7763.png" at bounding box center [450, 571] width 115 height 33
click at [805, 114] on div "IMG_7763.png" at bounding box center [796, 110] width 74 height 13
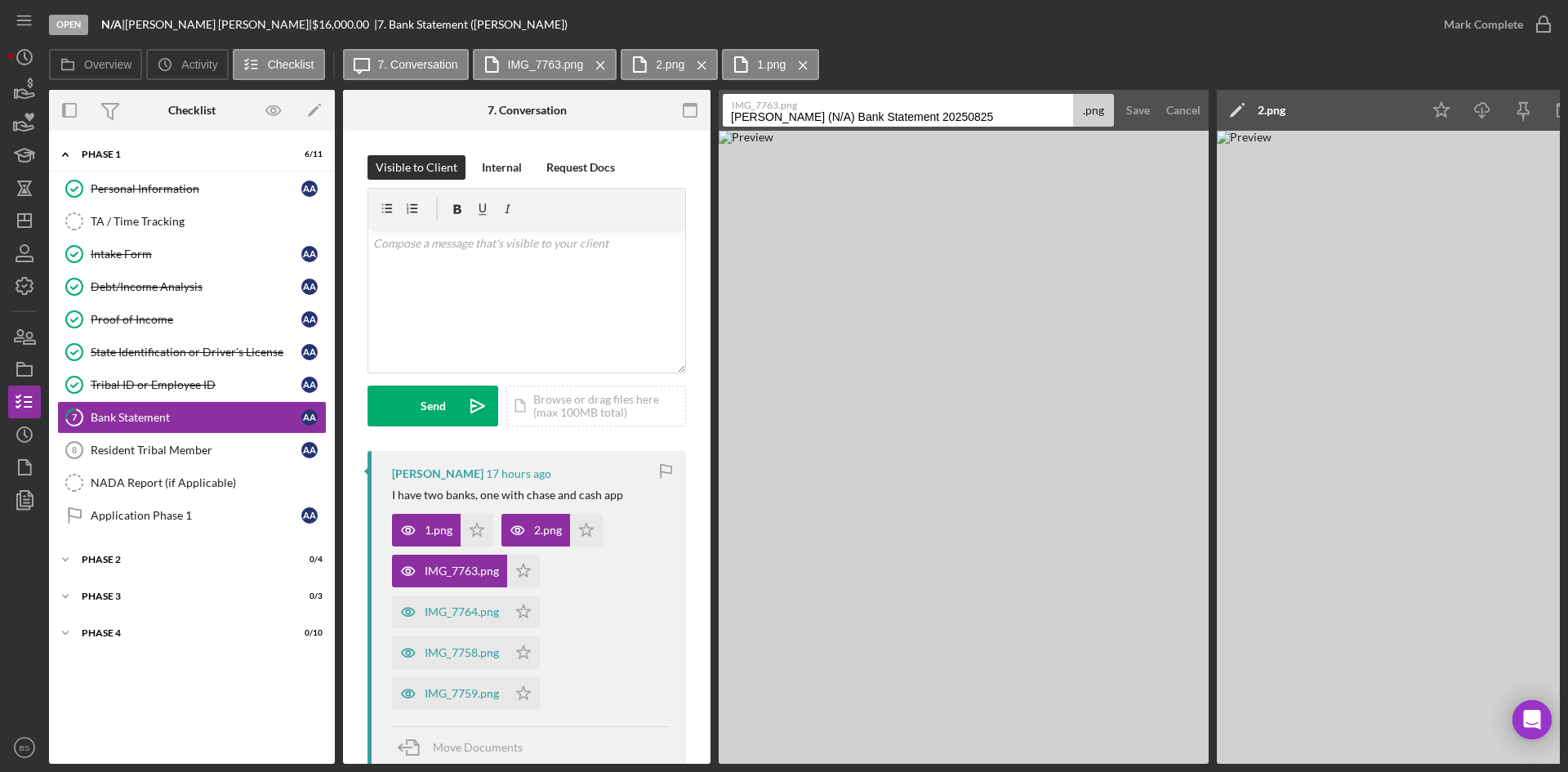
click at [805, 114] on input "Alvarado, Alec (N/A) Bank Statement 20250825" at bounding box center [898, 111] width 350 height 33
type input "3"
click at [1126, 112] on div "Save" at bounding box center [1138, 111] width 24 height 33
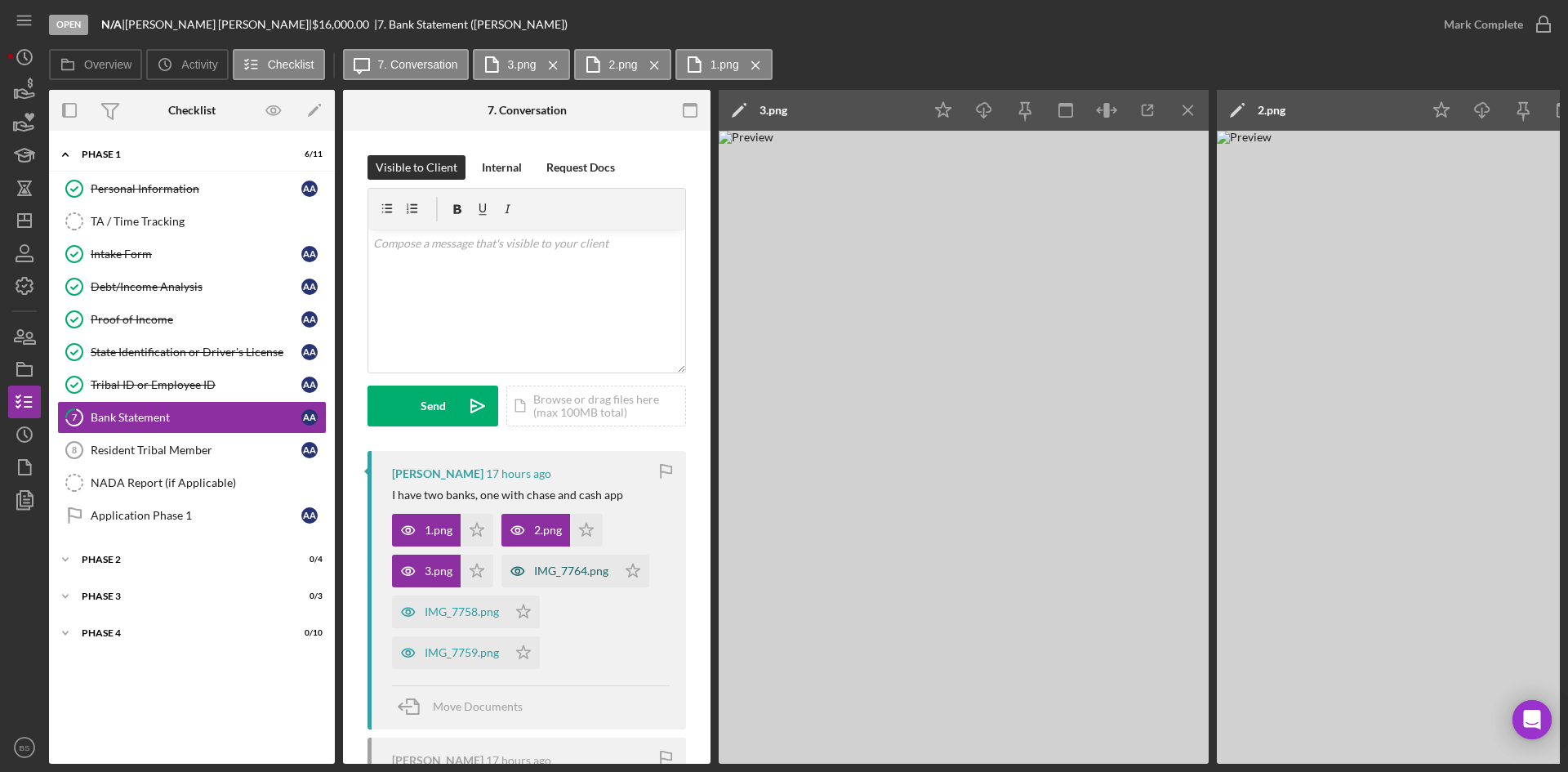
click at [538, 565] on div "IMG_7764.png" at bounding box center [571, 571] width 74 height 13
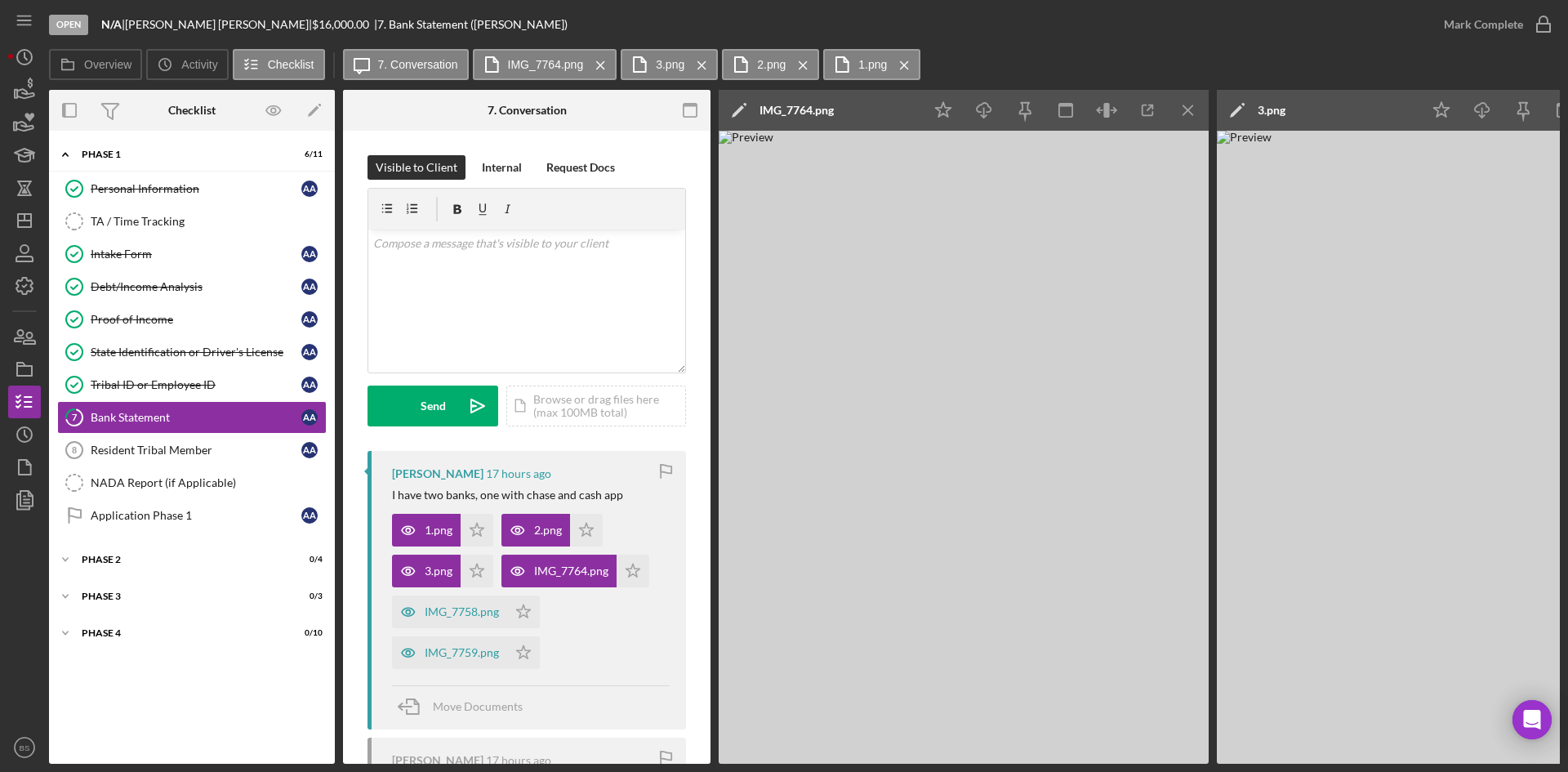
click at [823, 105] on div "IMG_7764.png" at bounding box center [796, 110] width 74 height 13
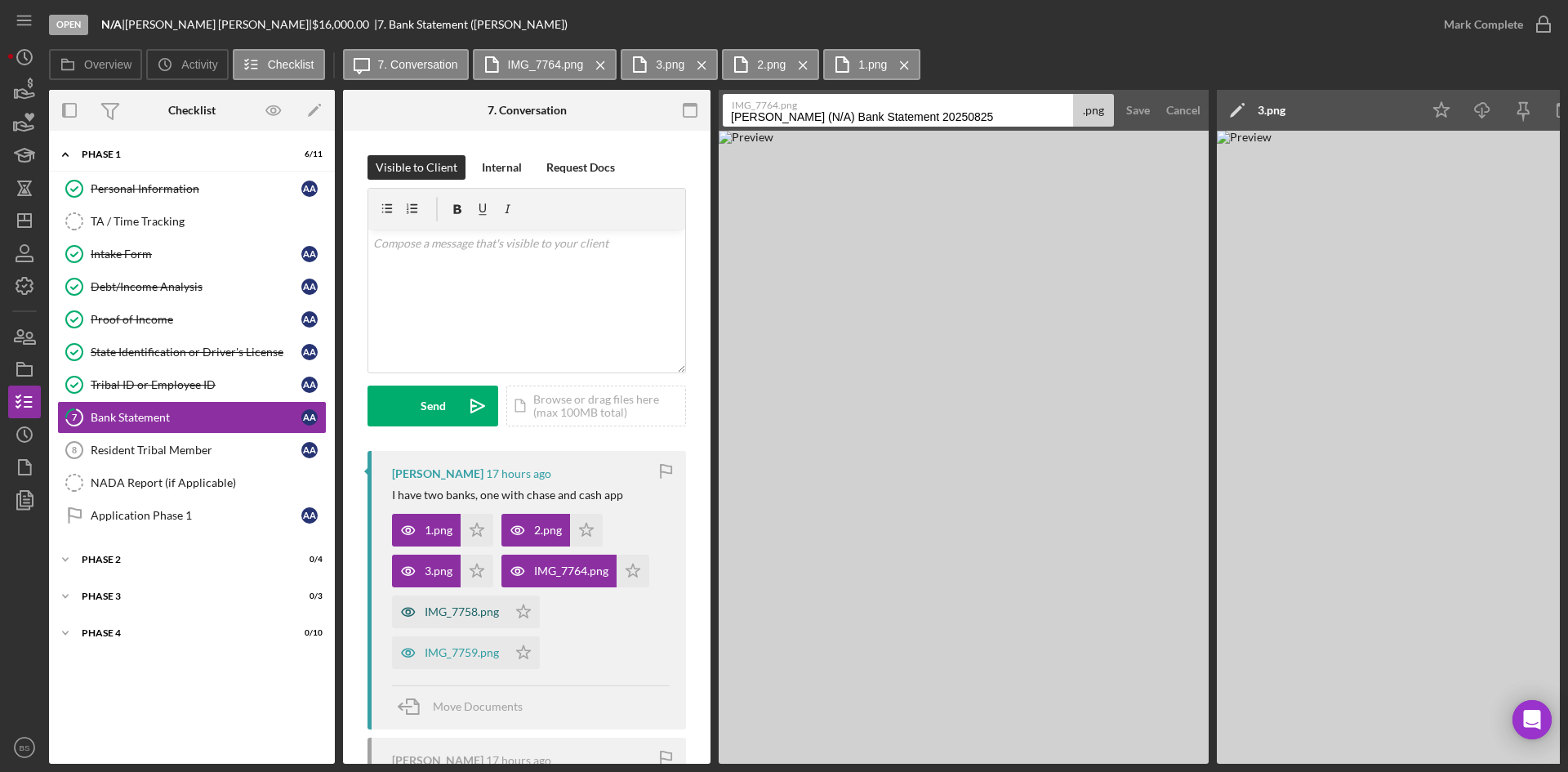
click at [463, 614] on div "IMG_7758.png" at bounding box center [462, 612] width 74 height 13
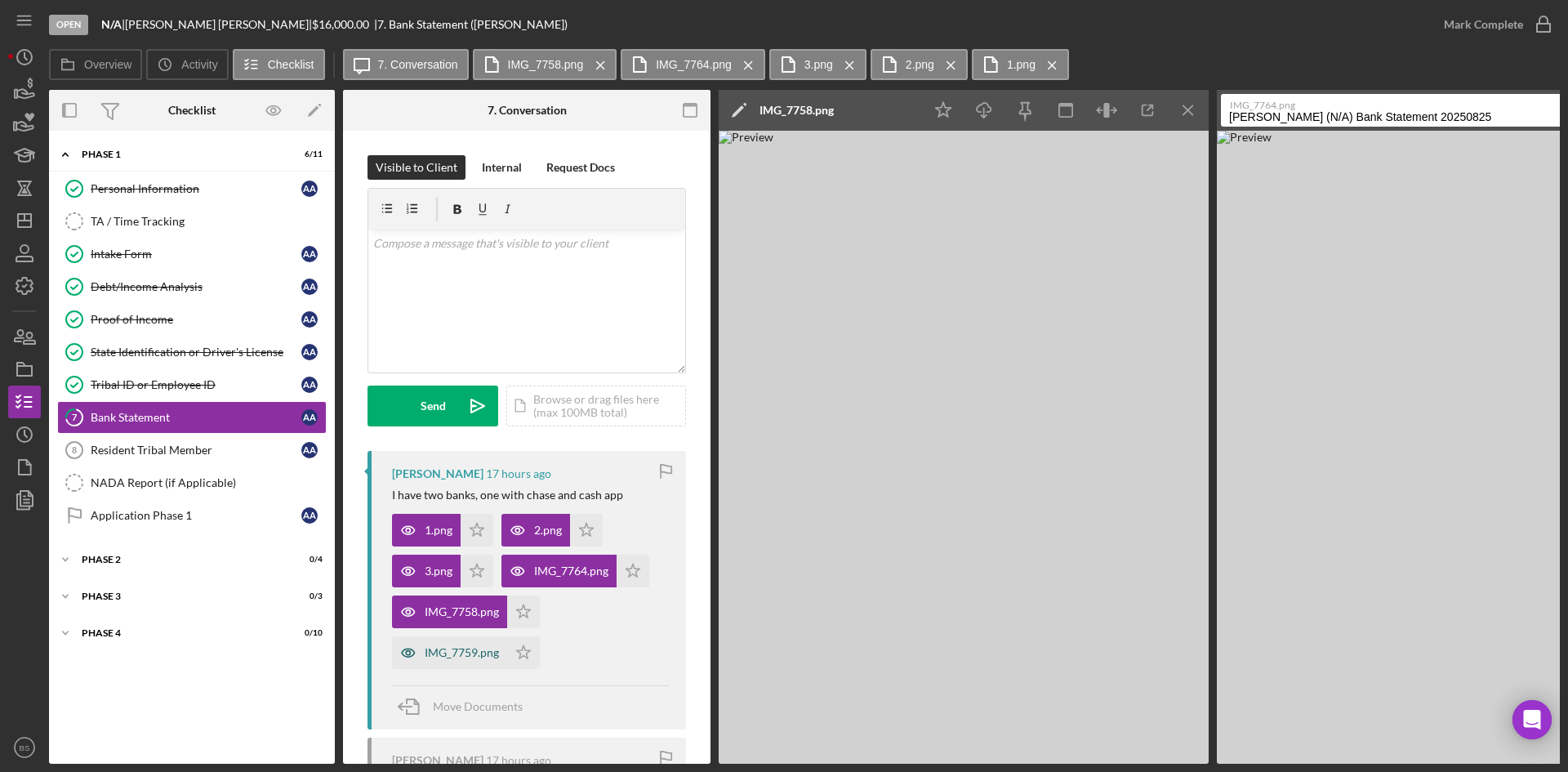
click at [490, 650] on div "IMG_7759.png" at bounding box center [462, 652] width 74 height 13
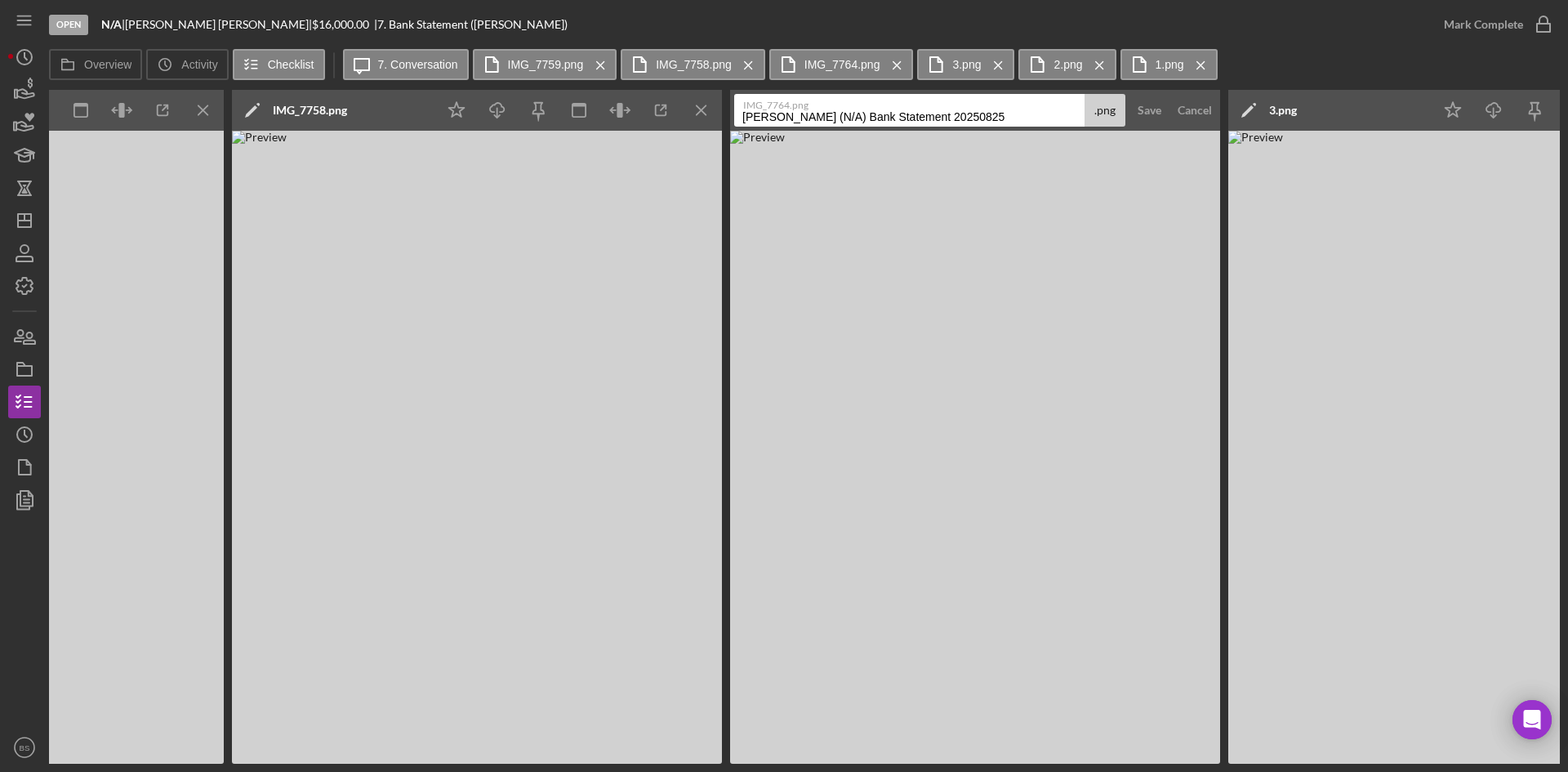
scroll to position [0, 1118]
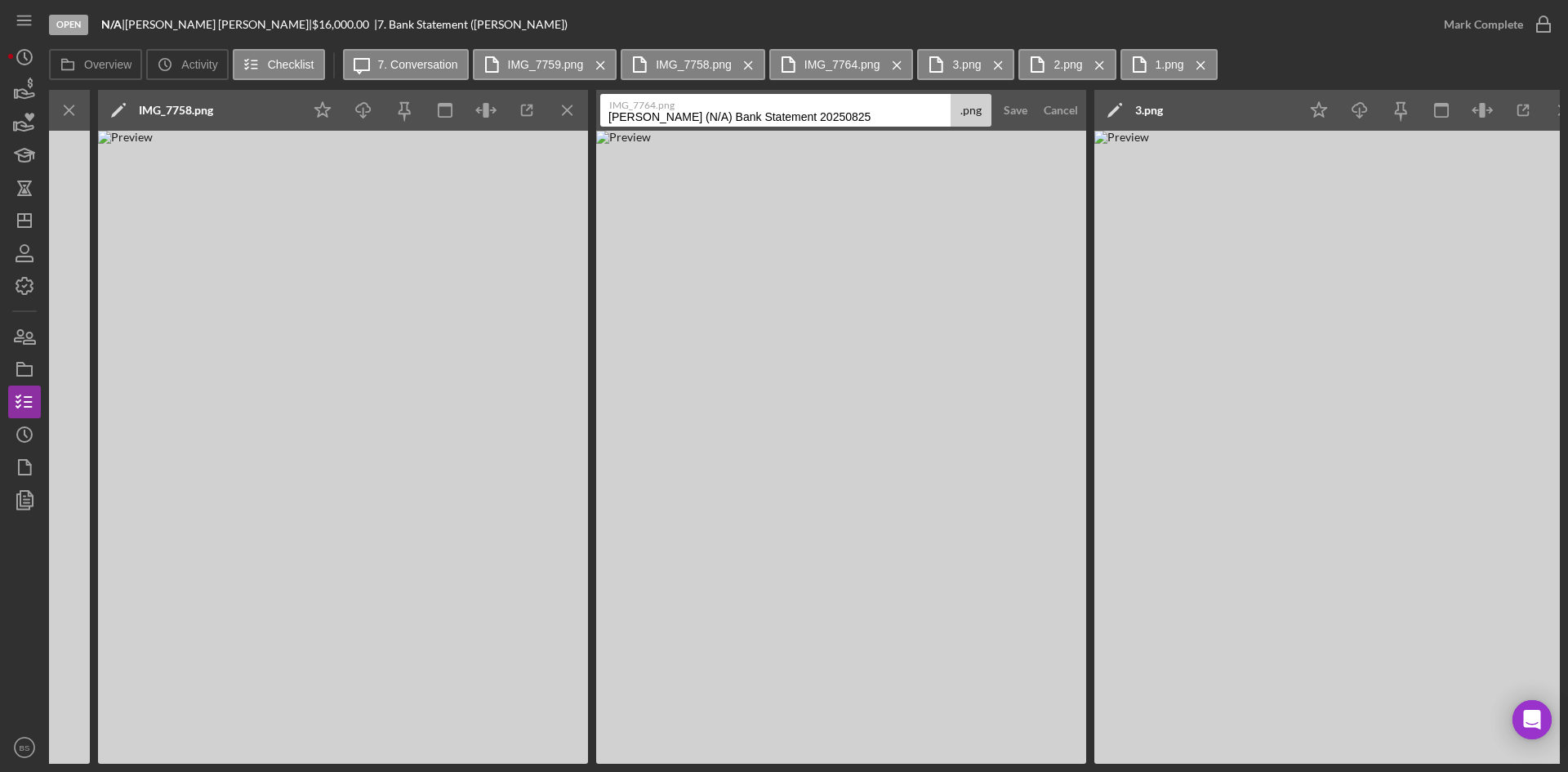
click at [721, 121] on input "Alvarado, Alec (N/A) Bank Statement 20250825" at bounding box center [775, 111] width 350 height 33
type input "4/5"
click at [1015, 112] on div "Save" at bounding box center [1016, 111] width 24 height 33
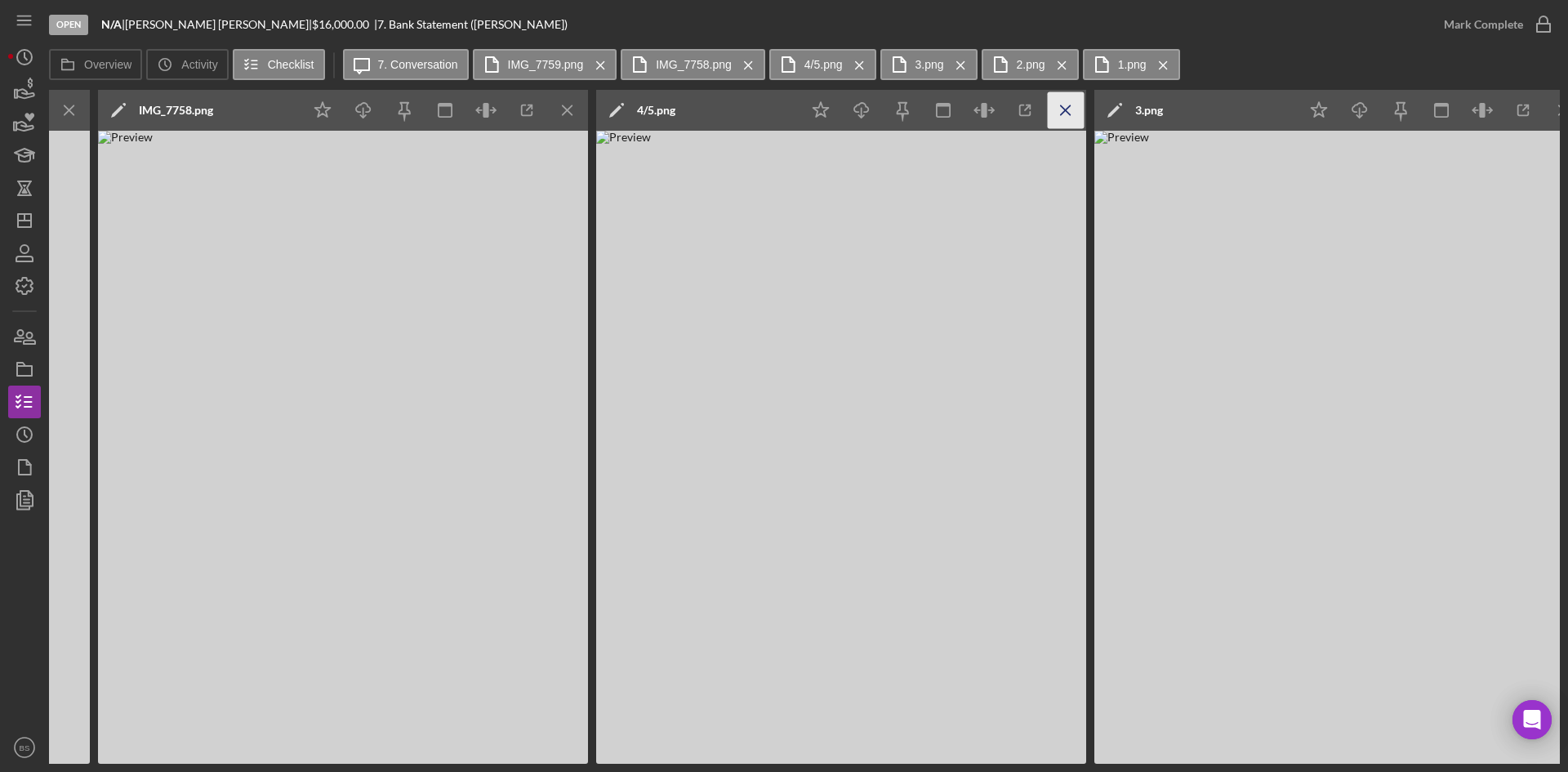
click at [1081, 114] on icon "Icon/Menu Close" at bounding box center [1066, 111] width 37 height 37
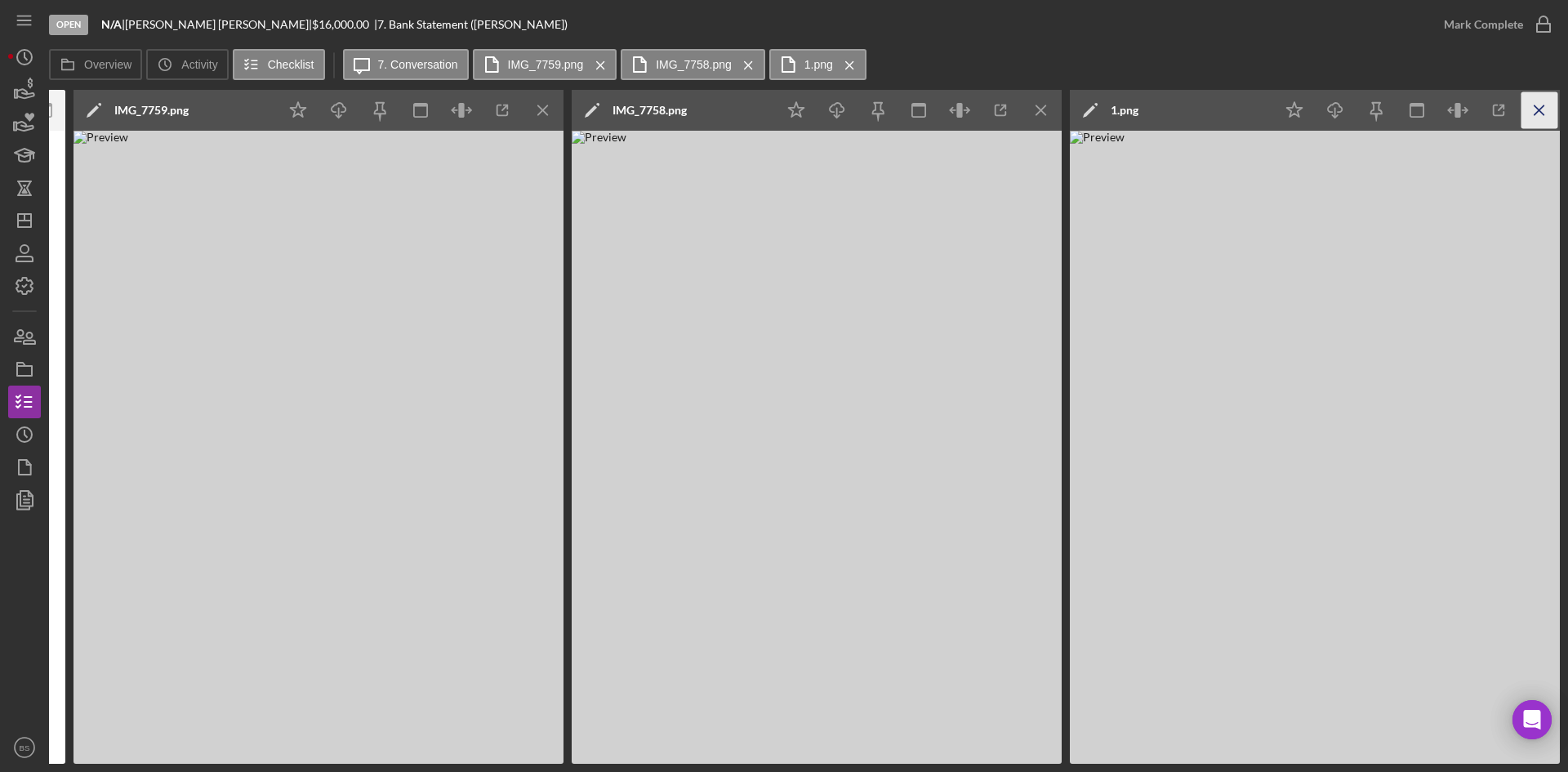
click at [1532, 107] on icon "Icon/Menu Close" at bounding box center [1540, 111] width 37 height 37
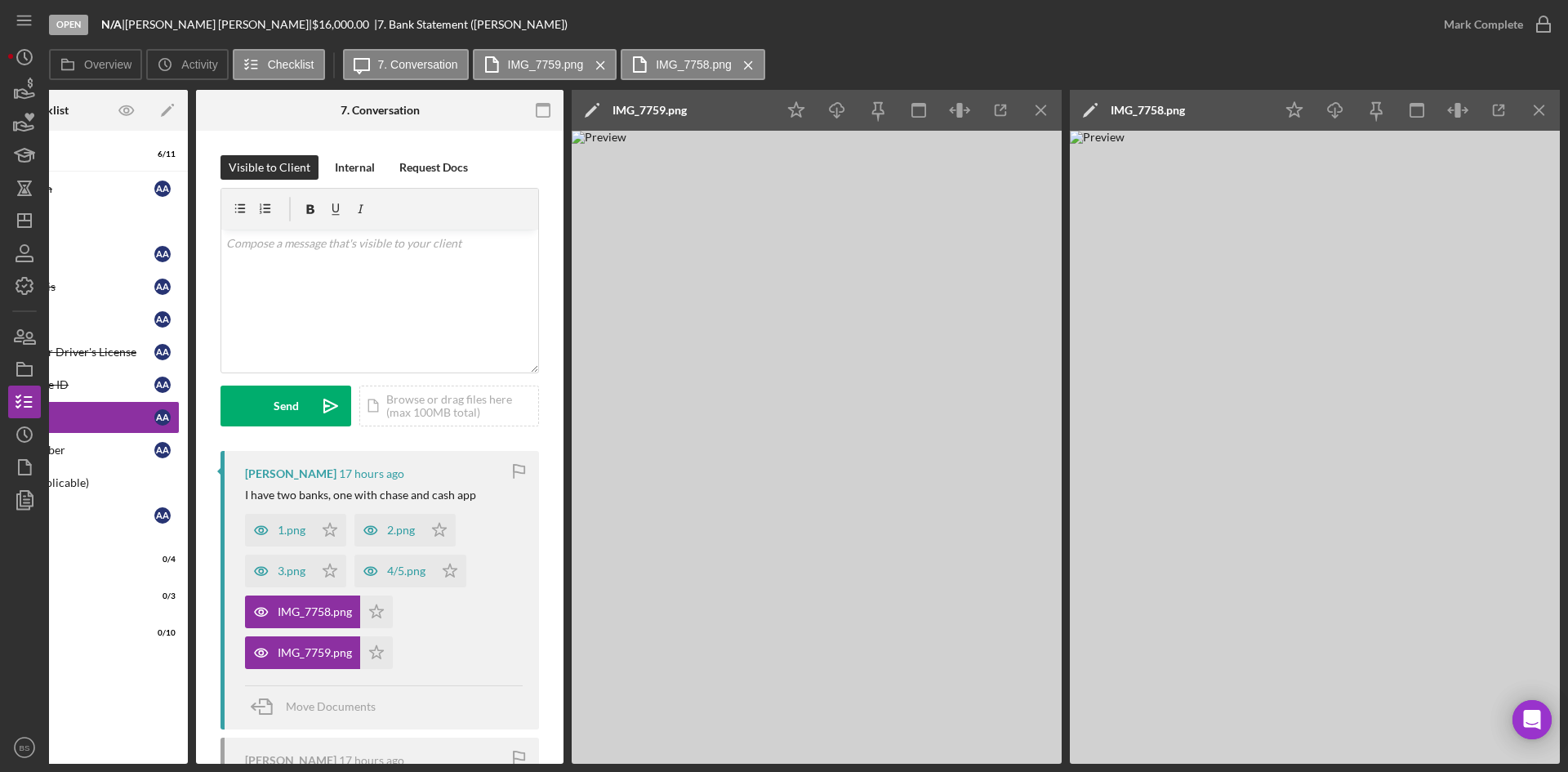
scroll to position [0, 147]
click at [1346, 108] on icon "Icon/Download" at bounding box center [1335, 111] width 37 height 37
click at [668, 102] on div "IMG_7759.png" at bounding box center [649, 110] width 74 height 41
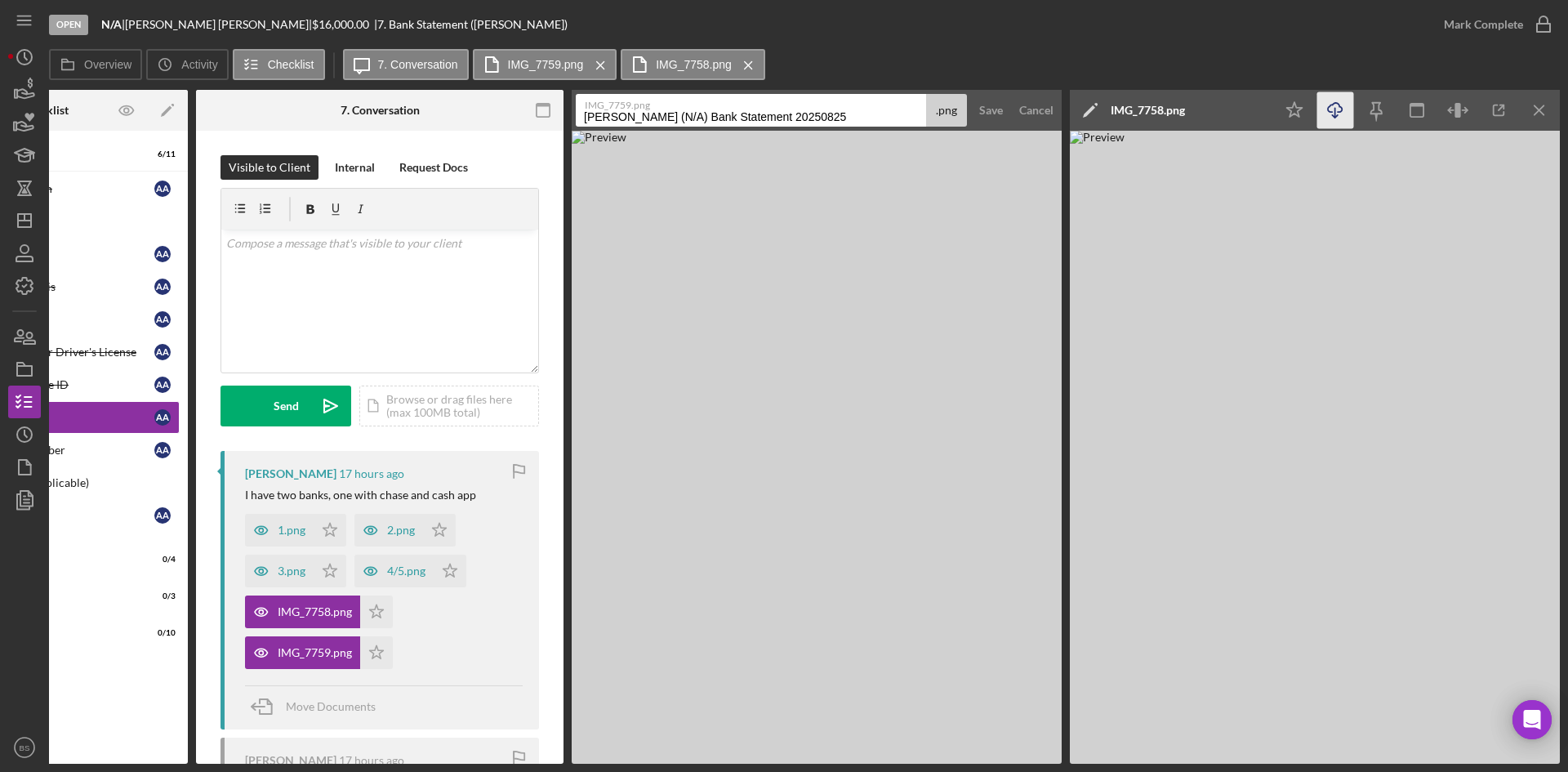
click at [672, 116] on input "Alvarado, Alec (N/A) Bank Statement 20250825" at bounding box center [751, 111] width 350 height 33
type input "3"
click at [985, 100] on div "Save" at bounding box center [991, 111] width 24 height 33
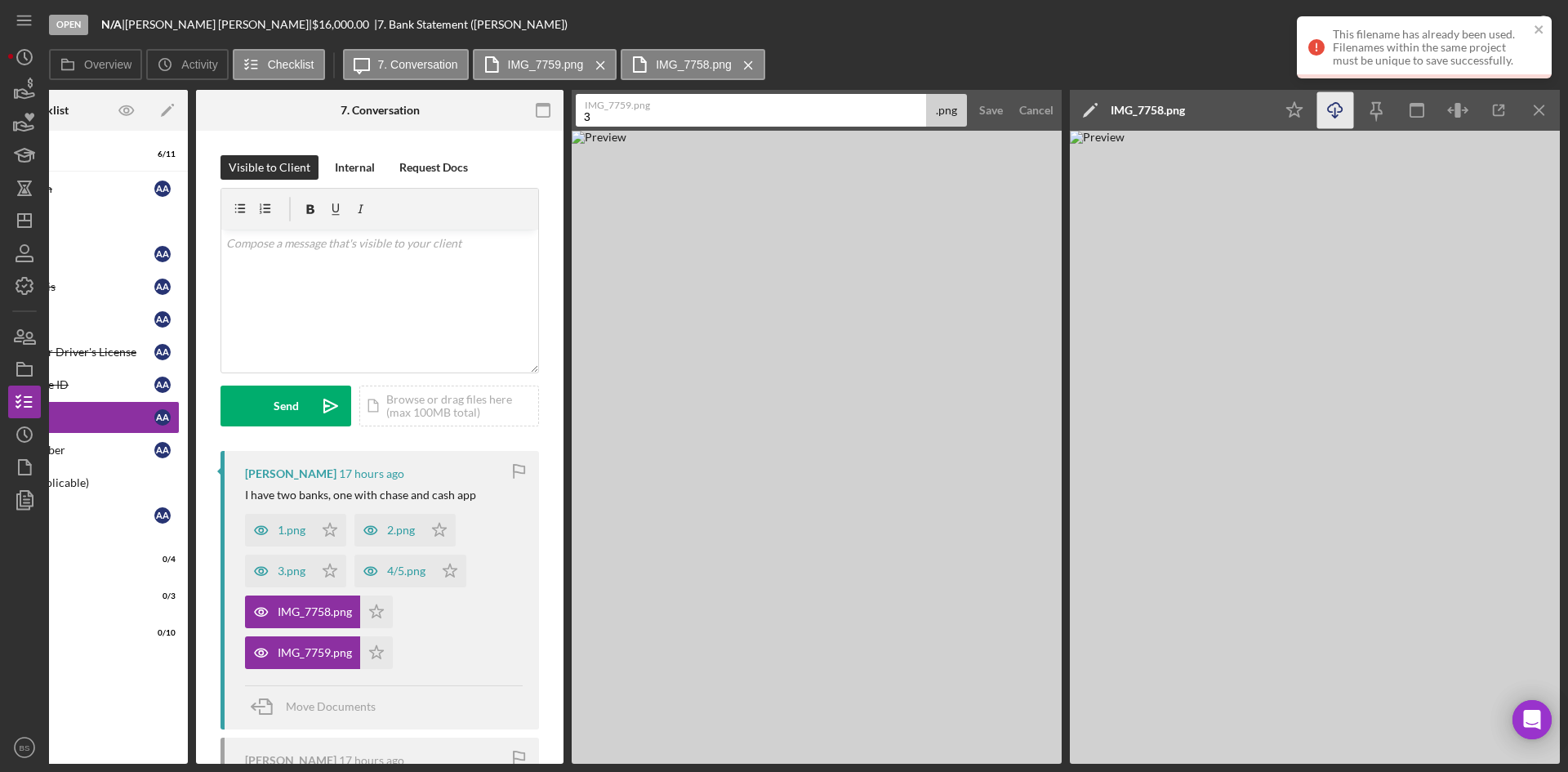
click at [668, 110] on label "IMG_7759.png" at bounding box center [756, 103] width 343 height 16
click at [668, 110] on input "3" at bounding box center [751, 111] width 350 height 33
type input "pg 3/4"
click at [997, 109] on div "Save" at bounding box center [991, 111] width 24 height 33
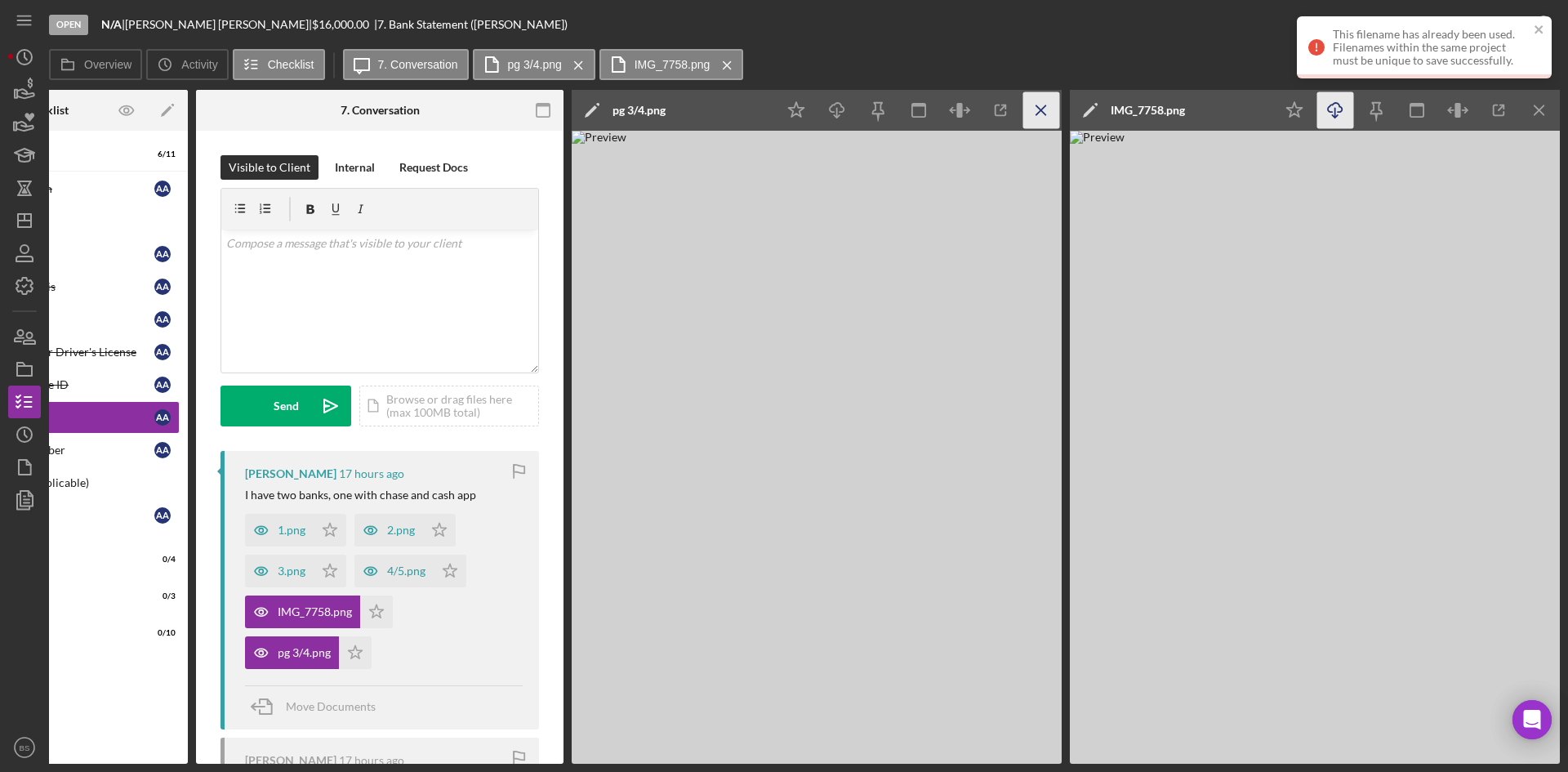
click at [1048, 103] on icon "Icon/Menu Close" at bounding box center [1041, 111] width 37 height 37
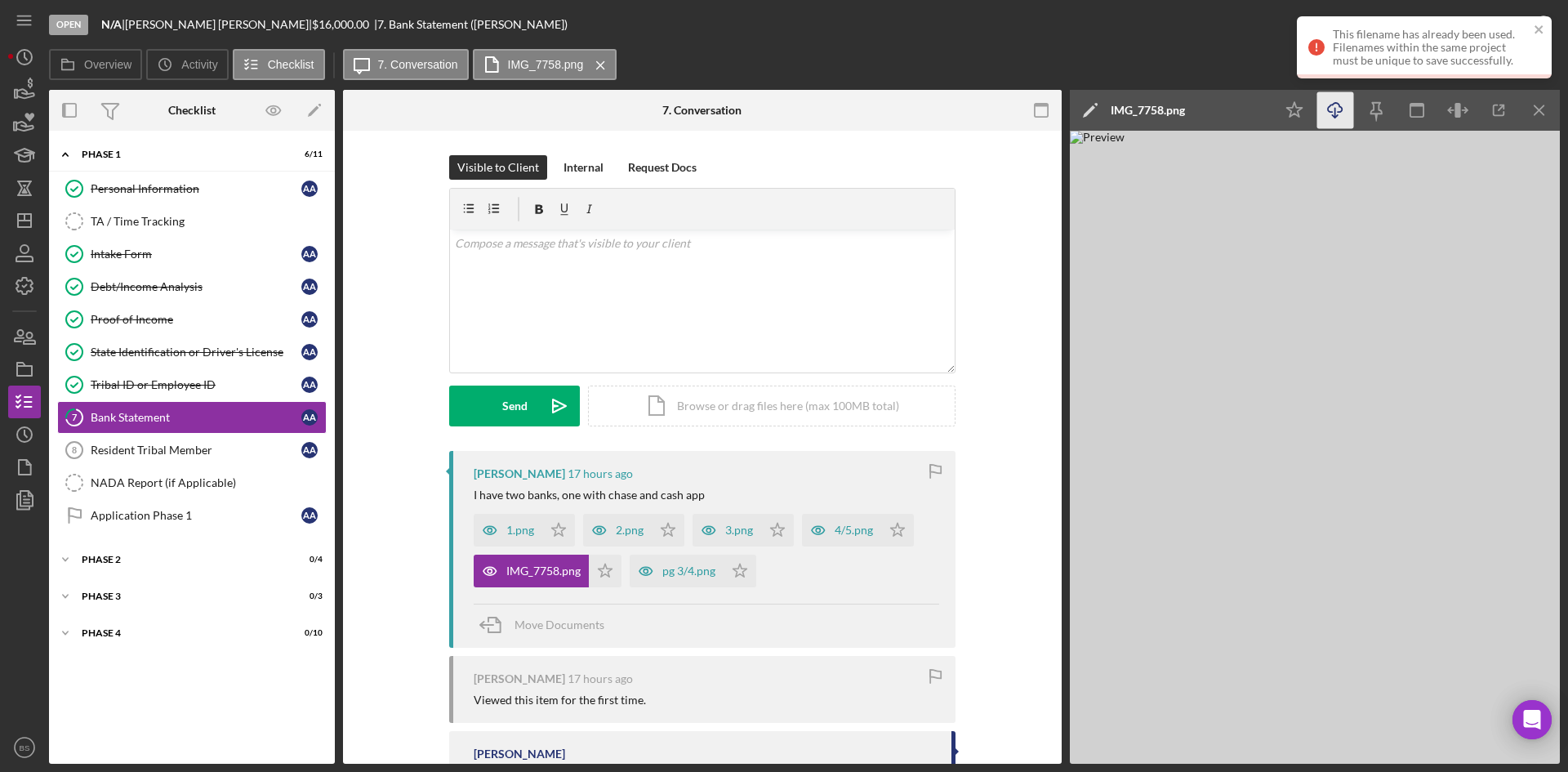
scroll to position [0, 0]
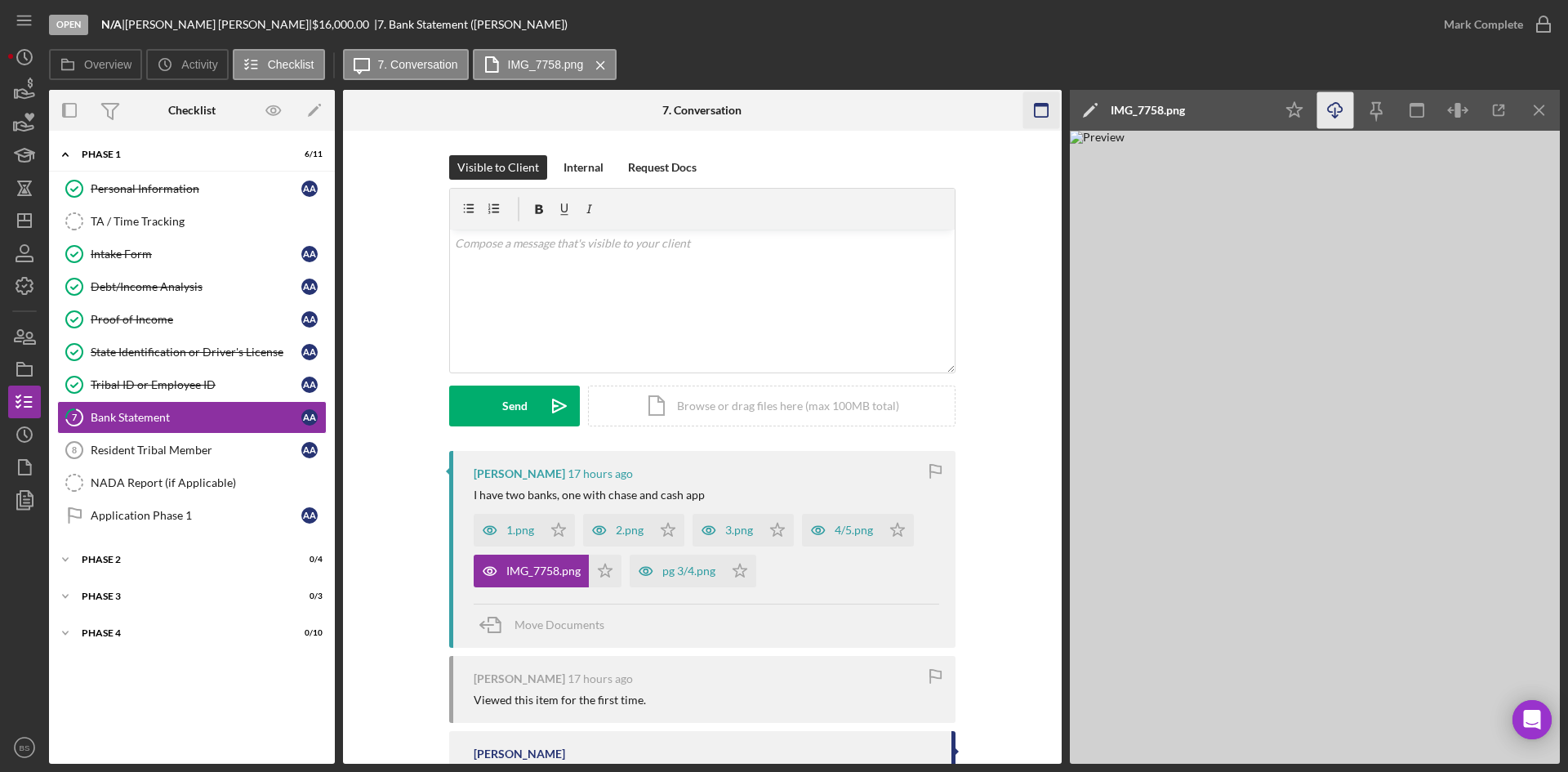
click at [1541, 103] on icon "Icon/Menu Close" at bounding box center [1540, 111] width 37 height 37
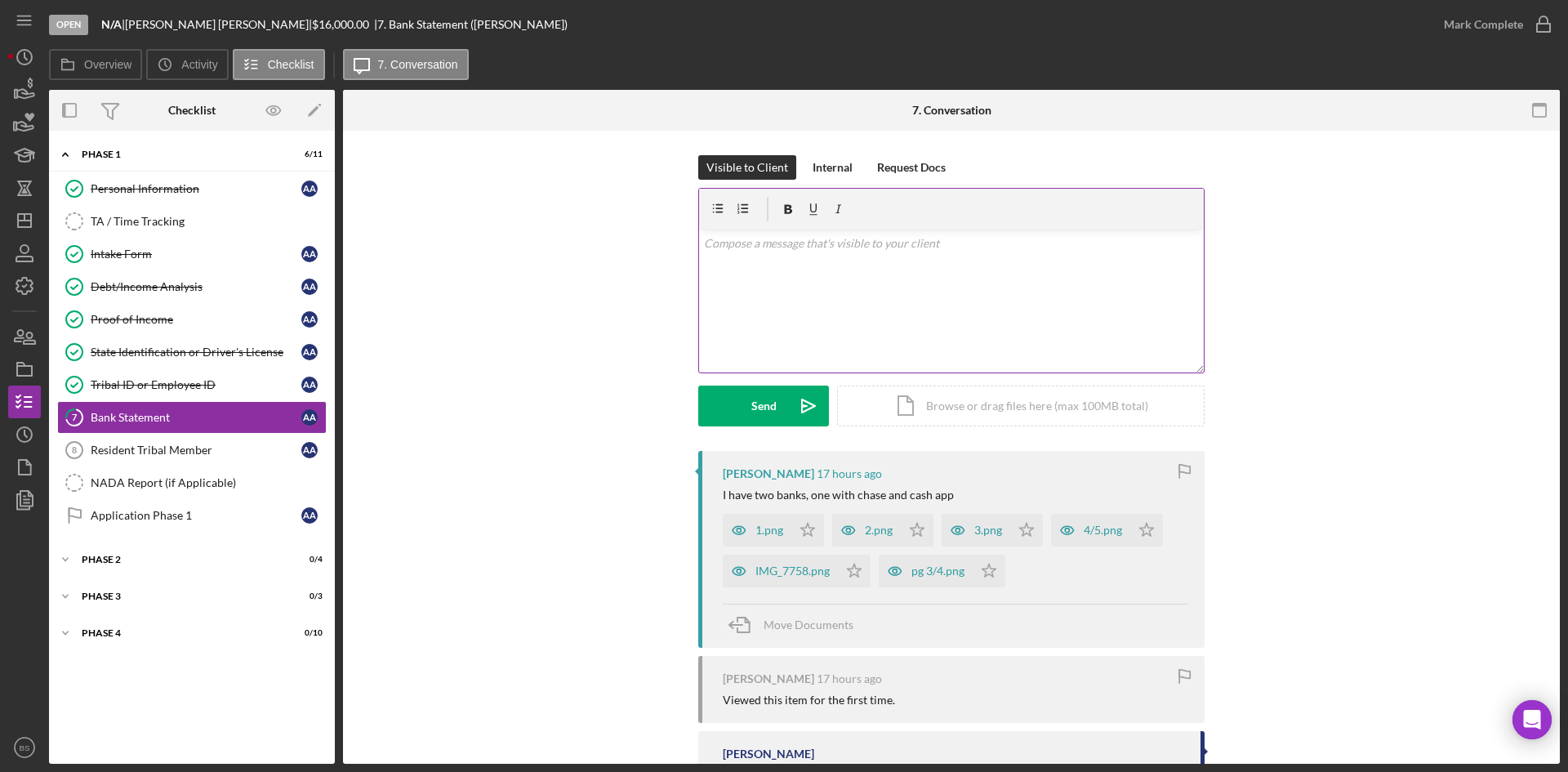
click at [802, 251] on p at bounding box center [952, 244] width 495 height 18
click at [903, 573] on icon "button" at bounding box center [895, 571] width 33 height 33
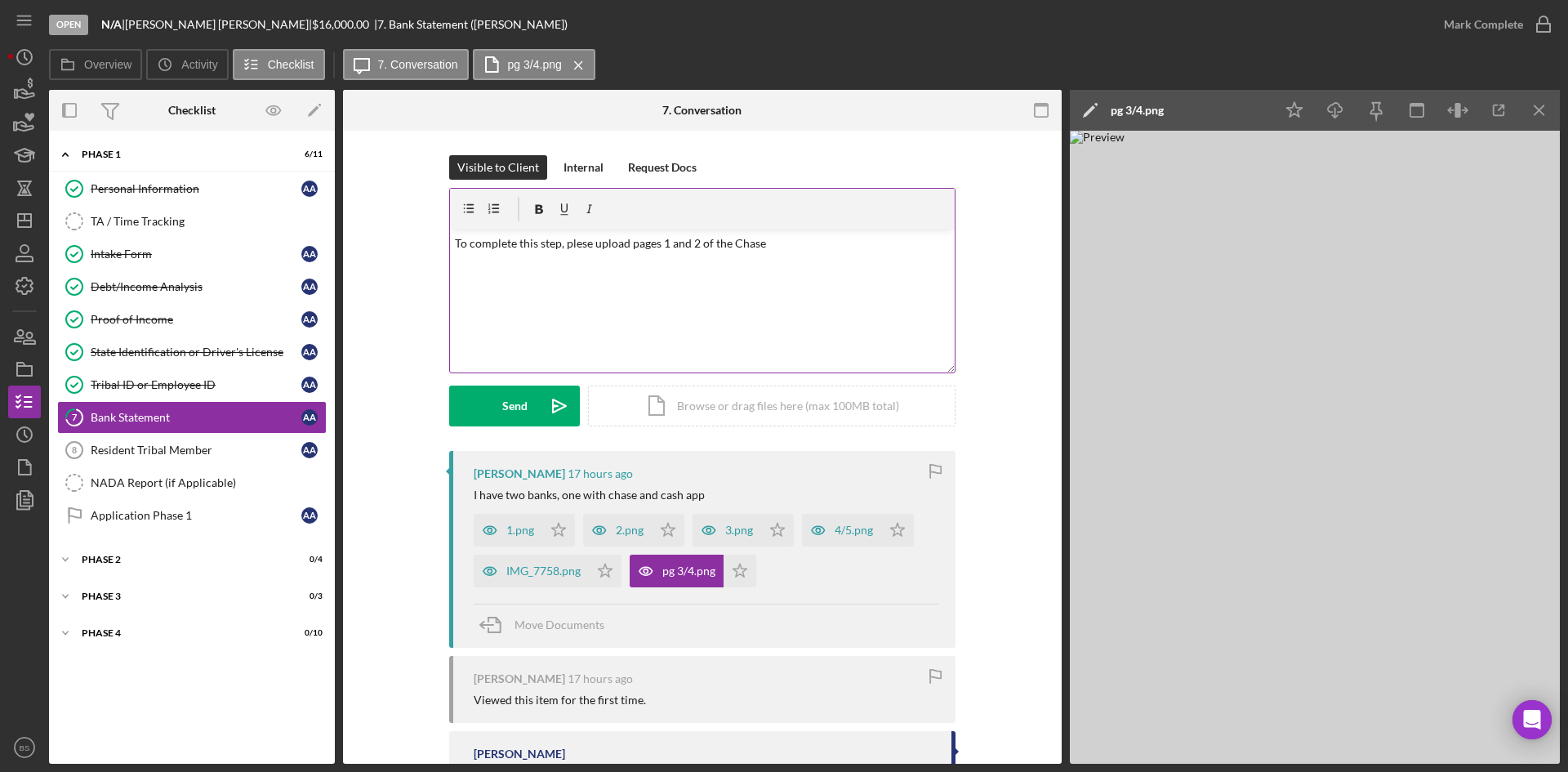
click at [770, 246] on p "To complete this step, plese upload pages 1 and 2 of the Chase" at bounding box center [702, 244] width 495 height 18
click at [566, 246] on p "To complete this step, plese upload pages 1 and 2 of the Chase statement." at bounding box center [702, 244] width 495 height 18
click at [855, 237] on p "To complete this step, please upload pages 1 and 2 of the Chase statement." at bounding box center [702, 244] width 495 height 18
click at [545, 402] on icon "Icon/icon-invite-send" at bounding box center [559, 406] width 41 height 41
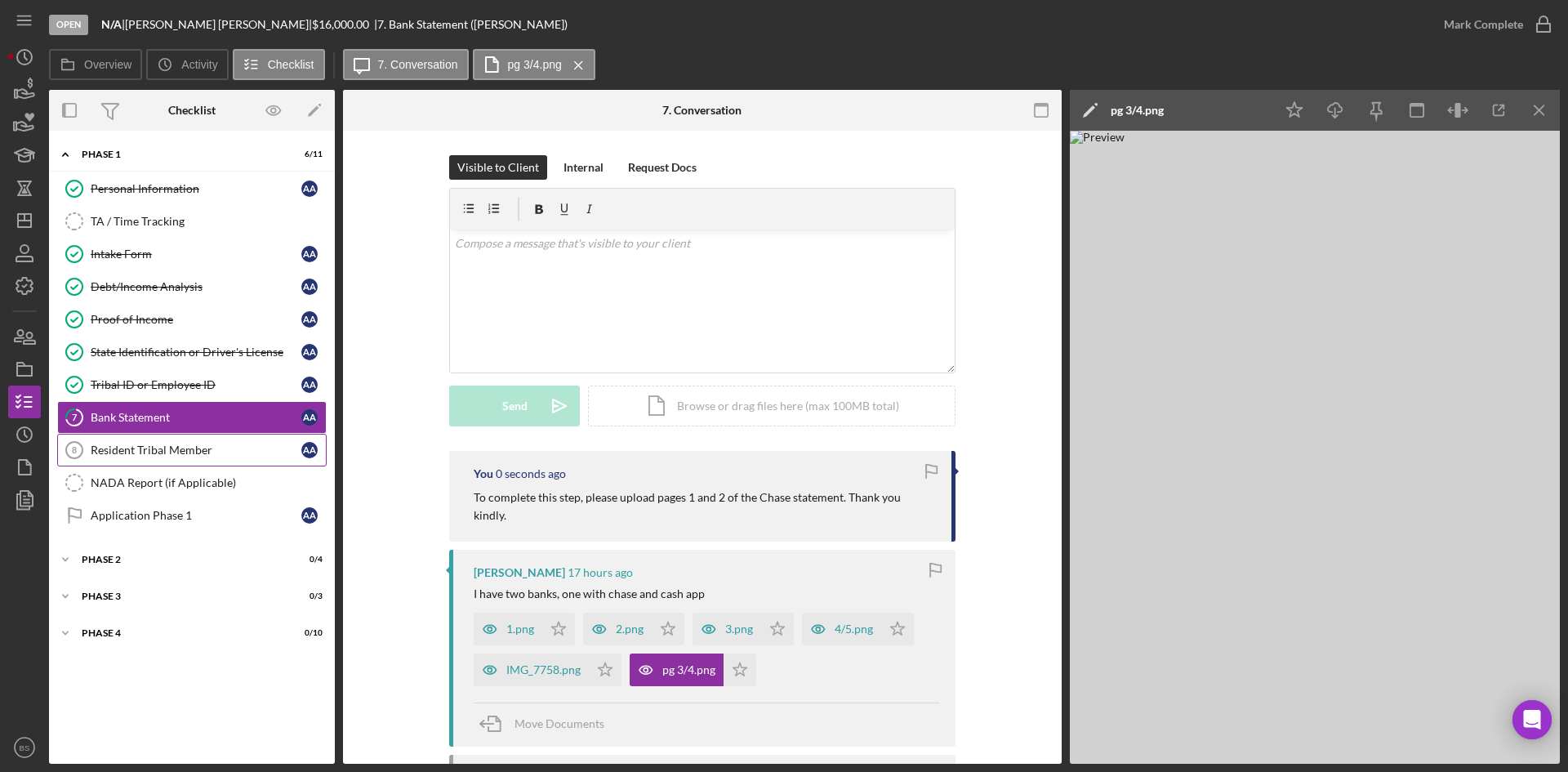
click at [289, 448] on div "Resident Tribal Member" at bounding box center [196, 450] width 211 height 13
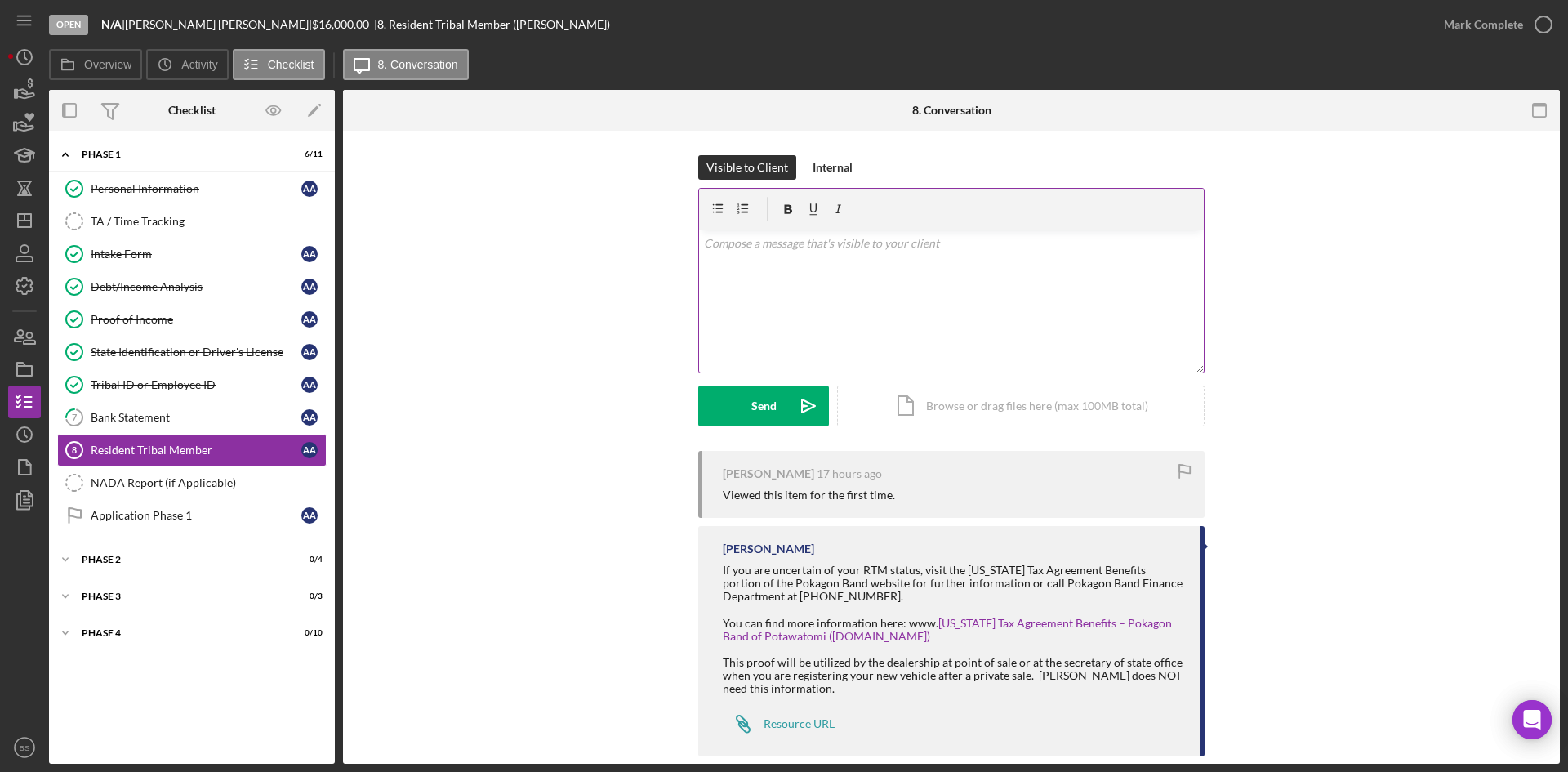
click at [890, 352] on div "v Color teal Color pink Remove color Add row above Add row below Add column bef…" at bounding box center [951, 301] width 505 height 143
click at [835, 174] on div "Internal" at bounding box center [833, 167] width 40 height 25
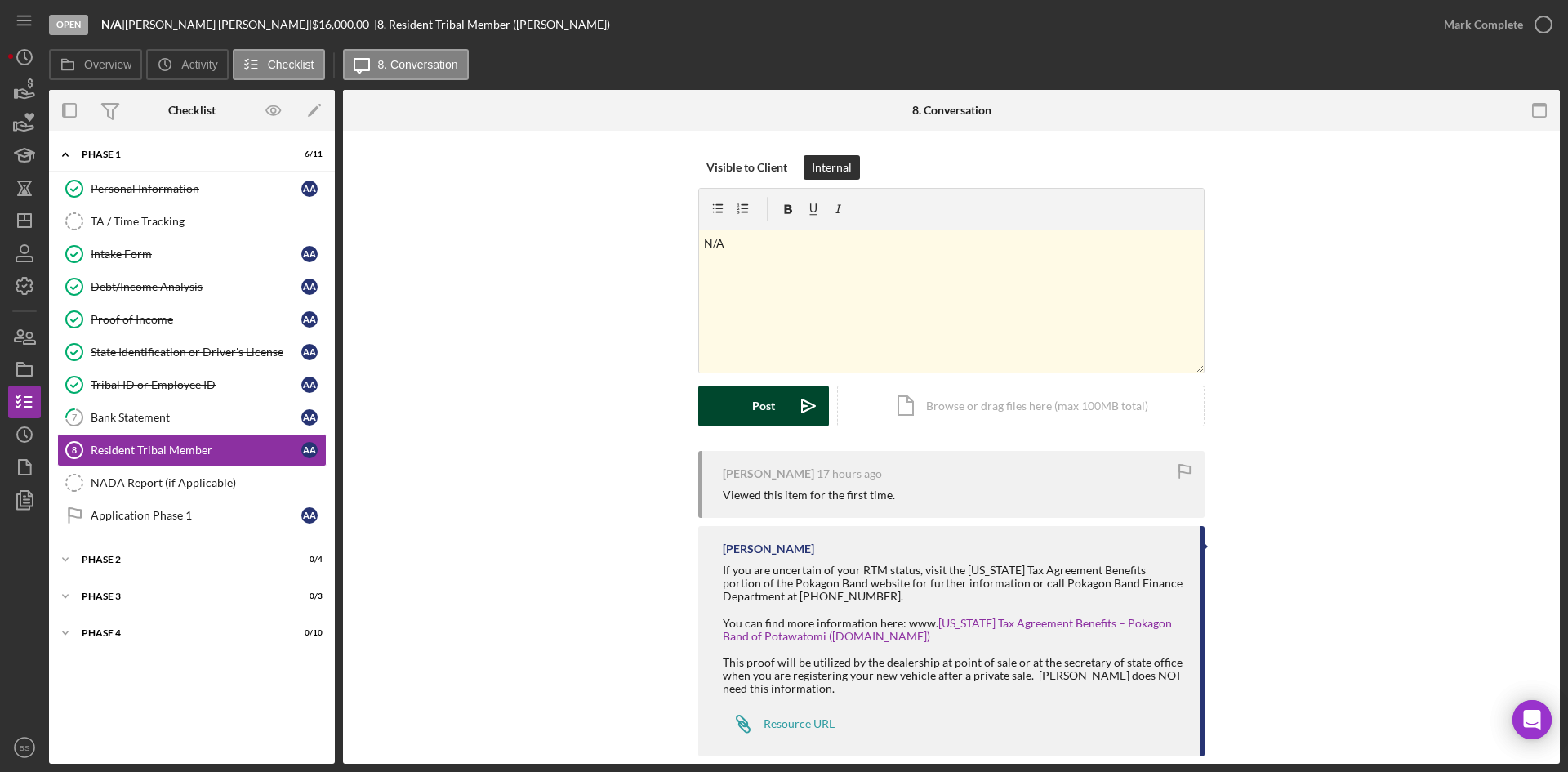
click at [791, 410] on icon "Icon/icon-invite-send" at bounding box center [808, 406] width 41 height 41
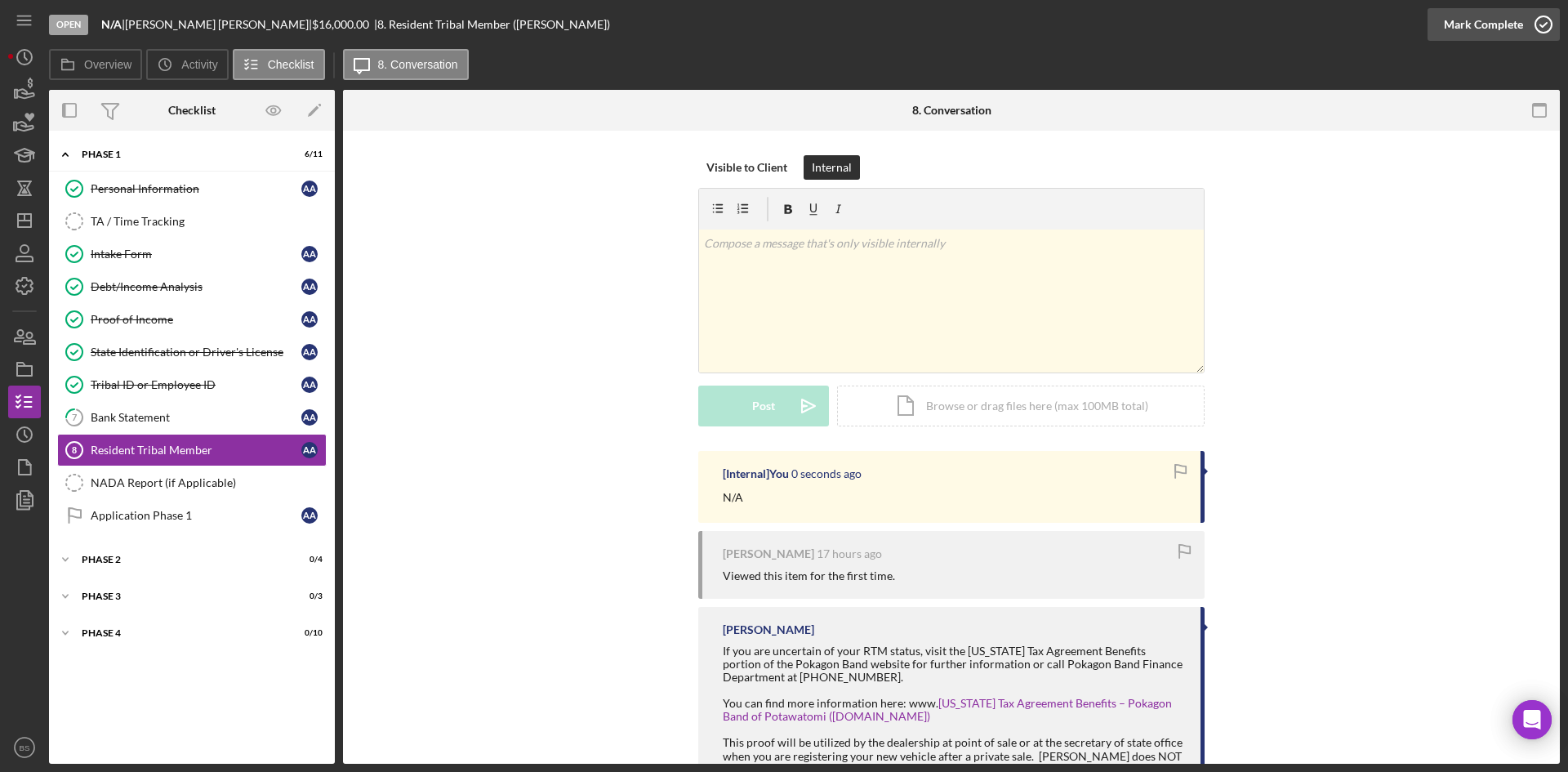
click at [1437, 32] on button "Mark Complete" at bounding box center [1493, 25] width 132 height 33
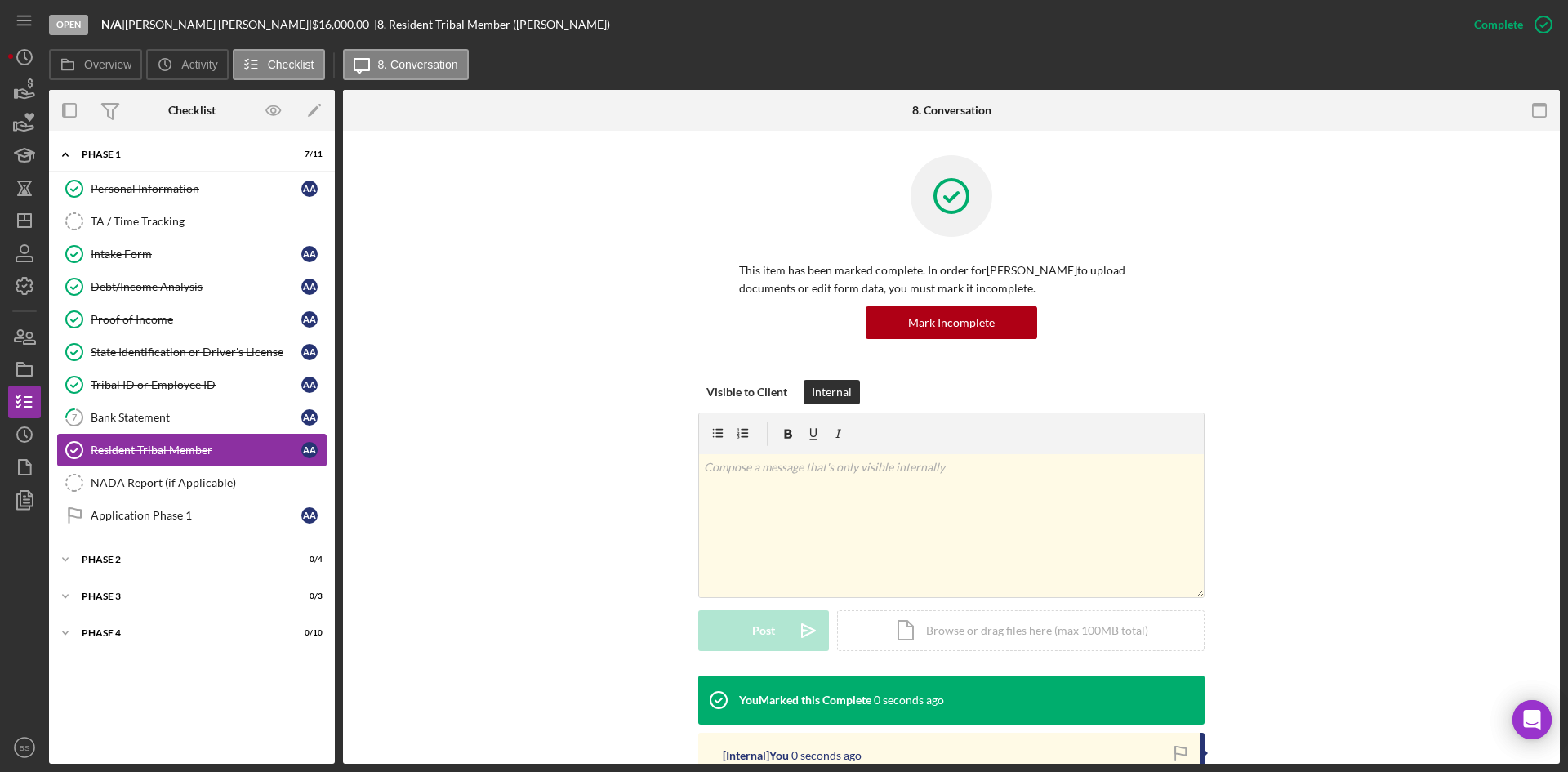
click at [93, 430] on icon "Resident Tribal Member" at bounding box center [74, 450] width 41 height 41
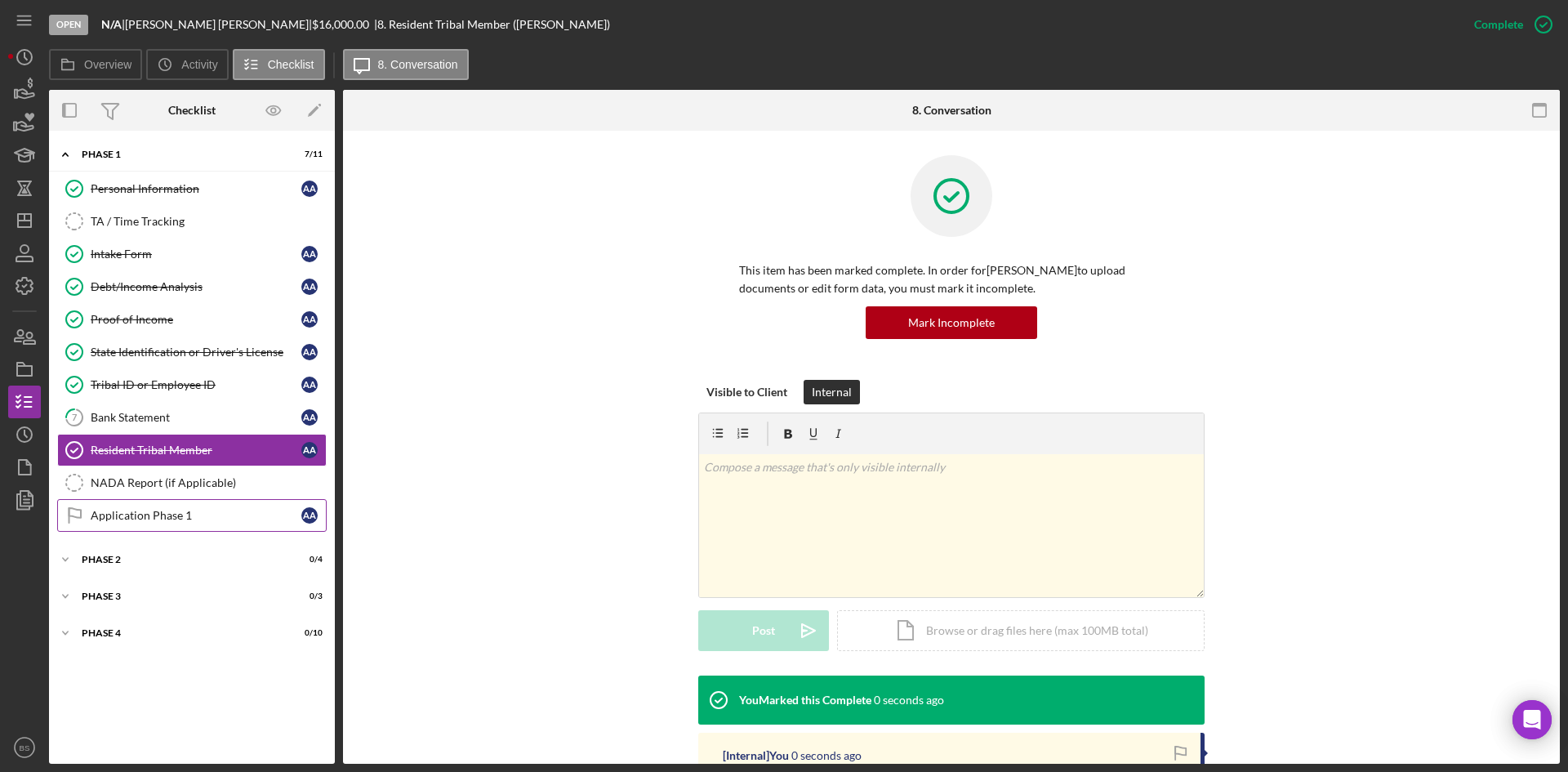
click at [114, 510] on div "Application Phase 1" at bounding box center [196, 515] width 211 height 13
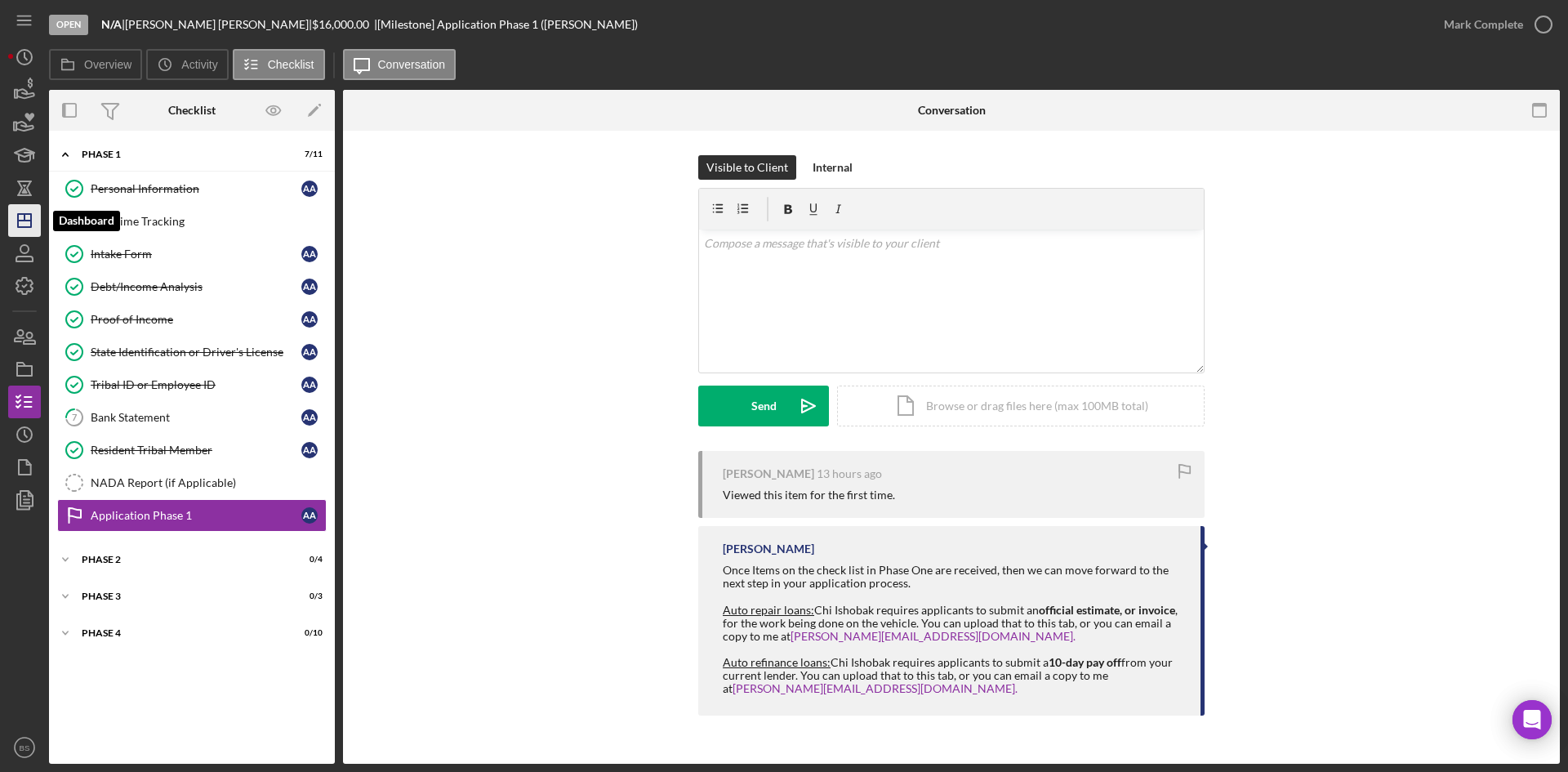
click at [40, 223] on icon "Icon/Dashboard" at bounding box center [24, 220] width 41 height 41
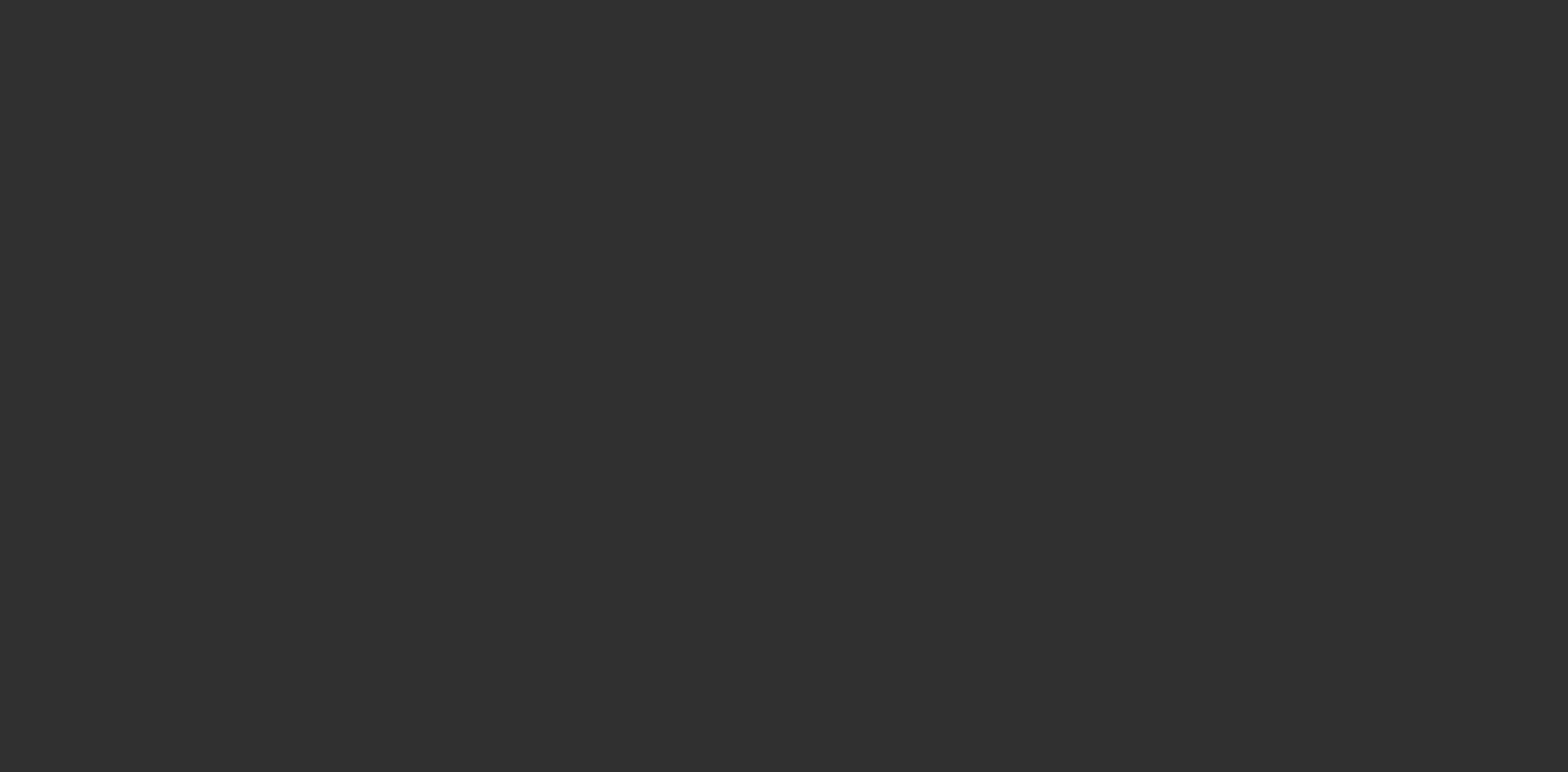
click at [637, 418] on div at bounding box center [784, 386] width 1568 height 772
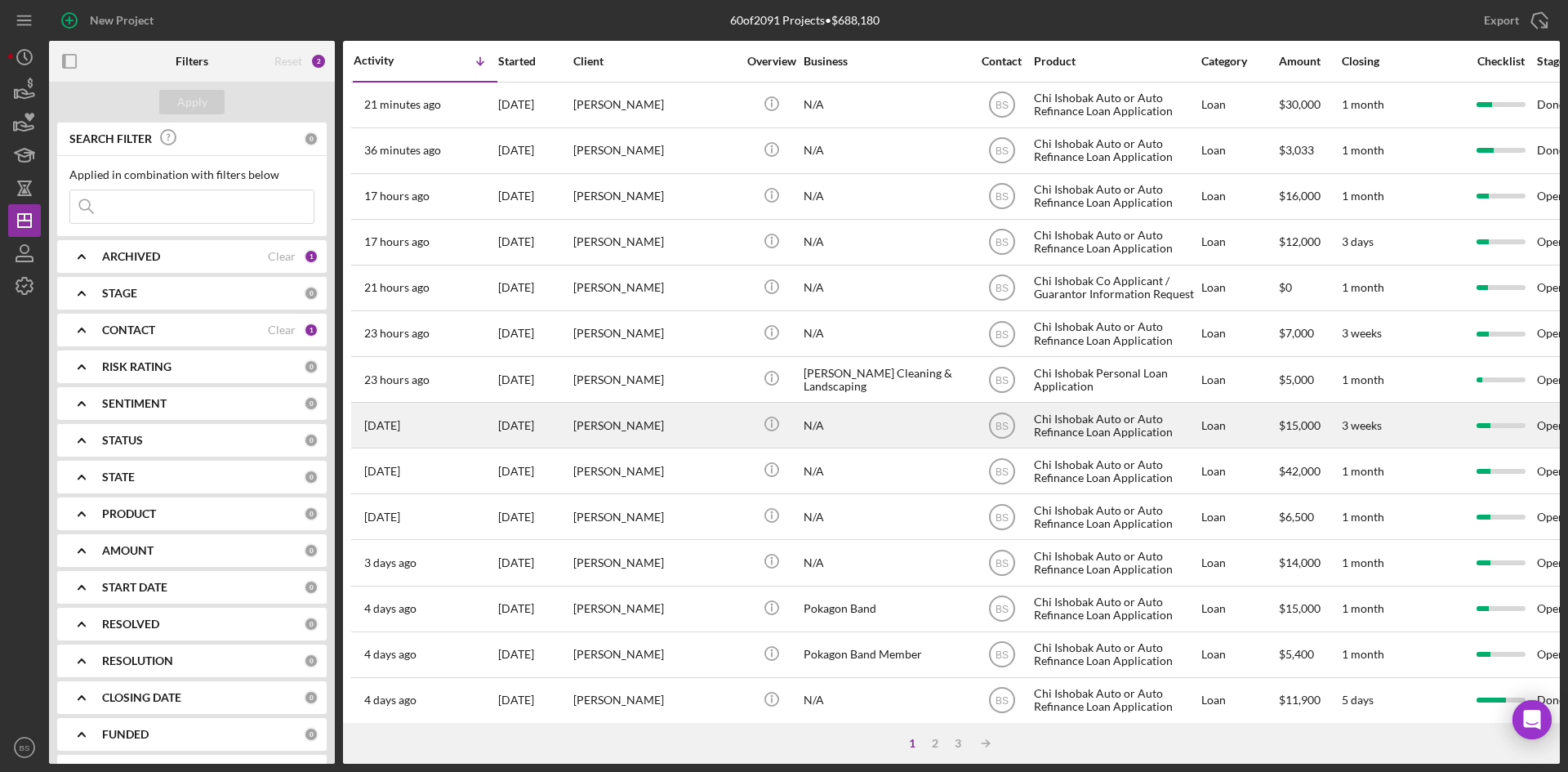
click at [637, 420] on div "[PERSON_NAME]" at bounding box center [655, 424] width 163 height 43
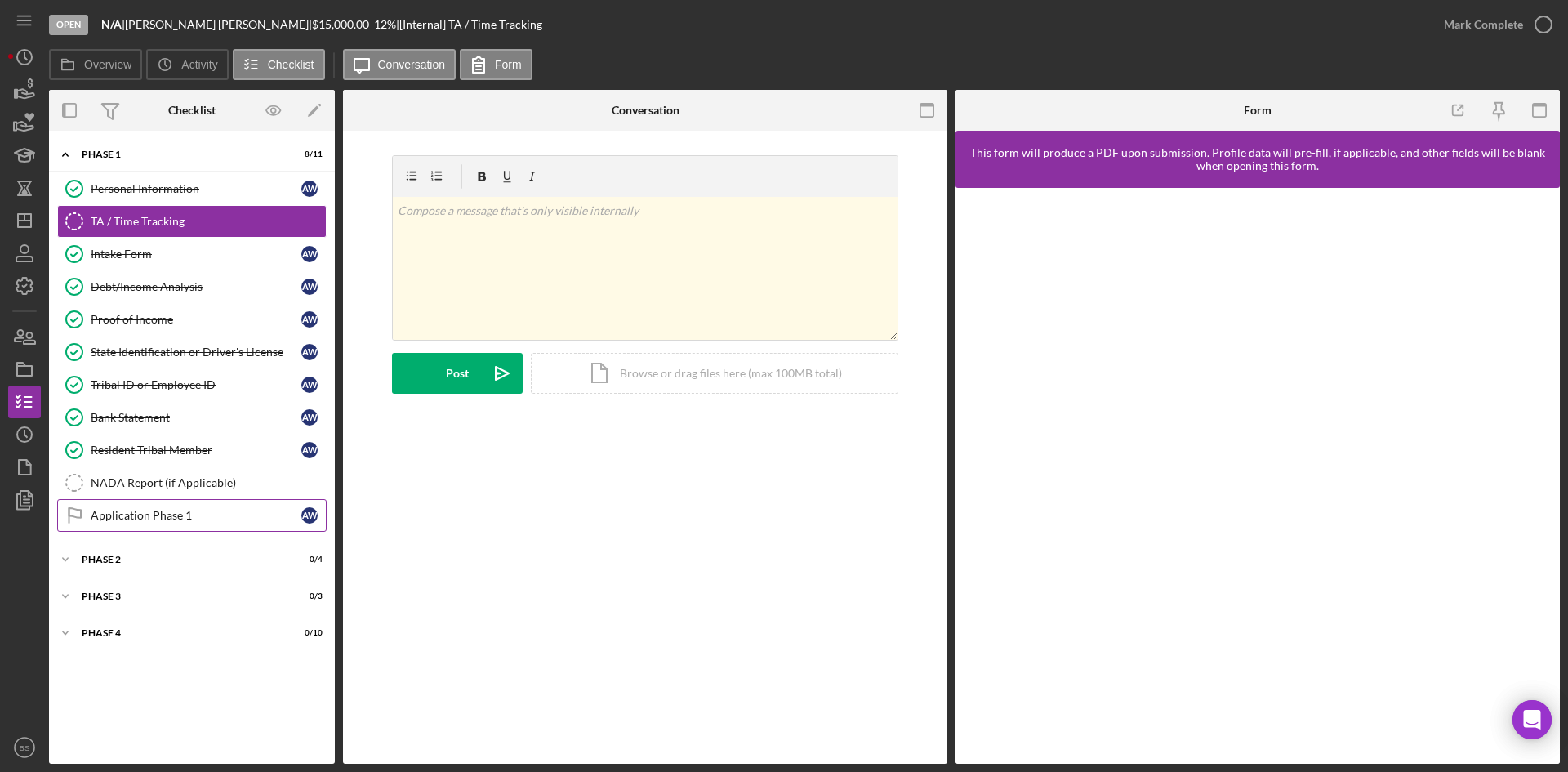
click at [214, 523] on link "Application Phase 1 Application Phase 1 A W" at bounding box center [191, 516] width 269 height 33
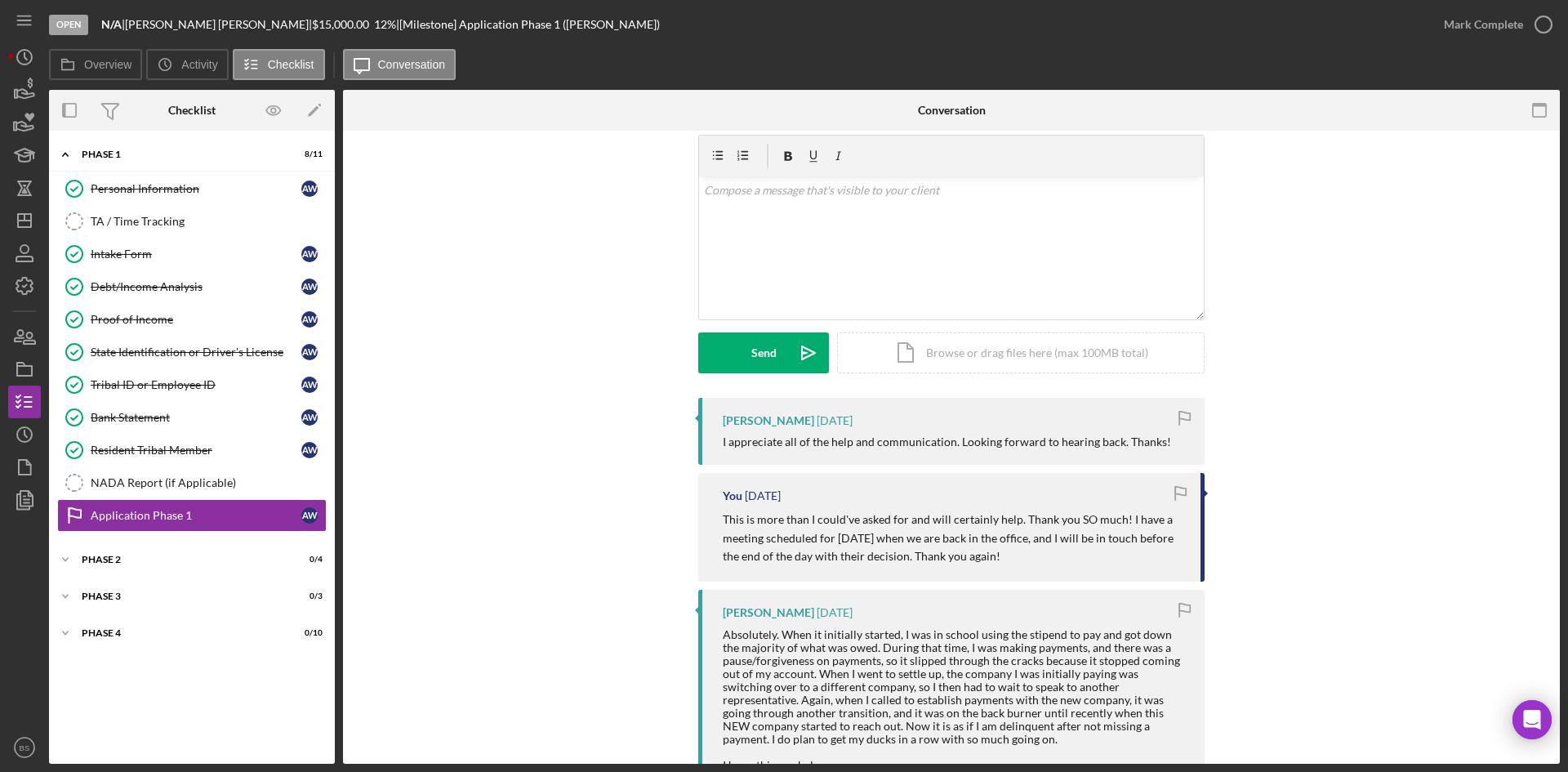
scroll to position [82, 0]
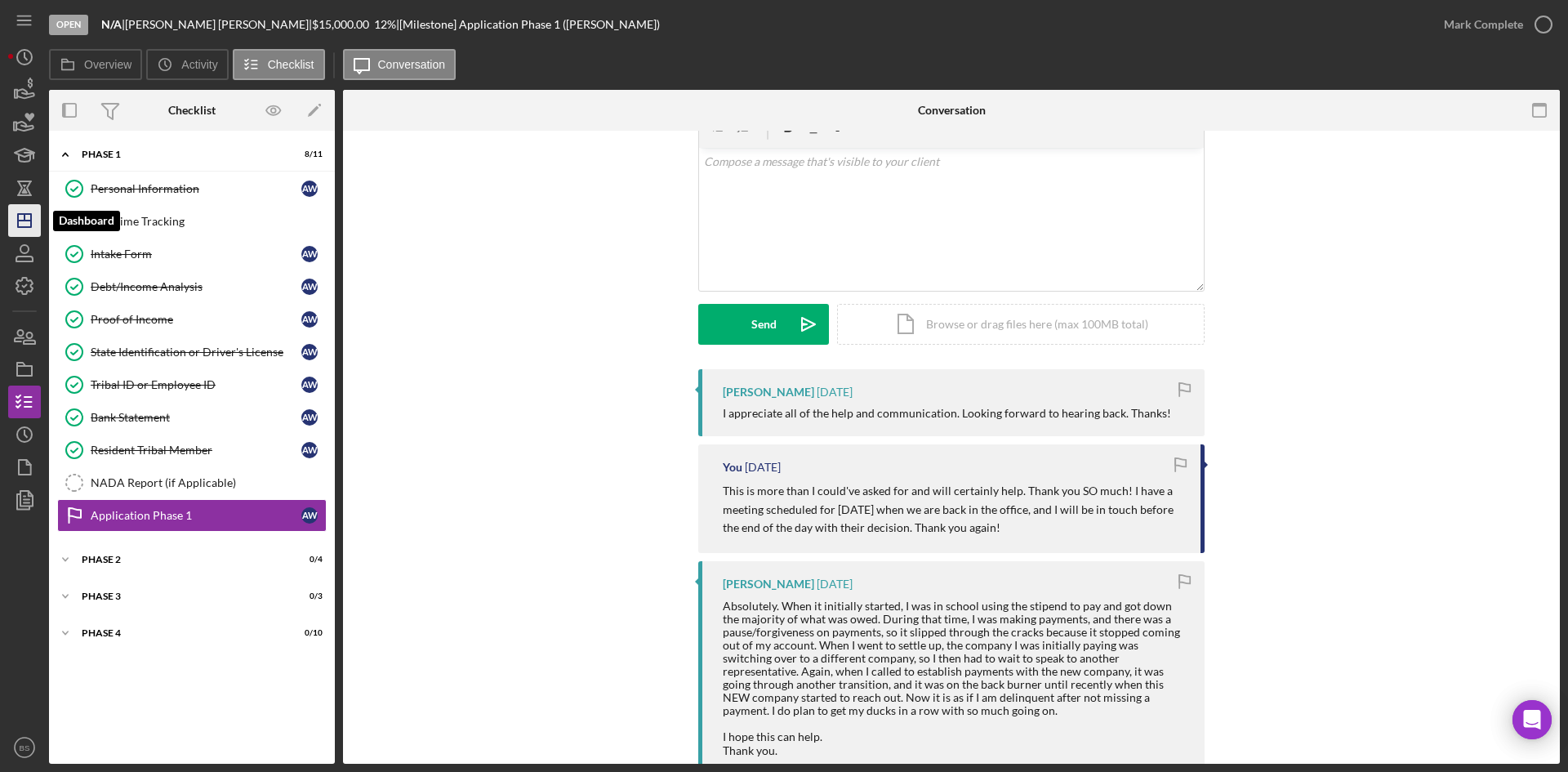
click at [24, 217] on icon "Icon/Dashboard" at bounding box center [24, 220] width 41 height 41
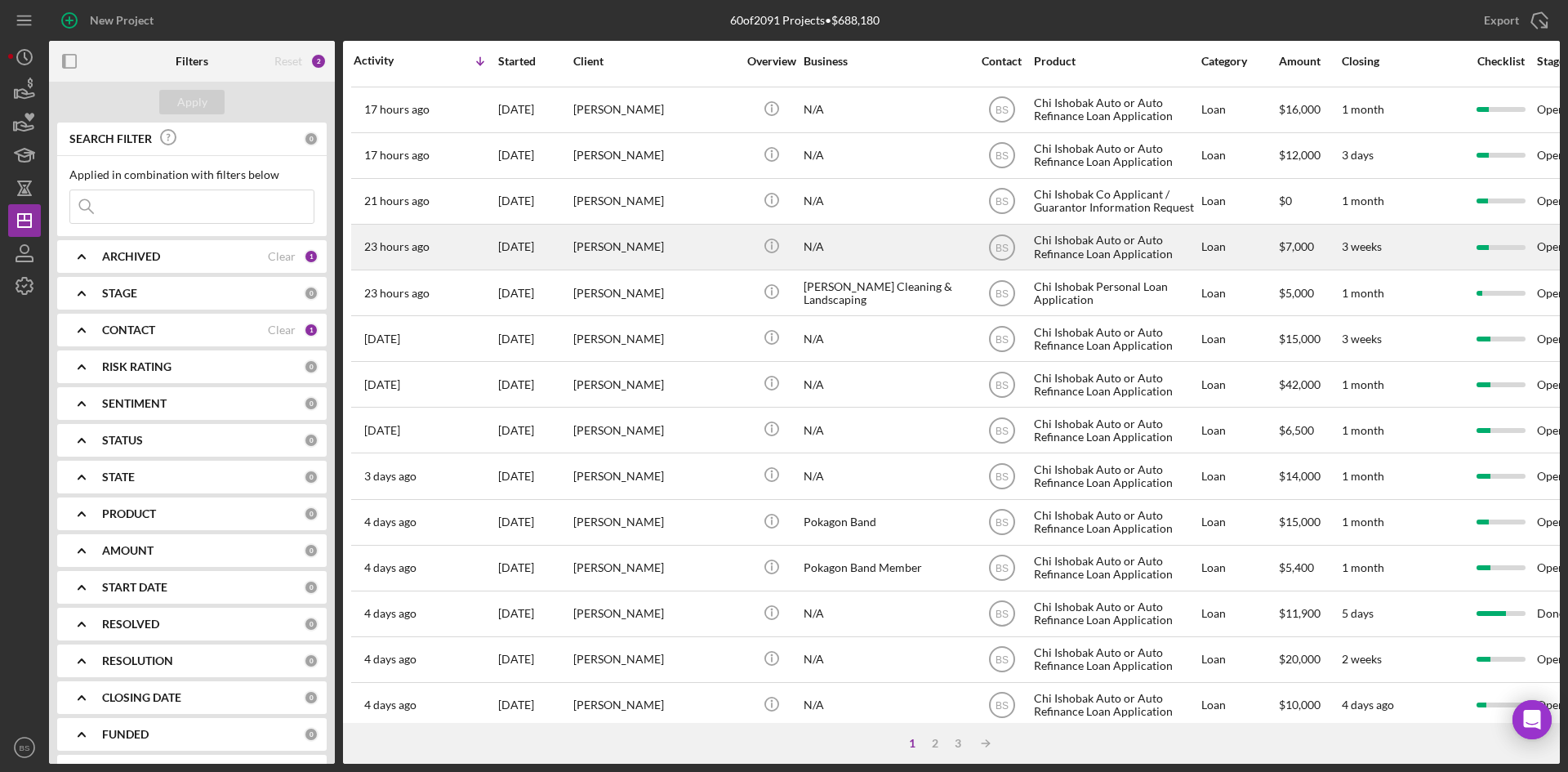
scroll to position [163, 0]
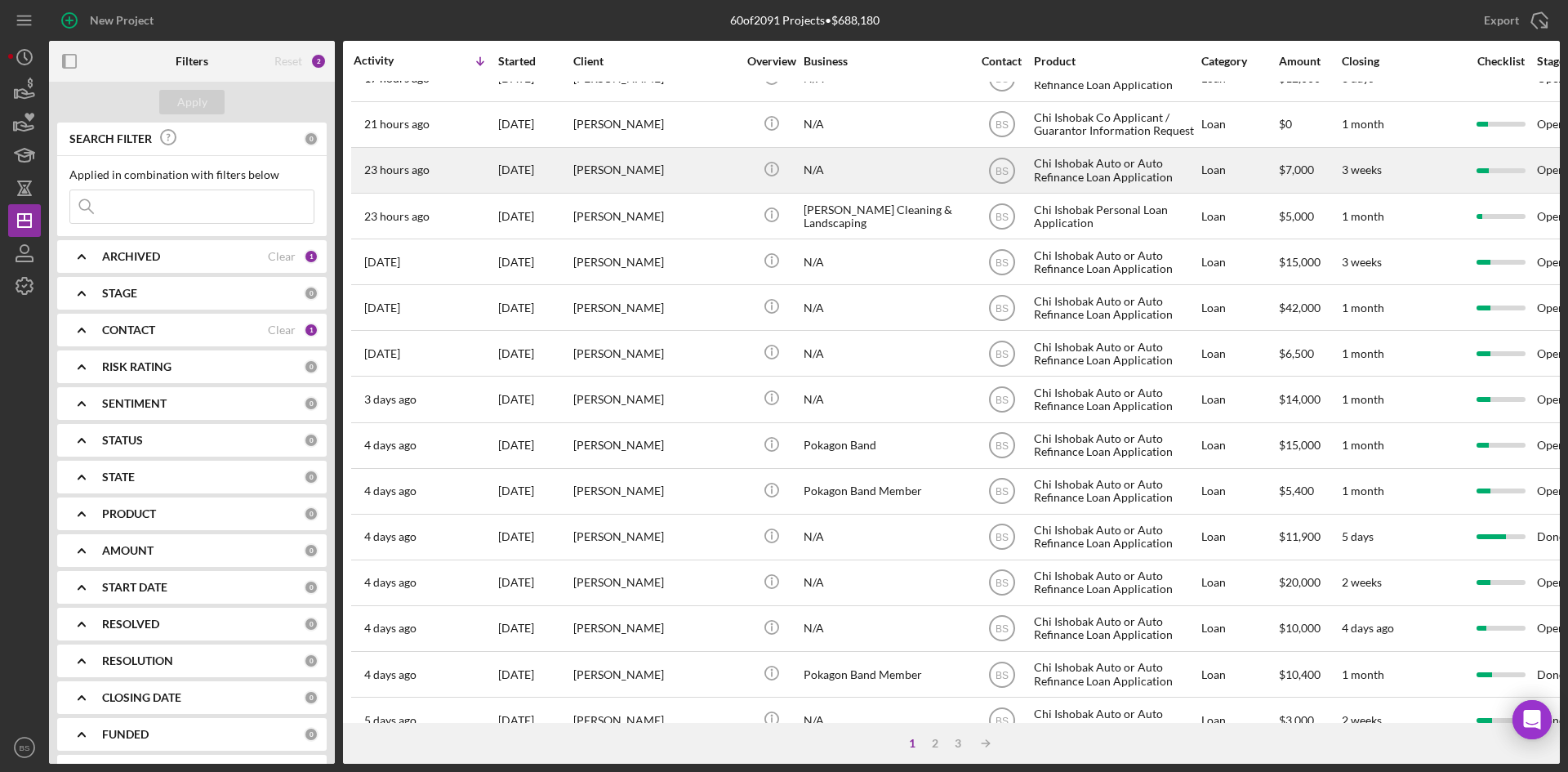
click at [693, 312] on div "[PERSON_NAME]" at bounding box center [655, 307] width 163 height 43
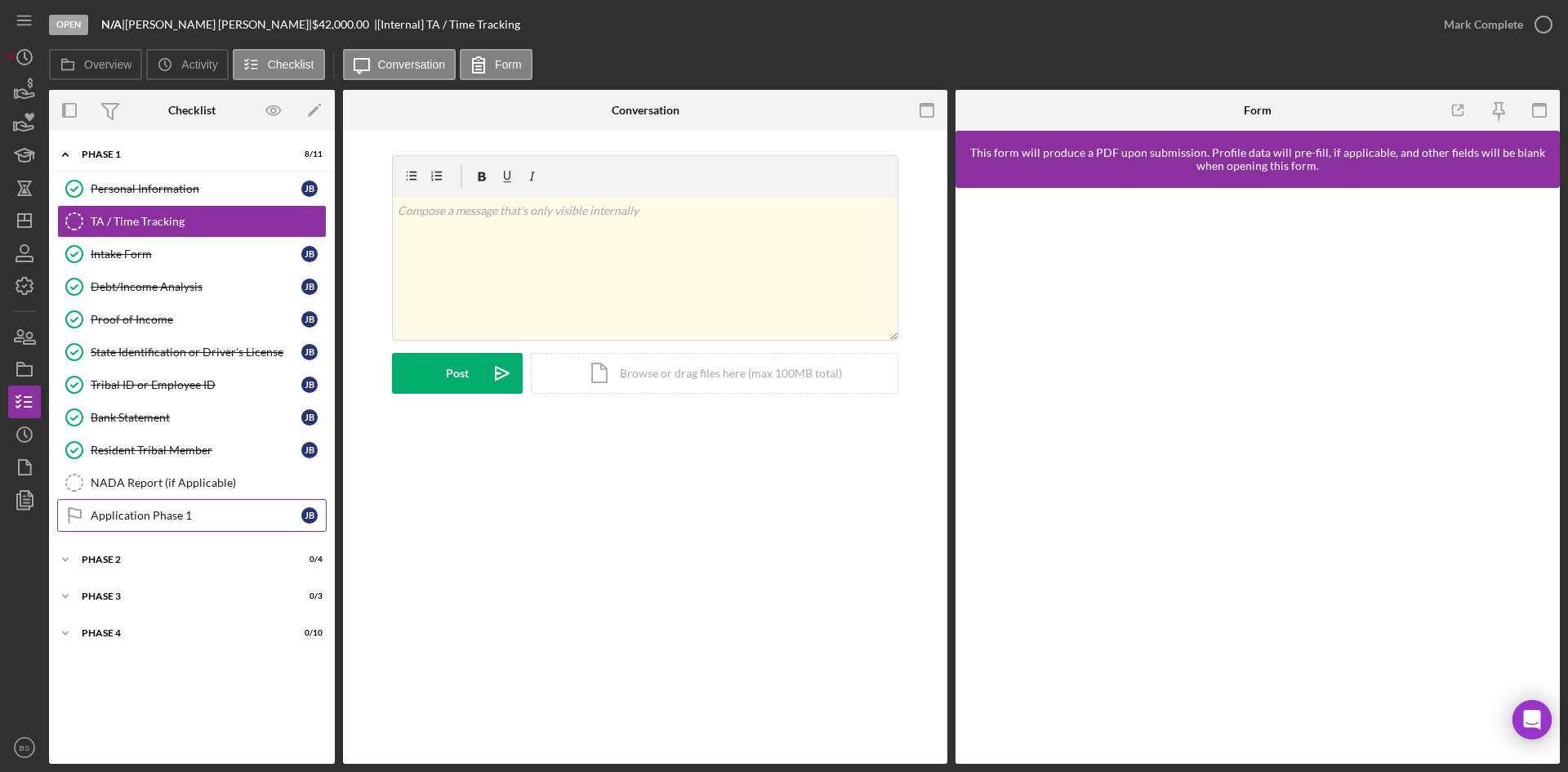
click at [199, 505] on link "Application Phase 1 Application Phase 1 J B" at bounding box center [191, 516] width 269 height 33
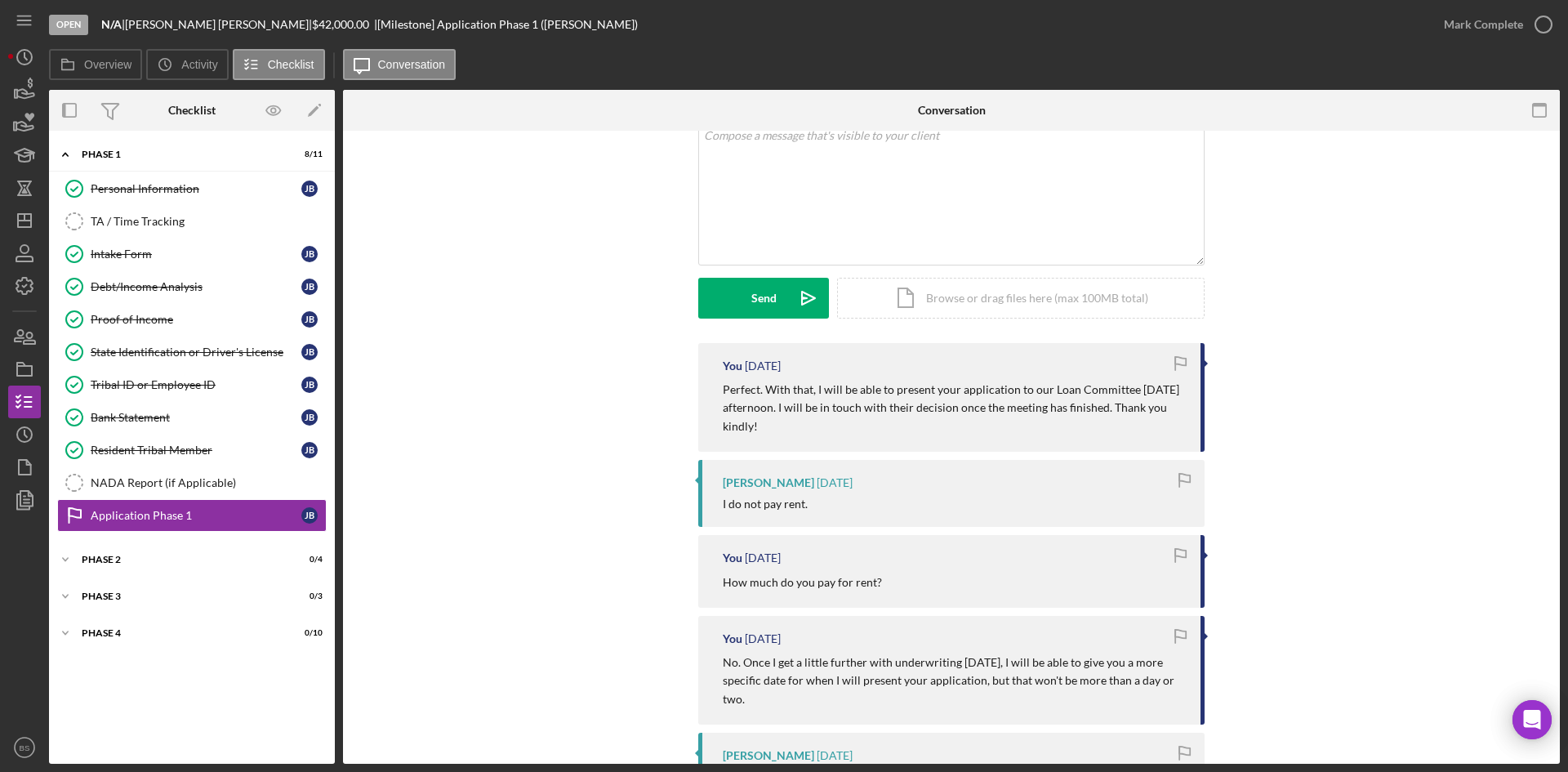
scroll to position [82, 0]
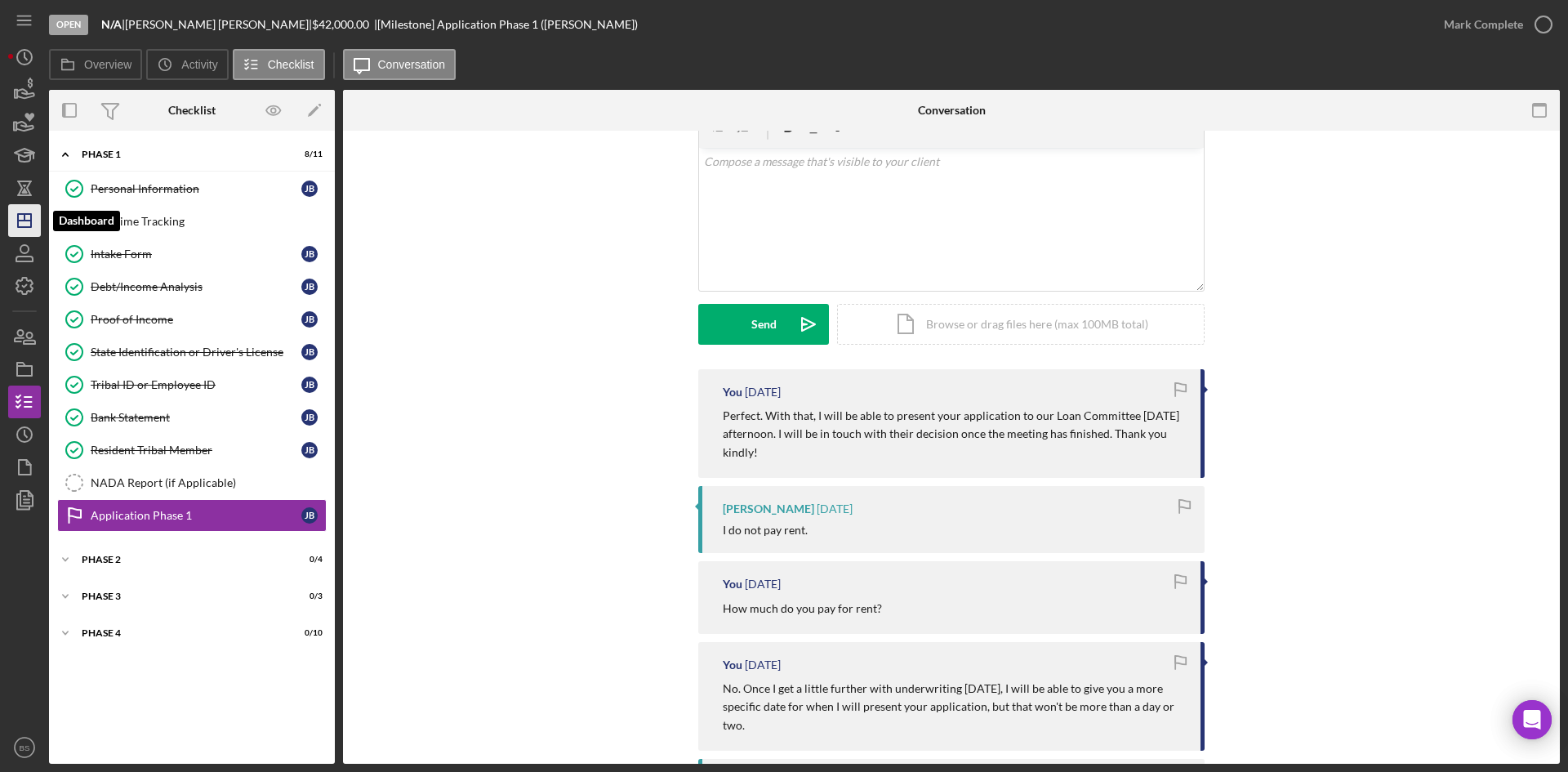
click at [38, 219] on icon "Icon/Dashboard" at bounding box center [24, 220] width 41 height 41
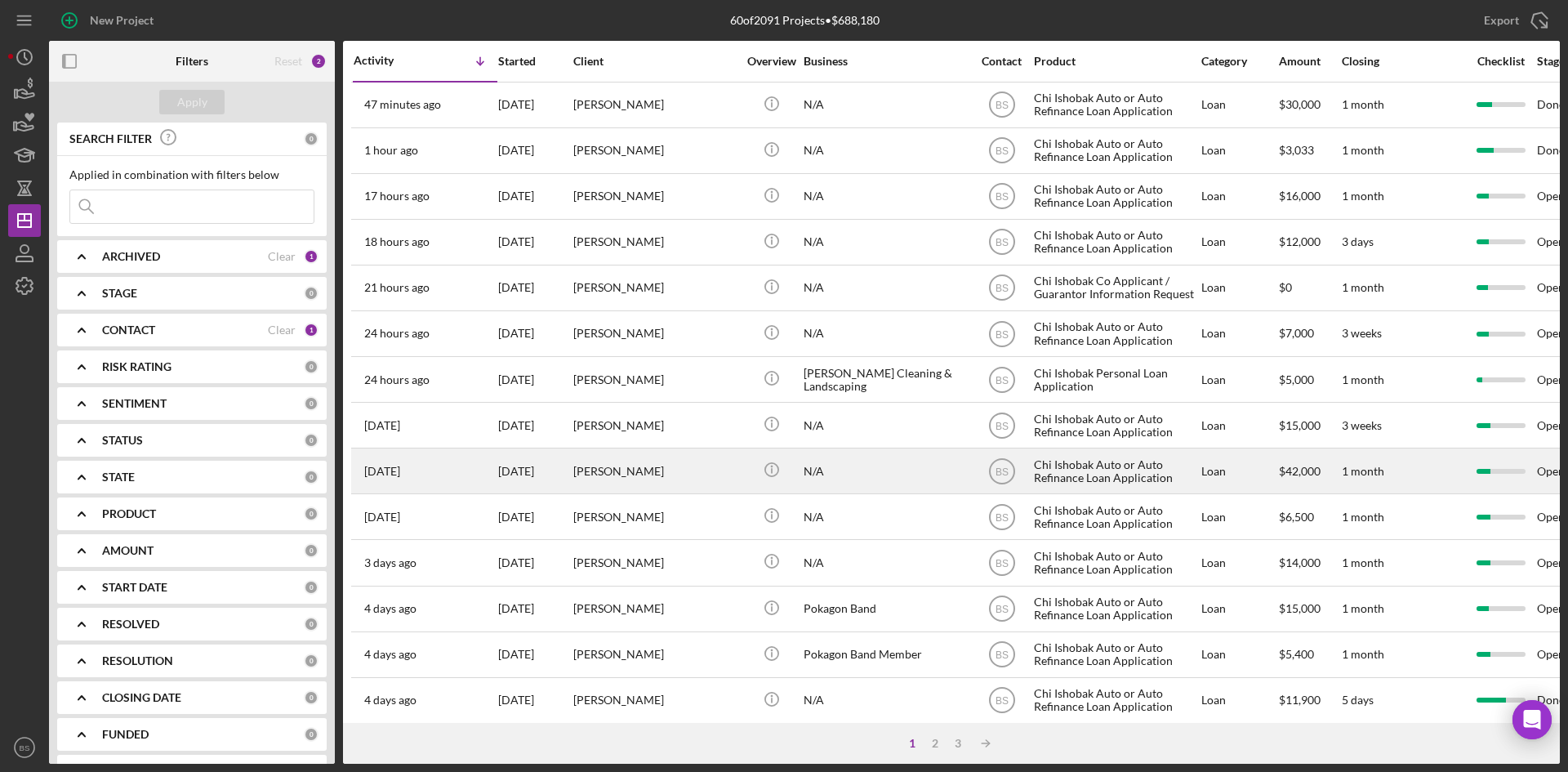
click at [561, 454] on div "[DATE]" at bounding box center [535, 470] width 73 height 43
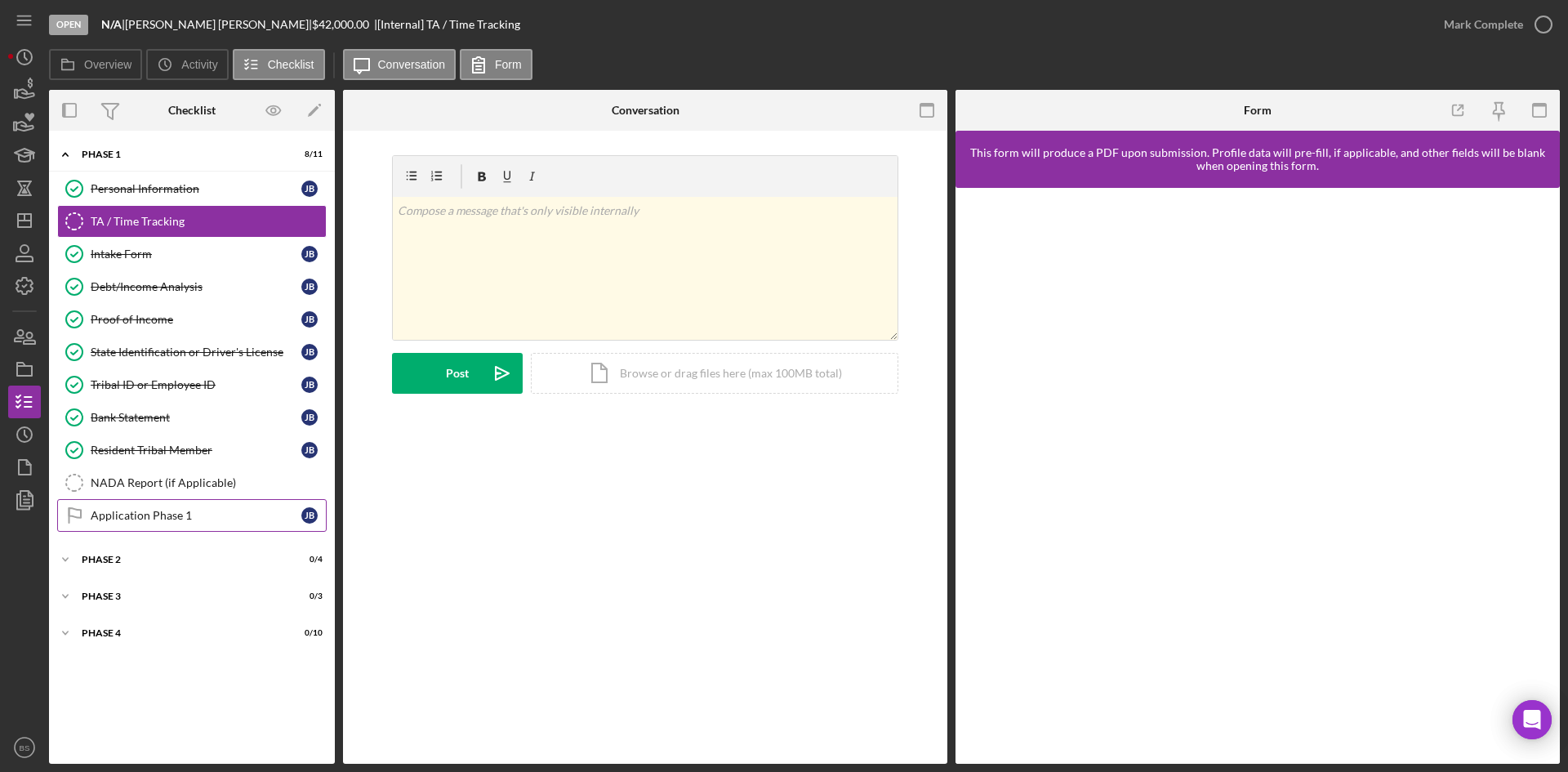
click at [155, 520] on div "Application Phase 1" at bounding box center [196, 515] width 211 height 13
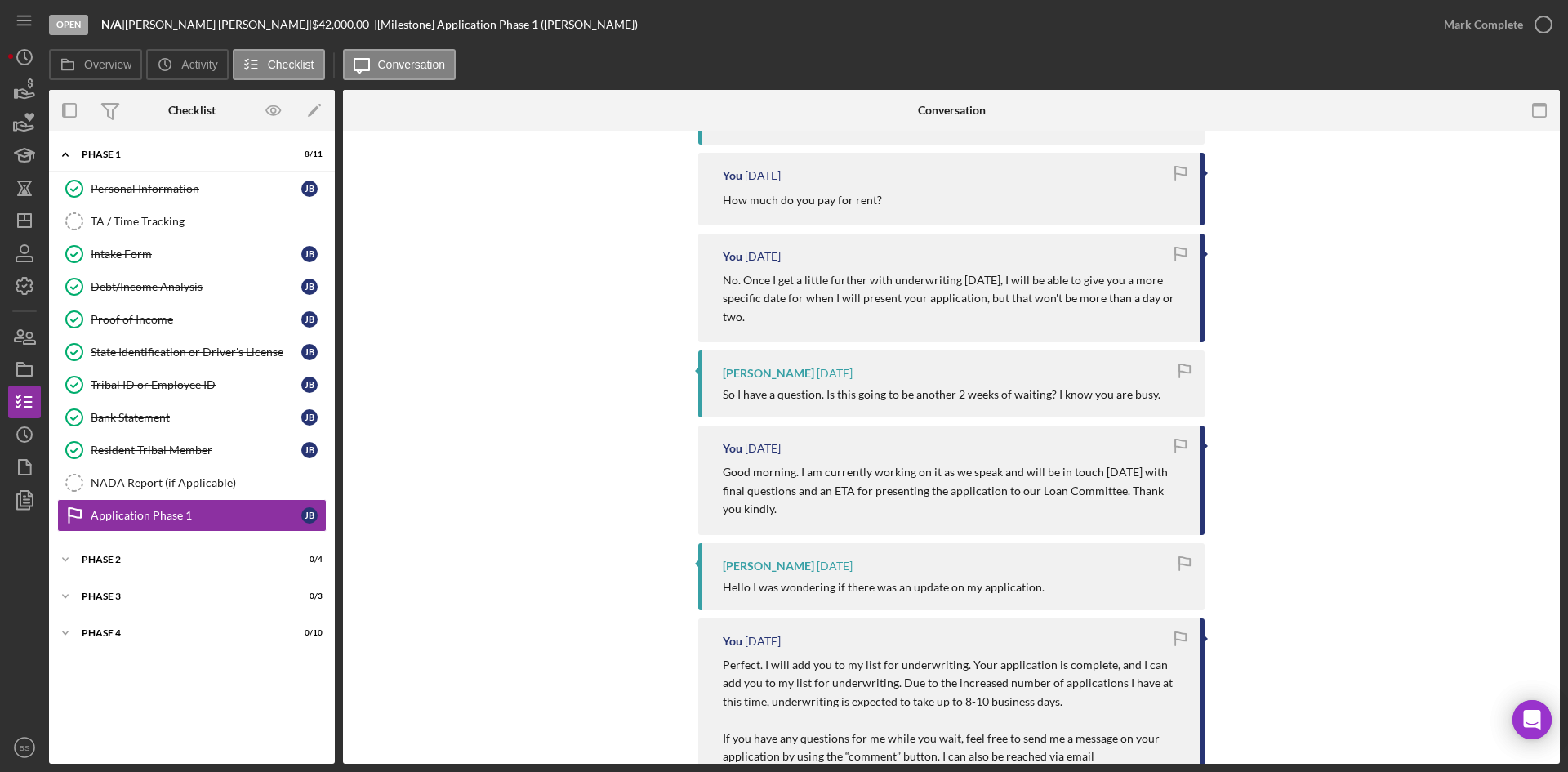
scroll to position [571, 0]
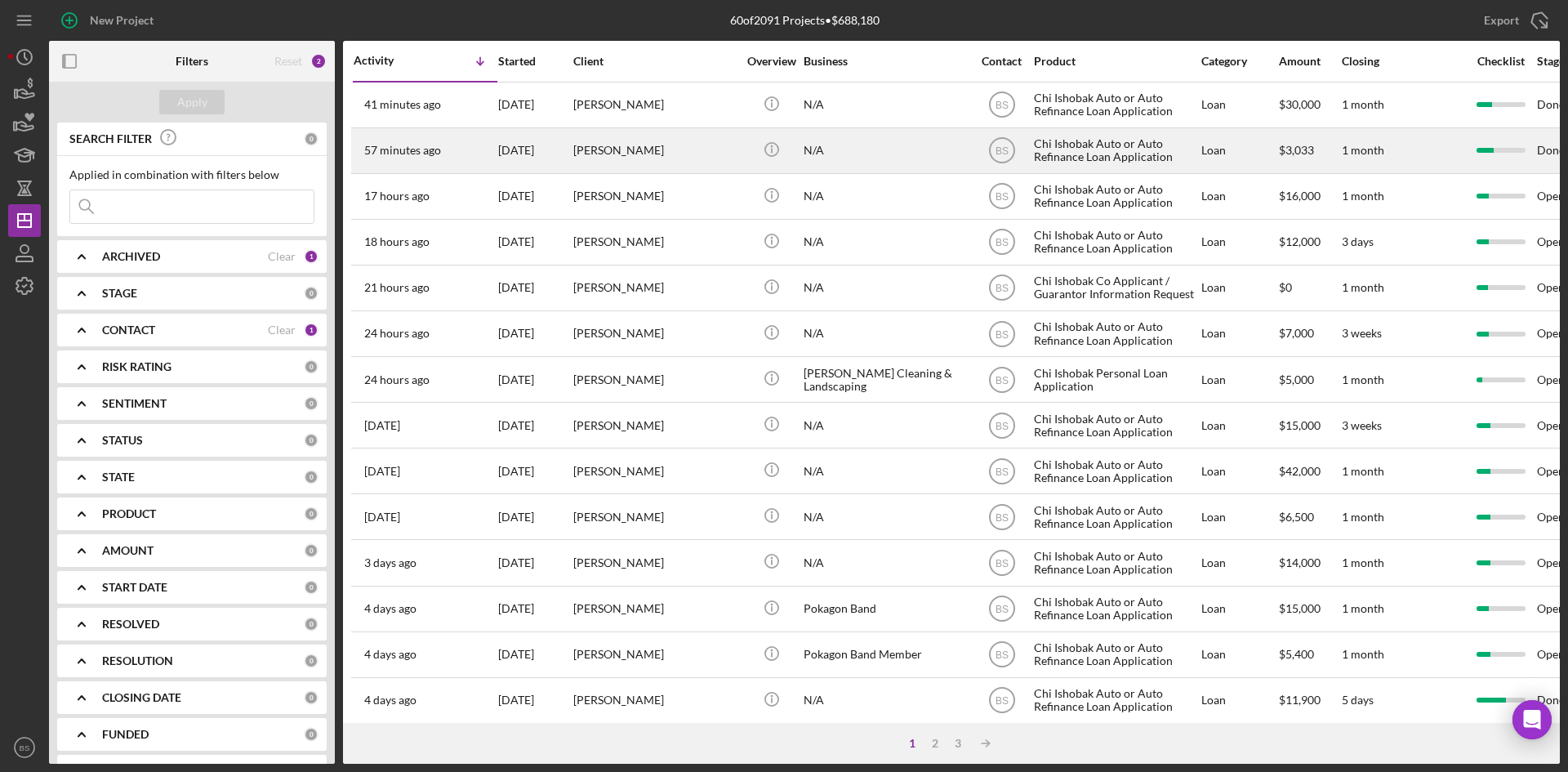
click at [544, 139] on div "[DATE]" at bounding box center [535, 150] width 73 height 43
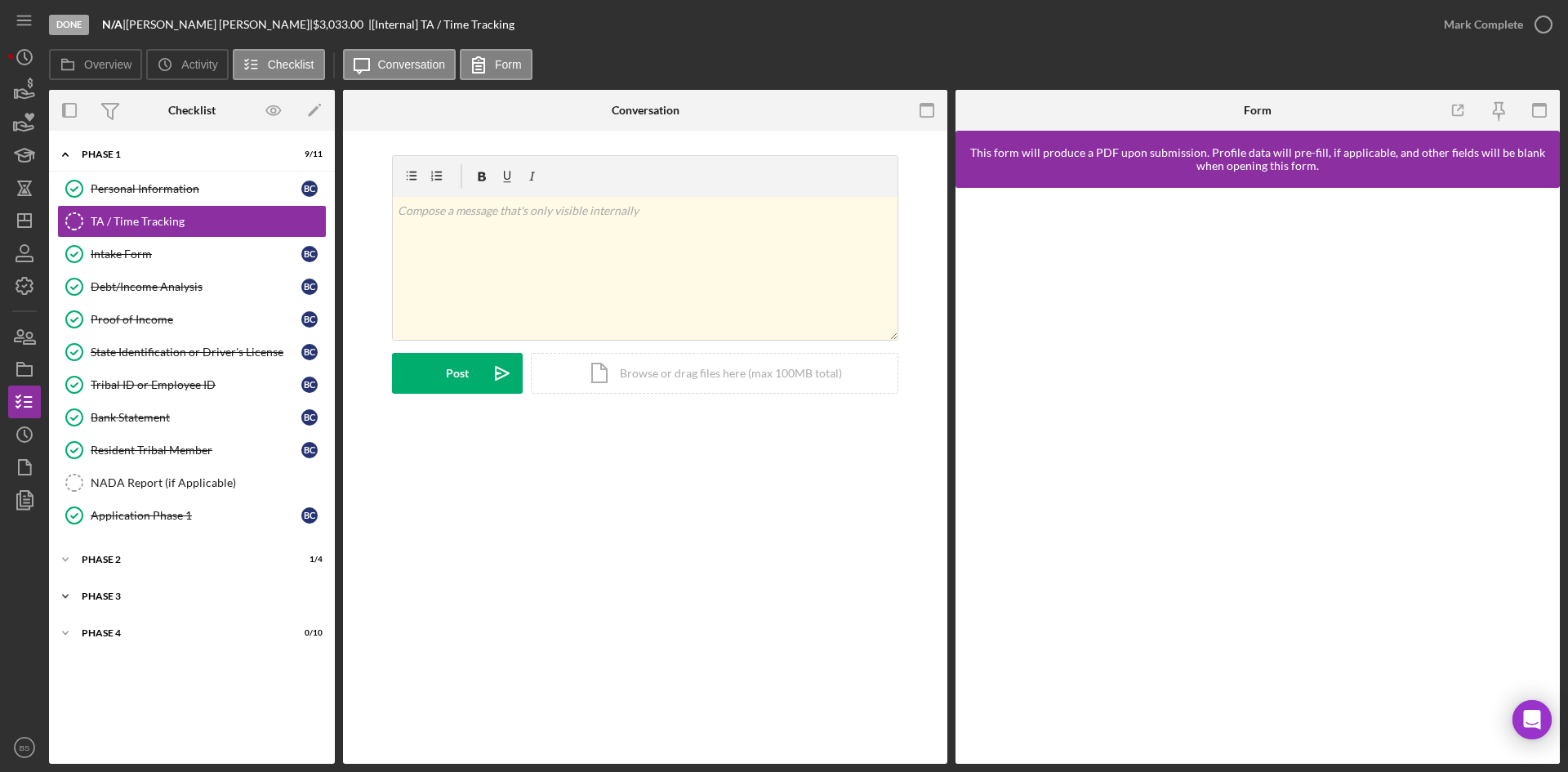
click at [196, 485] on div "Phase 3" at bounding box center [198, 595] width 233 height 10
click at [178, 485] on link "Loan Committee Meeting Loan Committee Meeting" at bounding box center [191, 663] width 269 height 33
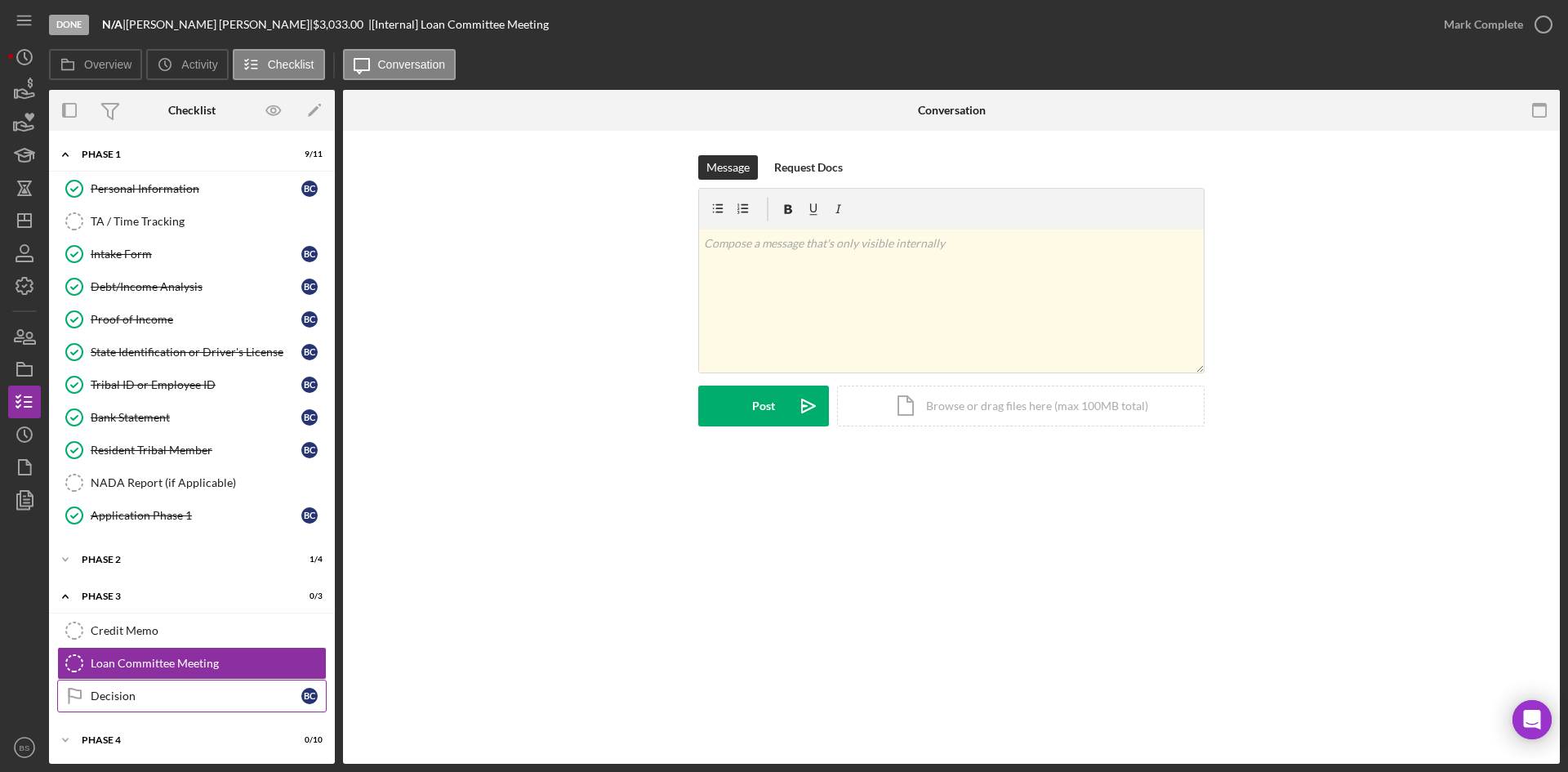
click at [189, 485] on div "Decision" at bounding box center [196, 695] width 211 height 13
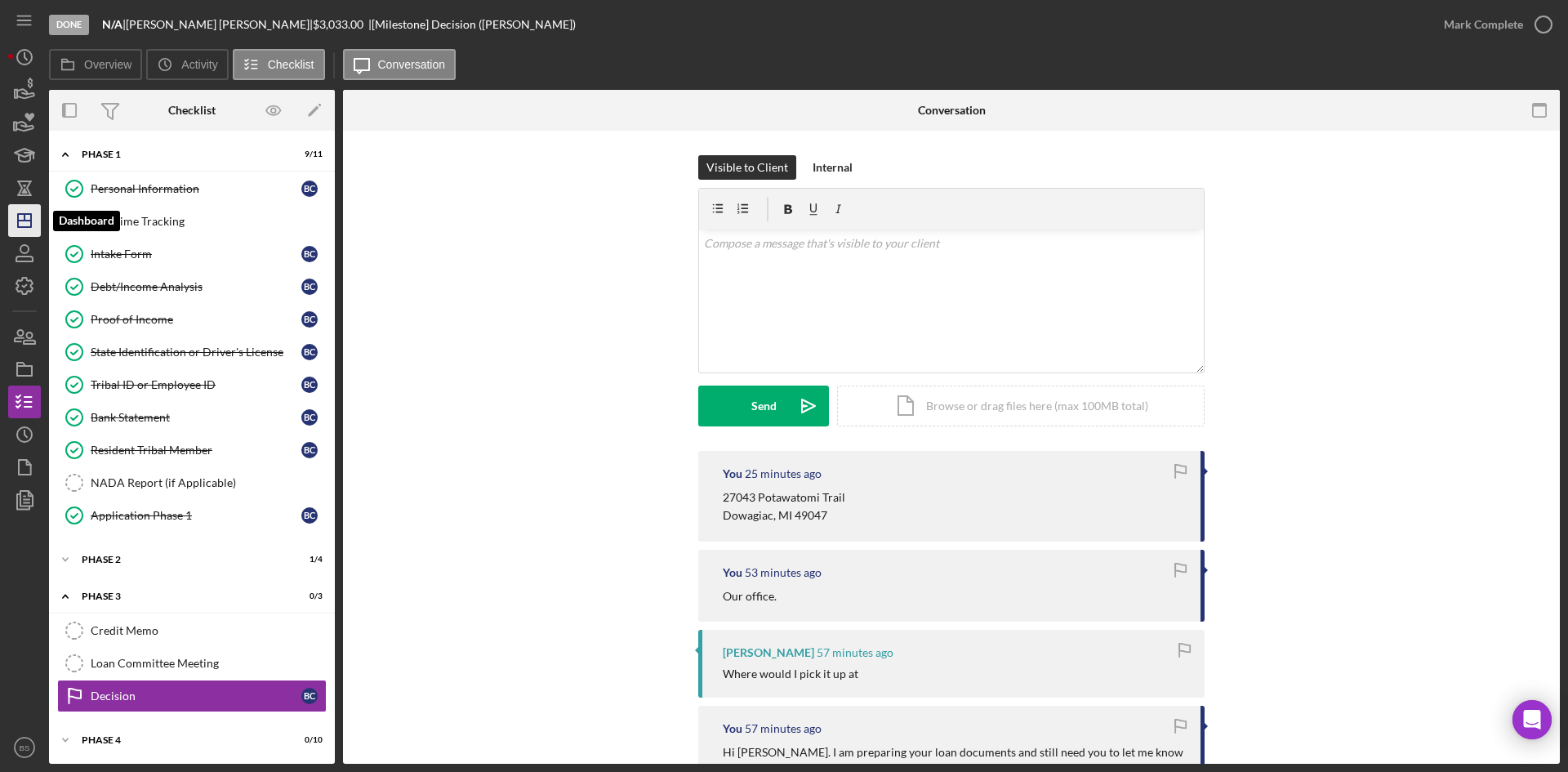
click at [31, 216] on polygon "button" at bounding box center [25, 221] width 13 height 13
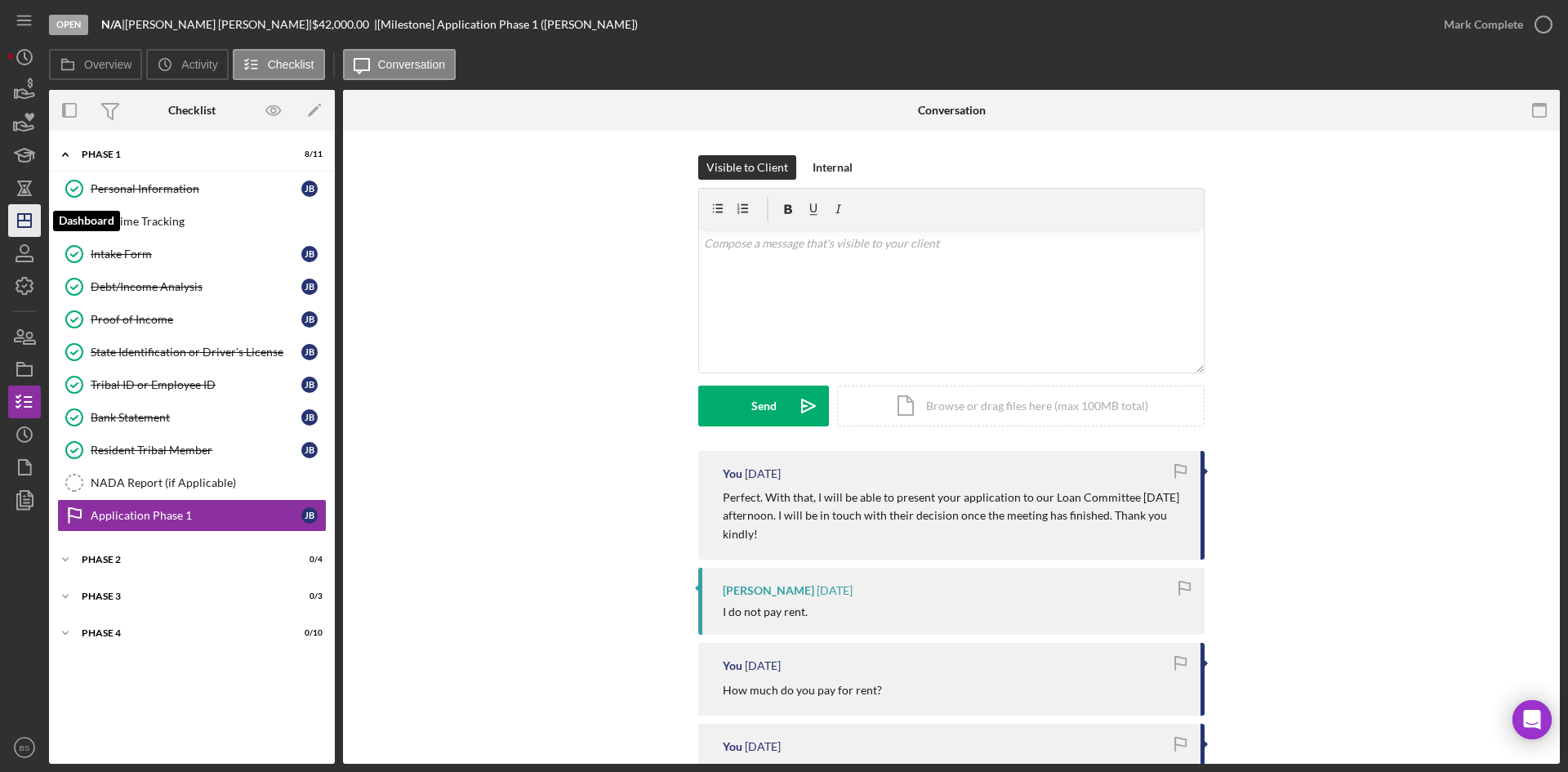
click at [10, 214] on icon "Icon/Dashboard" at bounding box center [24, 220] width 41 height 41
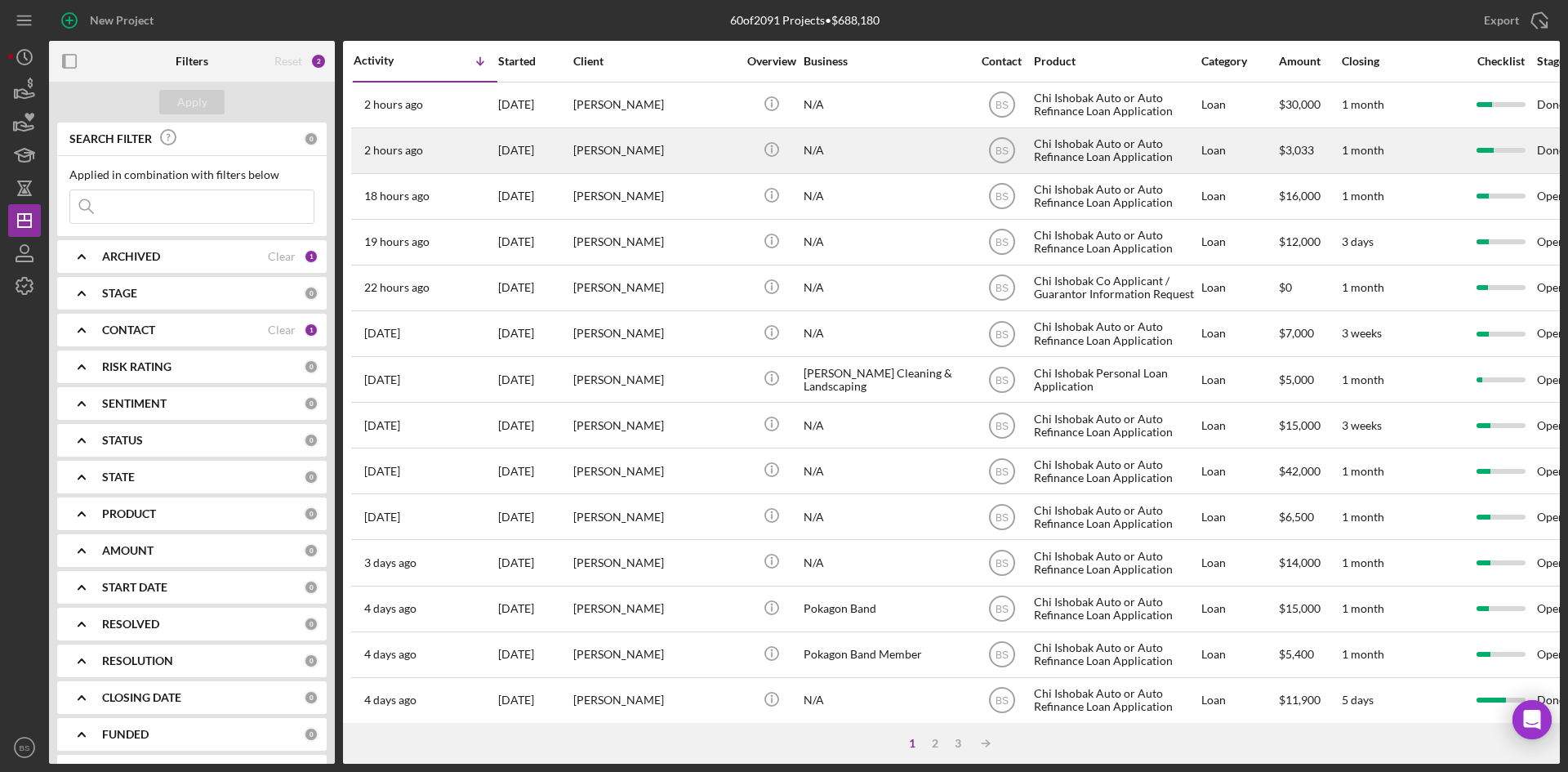
click at [605, 149] on div "[PERSON_NAME]" at bounding box center [655, 150] width 163 height 43
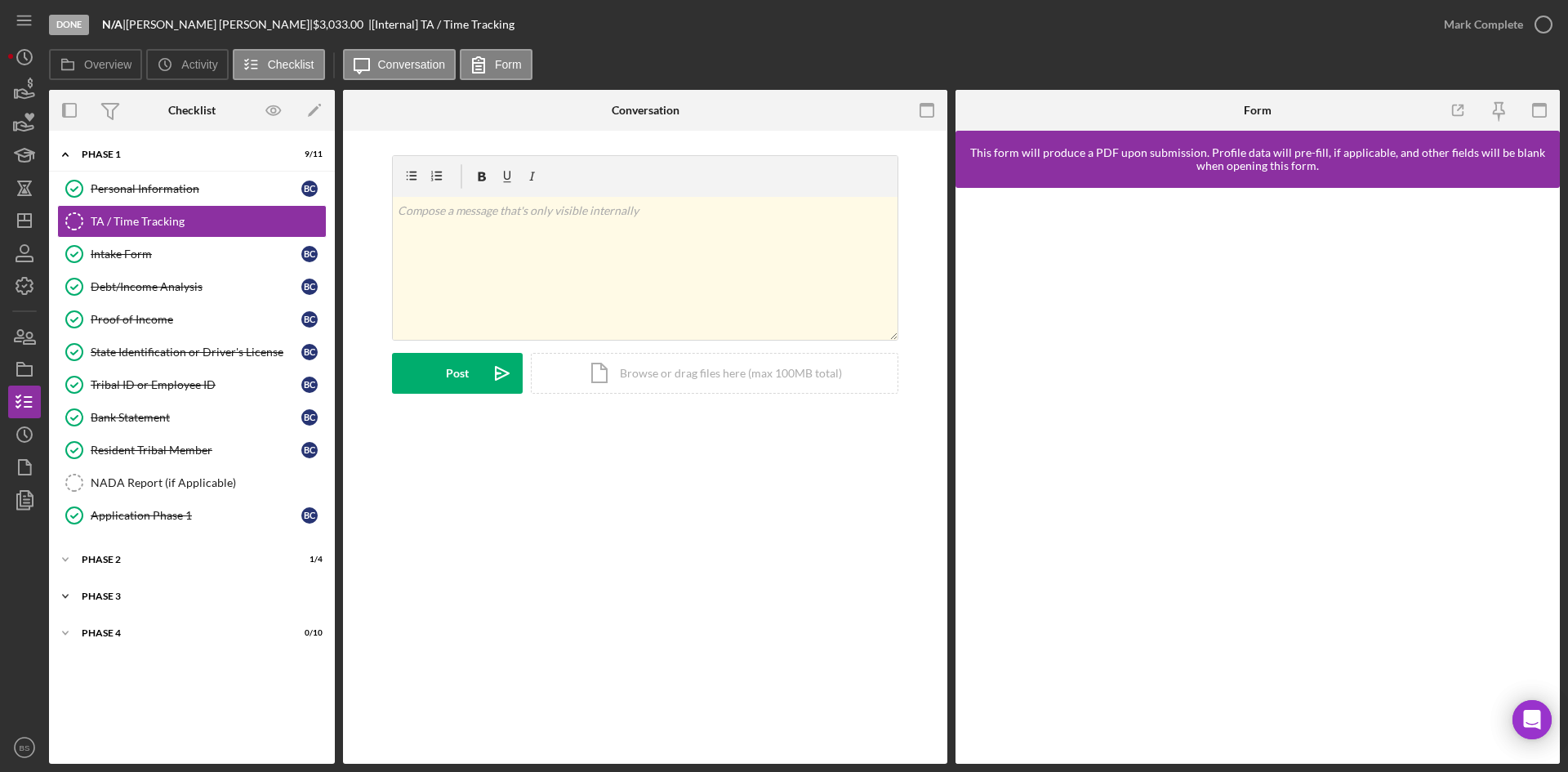
click at [125, 598] on div "Phase 3" at bounding box center [198, 595] width 233 height 10
click at [144, 695] on div "Decision" at bounding box center [196, 695] width 211 height 13
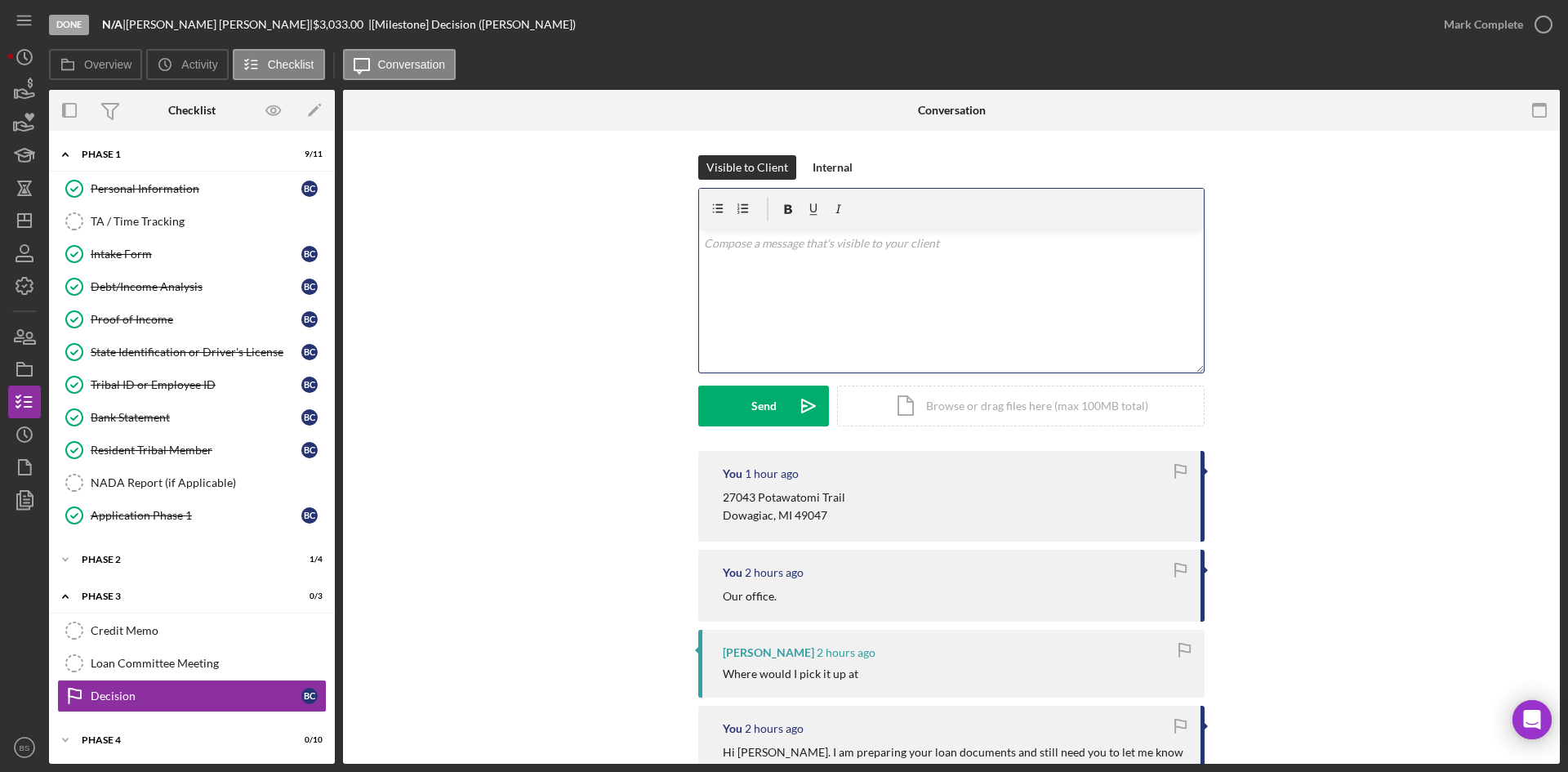
click at [858, 321] on div "v Color teal Color pink Remove color Add row above Add row below Add column bef…" at bounding box center [951, 301] width 505 height 143
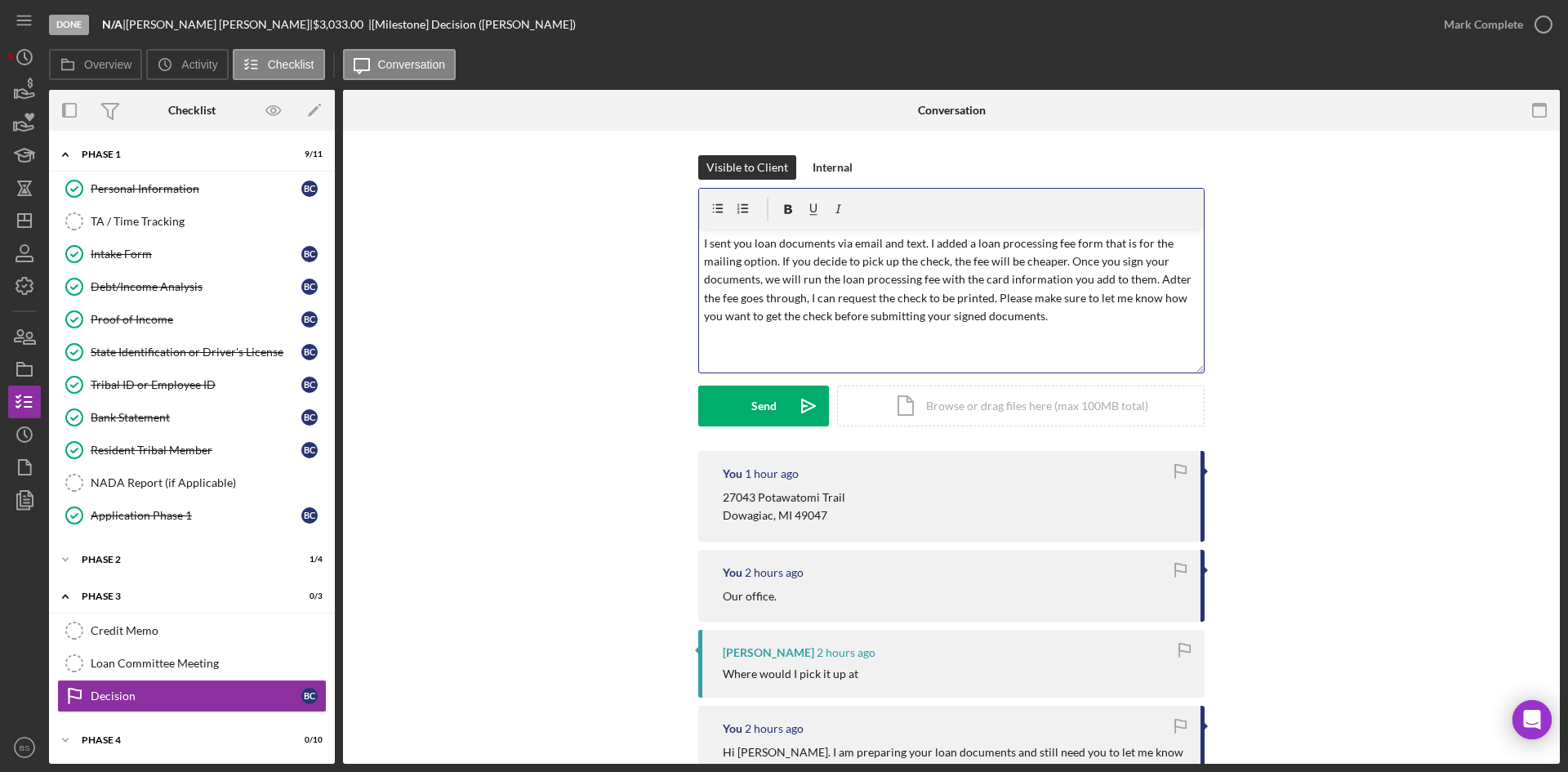
click at [1151, 280] on p "I sent you loan documents via email and text. I added a loan processing fee for…" at bounding box center [952, 280] width 495 height 92
drag, startPoint x: 1040, startPoint y: 318, endPoint x: 943, endPoint y: 320, distance: 97.0
click at [943, 320] on p "I sent you loan documents via email and text. I added a loan processing fee for…" at bounding box center [952, 280] width 495 height 92
drag, startPoint x: 1039, startPoint y: 310, endPoint x: 992, endPoint y: 299, distance: 48.3
click at [992, 299] on p "I sent you loan documents via email and text. I added a loan processing fee for…" at bounding box center [952, 280] width 495 height 92
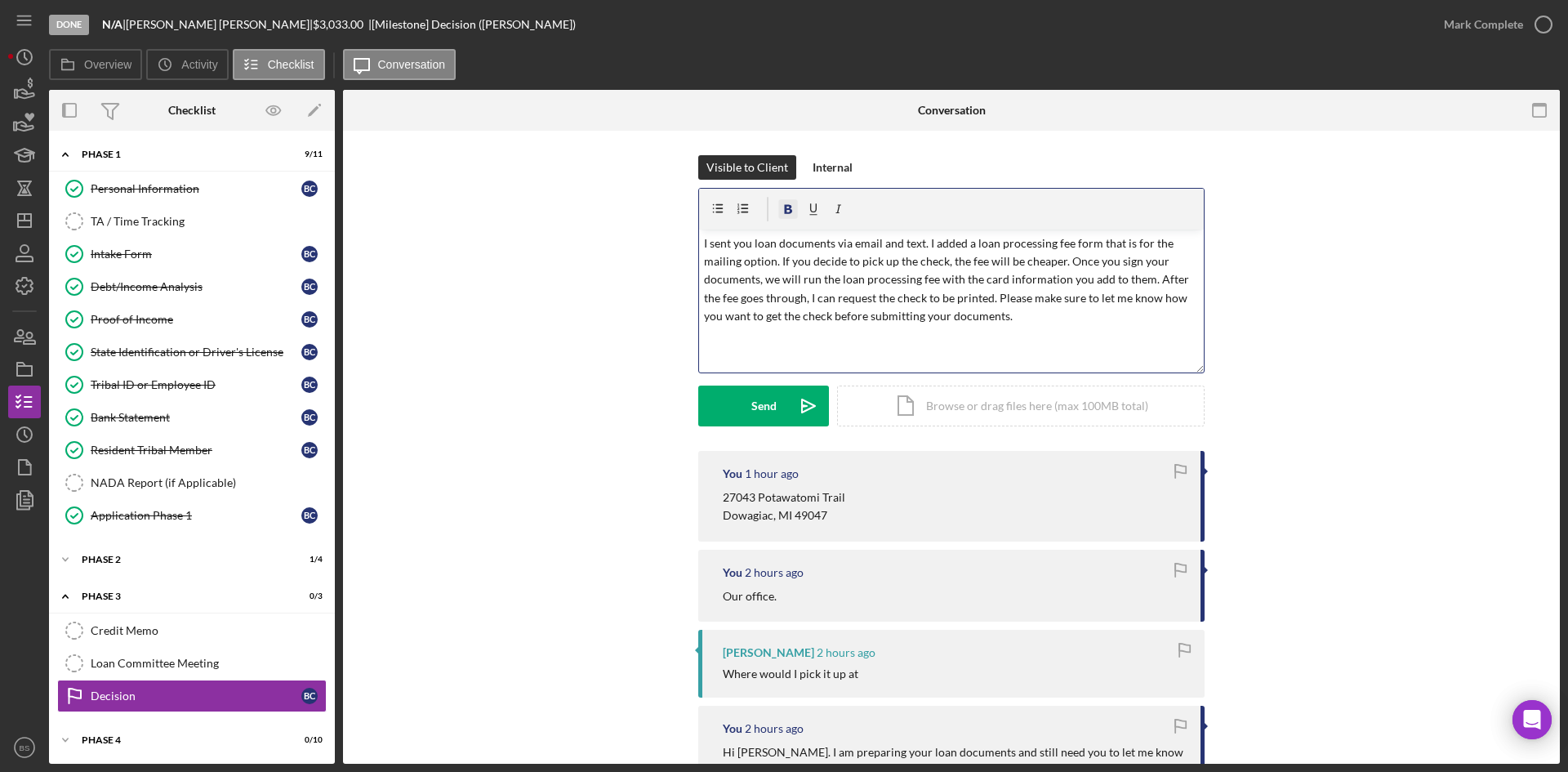
click at [788, 209] on icon "button" at bounding box center [789, 210] width 8 height 9
click at [811, 207] on icon "button" at bounding box center [813, 210] width 37 height 37
click at [844, 253] on p "I sent you loan documents via email and text. I added a loan processing fee for…" at bounding box center [952, 280] width 495 height 92
drag, startPoint x: 832, startPoint y: 315, endPoint x: 750, endPoint y: 313, distance: 82.0
click at [750, 313] on u "Please make sure to let me know how you want to get the check before submitting…" at bounding box center [947, 306] width 485 height 32
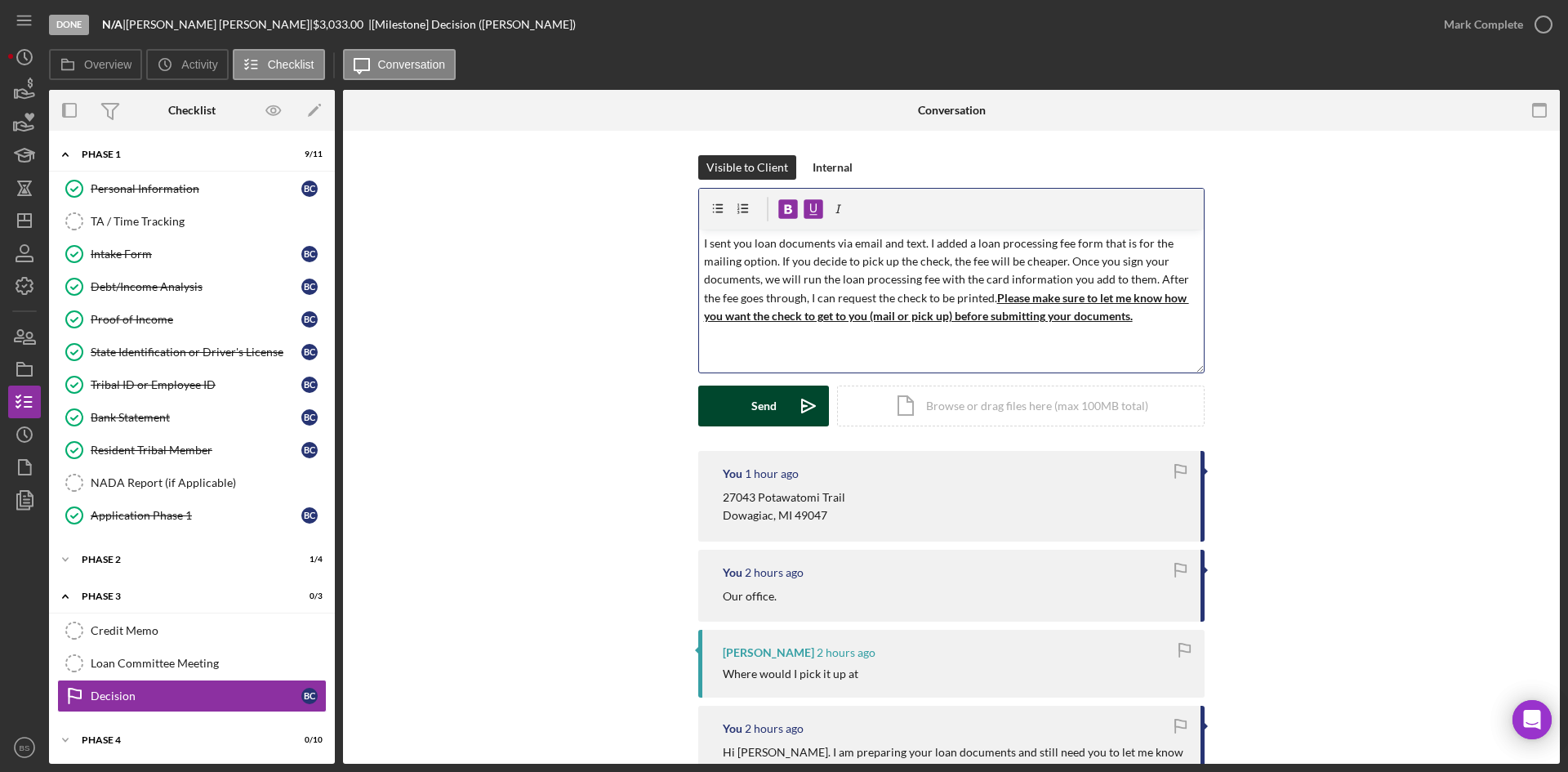
click at [762, 400] on div "Send" at bounding box center [764, 406] width 26 height 41
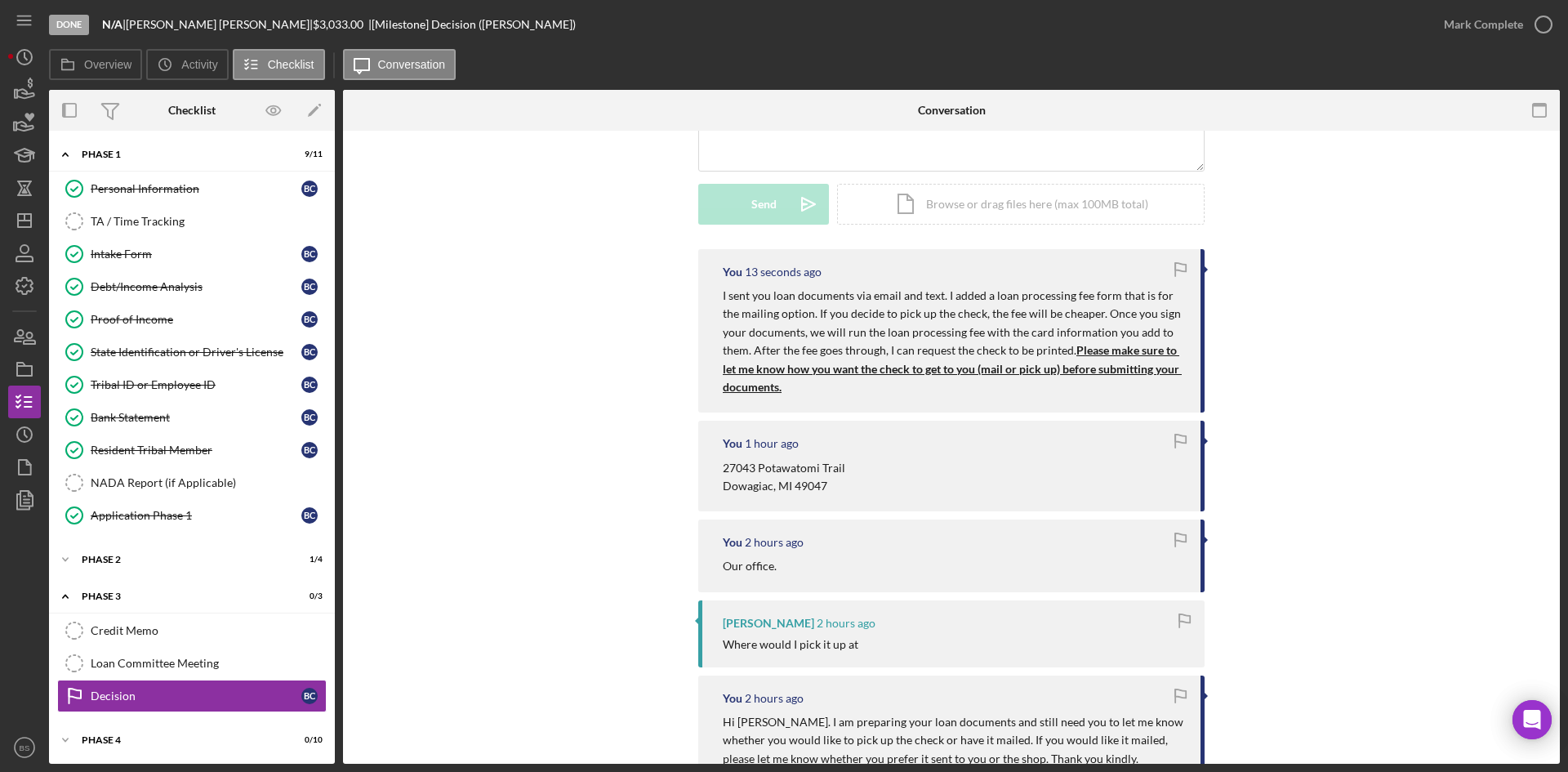
scroll to position [408, 0]
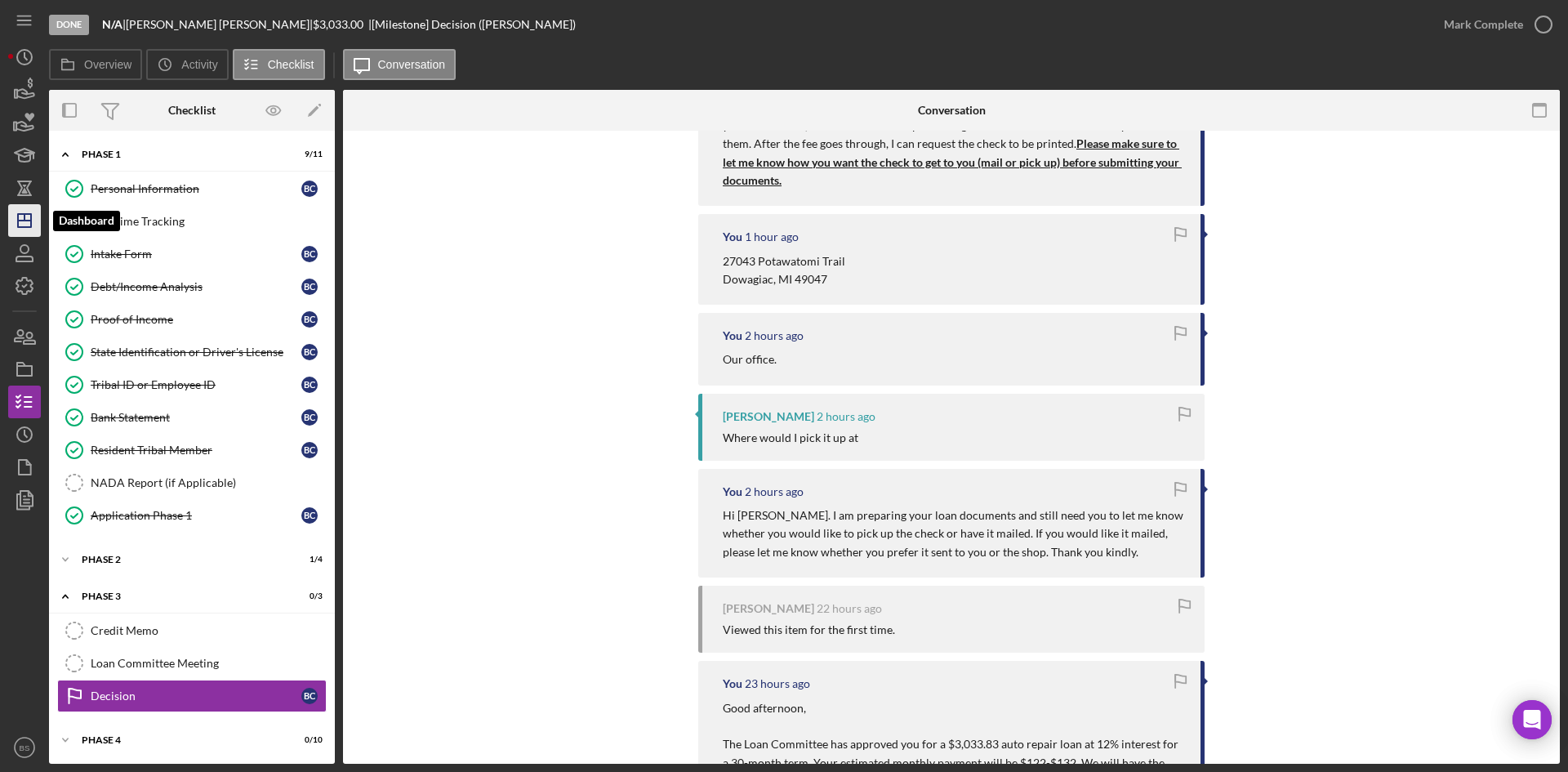
click at [19, 215] on icon "Icon/Dashboard" at bounding box center [24, 220] width 41 height 41
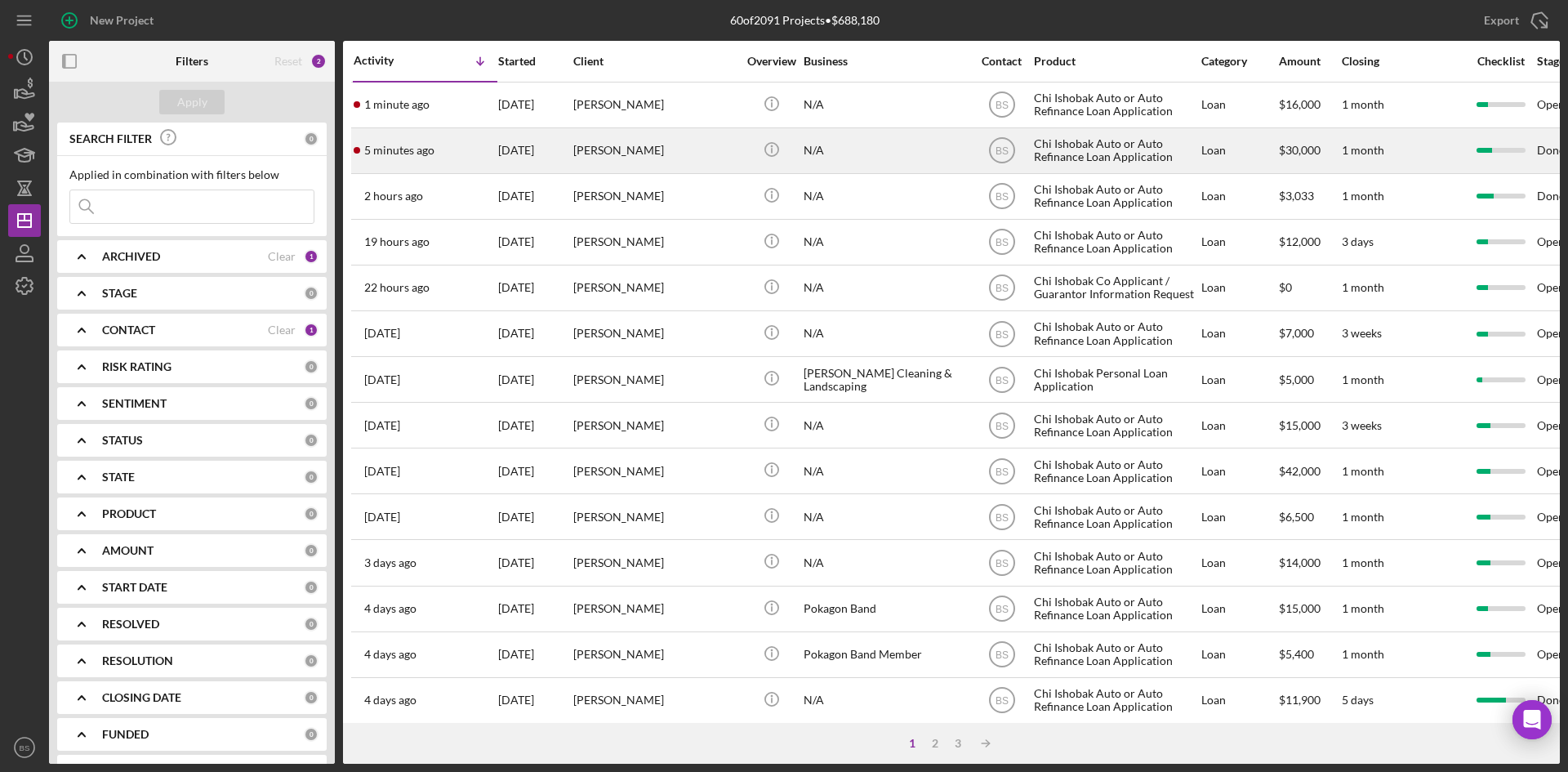
click at [619, 133] on div "[PERSON_NAME]" at bounding box center [655, 150] width 163 height 43
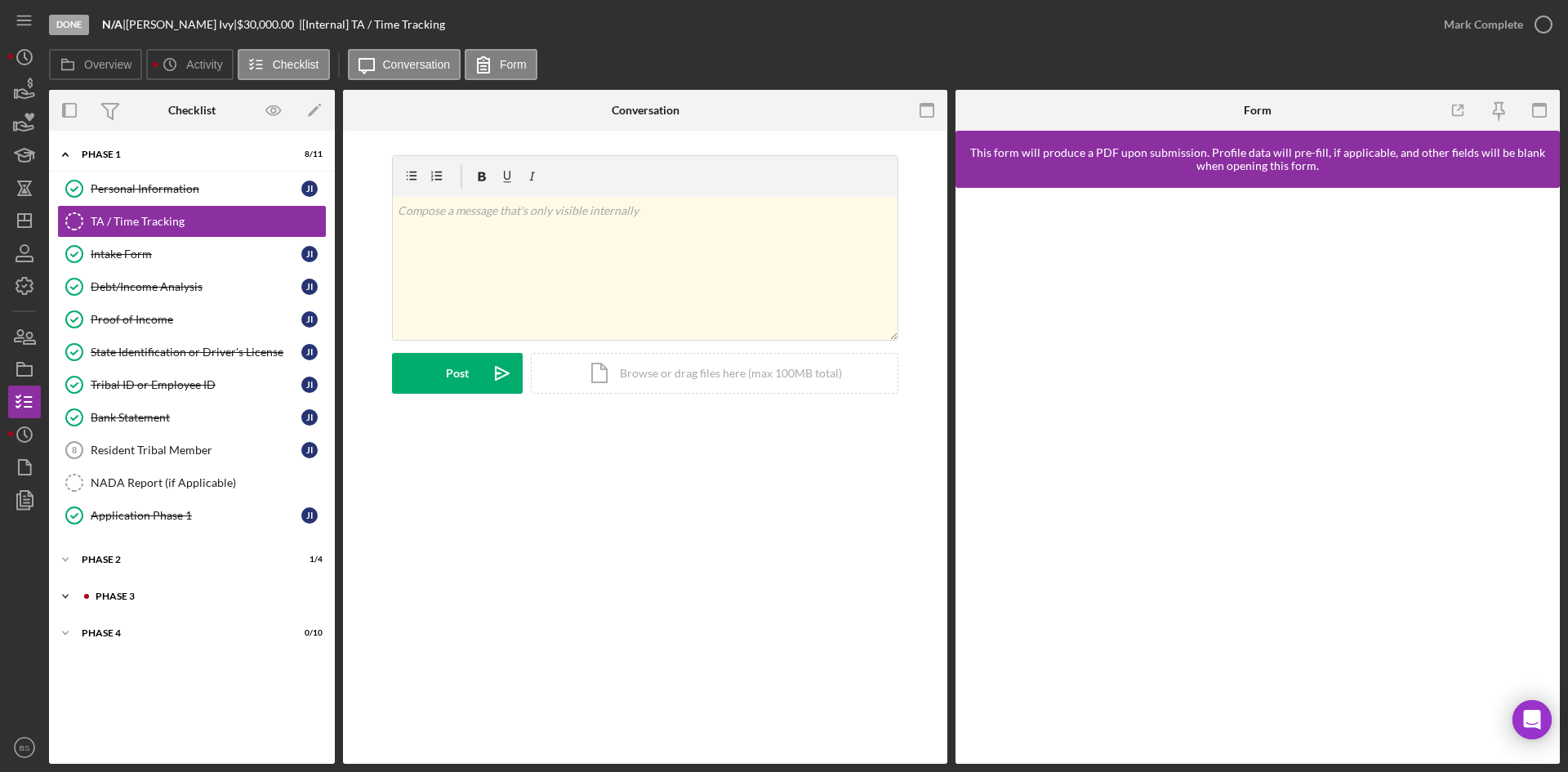
click at [191, 597] on div "Phase 3" at bounding box center [204, 595] width 219 height 10
click at [193, 689] on div "Decision" at bounding box center [196, 695] width 211 height 13
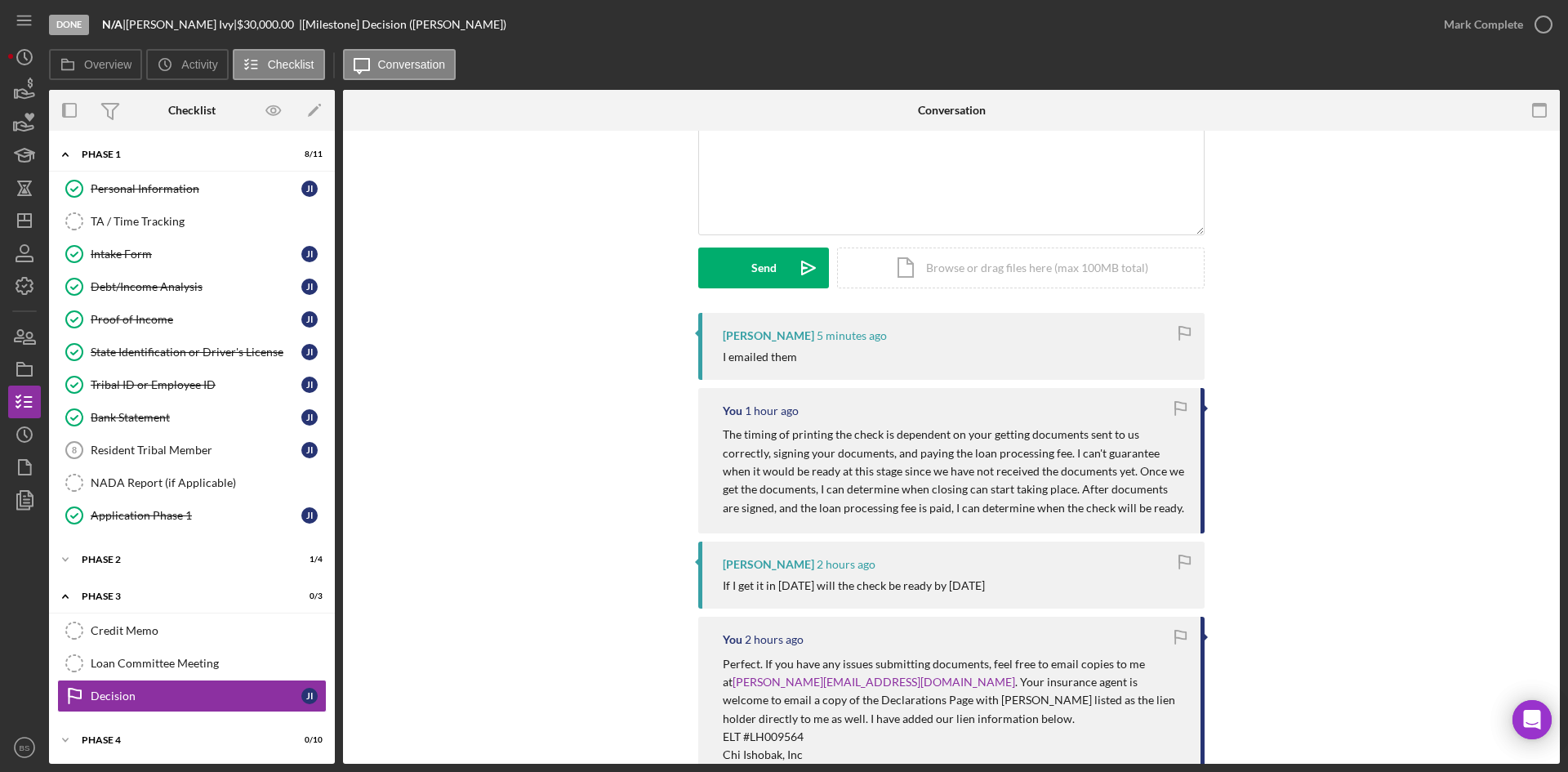
scroll to position [163, 0]
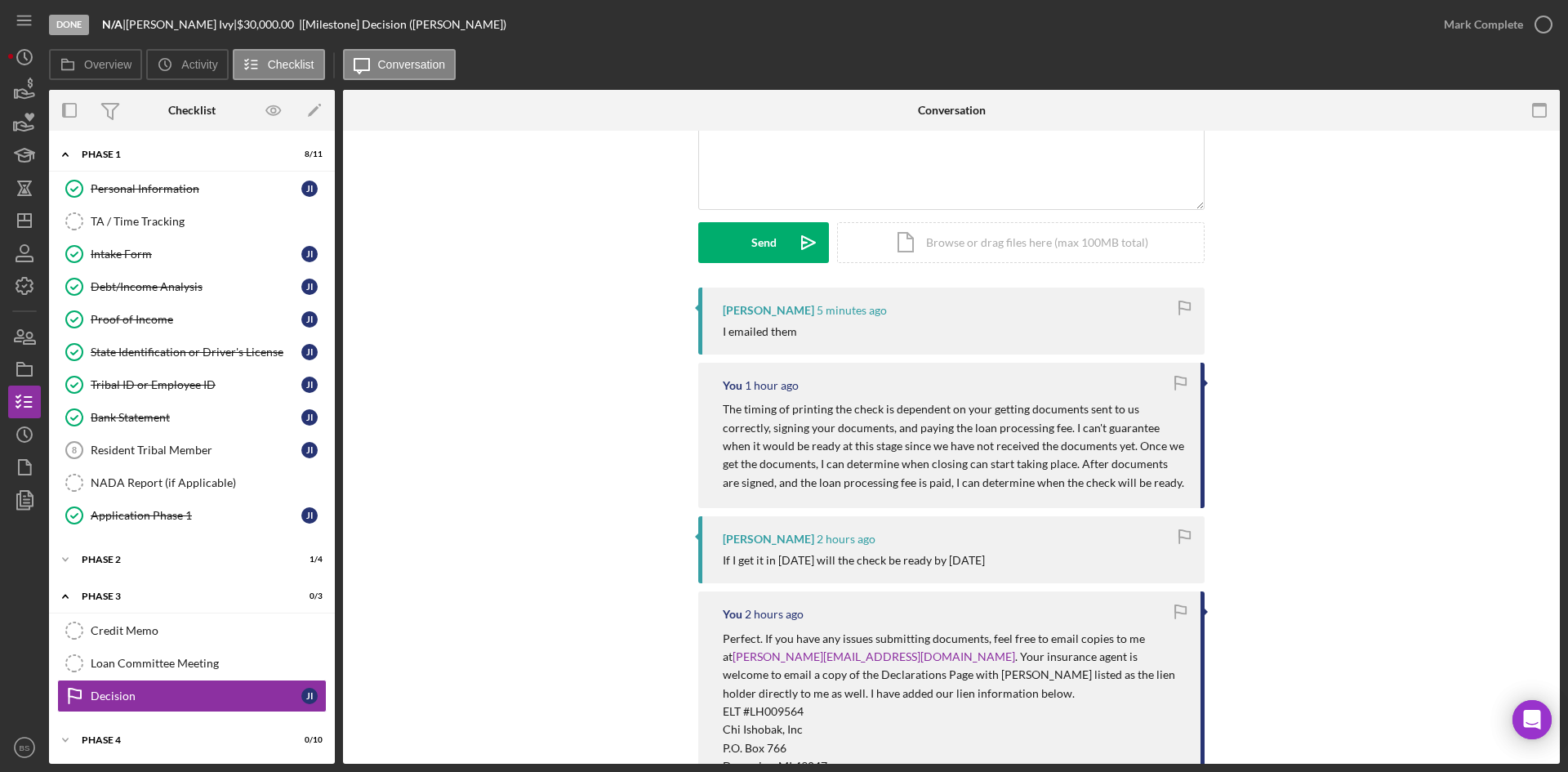
drag, startPoint x: 718, startPoint y: 407, endPoint x: 1120, endPoint y: 494, distance: 411.3
click at [1120, 494] on div "You 1 hour ago The timing of printing the check is dependent on your getting do…" at bounding box center [951, 435] width 506 height 146
copy p "The timing of printing the check is dependent on your getting documents sent to…"
